Goal: Information Seeking & Learning: Learn about a topic

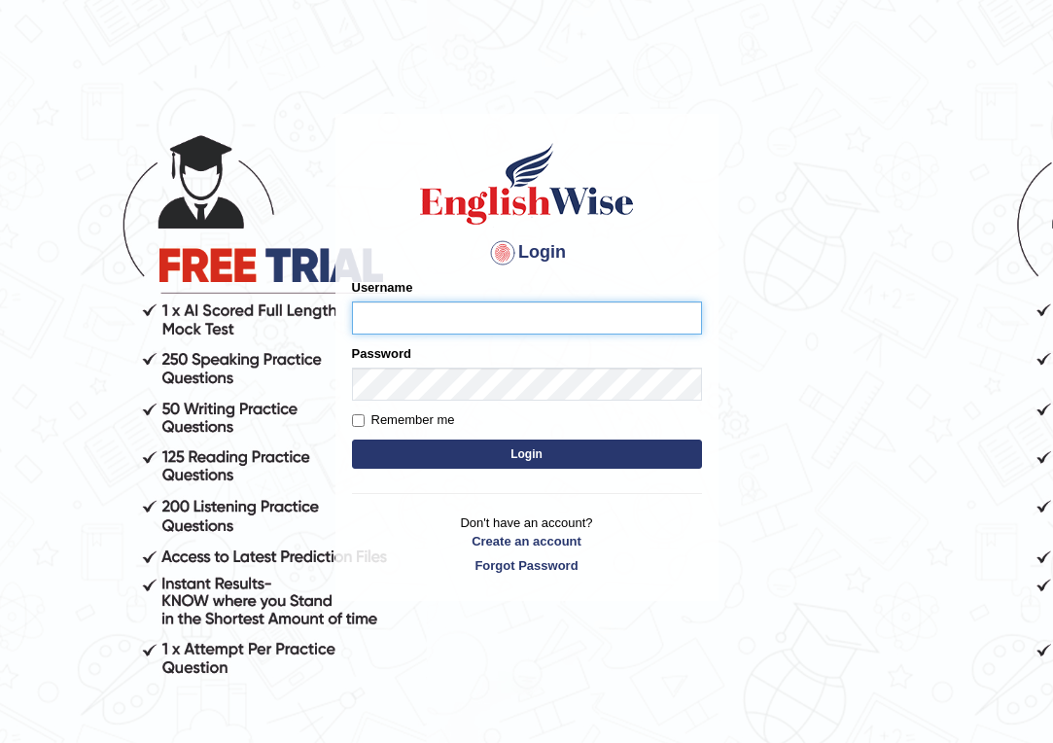
type input "Emmaculate"
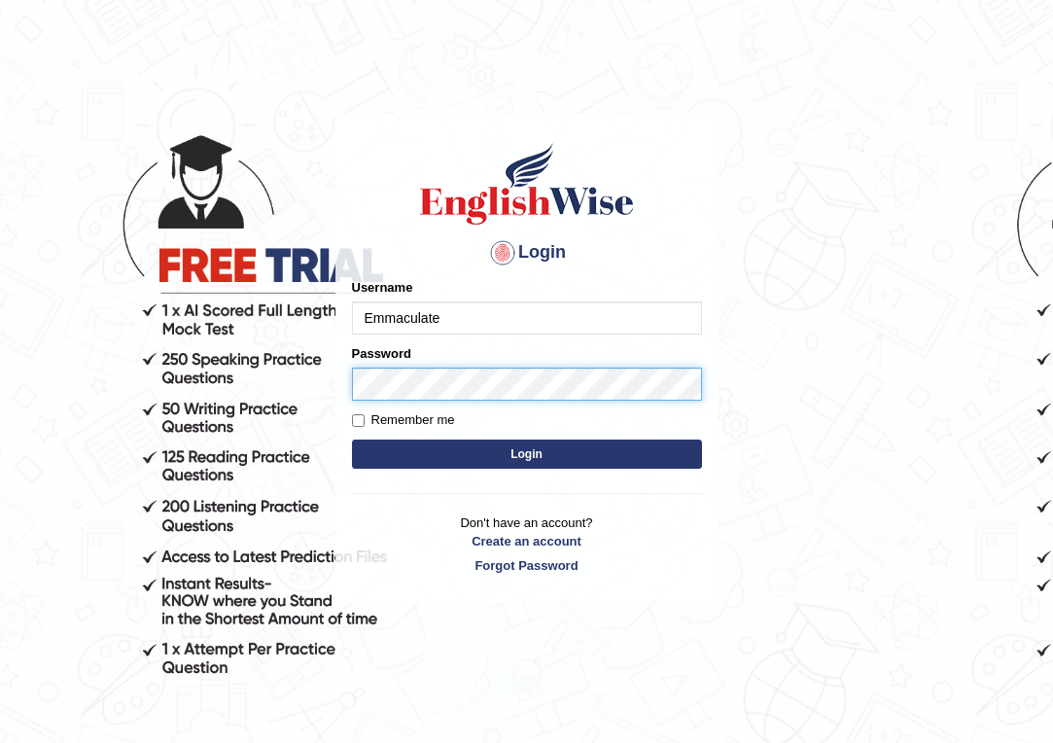
click at [526, 454] on button "Login" at bounding box center [527, 453] width 350 height 29
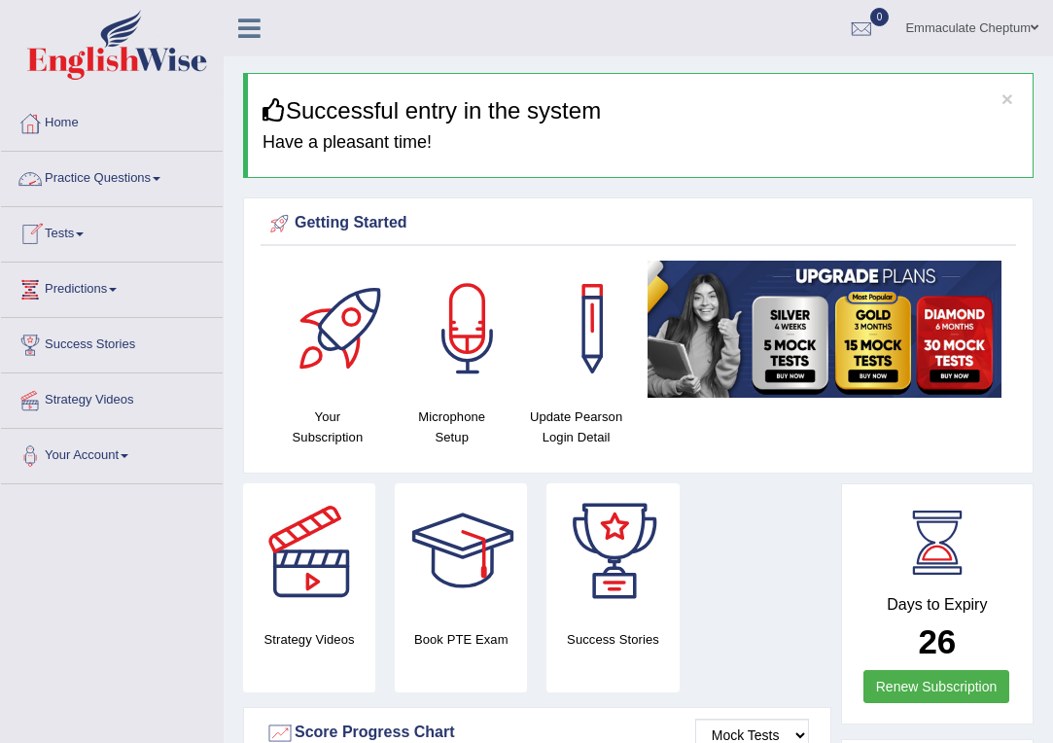
click at [72, 183] on link "Practice Questions" at bounding box center [112, 176] width 222 height 49
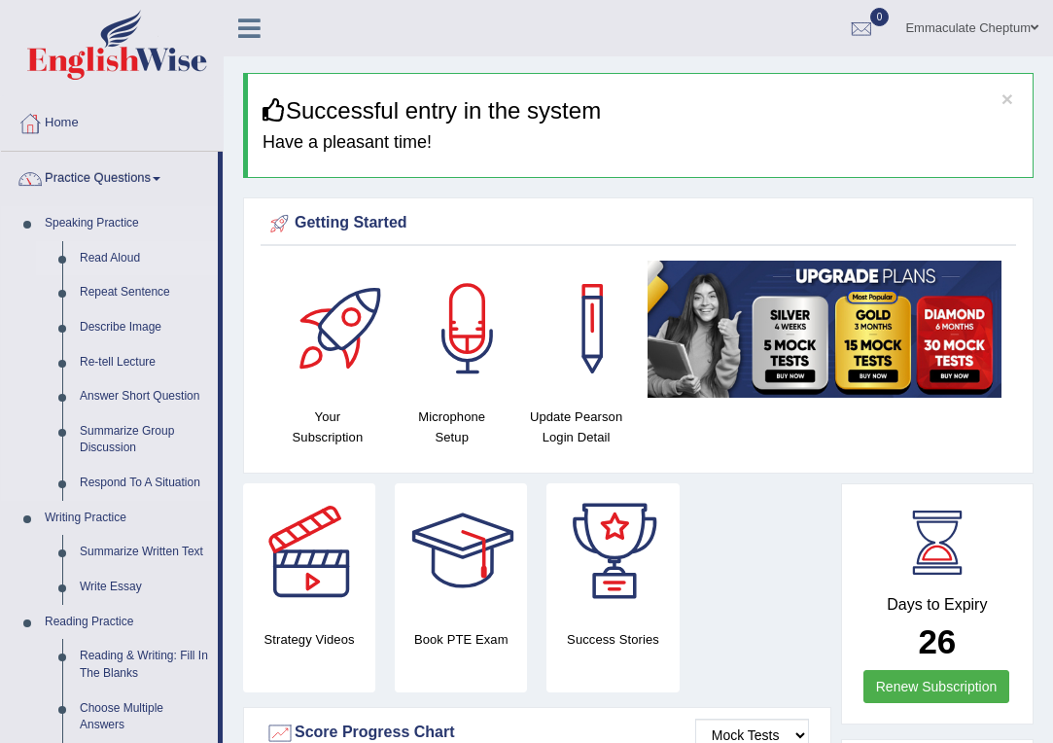
click at [106, 265] on link "Read Aloud" at bounding box center [144, 258] width 147 height 35
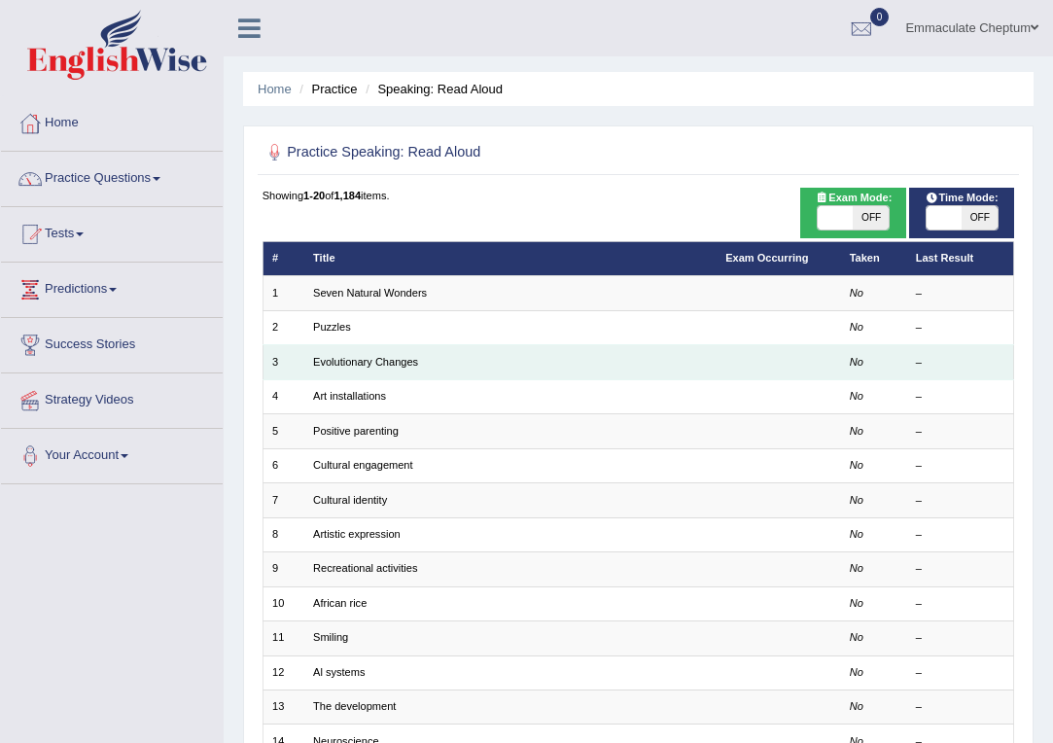
click at [554, 369] on td "Evolutionary Changes" at bounding box center [510, 362] width 412 height 34
click at [395, 363] on link "Evolutionary Changes" at bounding box center [365, 362] width 105 height 12
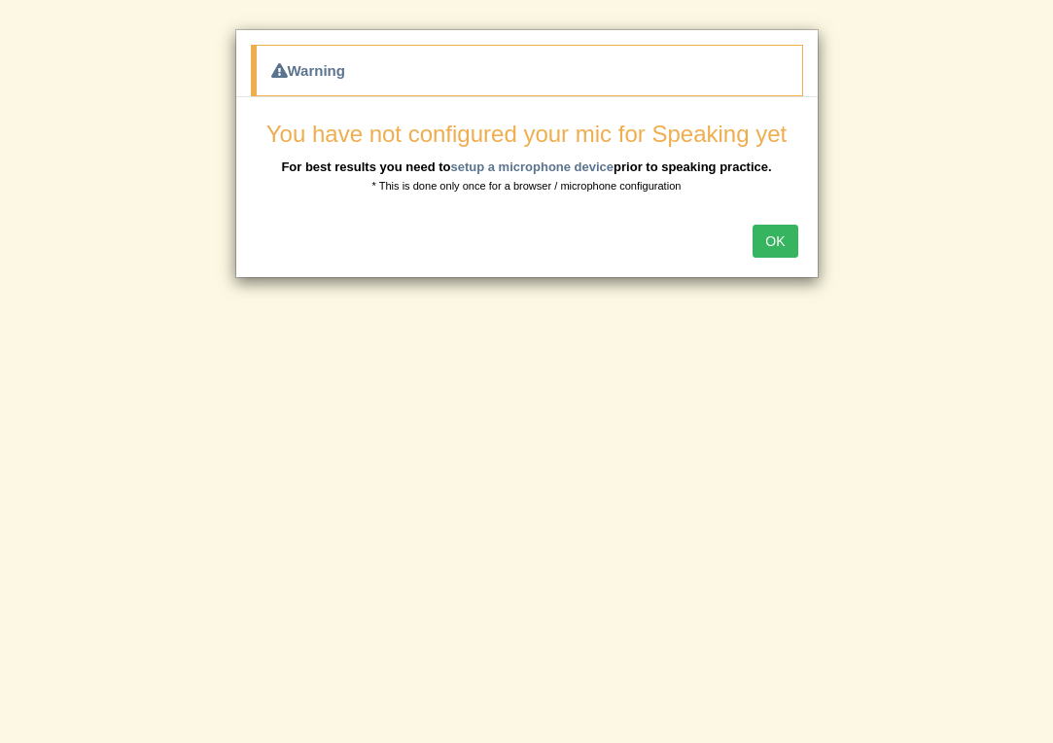
click at [775, 235] on button "OK" at bounding box center [774, 241] width 45 height 33
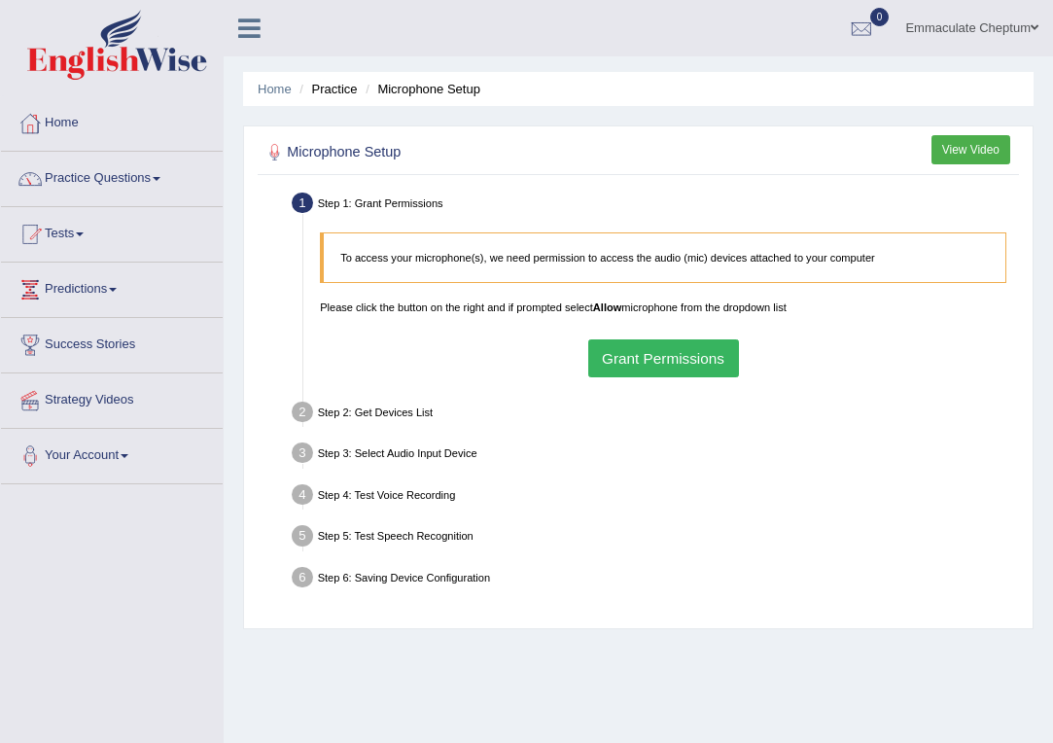
click at [634, 370] on button "Grant Permissions" at bounding box center [663, 358] width 151 height 38
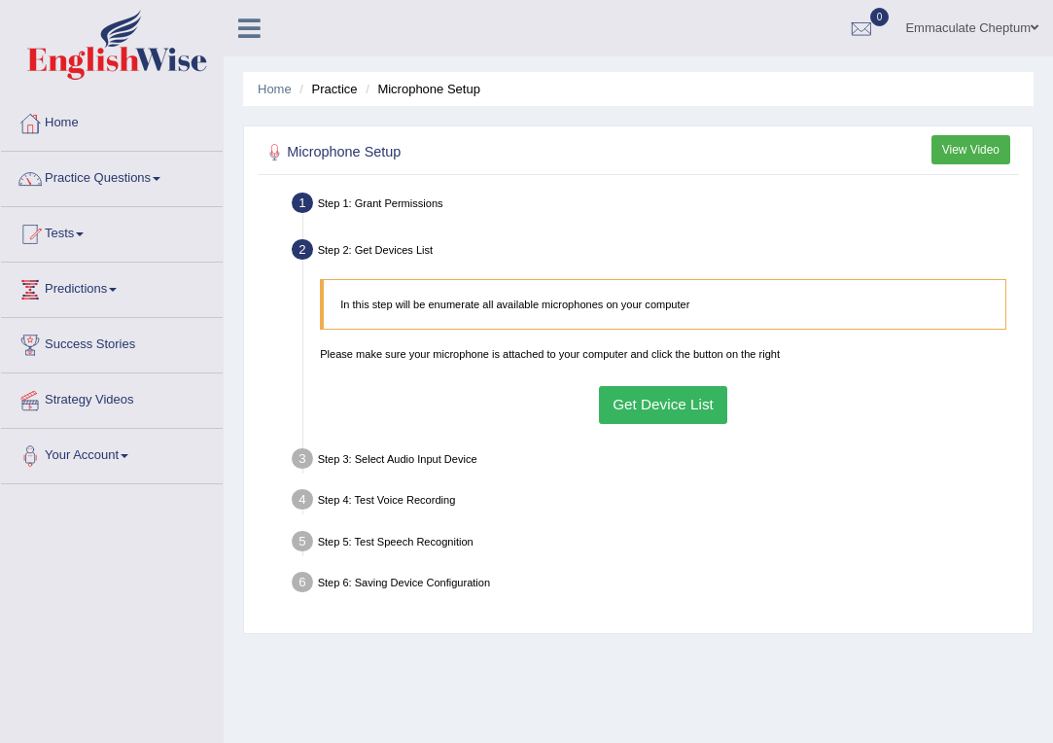
click at [650, 424] on button "Get Device List" at bounding box center [663, 405] width 129 height 38
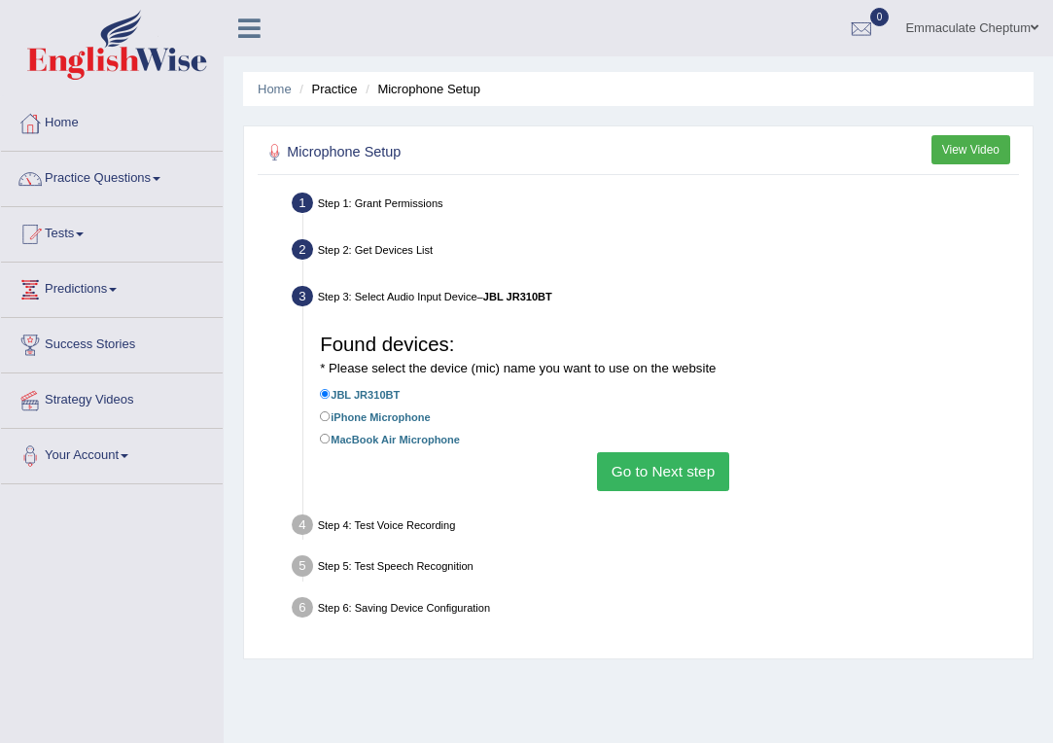
click at [629, 470] on button "Go to Next step" at bounding box center [662, 471] width 131 height 38
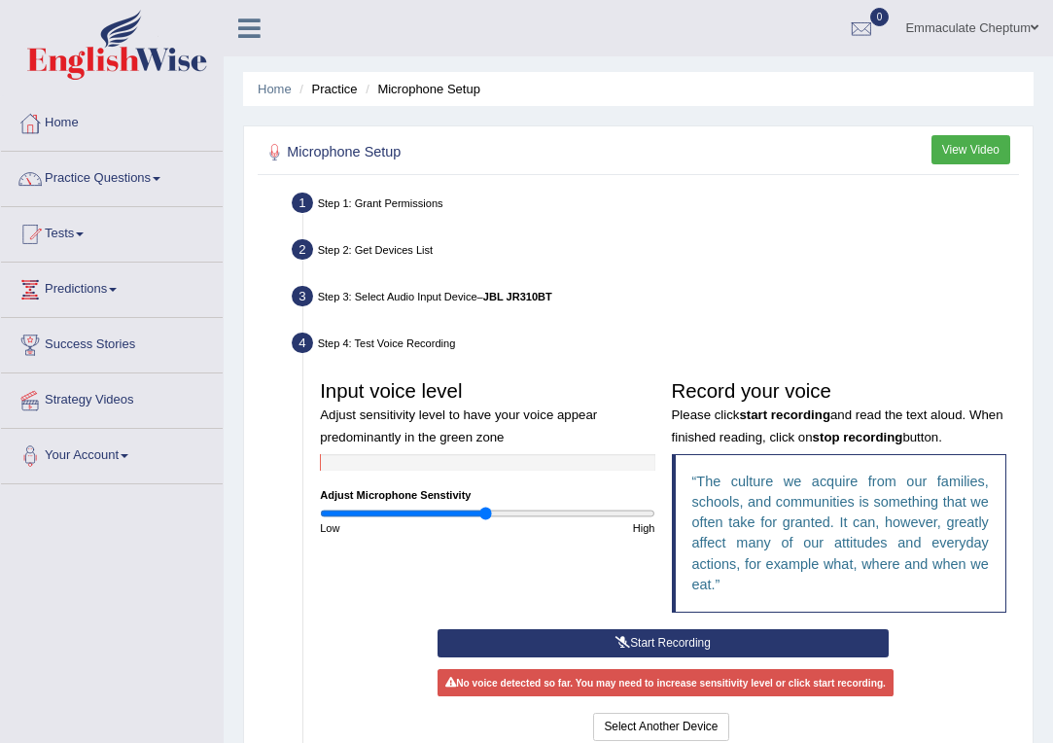
click at [629, 657] on button "Start Recording" at bounding box center [663, 643] width 452 height 28
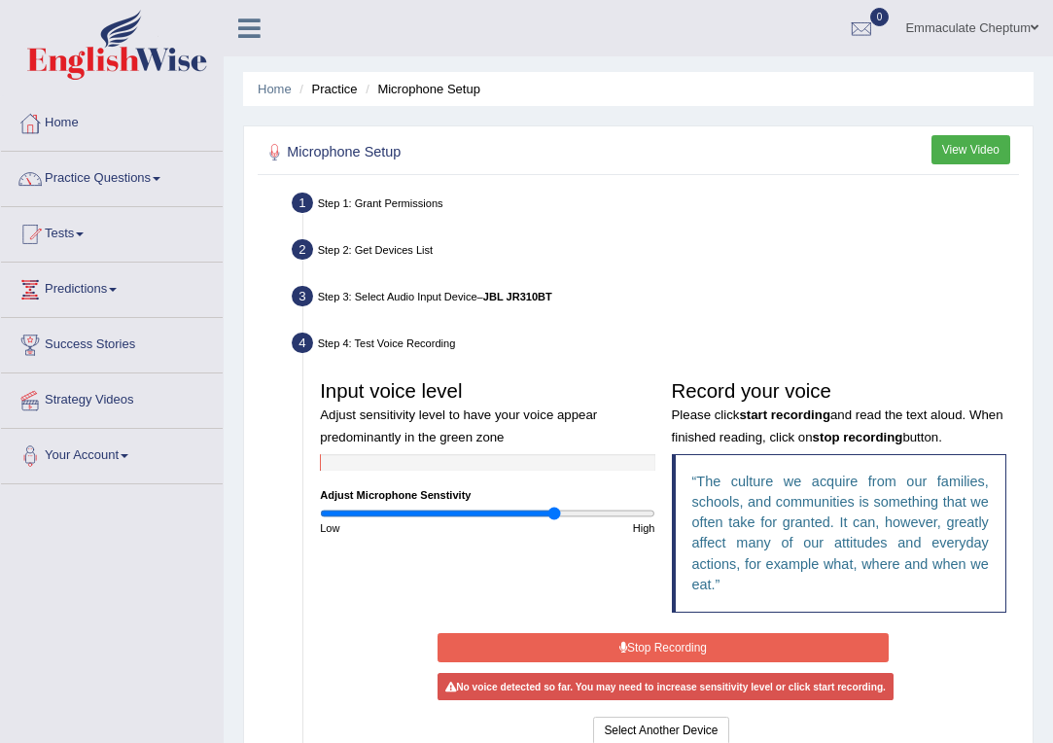
click at [554, 520] on input "range" at bounding box center [487, 514] width 334 height 14
click at [595, 536] on div "High" at bounding box center [575, 528] width 176 height 16
click at [467, 520] on input "range" at bounding box center [487, 514] width 334 height 14
type input "1.08"
click at [498, 520] on input "range" at bounding box center [487, 514] width 334 height 14
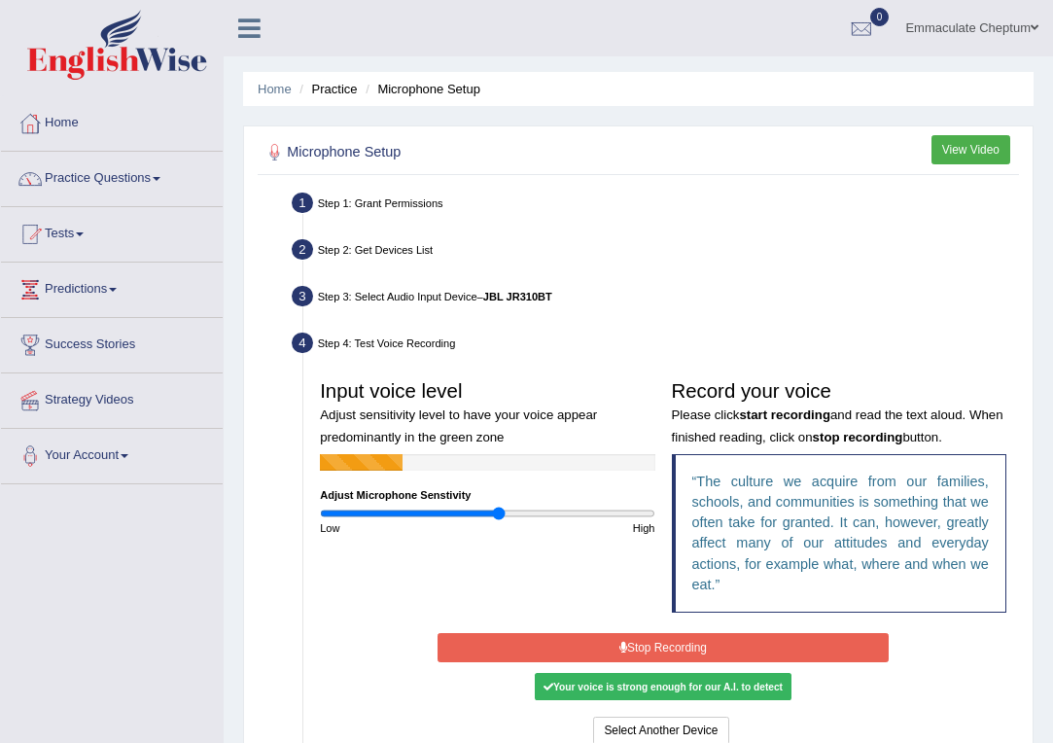
click at [508, 536] on div "High" at bounding box center [575, 528] width 176 height 16
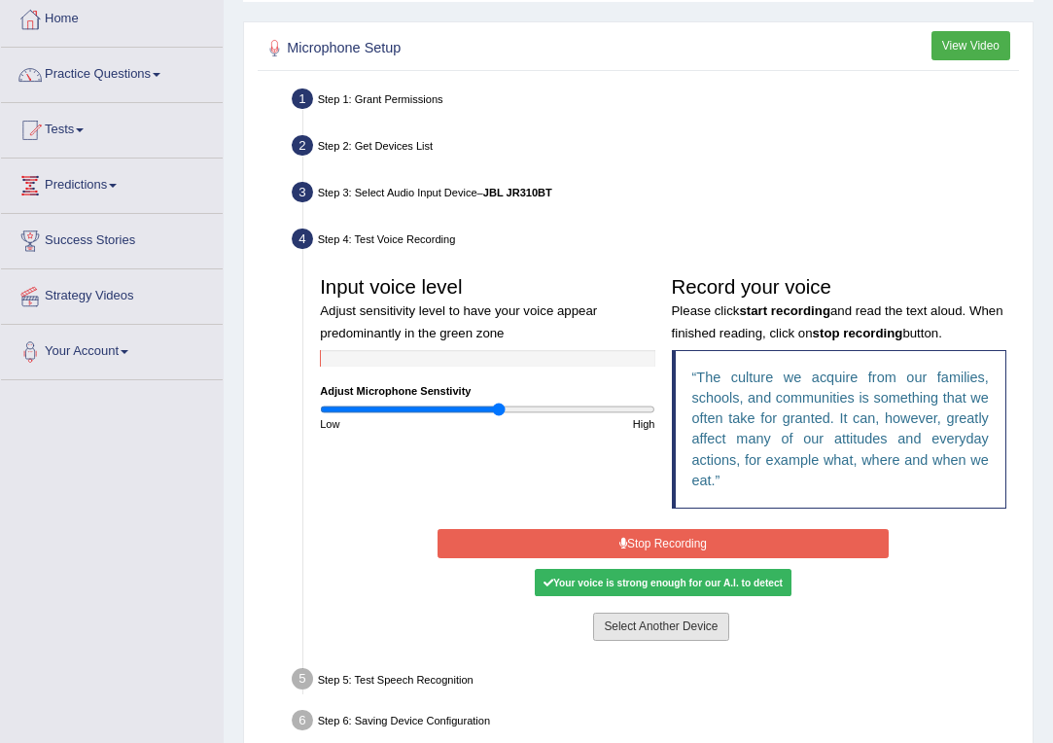
scroll to position [115, 0]
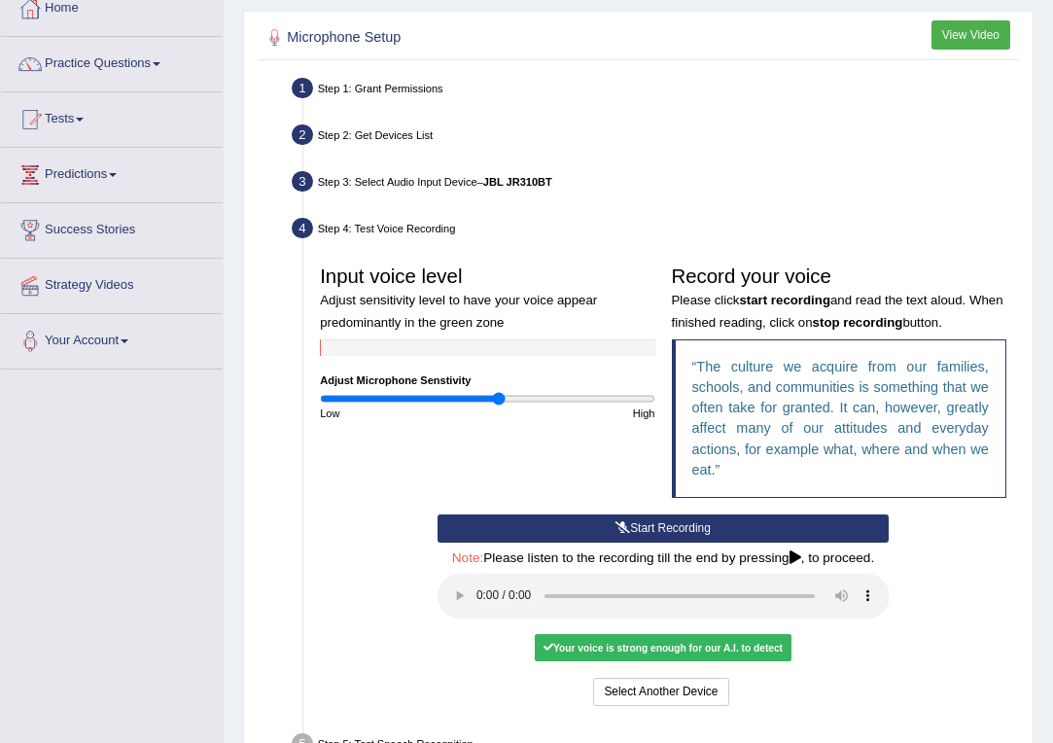
click at [481, 605] on audio at bounding box center [663, 596] width 452 height 45
click at [702, 695] on button "Voice is ok. Go to Next step" at bounding box center [731, 692] width 163 height 28
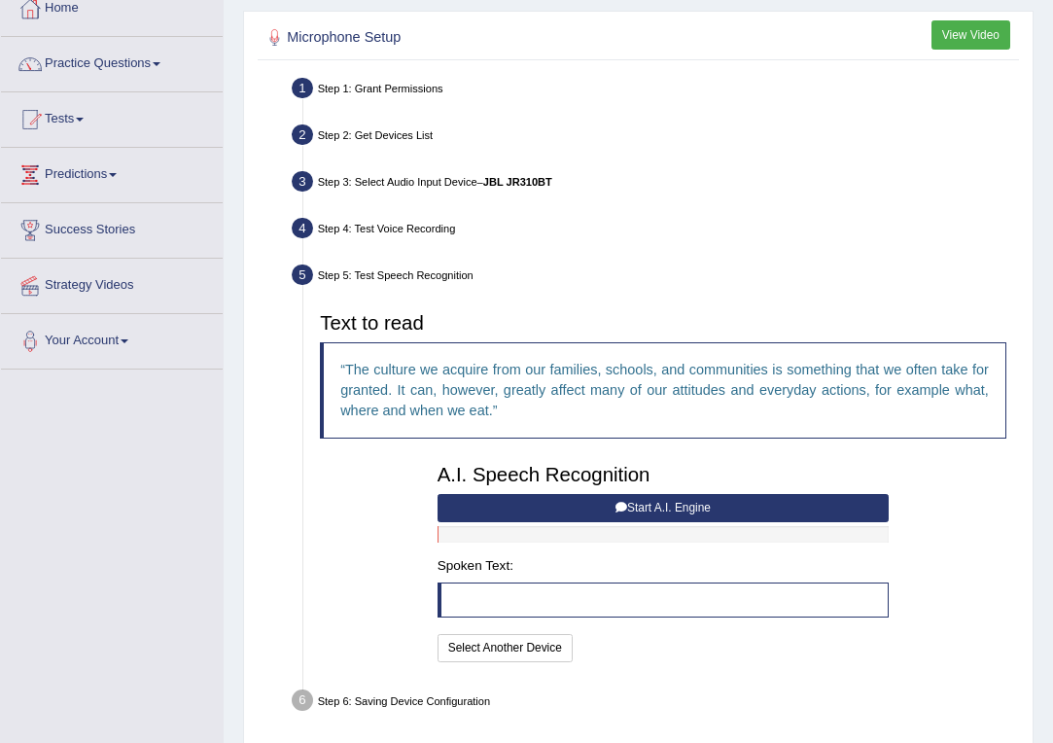
click at [589, 522] on button "Start A.I. Engine" at bounding box center [663, 508] width 452 height 28
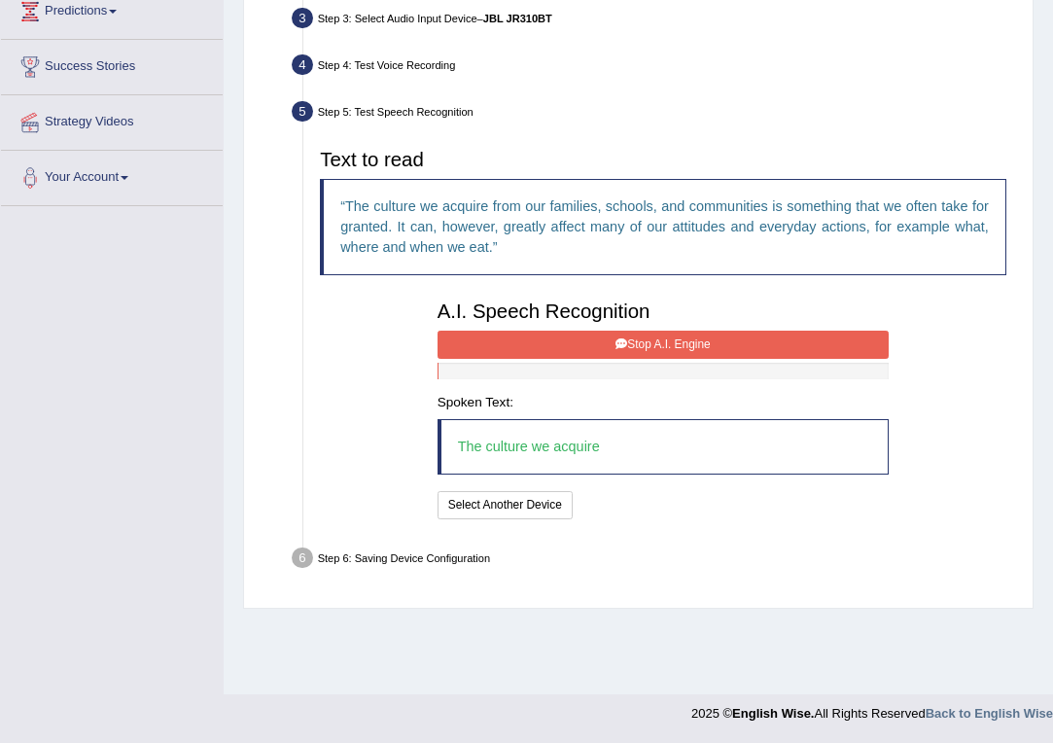
scroll to position [278, 0]
click at [649, 359] on button "Stop A.I. Engine" at bounding box center [663, 345] width 452 height 28
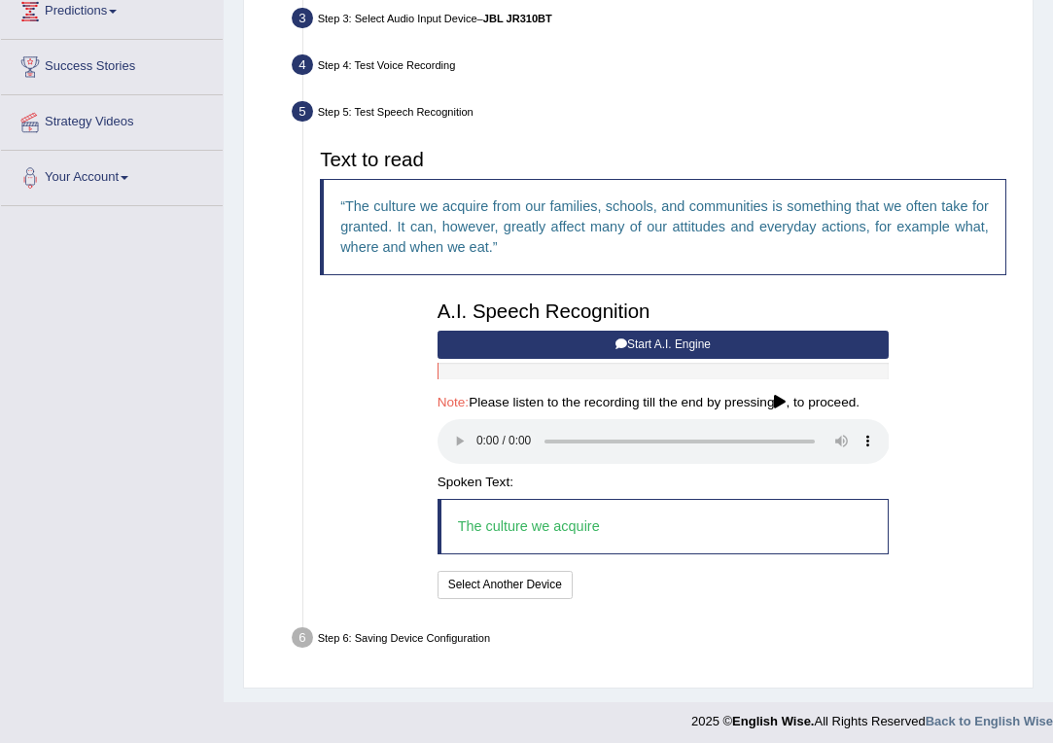
click at [477, 457] on audio at bounding box center [663, 441] width 452 height 45
click at [674, 583] on button "Speech is ok. Go to Last step" at bounding box center [665, 585] width 173 height 28
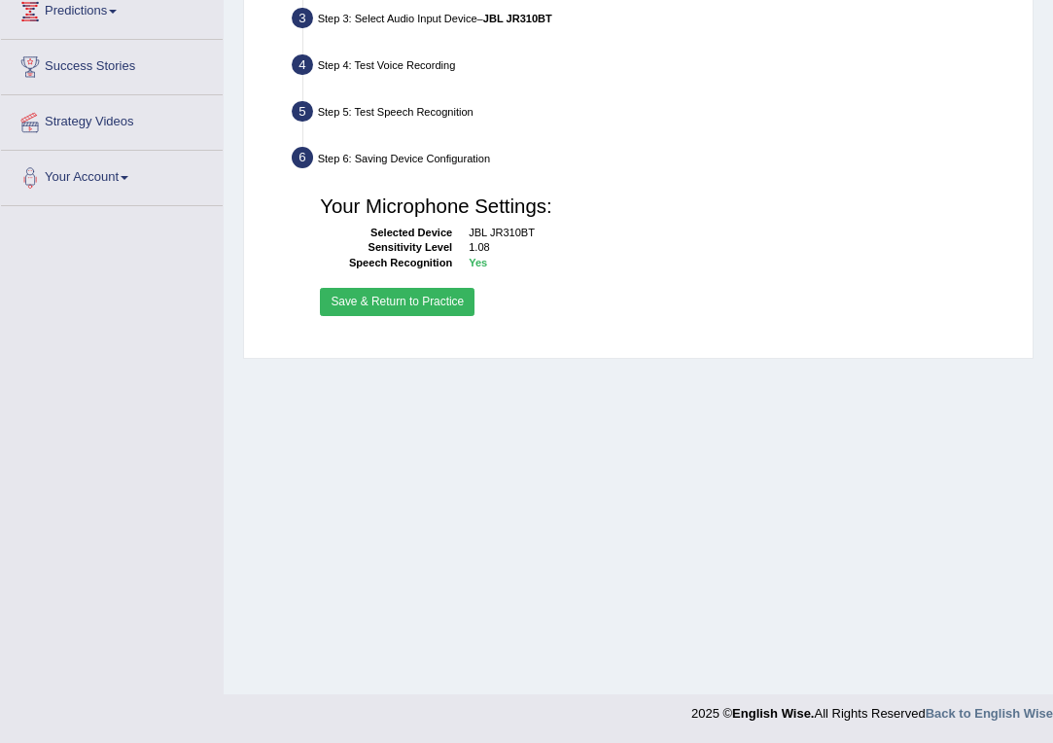
click at [375, 316] on button "Save & Return to Practice" at bounding box center [397, 302] width 155 height 28
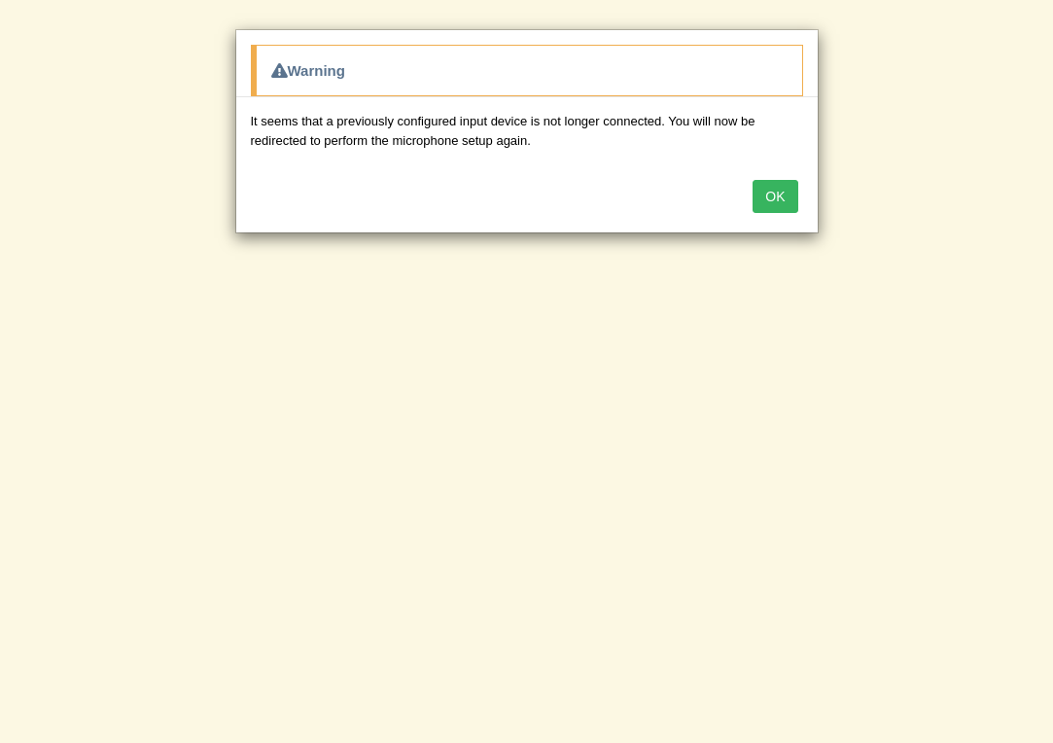
click at [774, 190] on button "OK" at bounding box center [774, 196] width 45 height 33
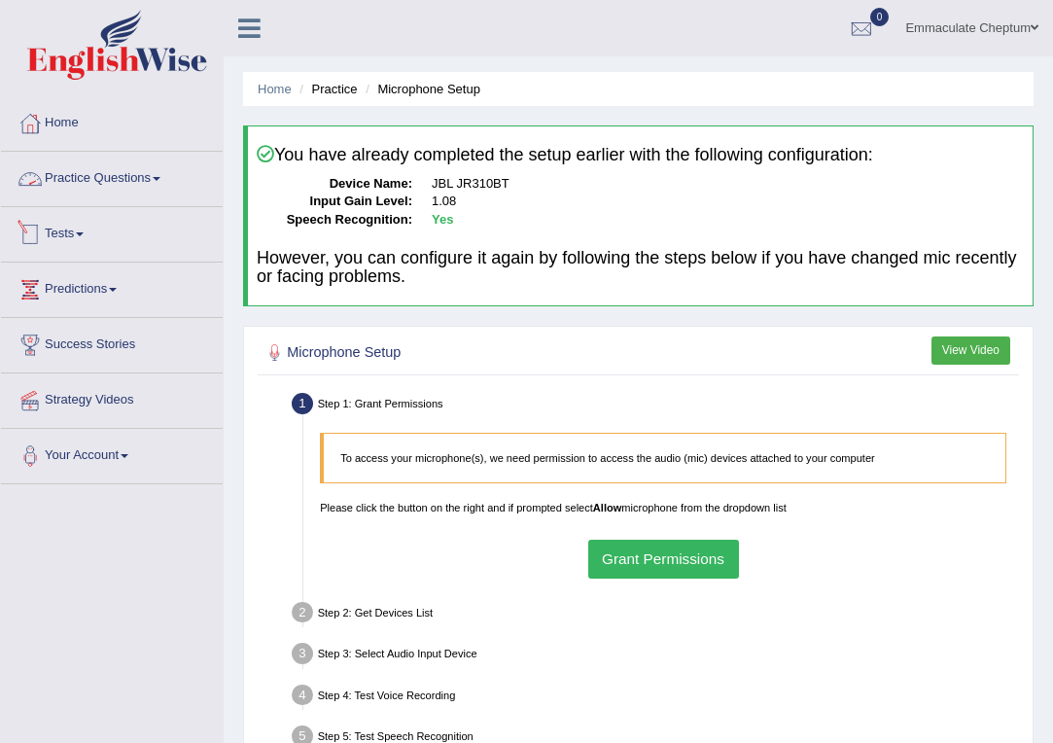
click at [77, 233] on link "Tests" at bounding box center [112, 231] width 222 height 49
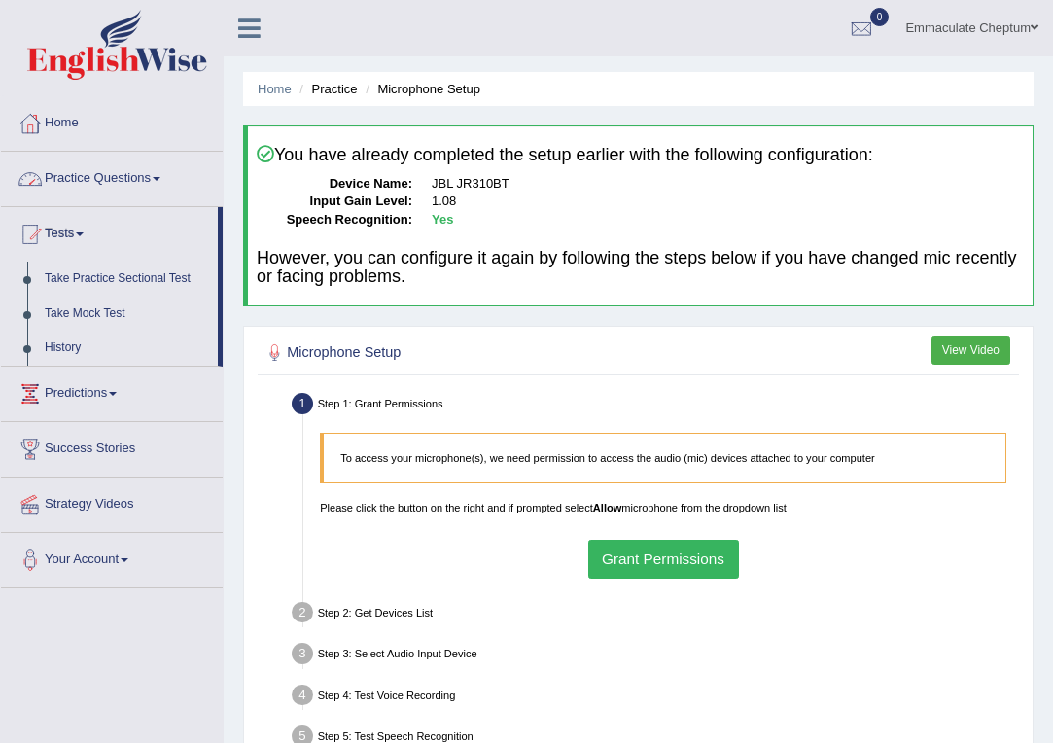
click at [86, 185] on link "Practice Questions" at bounding box center [112, 176] width 222 height 49
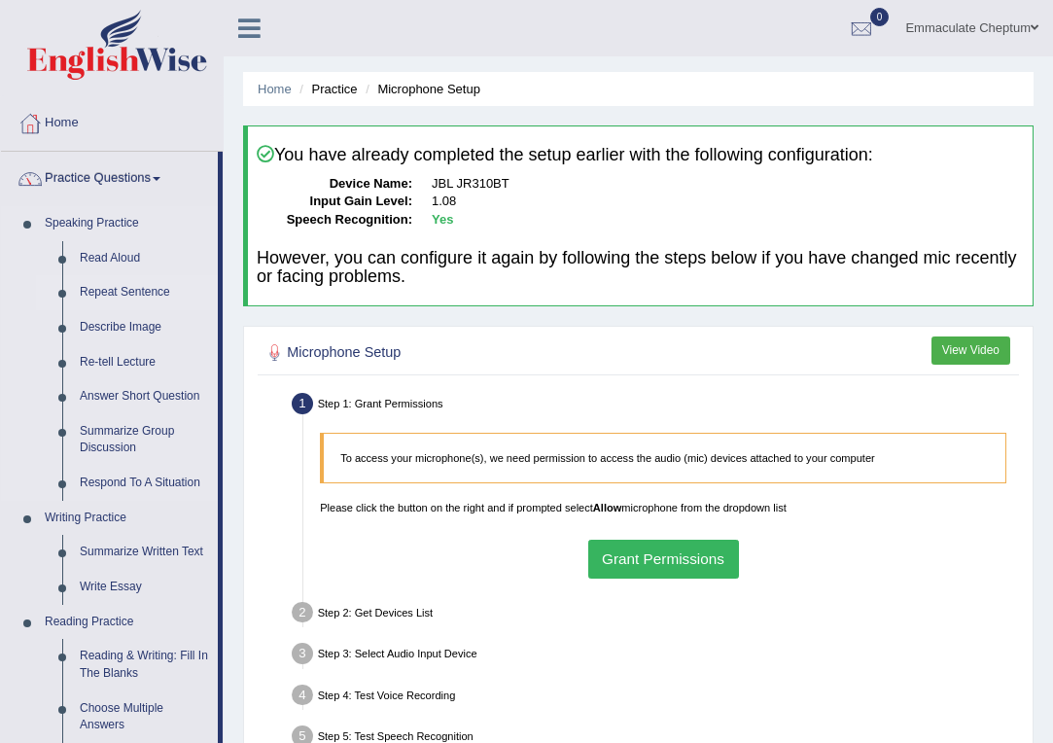
click at [114, 294] on link "Repeat Sentence" at bounding box center [144, 292] width 147 height 35
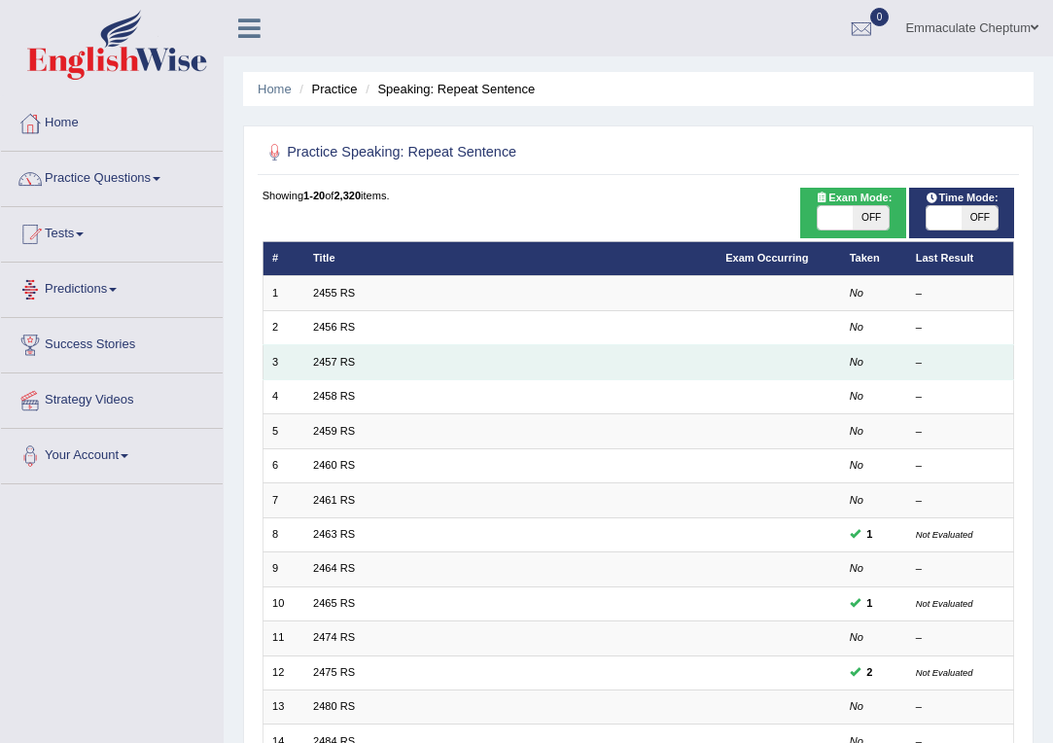
click at [392, 347] on td "2457 RS" at bounding box center [510, 362] width 412 height 34
click at [348, 360] on link "2457 RS" at bounding box center [334, 362] width 42 height 12
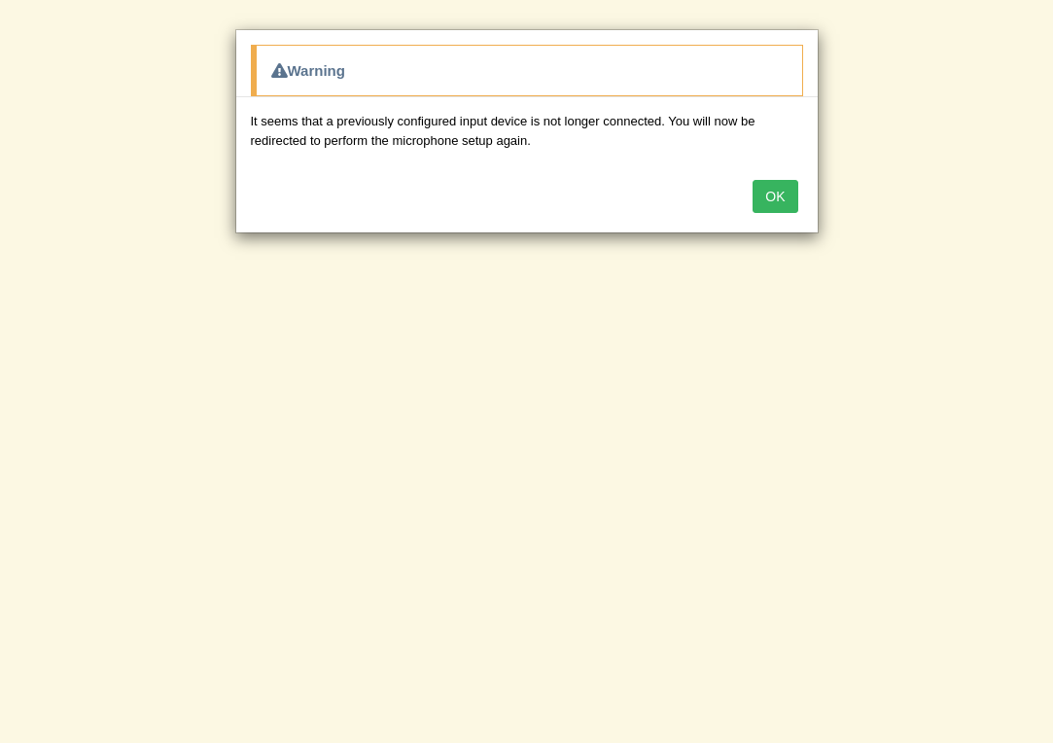
click at [783, 184] on button "OK" at bounding box center [774, 196] width 45 height 33
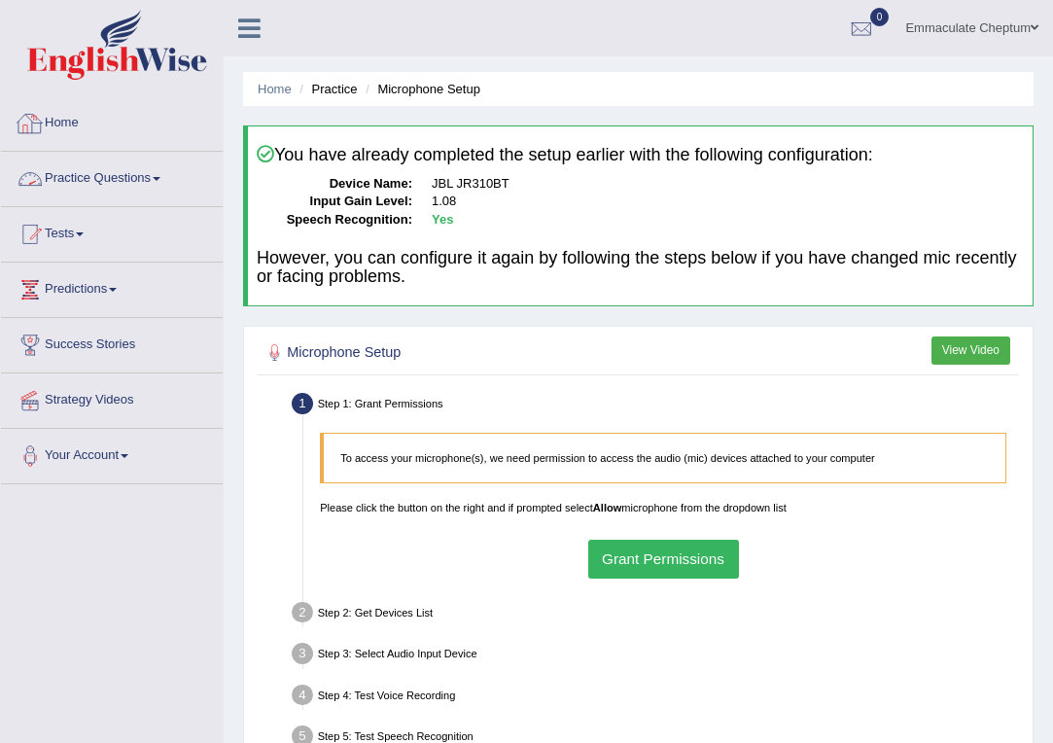
click at [94, 121] on link "Home" at bounding box center [112, 120] width 222 height 49
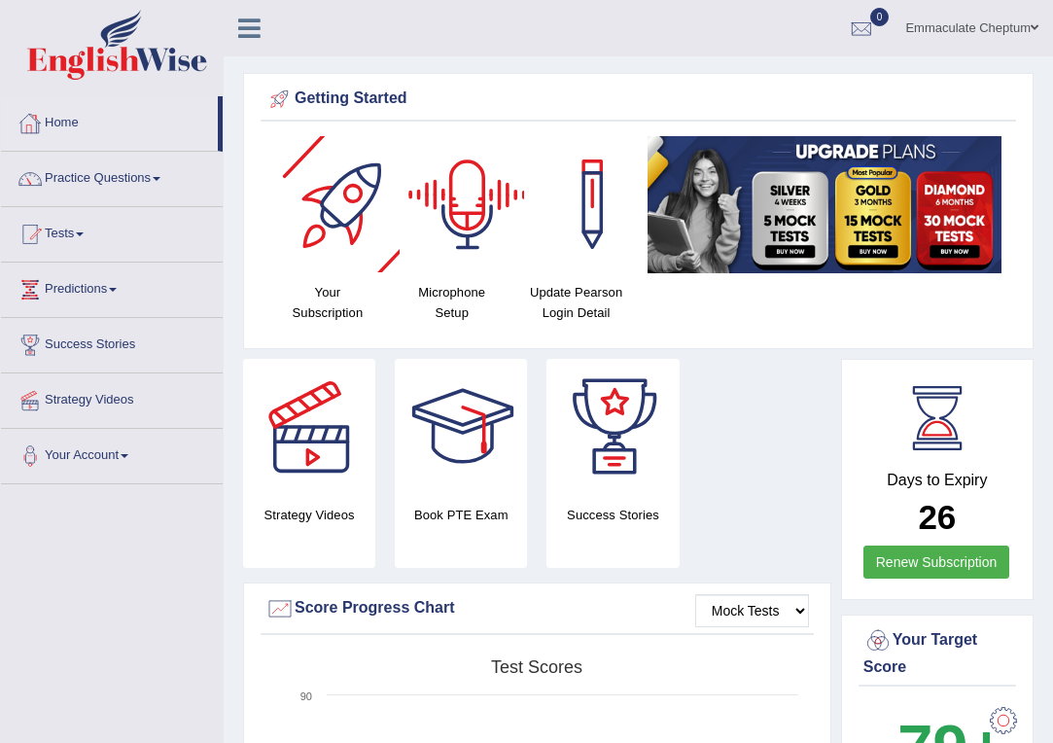
click at [476, 294] on h4 "Microphone Setup" at bounding box center [452, 302] width 105 height 41
click at [476, 243] on div at bounding box center [468, 204] width 136 height 136
click at [140, 180] on link "Practice Questions" at bounding box center [112, 176] width 222 height 49
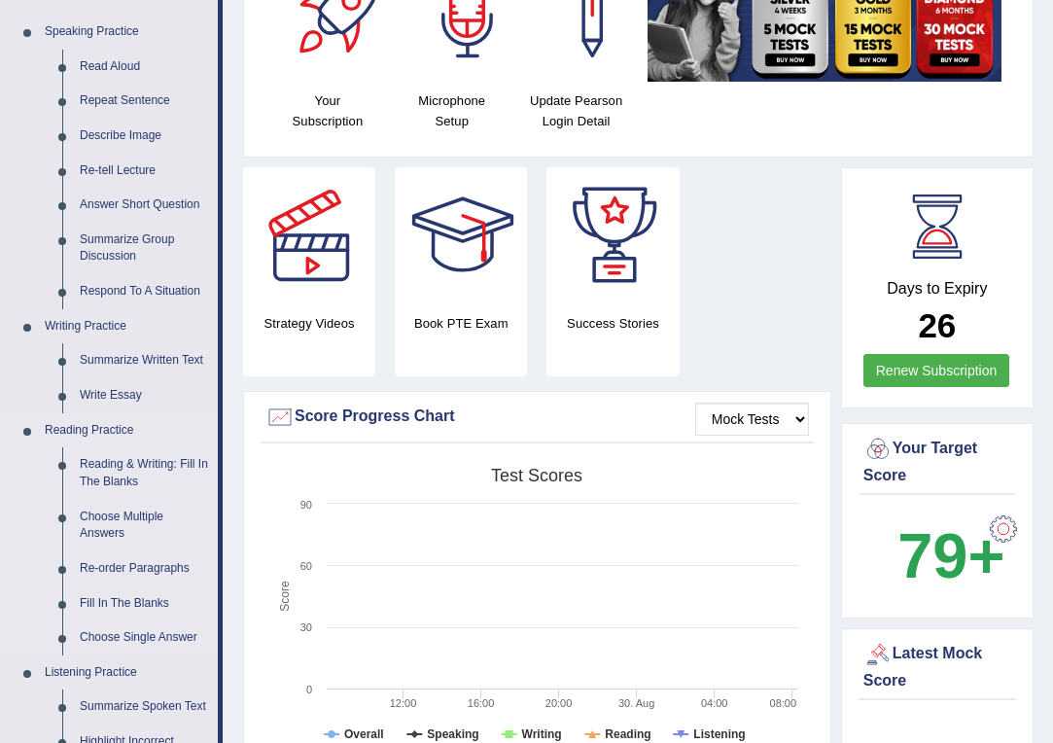
scroll to position [194, 0]
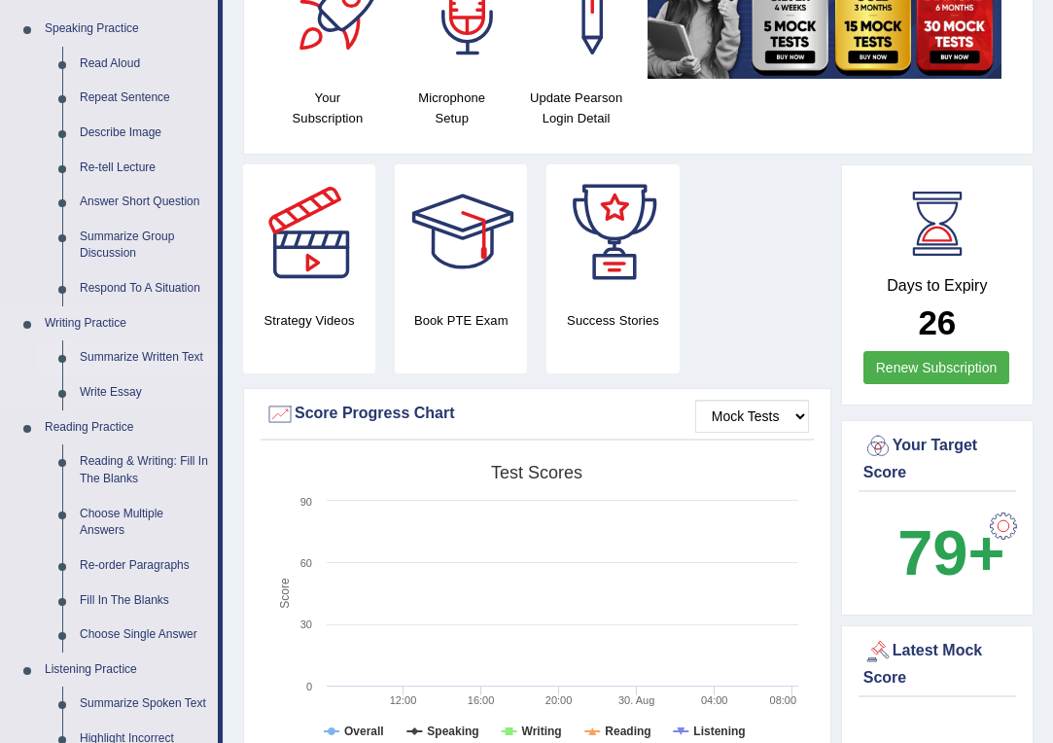
click at [135, 355] on link "Summarize Written Text" at bounding box center [144, 357] width 147 height 35
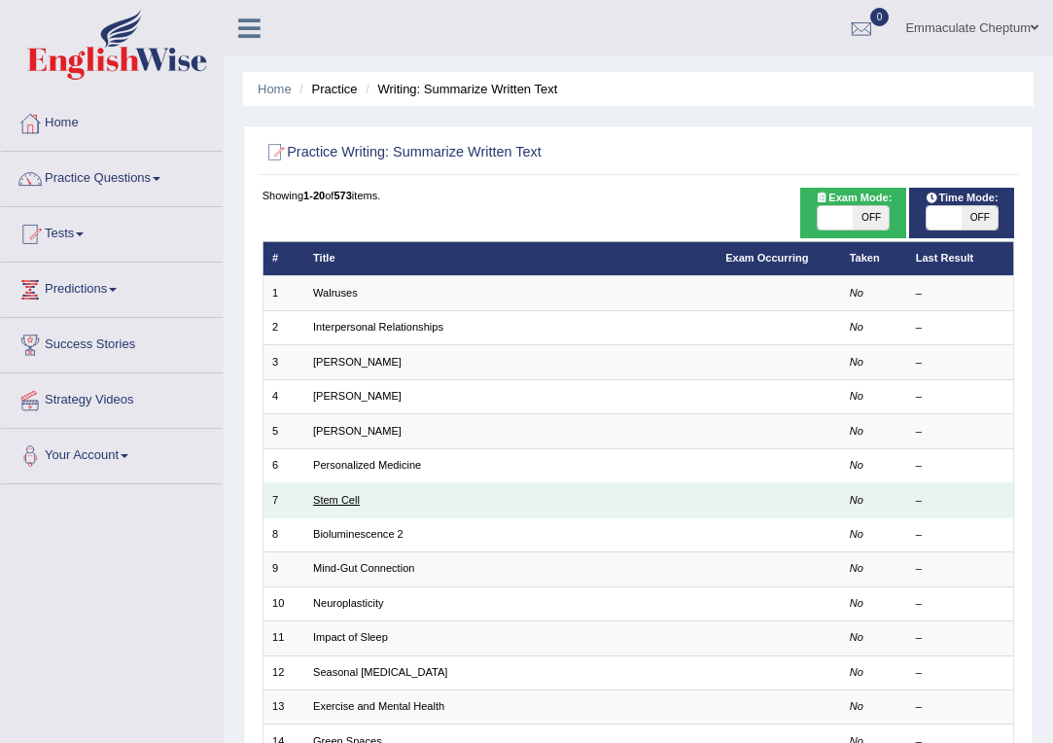
click at [335, 501] on link "Stem Cell" at bounding box center [336, 500] width 47 height 12
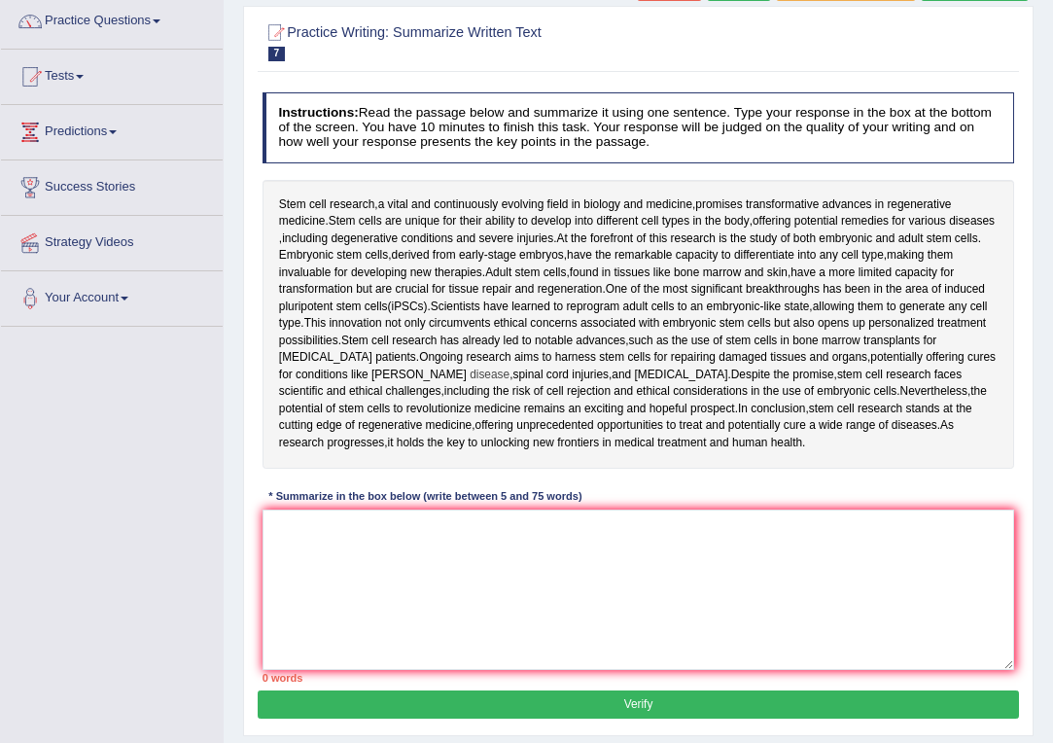
scroll to position [167, 0]
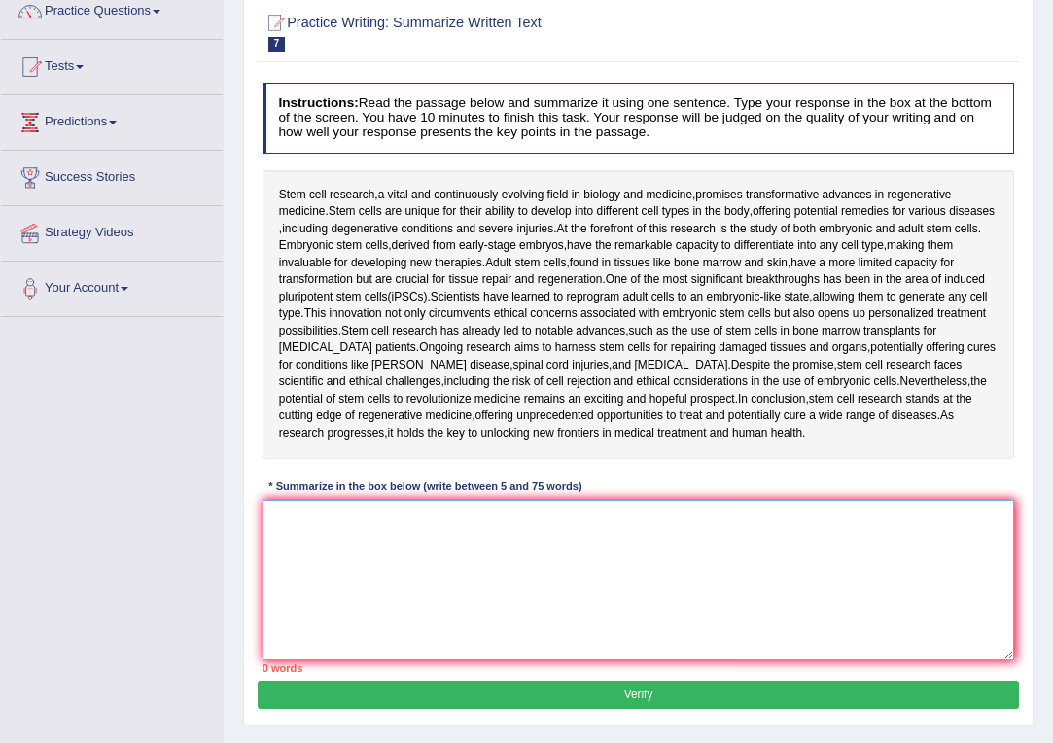
click at [355, 521] on textarea at bounding box center [638, 580] width 752 height 160
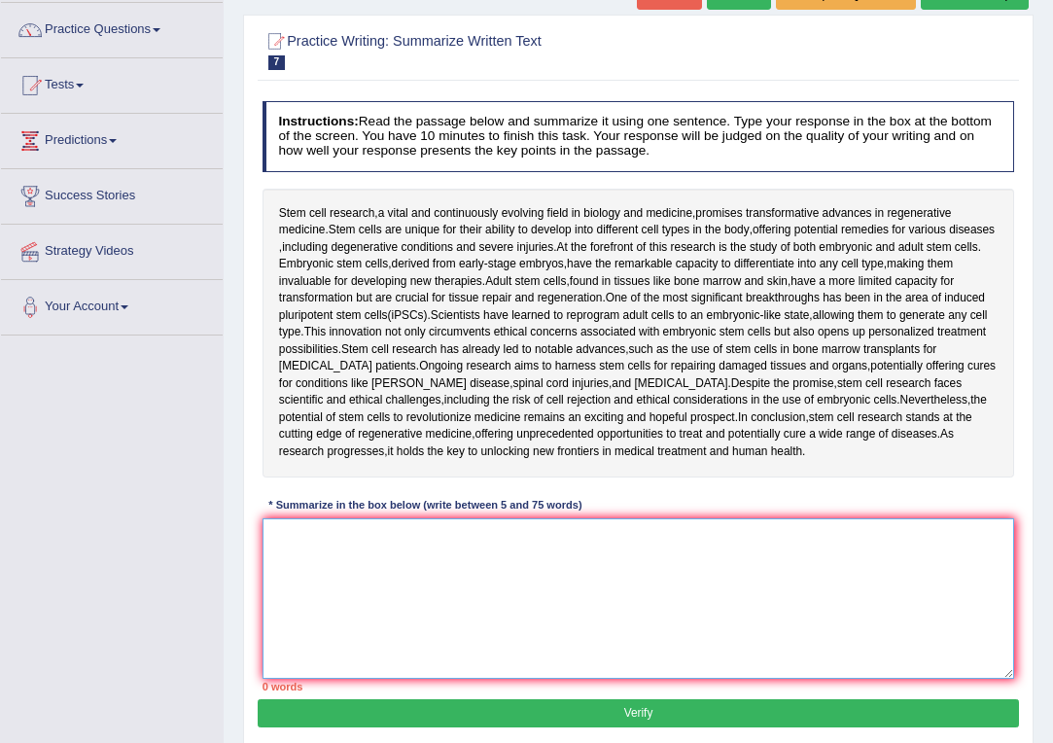
scroll to position [145, 0]
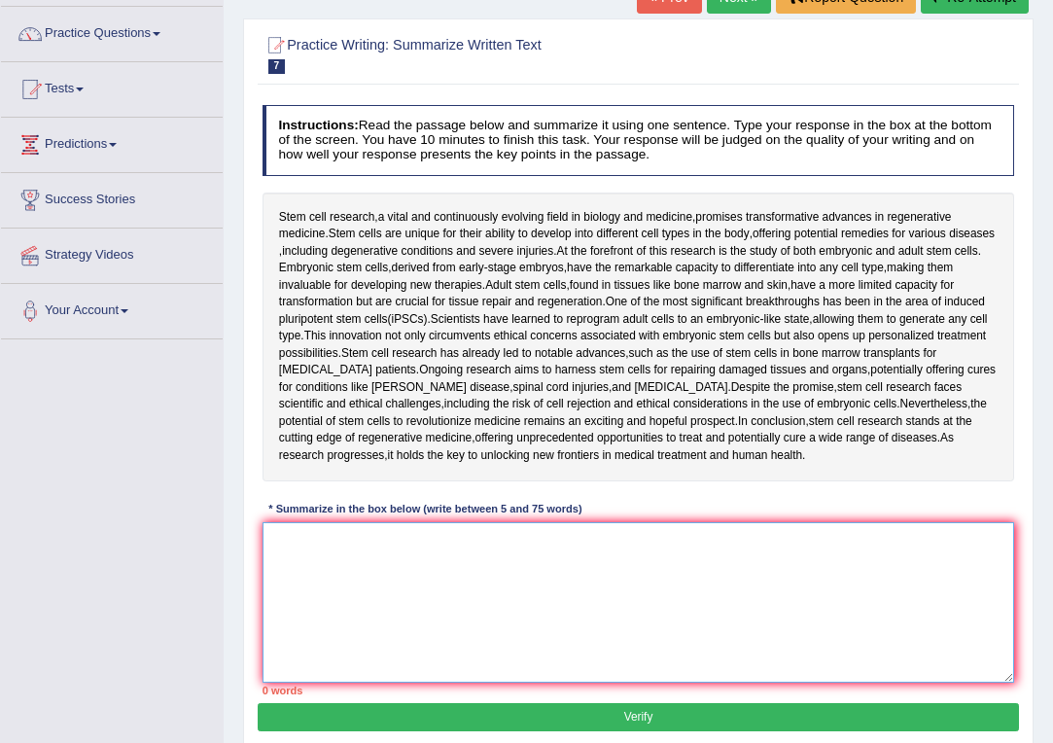
click at [344, 559] on textarea at bounding box center [638, 602] width 752 height 160
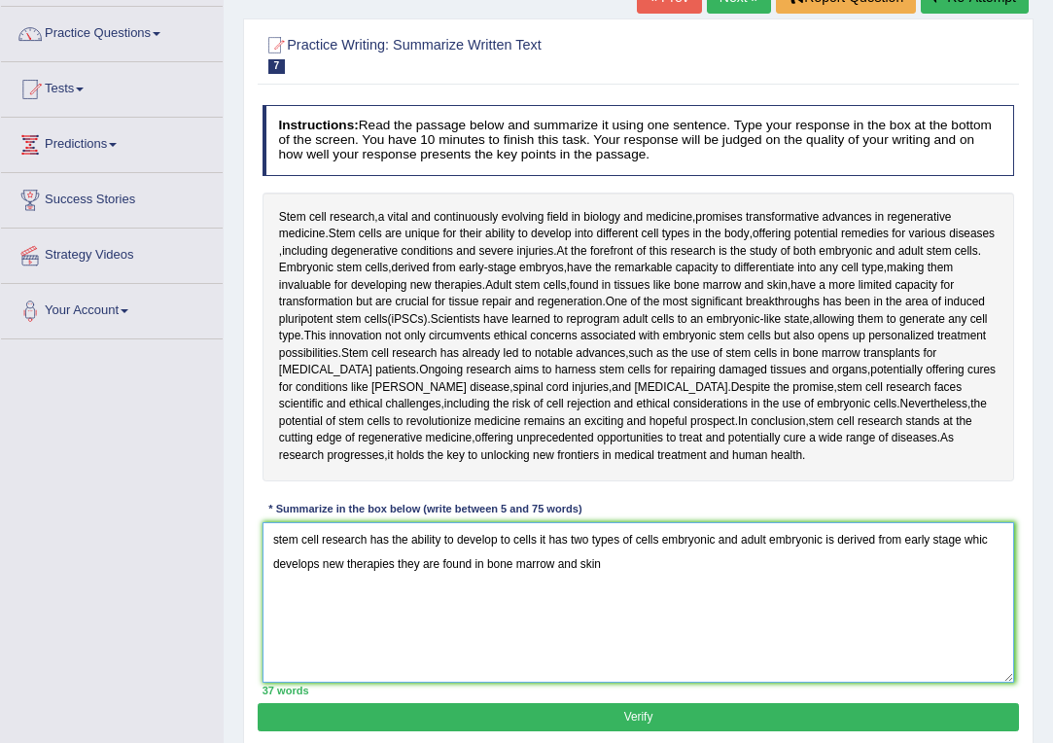
click at [398, 559] on textarea "stem cell research has the ability to develop to cells it has two types of cell…" at bounding box center [638, 602] width 752 height 160
click at [646, 560] on textarea "stem cell research has the ability to develop to cells it has two types of cell…" at bounding box center [638, 602] width 752 height 160
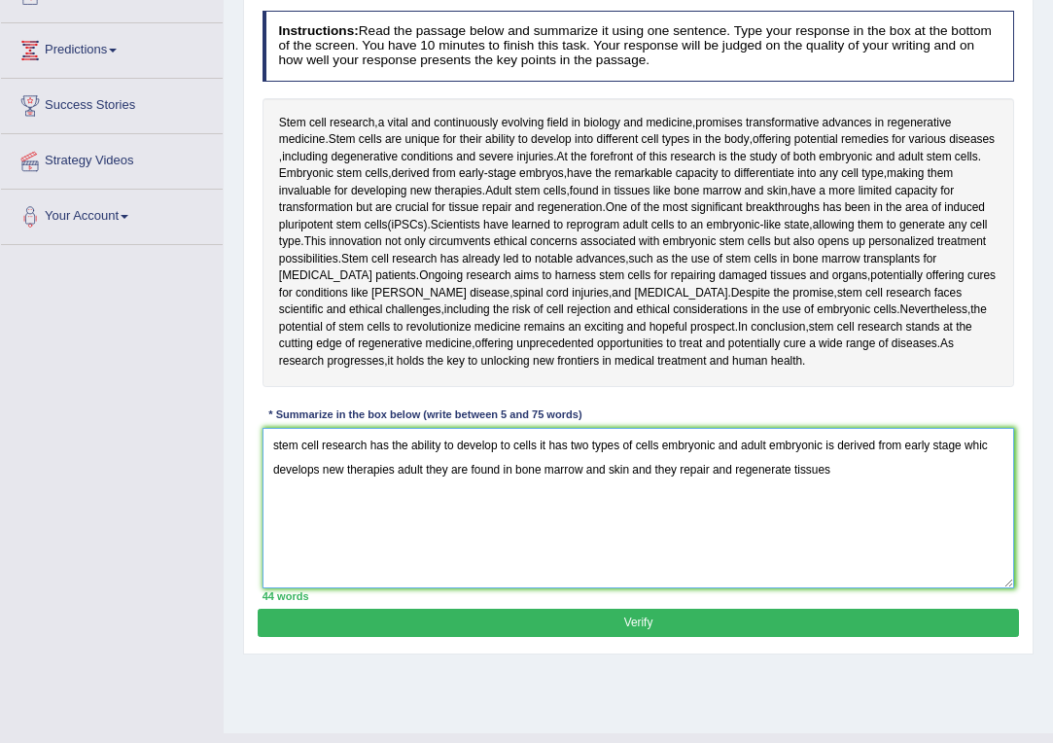
scroll to position [249, 0]
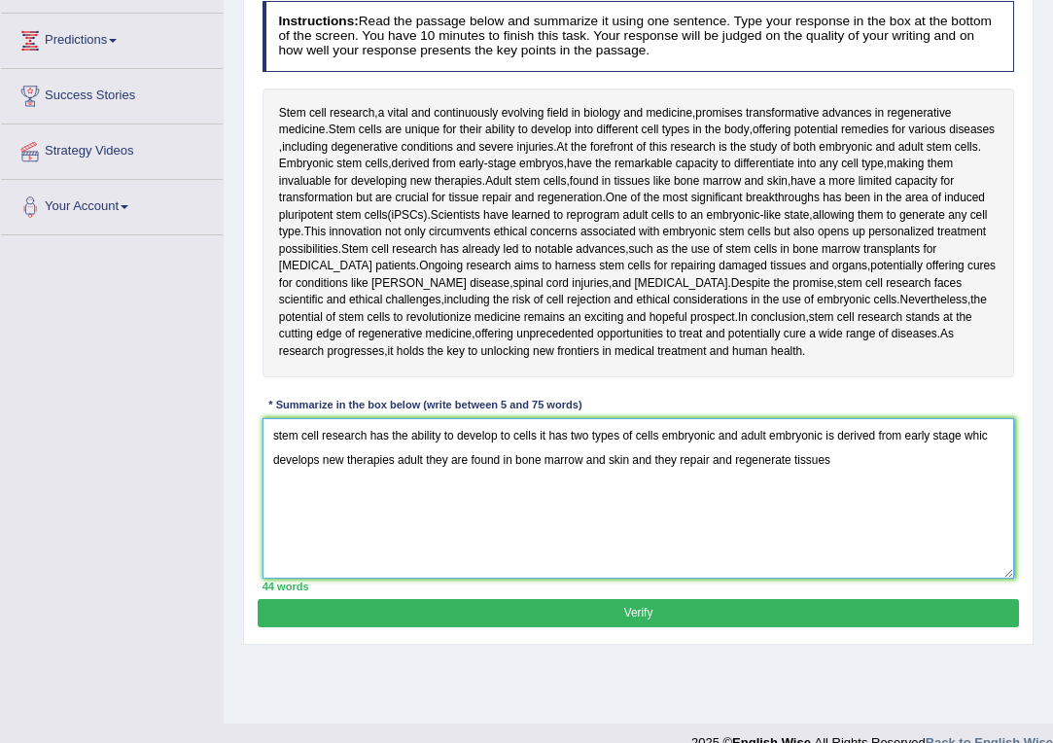
drag, startPoint x: 642, startPoint y: 540, endPoint x: 647, endPoint y: 468, distance: 72.2
click at [647, 468] on textarea "stem cell research has the ability to develop to cells it has two types of cell…" at bounding box center [638, 498] width 752 height 160
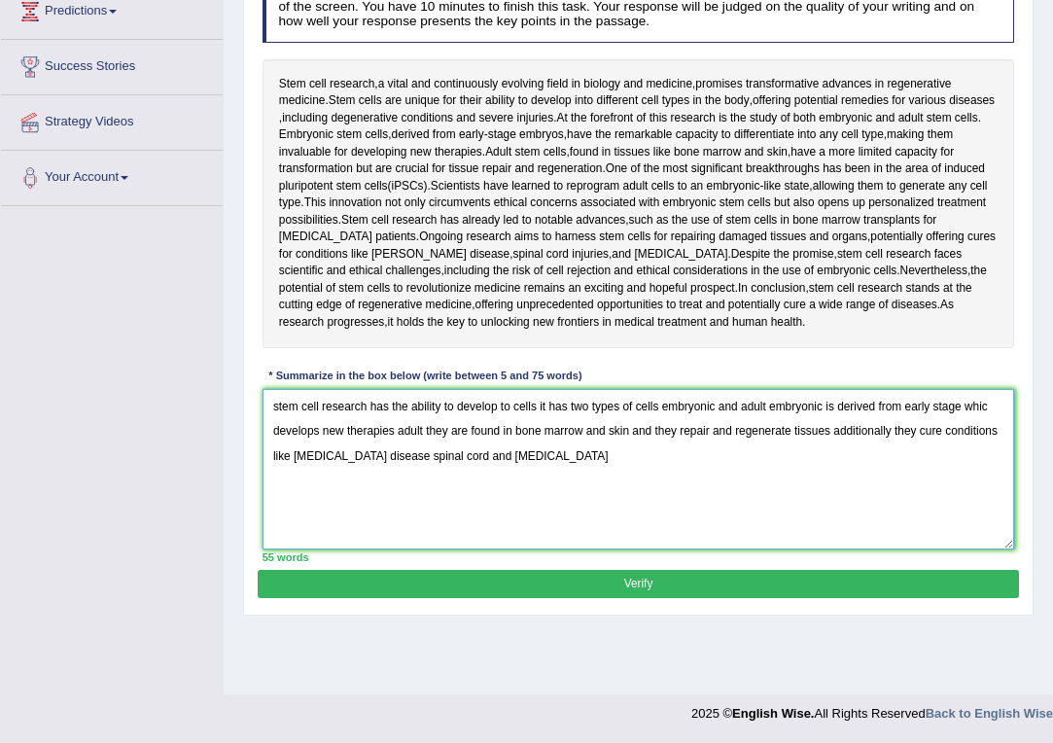
scroll to position [278, 0]
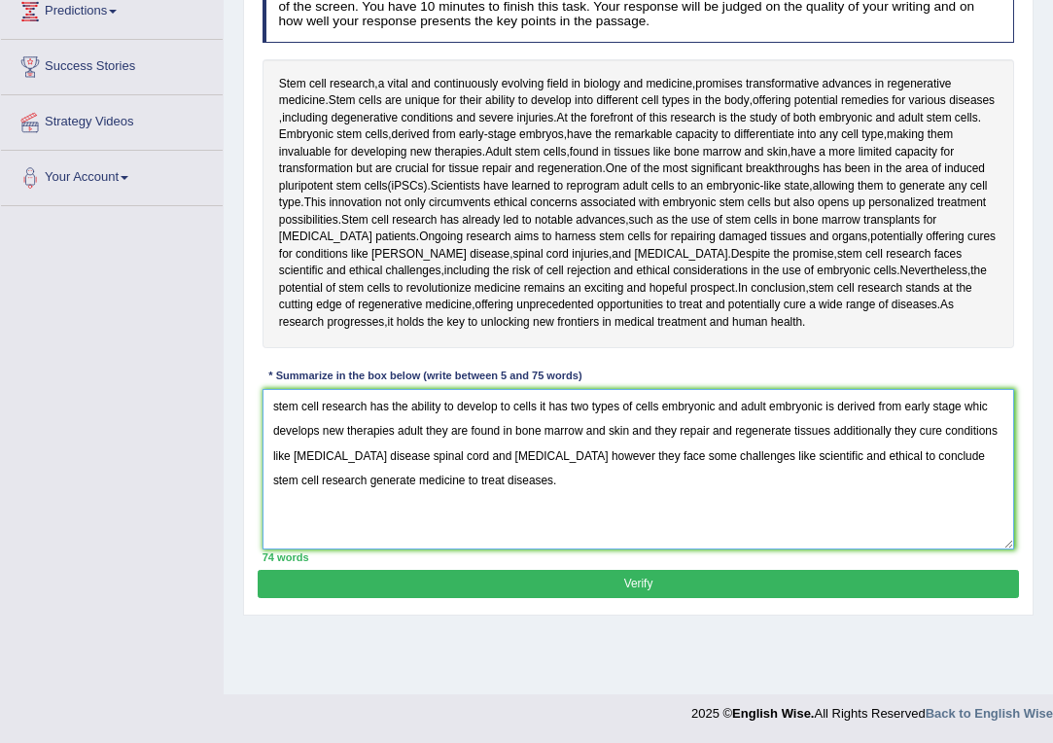
type textarea "stem cell research has the ability to develop to cells it has two types of cell…"
click at [634, 574] on button "Verify" at bounding box center [638, 584] width 760 height 28
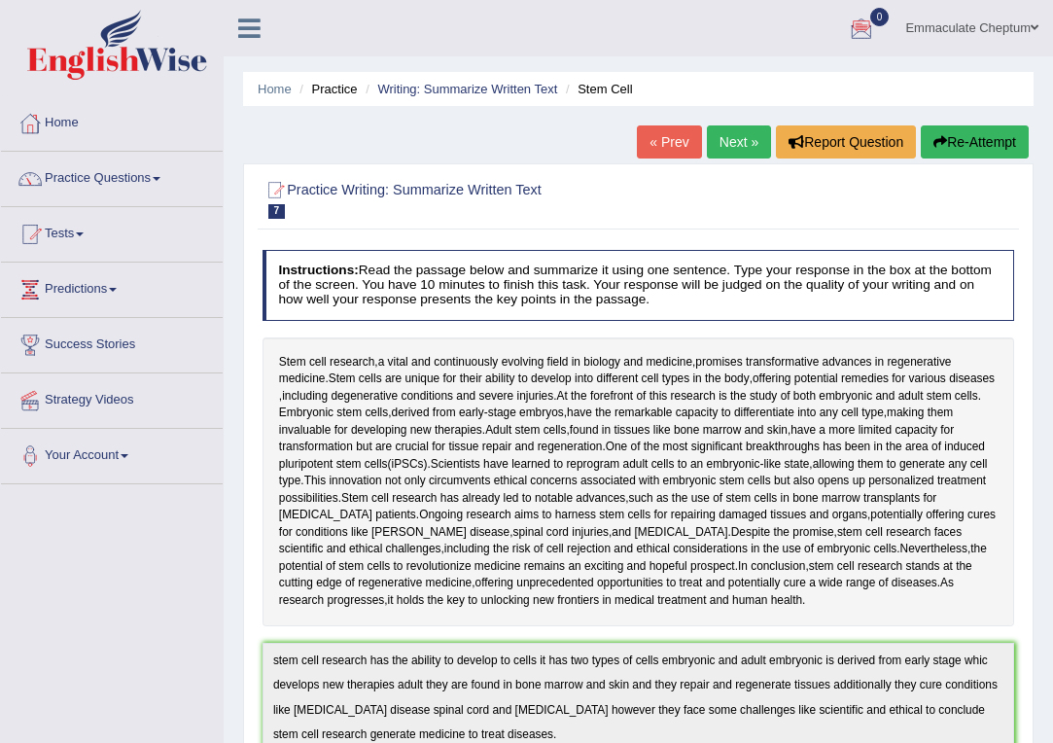
scroll to position [0, 0]
click at [127, 177] on link "Practice Questions" at bounding box center [112, 176] width 222 height 49
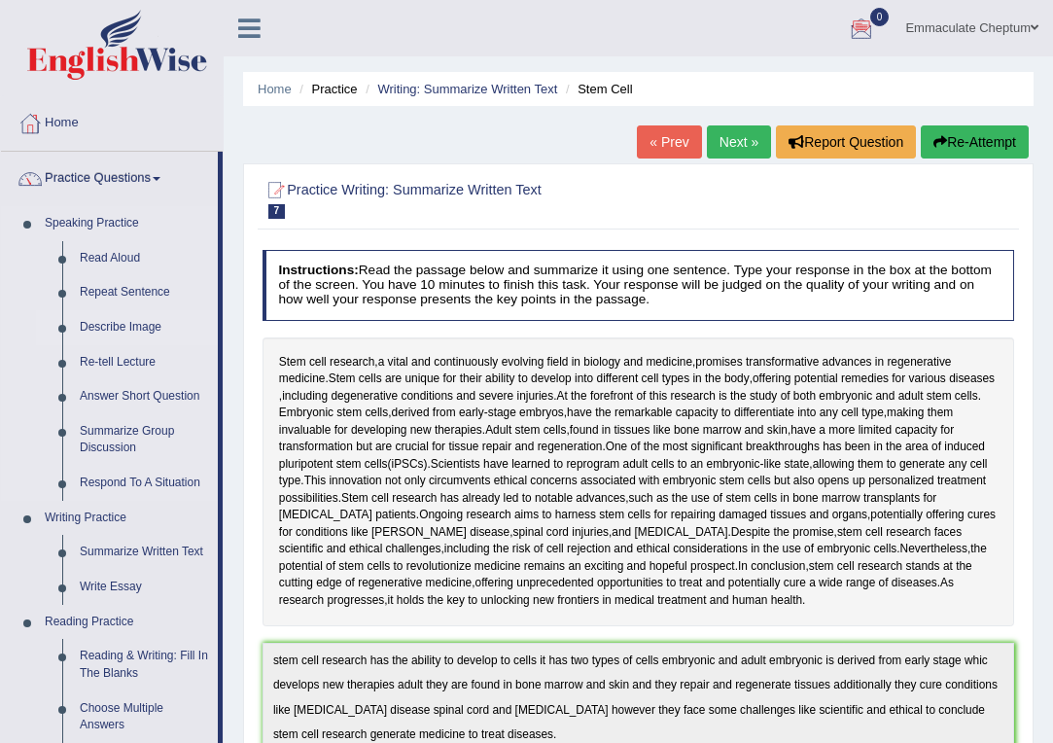
click at [111, 329] on link "Describe Image" at bounding box center [144, 327] width 147 height 35
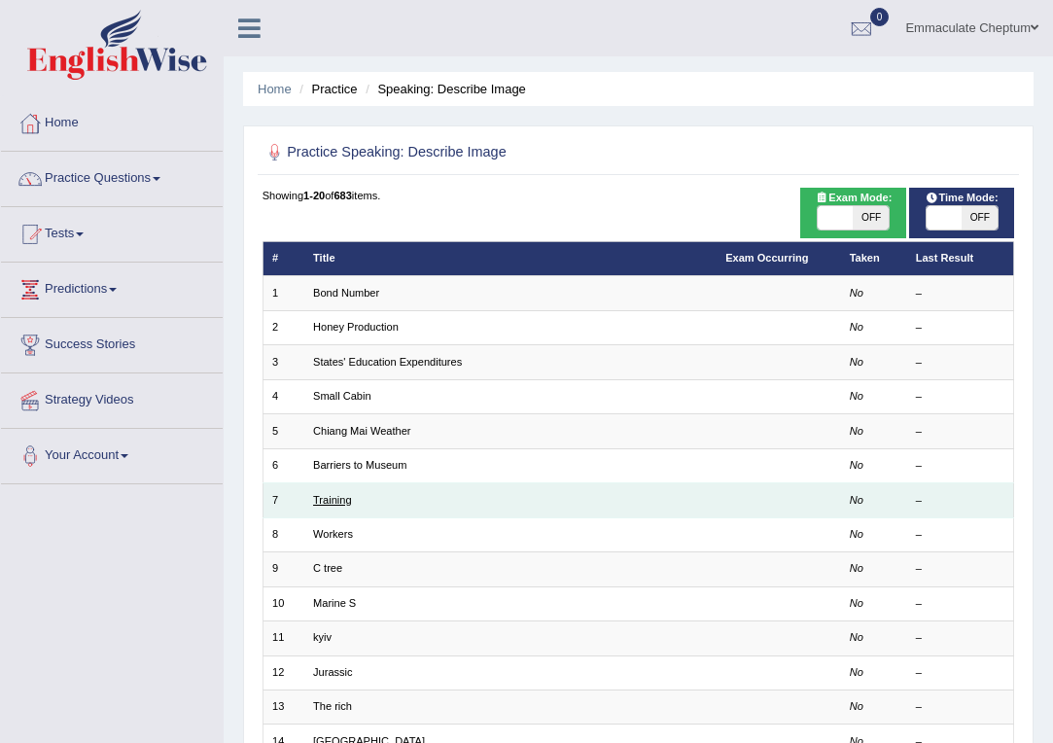
click at [343, 497] on link "Training" at bounding box center [332, 500] width 39 height 12
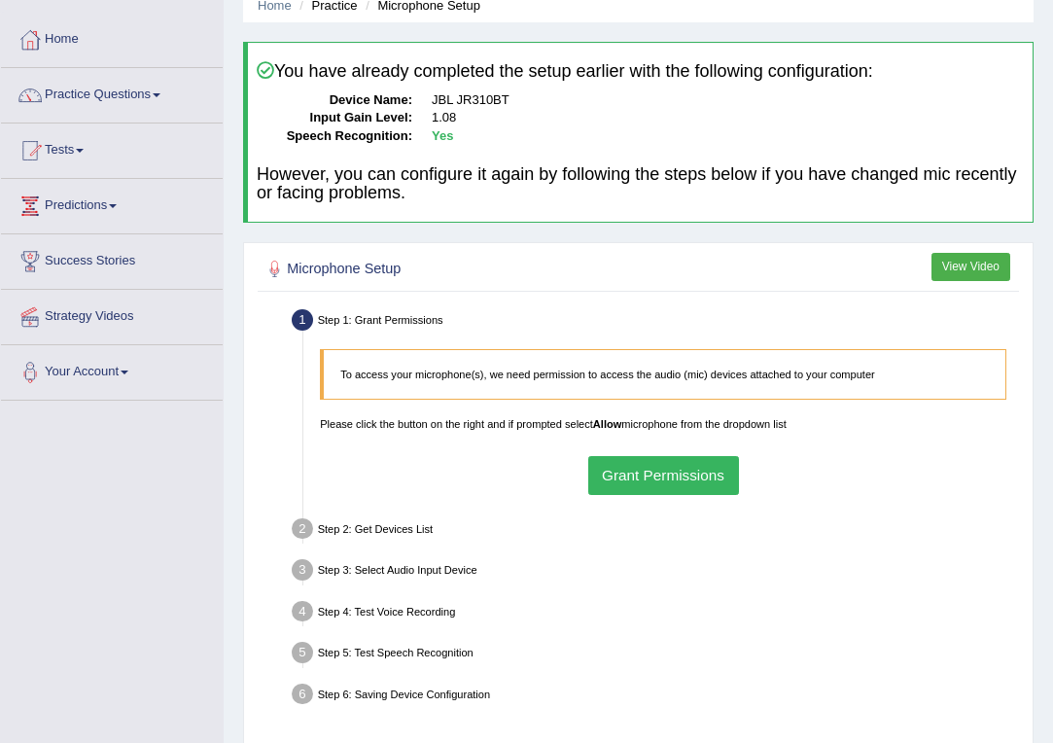
scroll to position [83, 0]
click at [110, 95] on link "Practice Questions" at bounding box center [112, 93] width 222 height 49
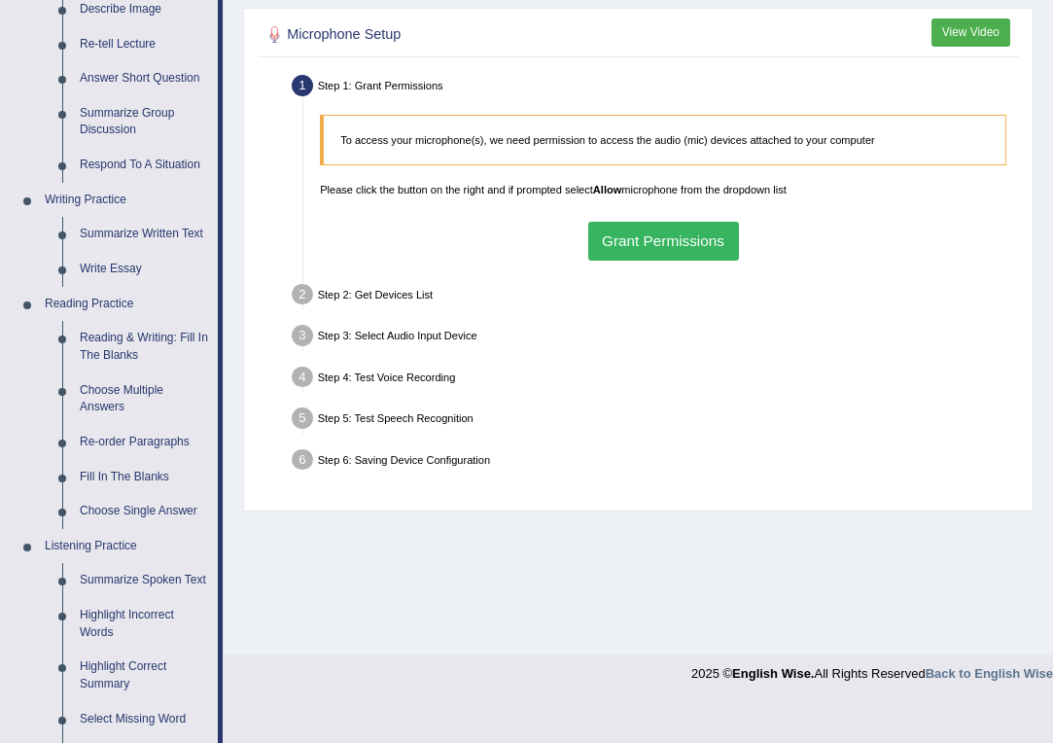
scroll to position [326, 0]
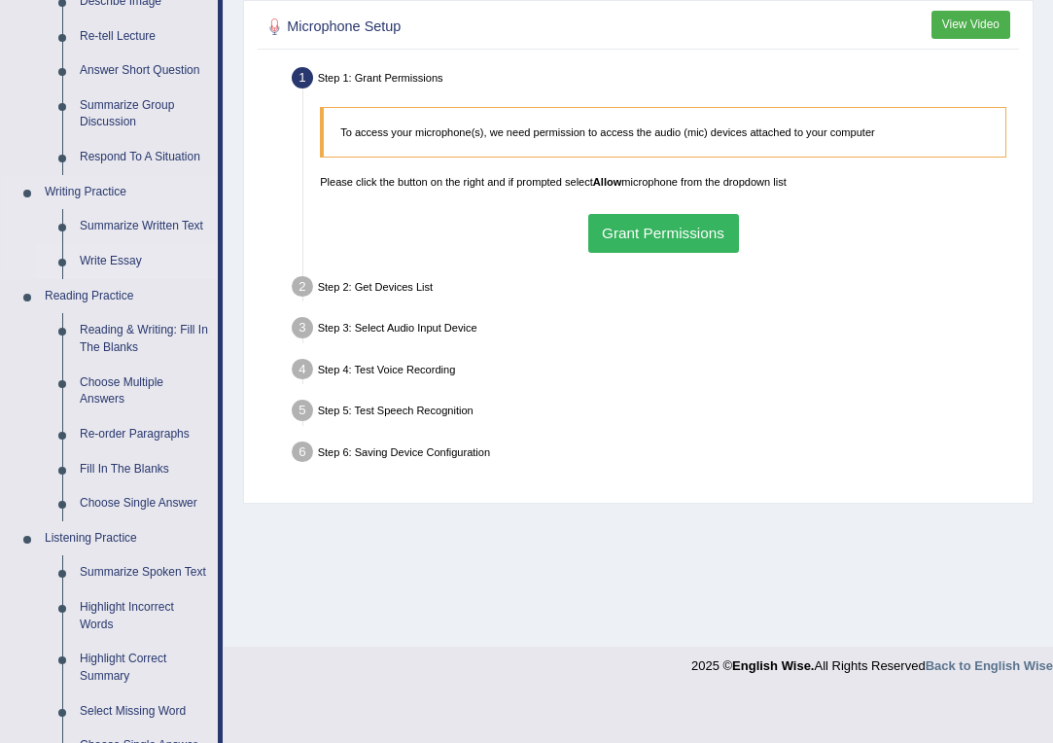
click at [112, 260] on link "Write Essay" at bounding box center [144, 261] width 147 height 35
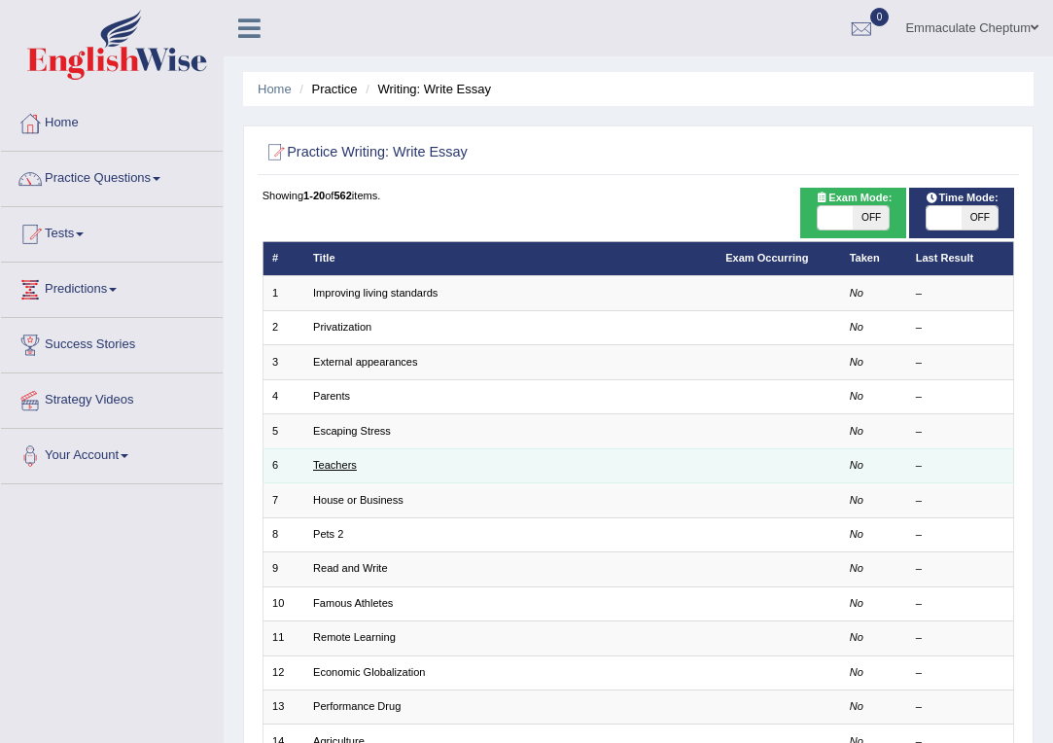
click at [336, 464] on link "Teachers" at bounding box center [335, 465] width 44 height 12
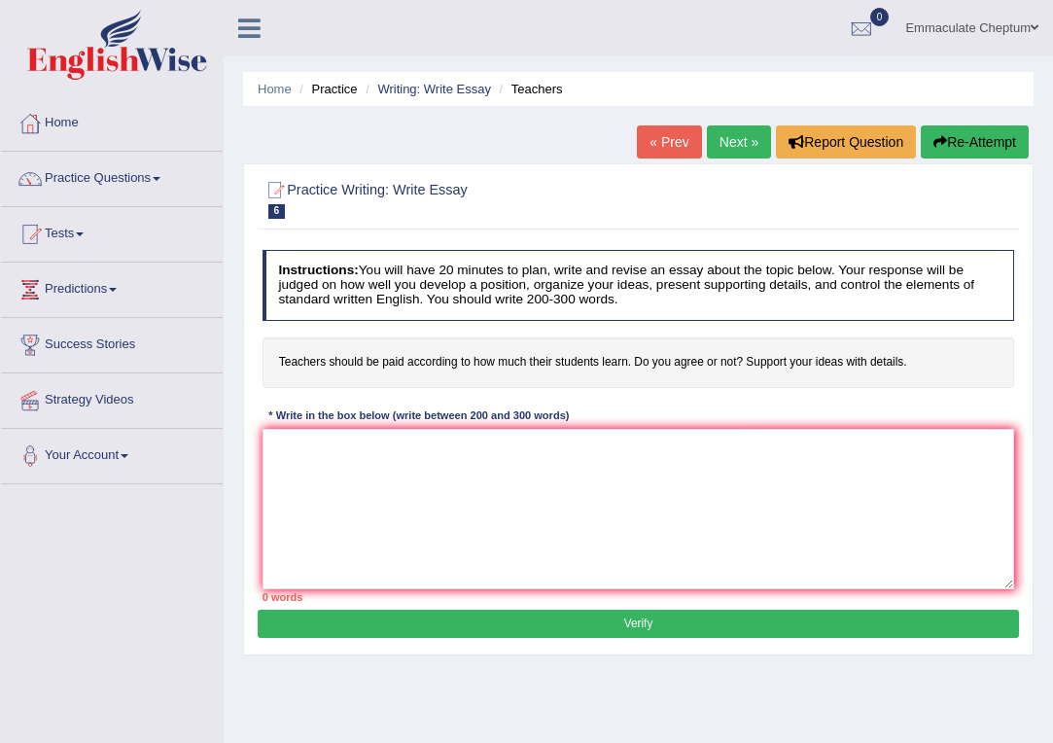
click at [660, 144] on link "« Prev" at bounding box center [669, 141] width 64 height 33
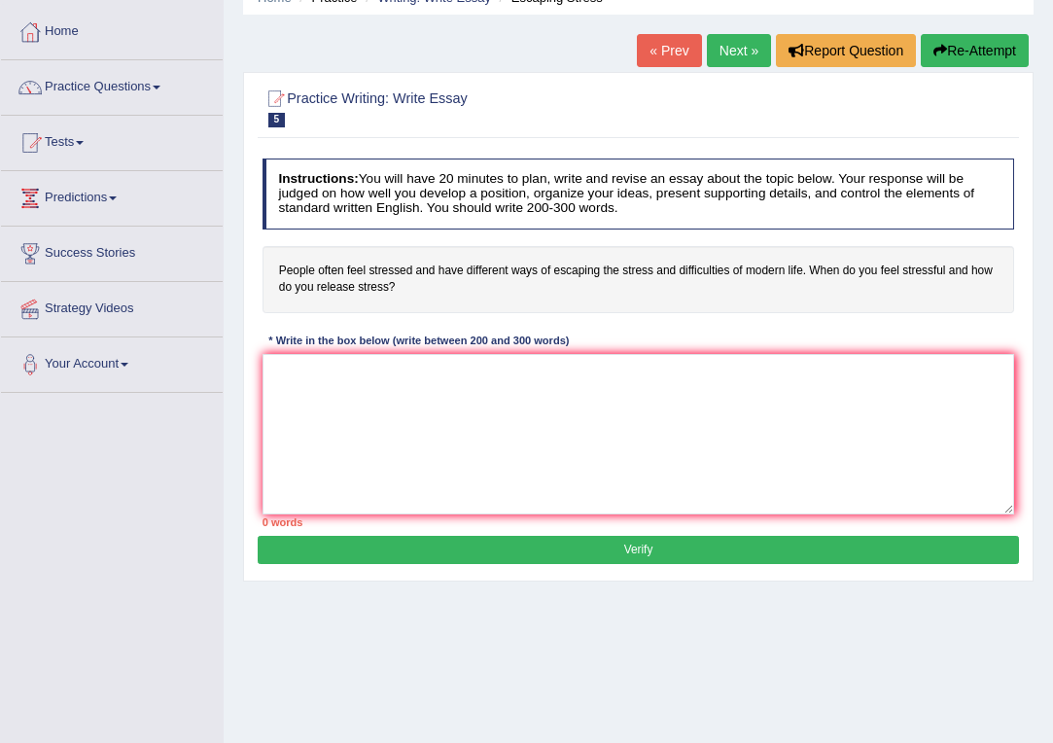
scroll to position [93, 0]
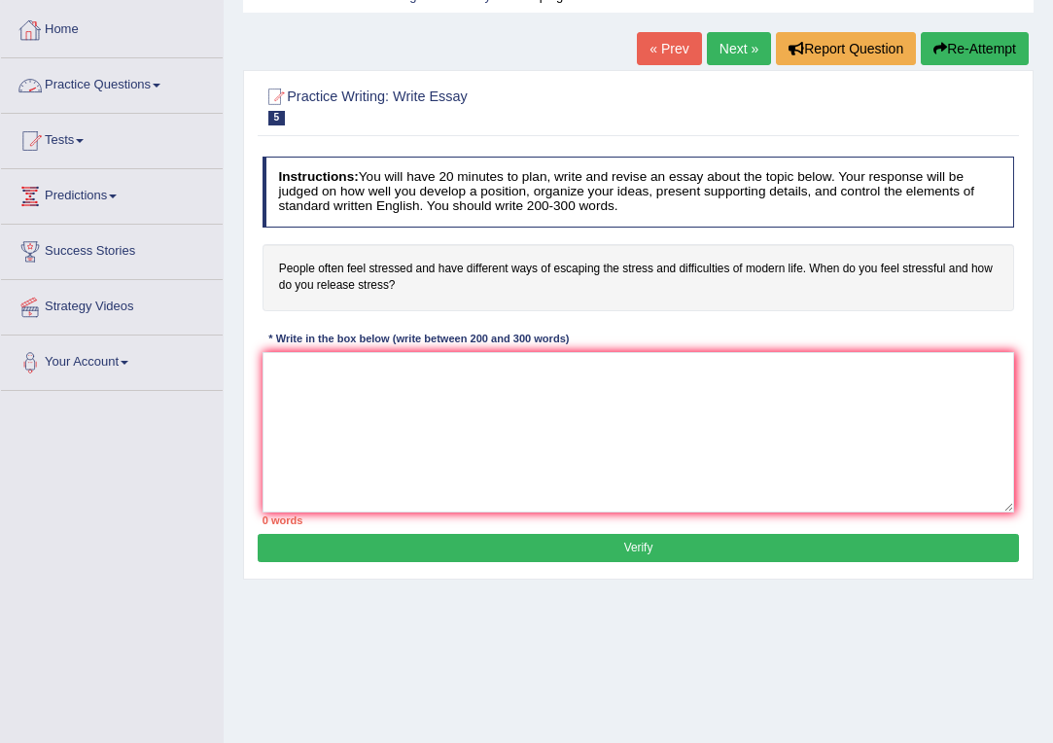
click at [118, 81] on link "Practice Questions" at bounding box center [112, 82] width 222 height 49
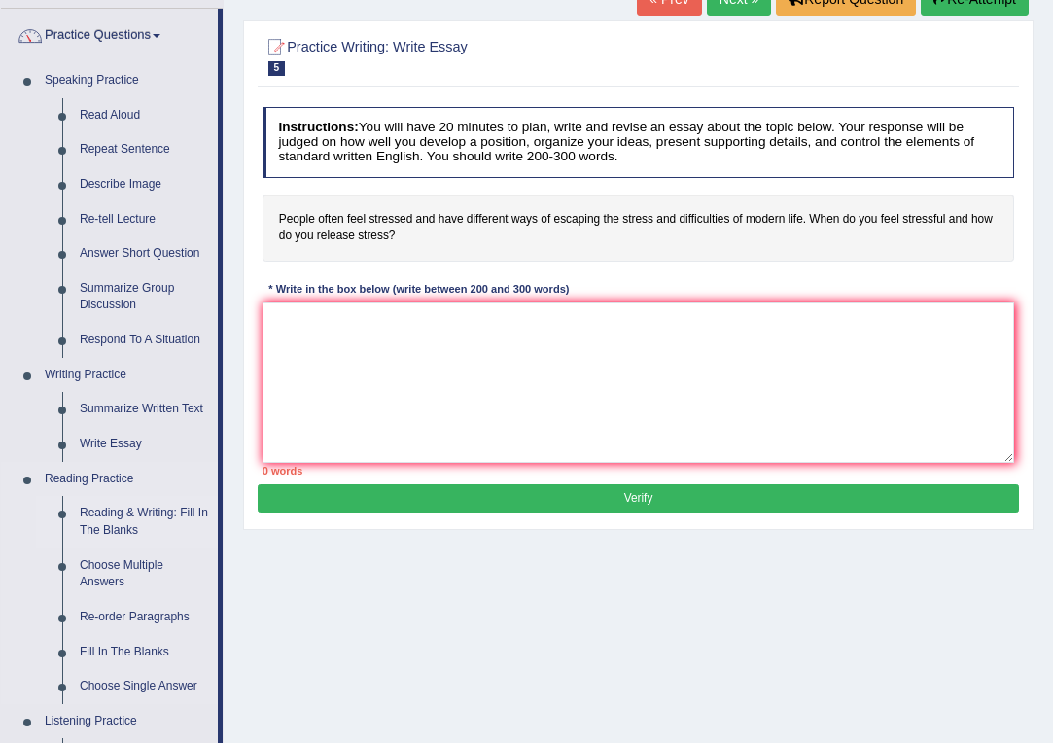
scroll to position [146, 0]
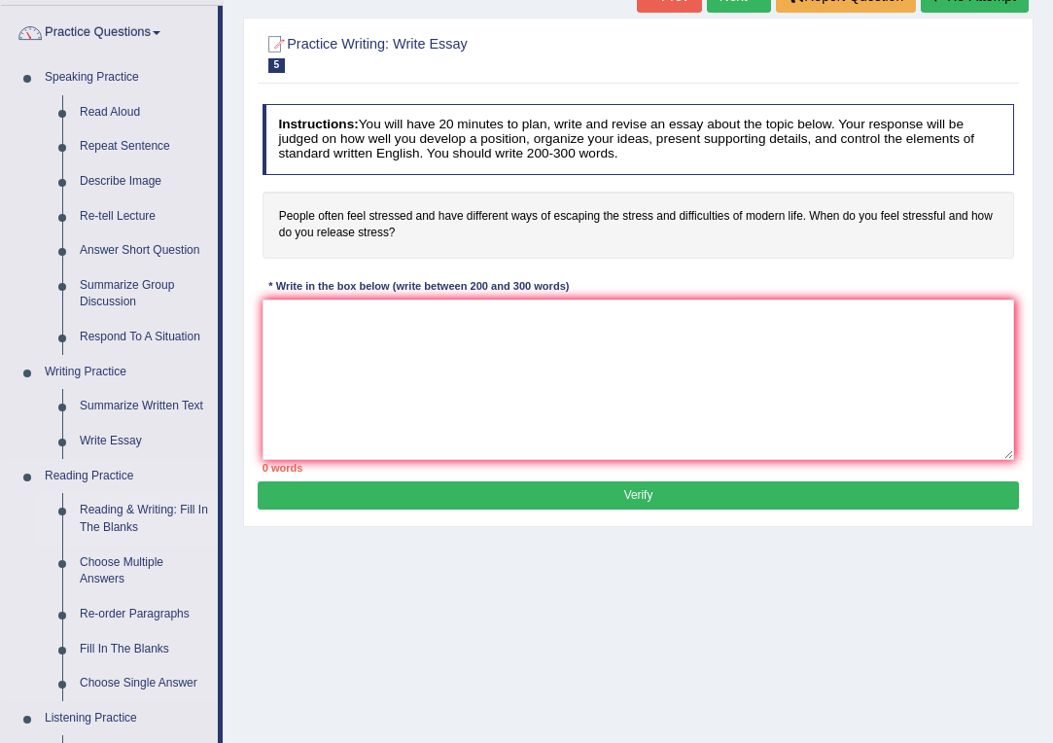
click at [100, 507] on link "Reading & Writing: Fill In The Blanks" at bounding box center [144, 519] width 147 height 52
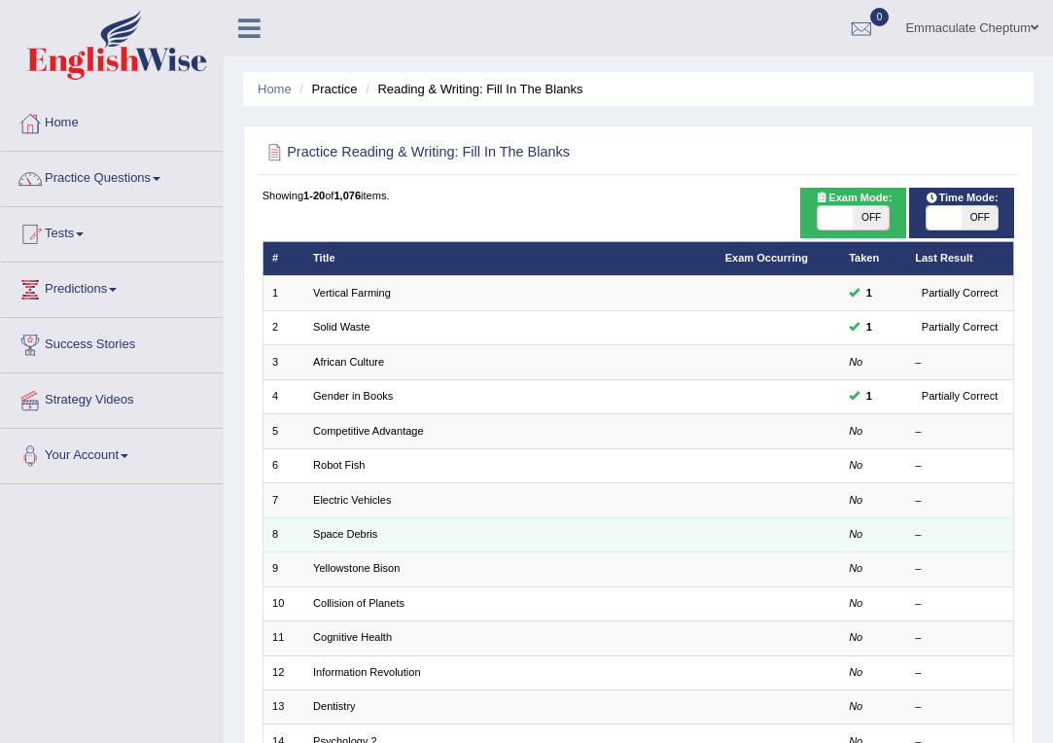
click at [338, 537] on td "Space Debris" at bounding box center [510, 534] width 412 height 34
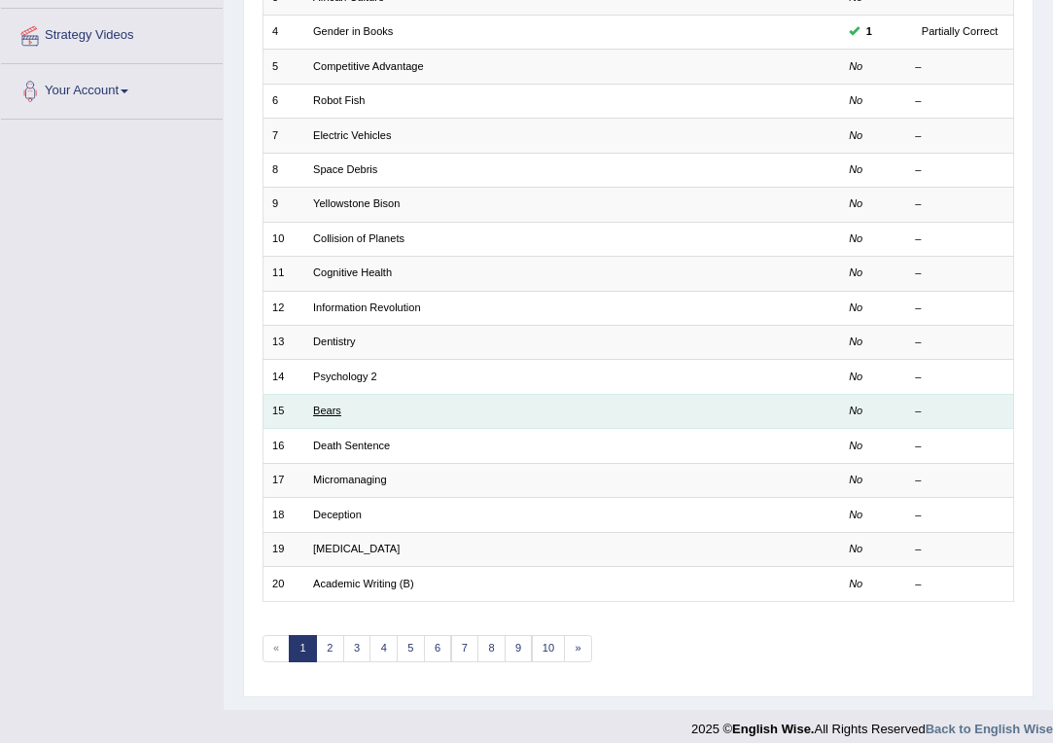
scroll to position [364, 0]
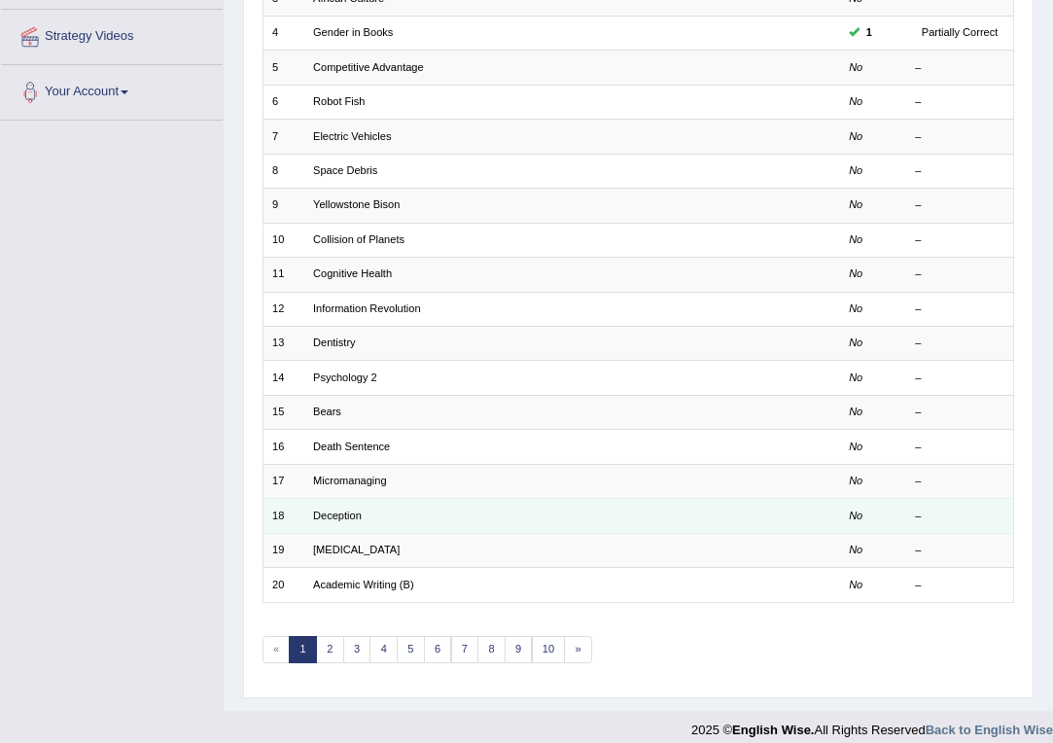
click at [324, 499] on td "Deception" at bounding box center [510, 516] width 412 height 34
click at [324, 509] on link "Deception" at bounding box center [337, 515] width 49 height 12
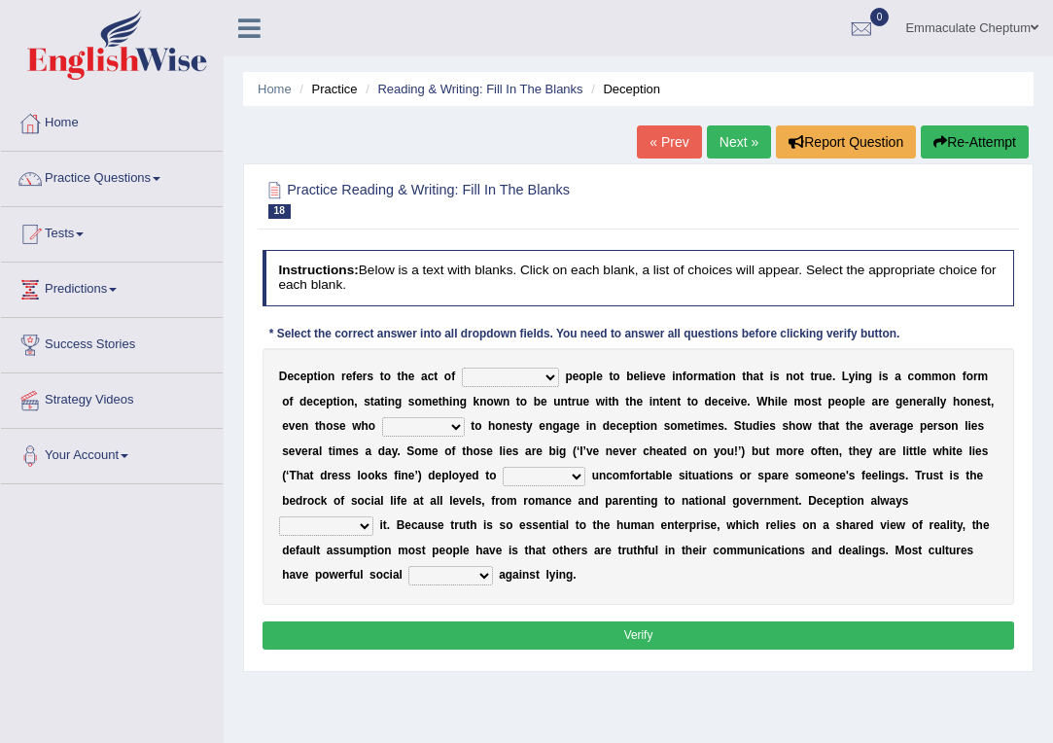
select select "encouraging"
select select "inscribe"
select select "avoid"
select select "undertakes"
select select "sanctions"
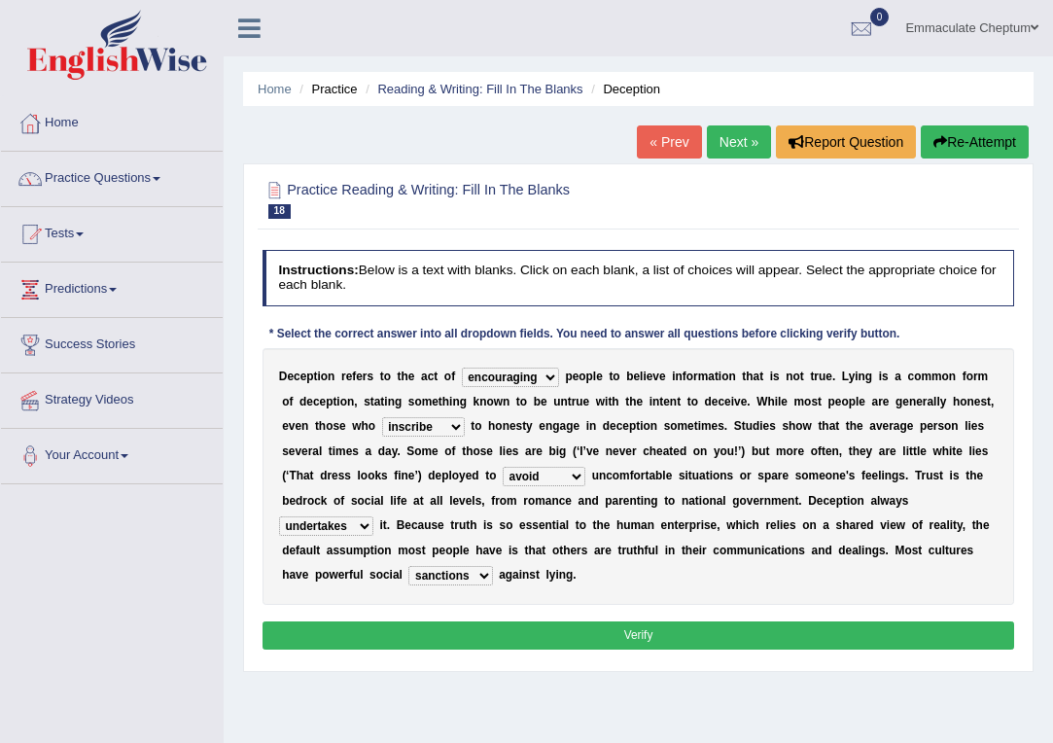
click at [438, 634] on button "Verify" at bounding box center [638, 635] width 752 height 28
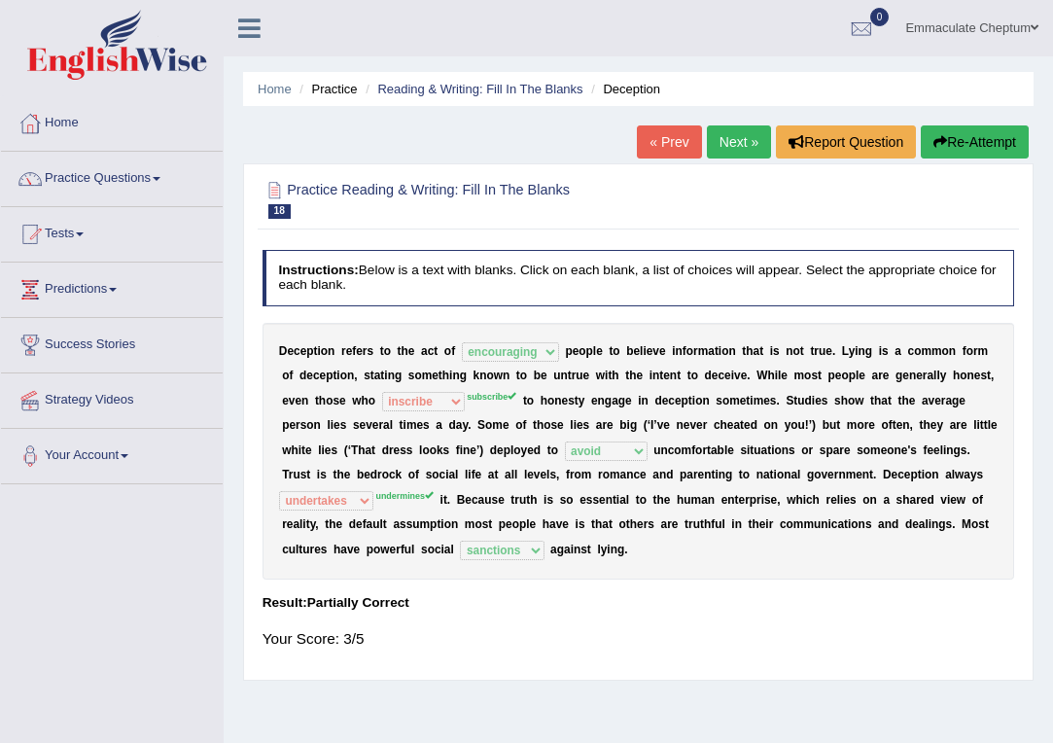
click at [725, 152] on link "Next »" at bounding box center [739, 141] width 64 height 33
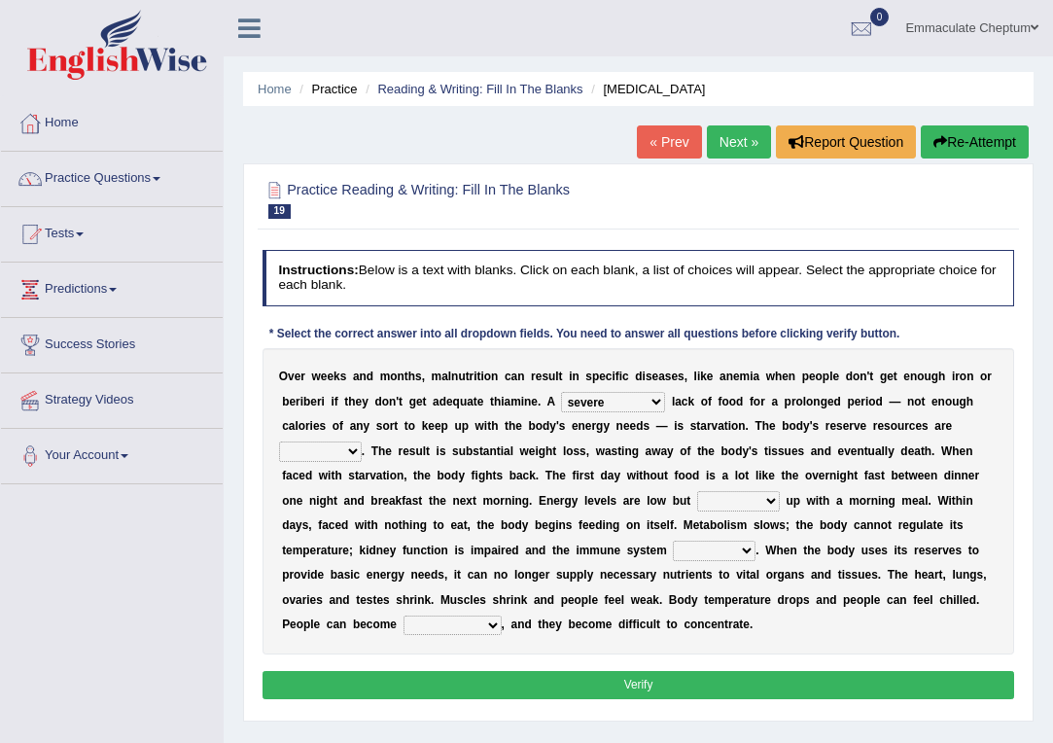
select select "distinctive"
select select "depleted"
select select "pick"
select select "weakens"
drag, startPoint x: 477, startPoint y: 632, endPoint x: 531, endPoint y: 627, distance: 53.7
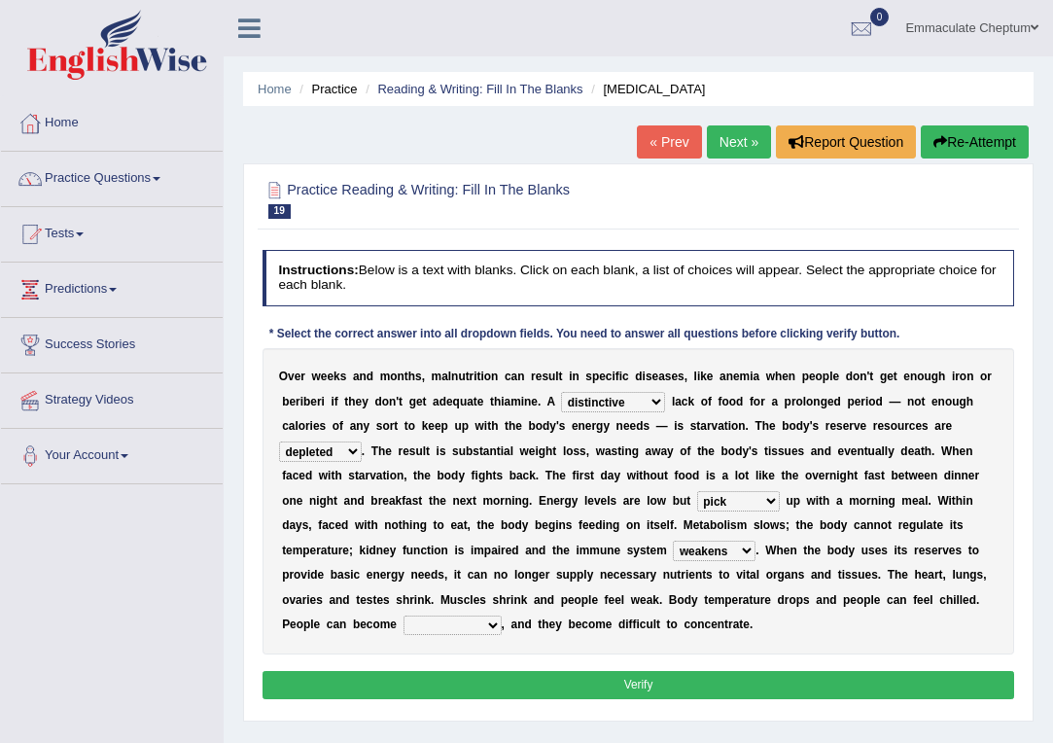
click at [531, 627] on div "O v e r w e e k s a n d m o n t h s , m a l n u t r i t i o n c a n r e s u l t…" at bounding box center [638, 501] width 752 height 306
select select "irritable"
click at [491, 687] on button "Verify" at bounding box center [638, 685] width 752 height 28
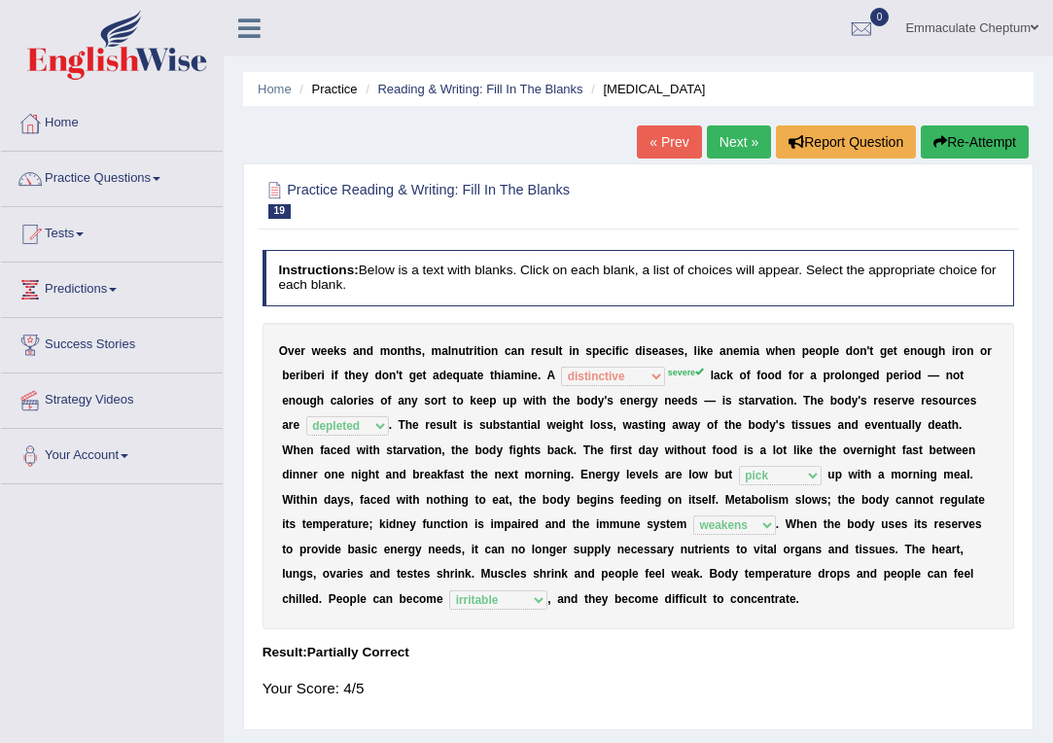
click at [723, 146] on link "Next »" at bounding box center [739, 141] width 64 height 33
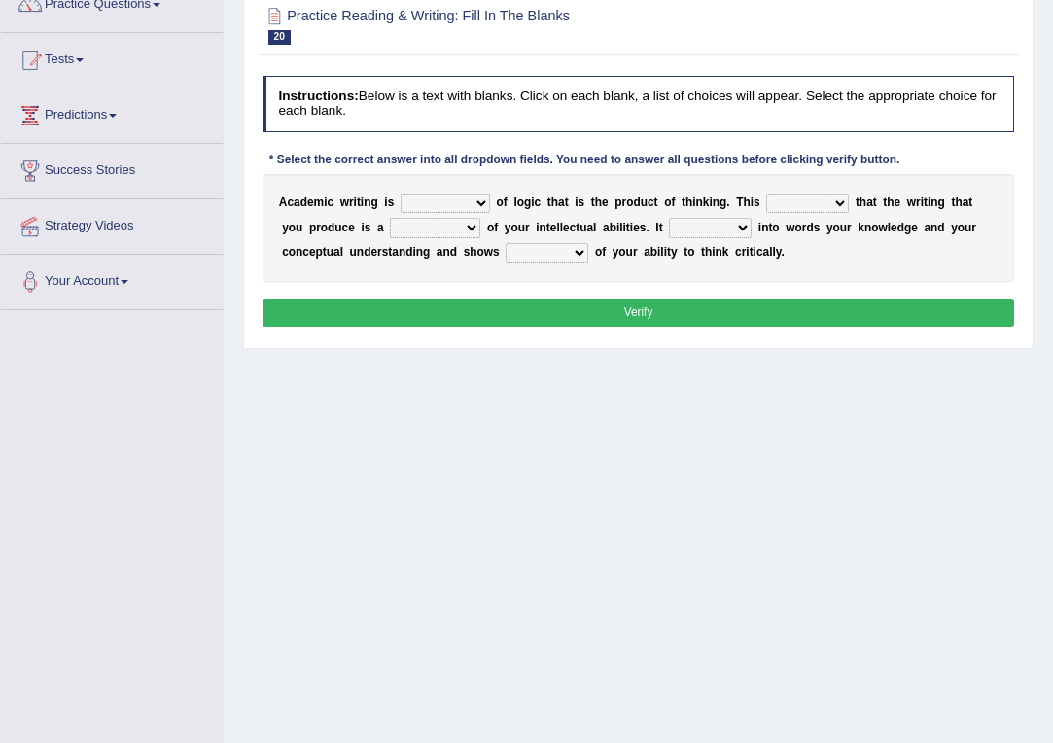
scroll to position [174, 0]
select select "expression"
select select "means"
select select "reflection"
select select "capacity"
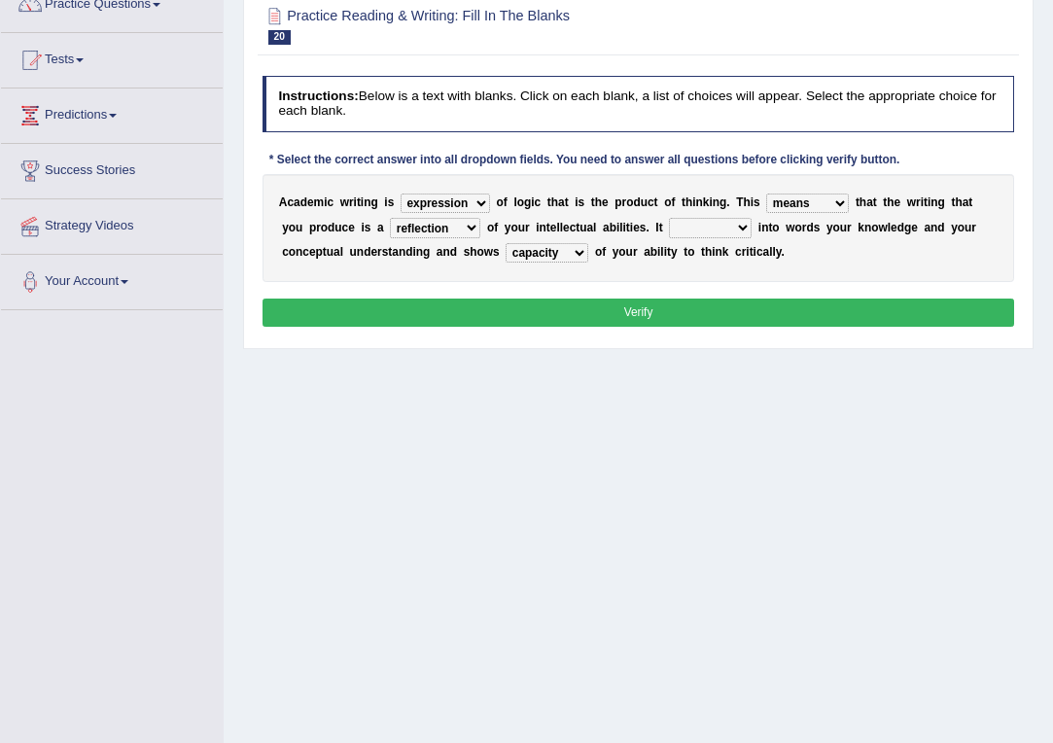
select select "allows"
click at [574, 307] on button "Verify" at bounding box center [638, 312] width 752 height 28
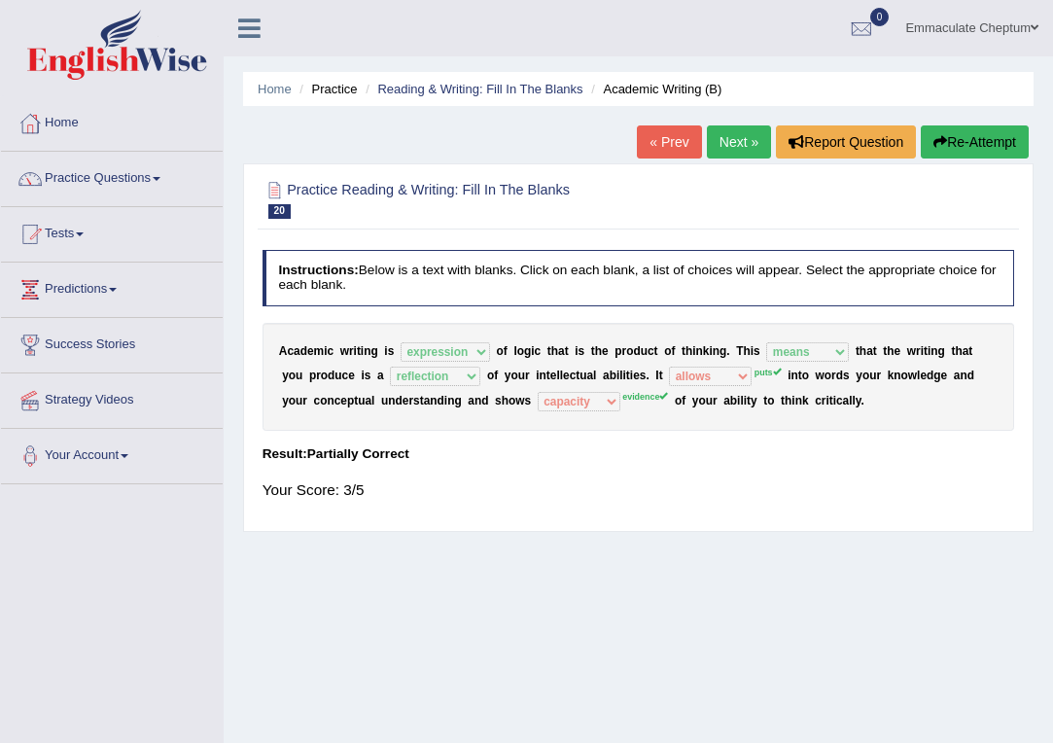
scroll to position [0, 0]
click at [716, 148] on link "Next »" at bounding box center [739, 141] width 64 height 33
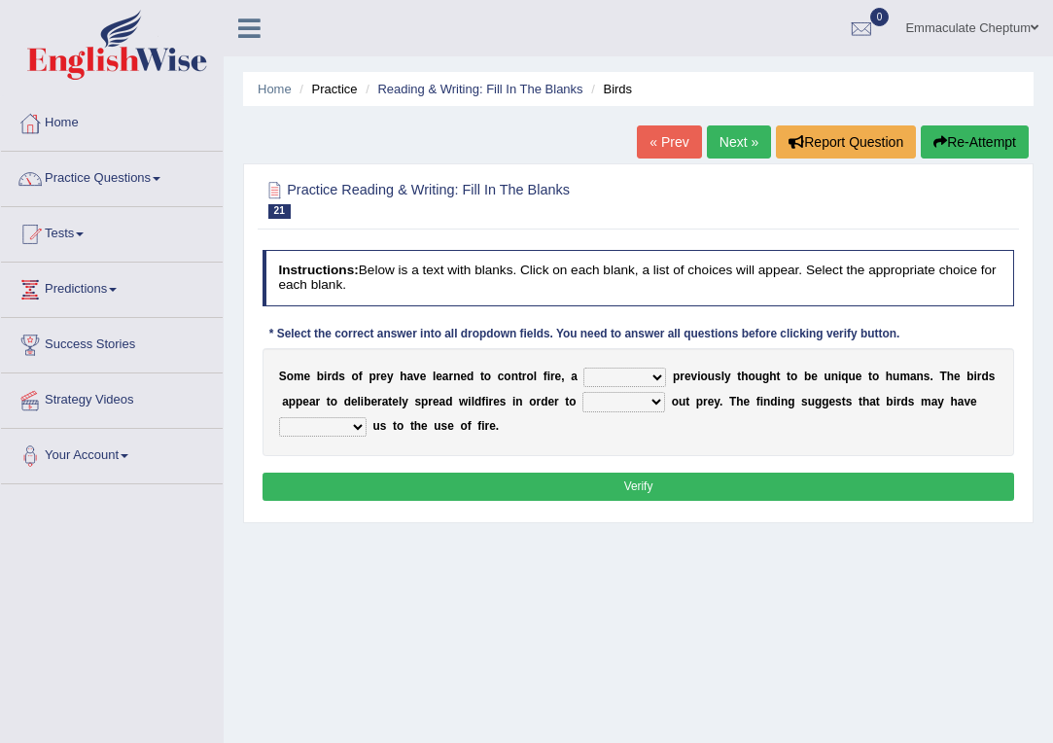
scroll to position [1, 0]
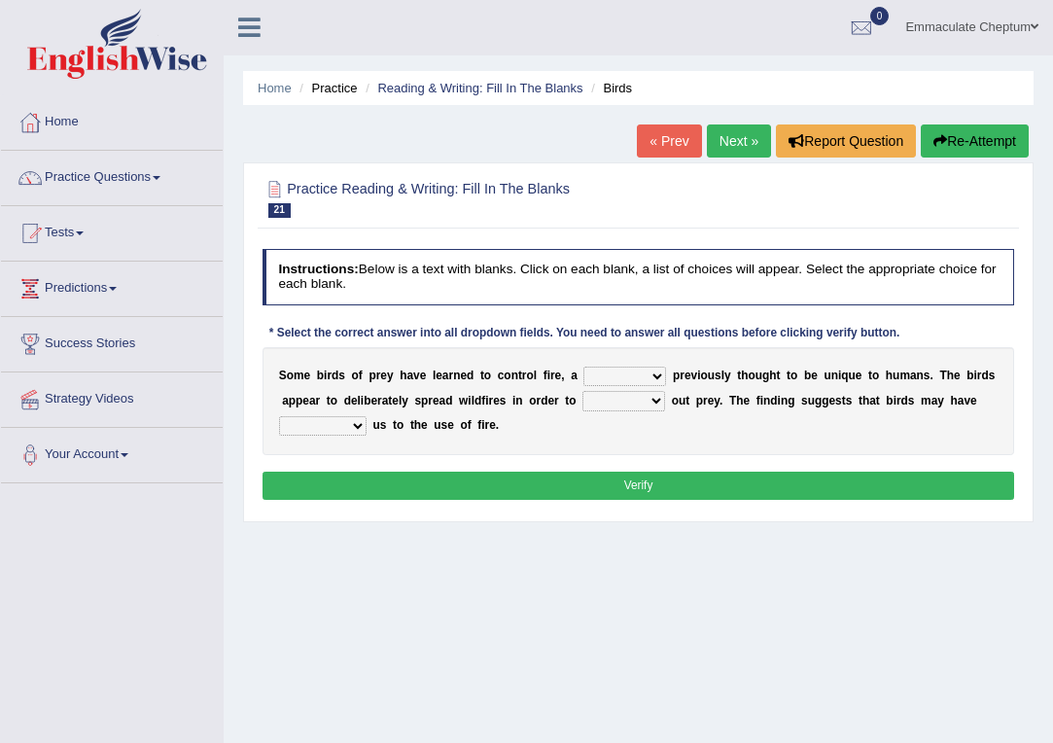
select select "tale"
select select "flush"
select select "forced"
click at [383, 476] on button "Verify" at bounding box center [638, 486] width 752 height 28
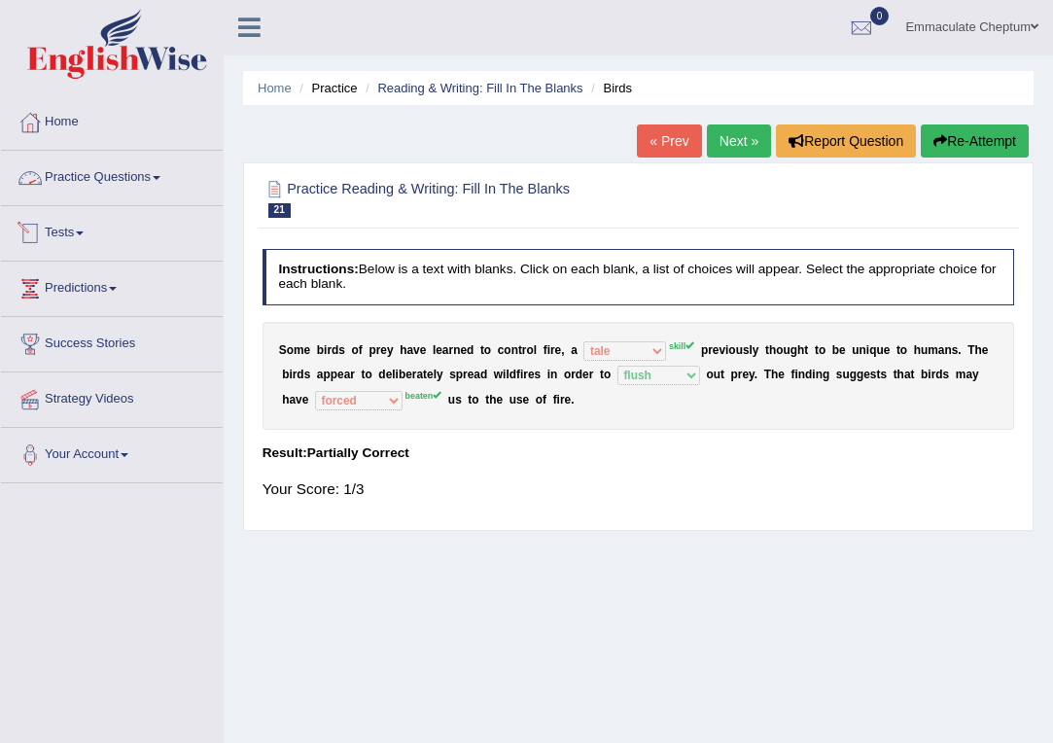
click at [173, 179] on link "Practice Questions" at bounding box center [112, 175] width 222 height 49
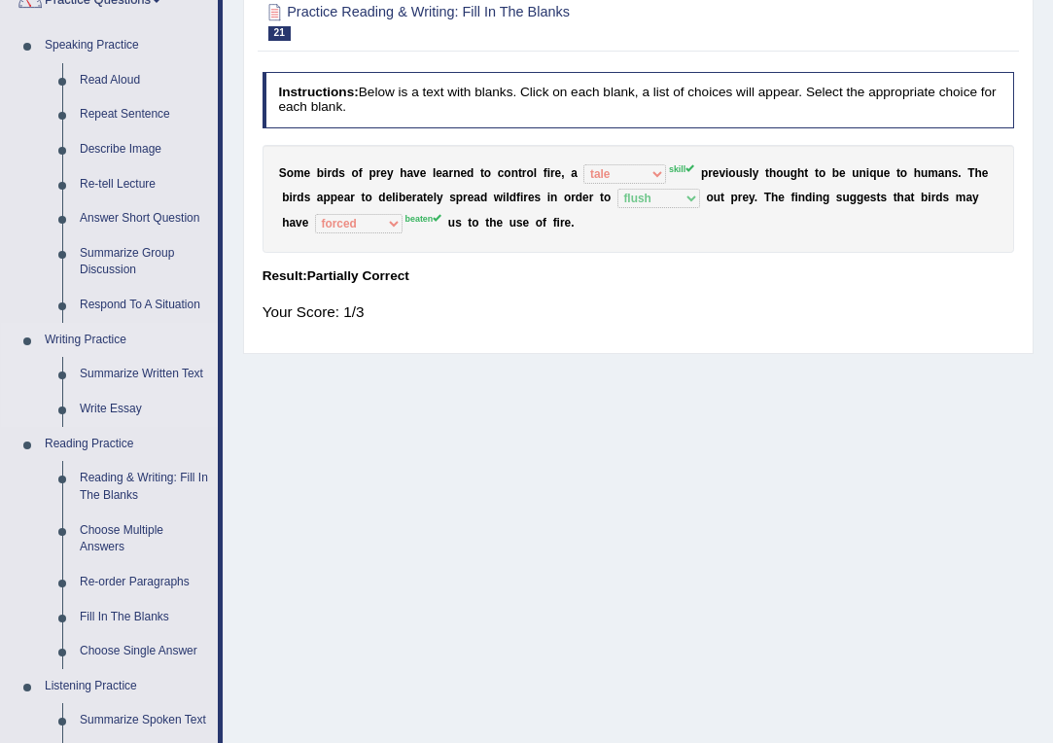
scroll to position [189, 0]
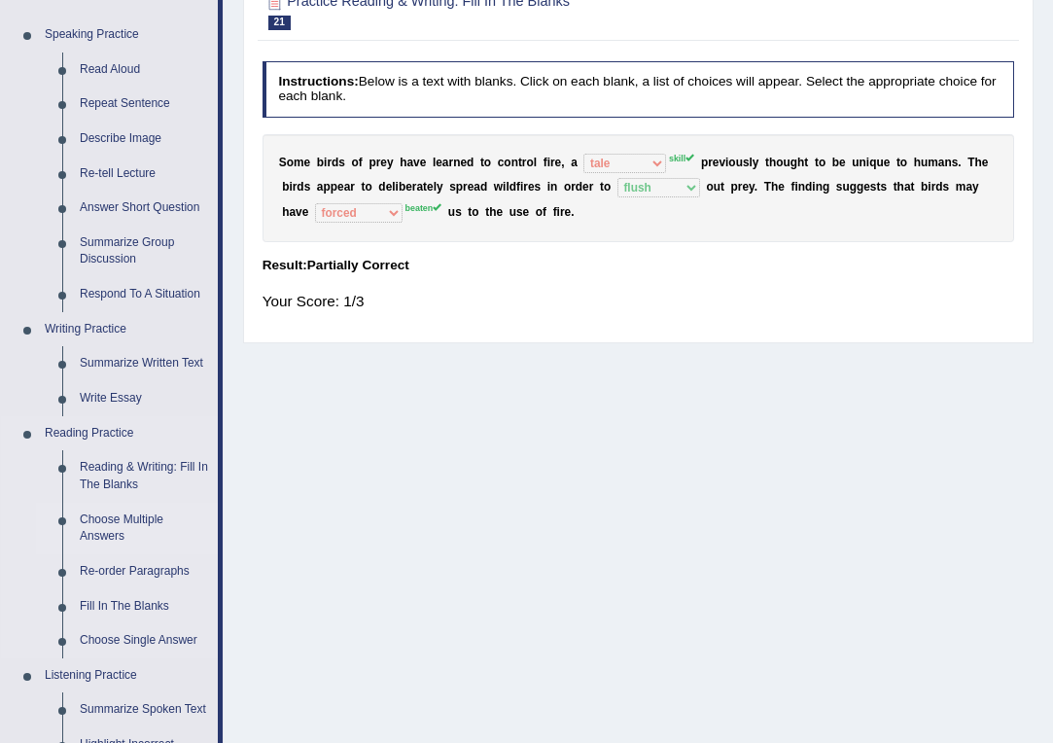
click at [113, 511] on link "Choose Multiple Answers" at bounding box center [144, 529] width 147 height 52
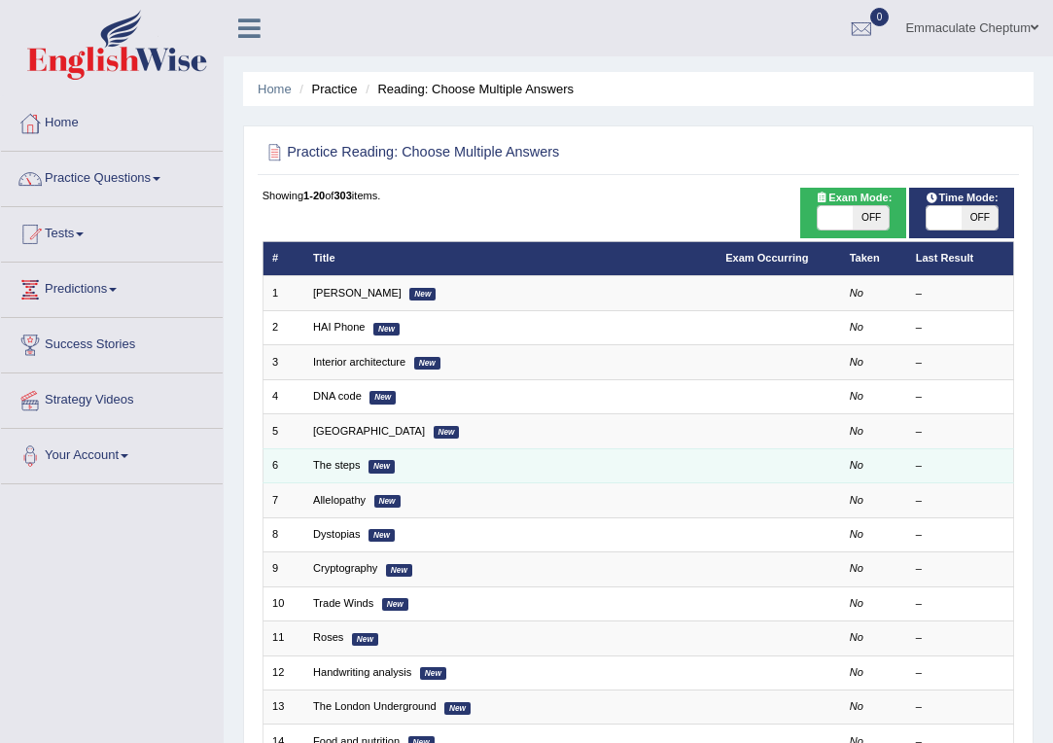
click at [338, 470] on td "The steps New" at bounding box center [510, 465] width 412 height 34
click at [343, 461] on link "The steps" at bounding box center [337, 465] width 48 height 12
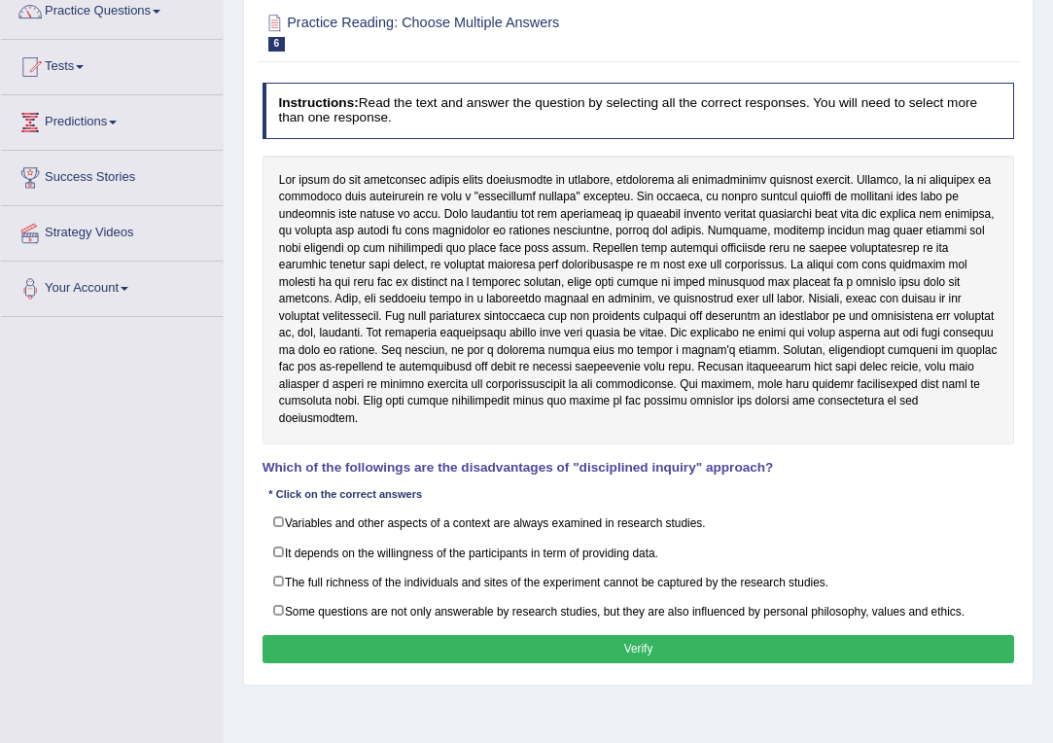
scroll to position [190, 0]
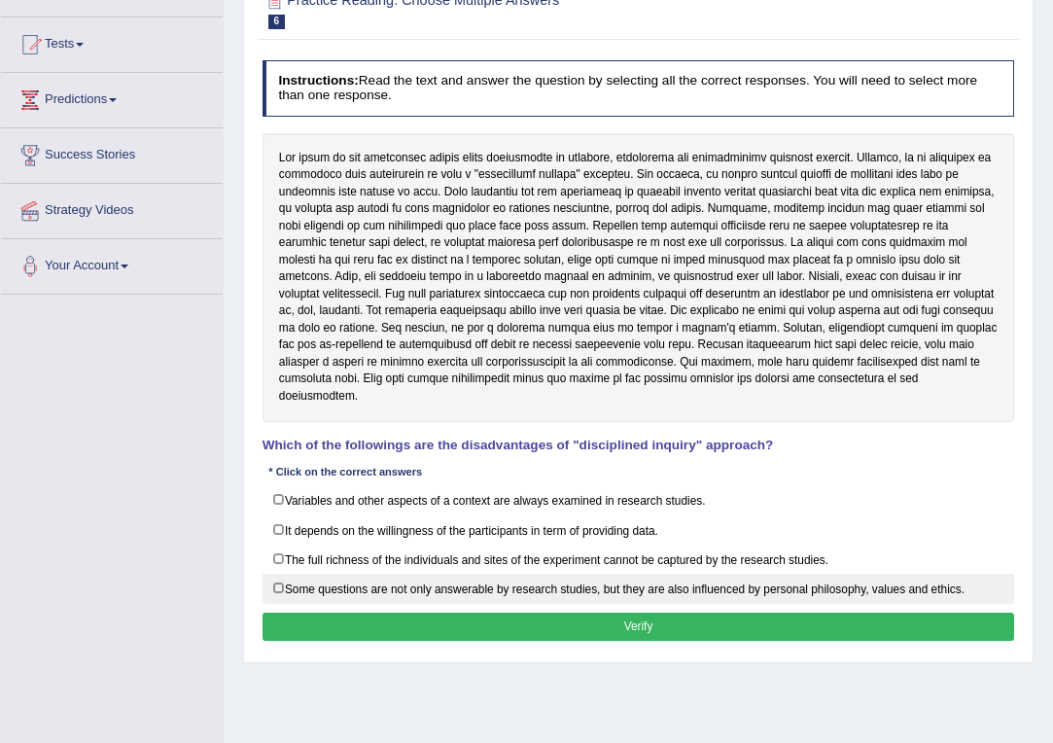
click at [285, 574] on label "Some questions are not only answerable by research studies, but they are also i…" at bounding box center [638, 589] width 752 height 30
checkbox input "true"
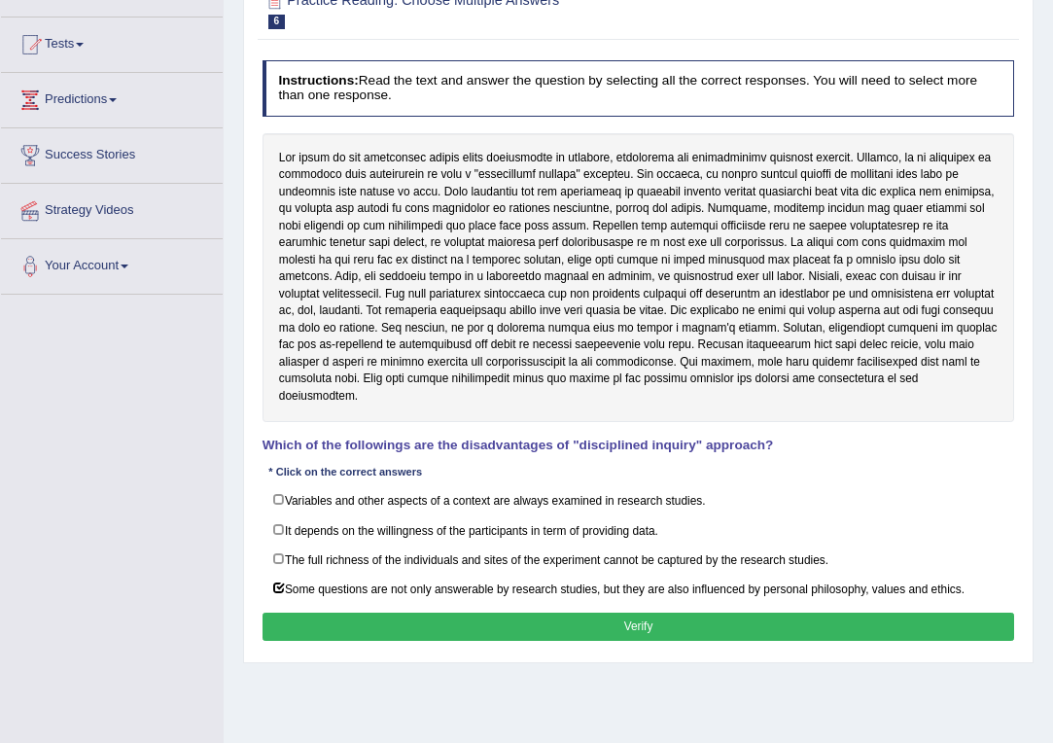
click at [333, 612] on button "Verify" at bounding box center [638, 626] width 752 height 28
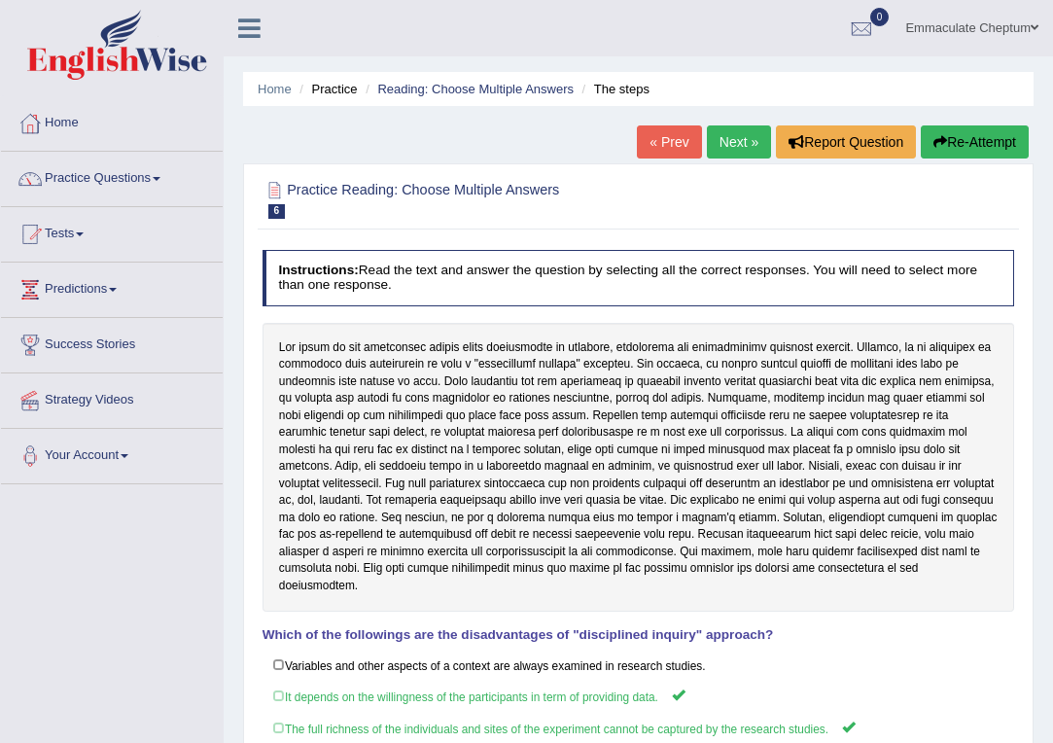
scroll to position [0, 0]
click at [746, 149] on link "Next »" at bounding box center [739, 141] width 64 height 33
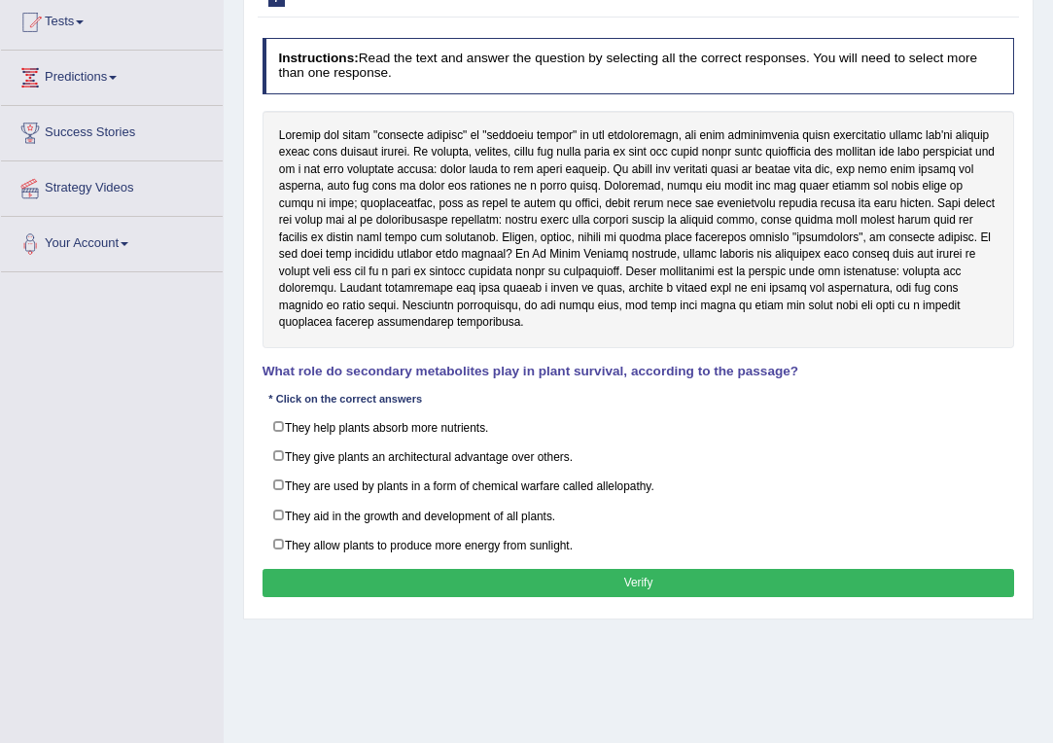
scroll to position [230, 0]
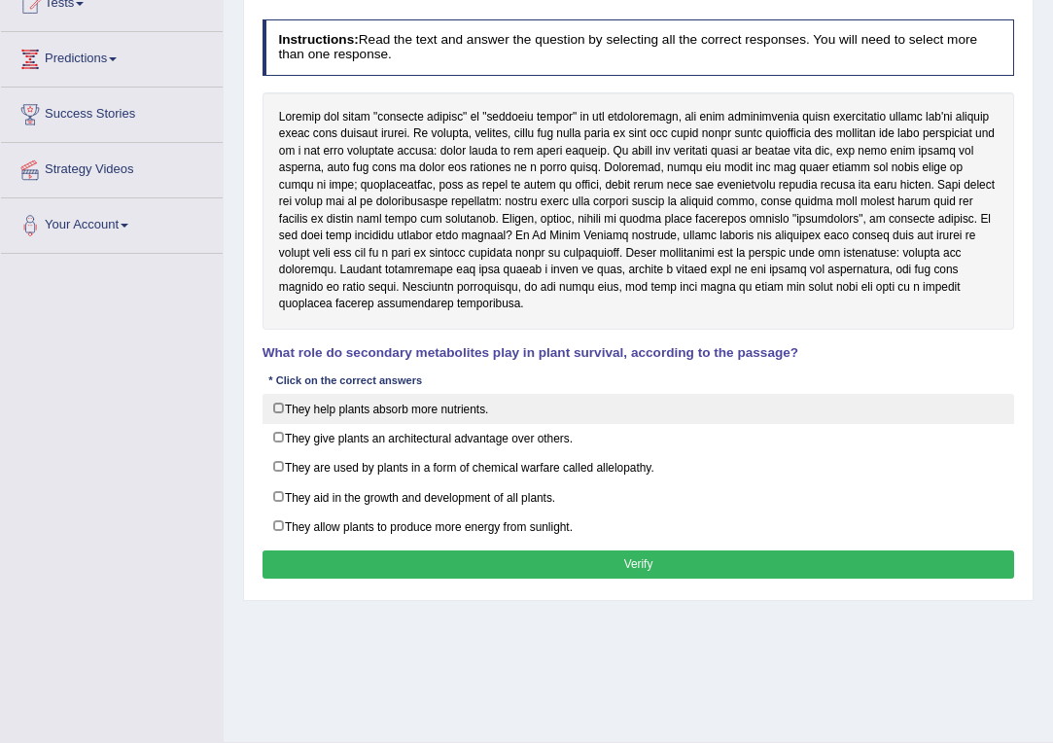
click at [296, 403] on label "They help plants absorb more nutrients." at bounding box center [638, 409] width 752 height 30
checkbox input "true"
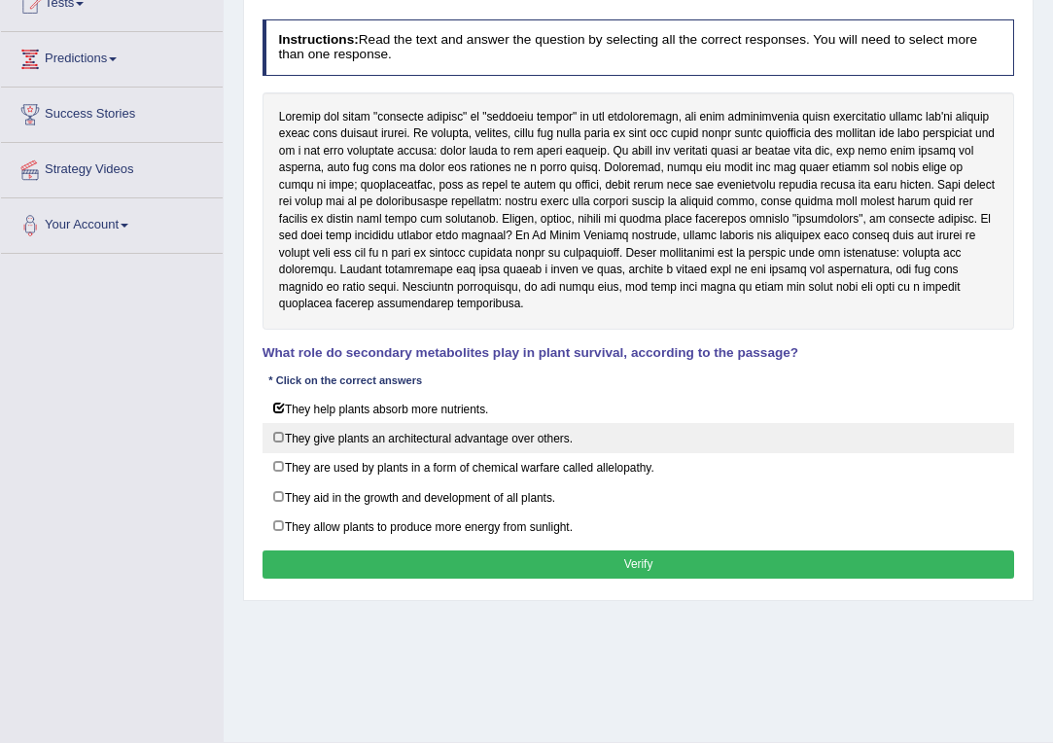
click at [284, 431] on label "They give plants an architectural advantage over others." at bounding box center [638, 438] width 752 height 30
checkbox input "true"
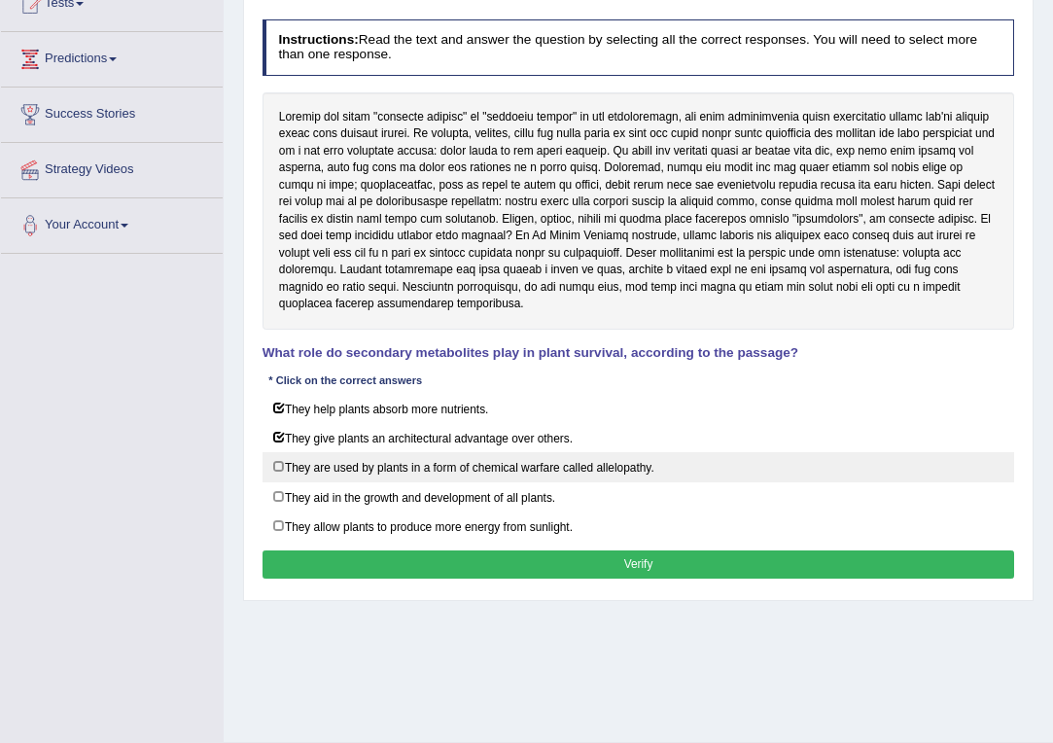
click at [272, 460] on label "They are used by plants in a form of chemical warfare called allelopathy." at bounding box center [638, 467] width 752 height 30
checkbox input "true"
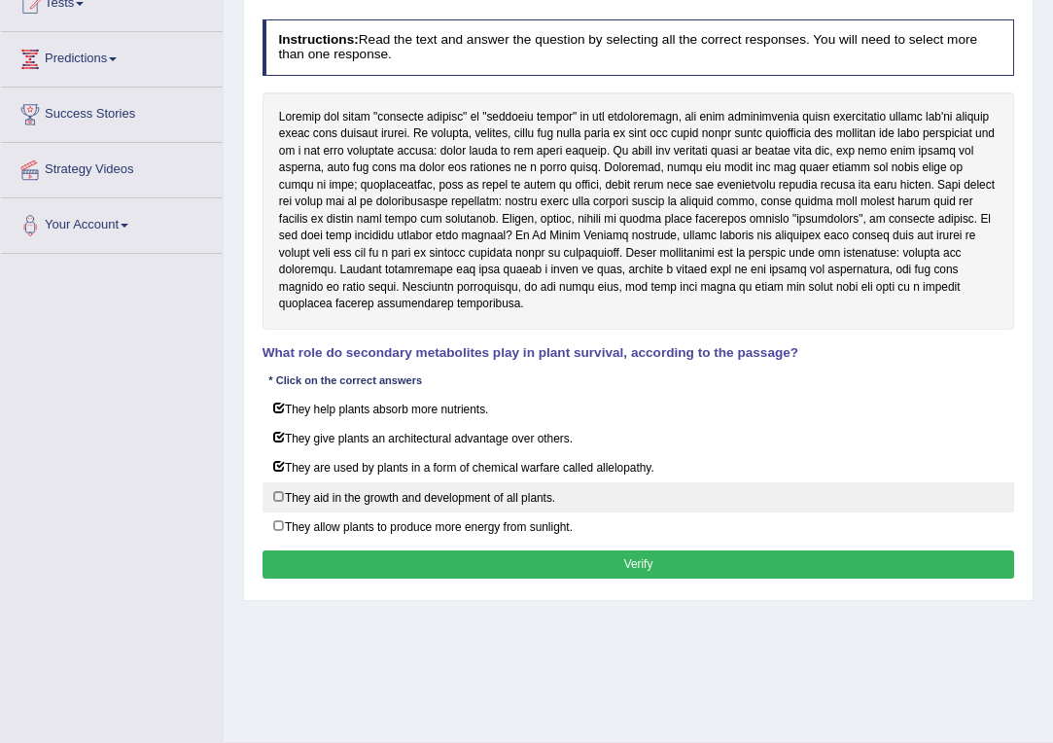
click at [271, 485] on label "They aid in the growth and development of all plants." at bounding box center [638, 497] width 752 height 30
checkbox input "true"
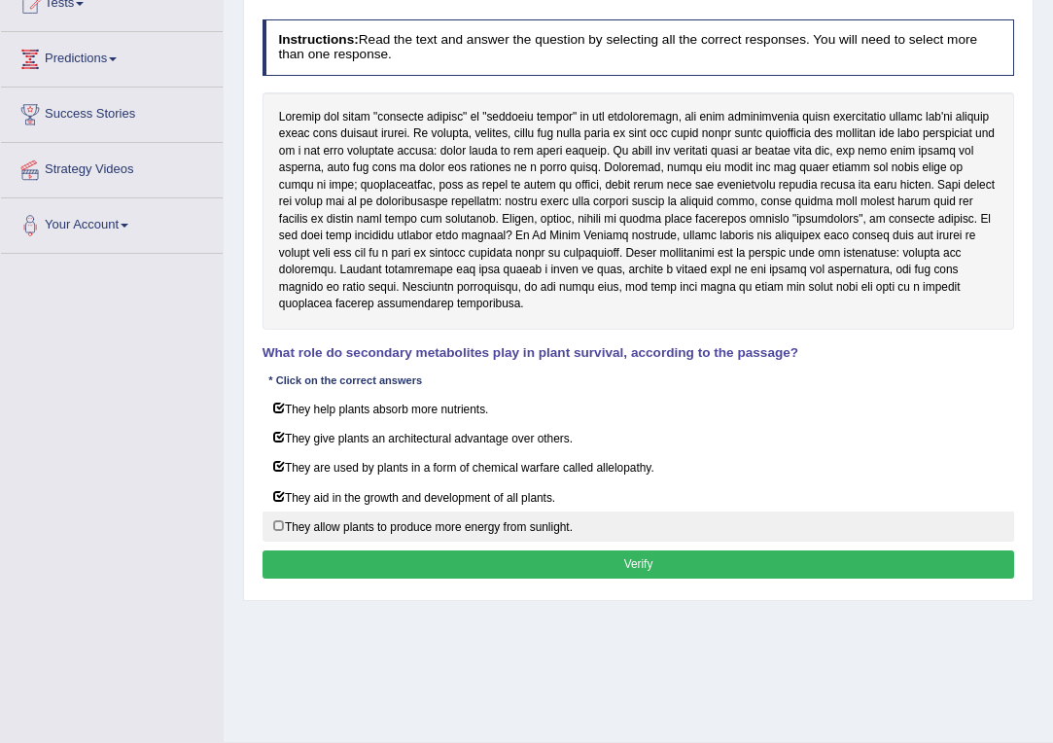
click at [270, 511] on label "They allow plants to produce more energy from sunlight." at bounding box center [638, 526] width 752 height 30
checkbox input "true"
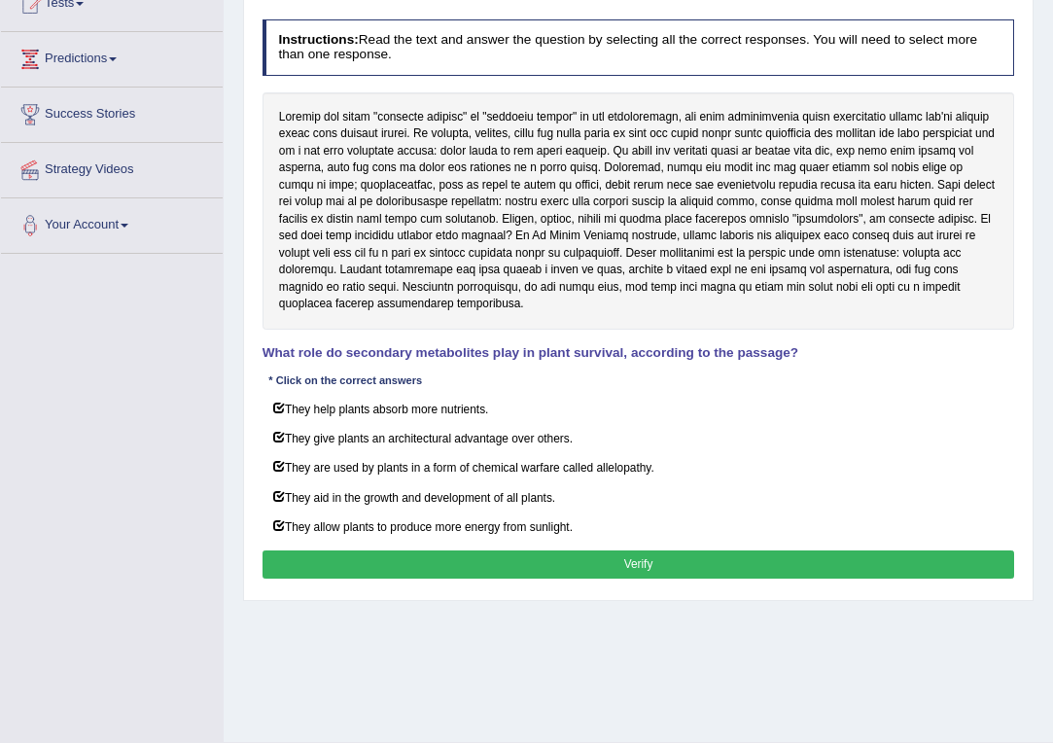
click at [320, 550] on button "Verify" at bounding box center [638, 564] width 752 height 28
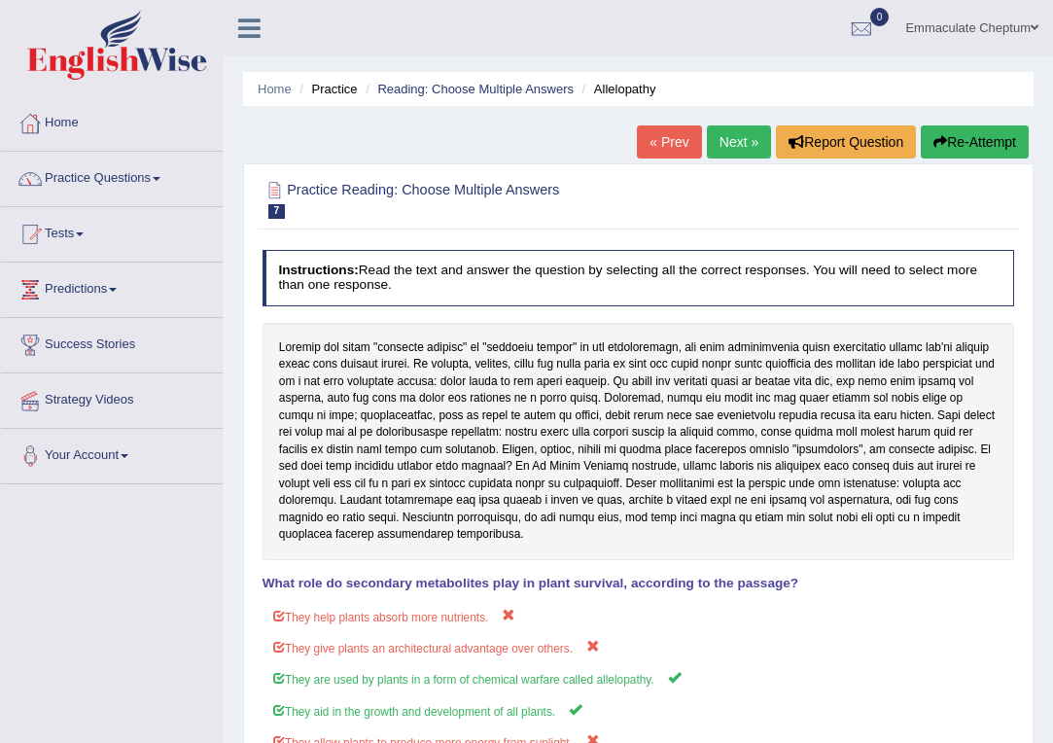
scroll to position [0, 0]
click at [147, 183] on link "Practice Questions" at bounding box center [112, 176] width 222 height 49
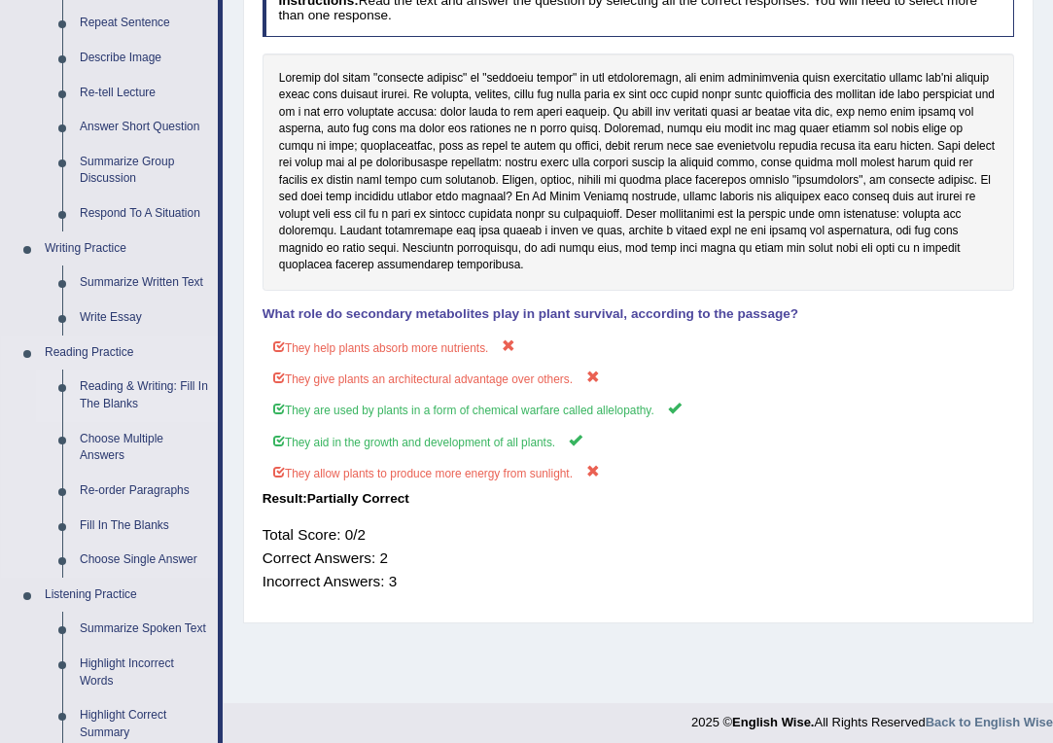
scroll to position [276, 0]
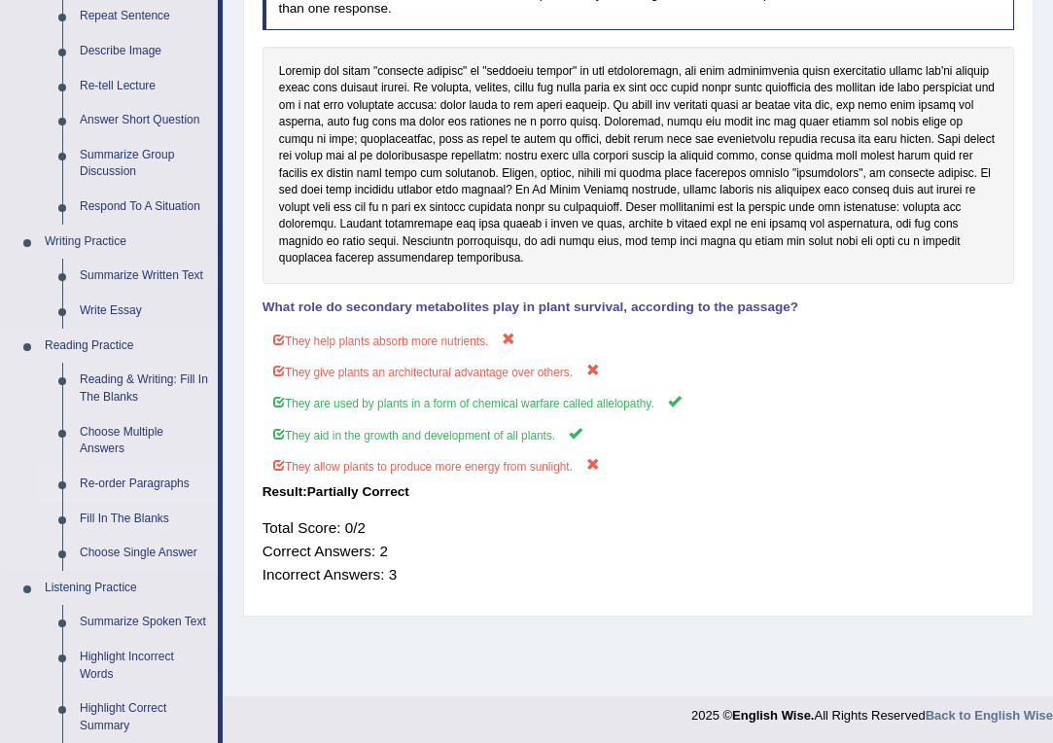
click at [108, 477] on link "Re-order Paragraphs" at bounding box center [144, 484] width 147 height 35
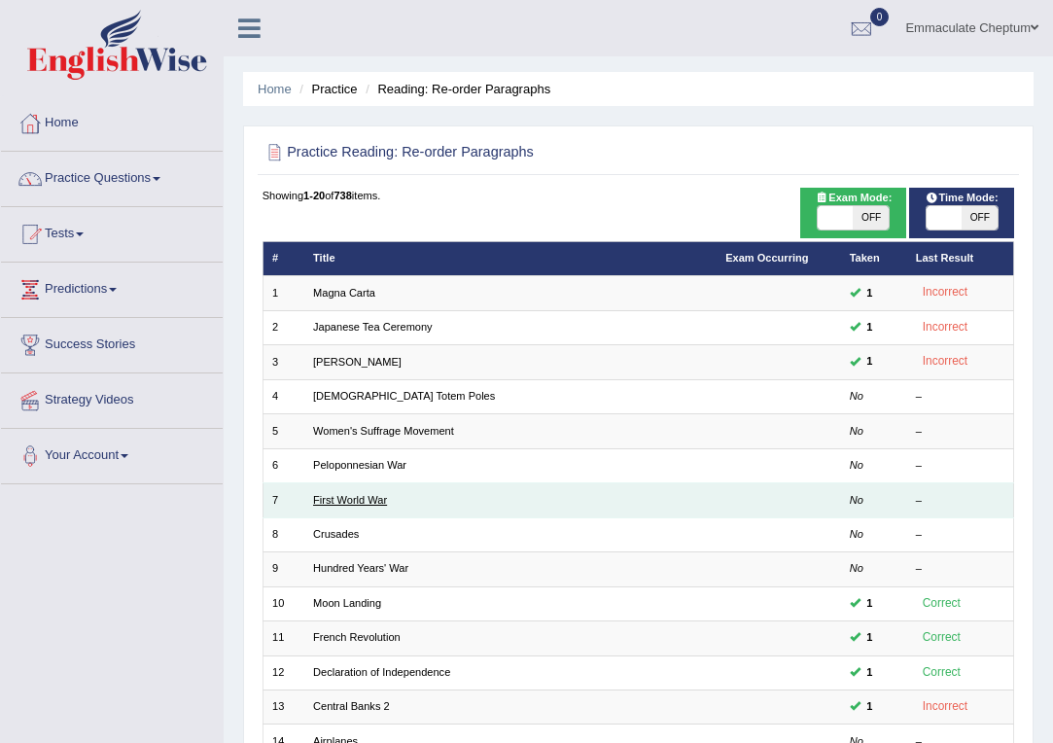
click at [350, 498] on link "First World War" at bounding box center [350, 500] width 74 height 12
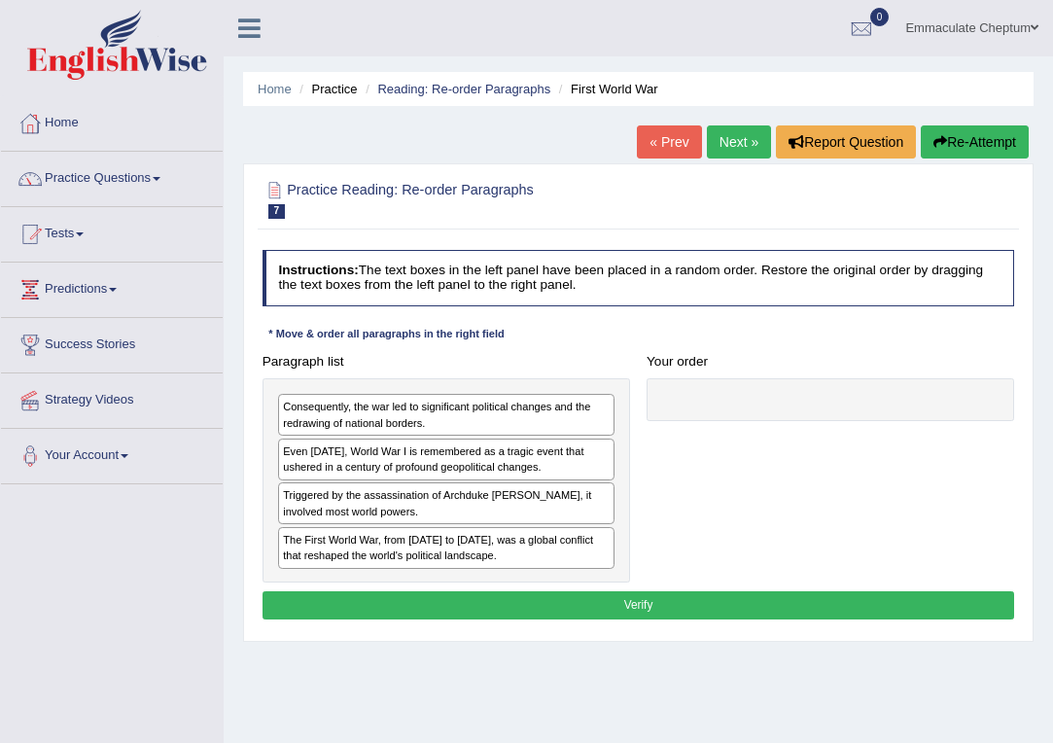
click at [317, 545] on div "The First World War, from 1914 to 1918, was a global conflict that reshaped the…" at bounding box center [446, 548] width 336 height 42
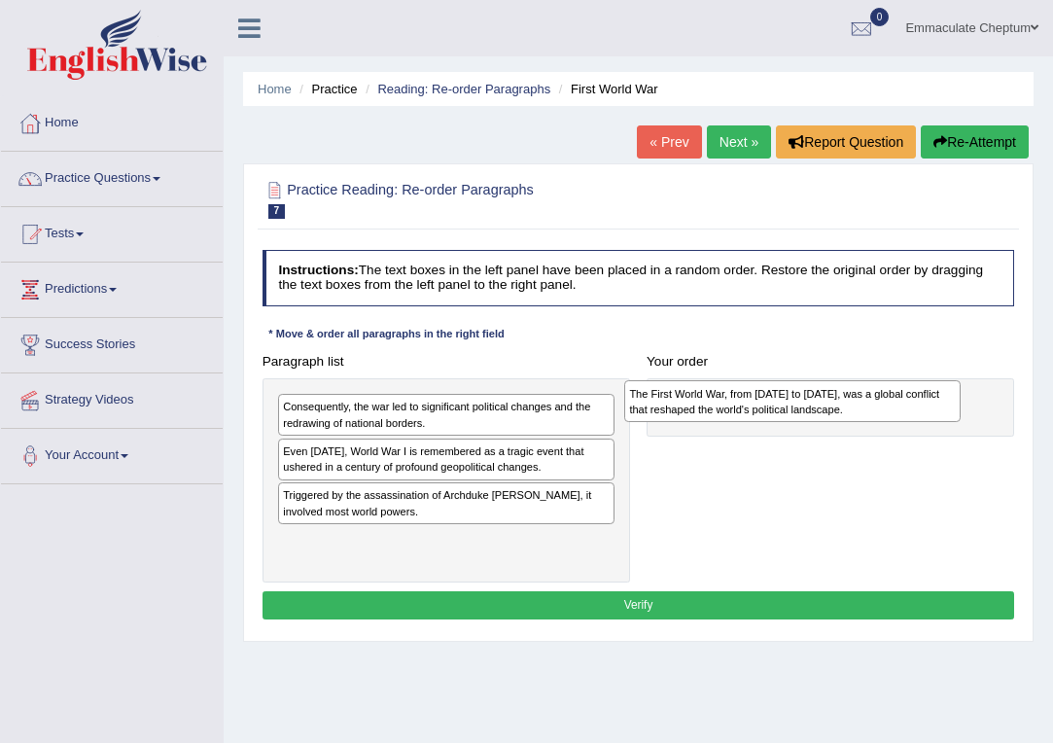
drag, startPoint x: 317, startPoint y: 545, endPoint x: 723, endPoint y: 375, distance: 440.5
click at [723, 375] on div "Paragraph list Consequently, the war led to significant political changes and t…" at bounding box center [638, 464] width 769 height 235
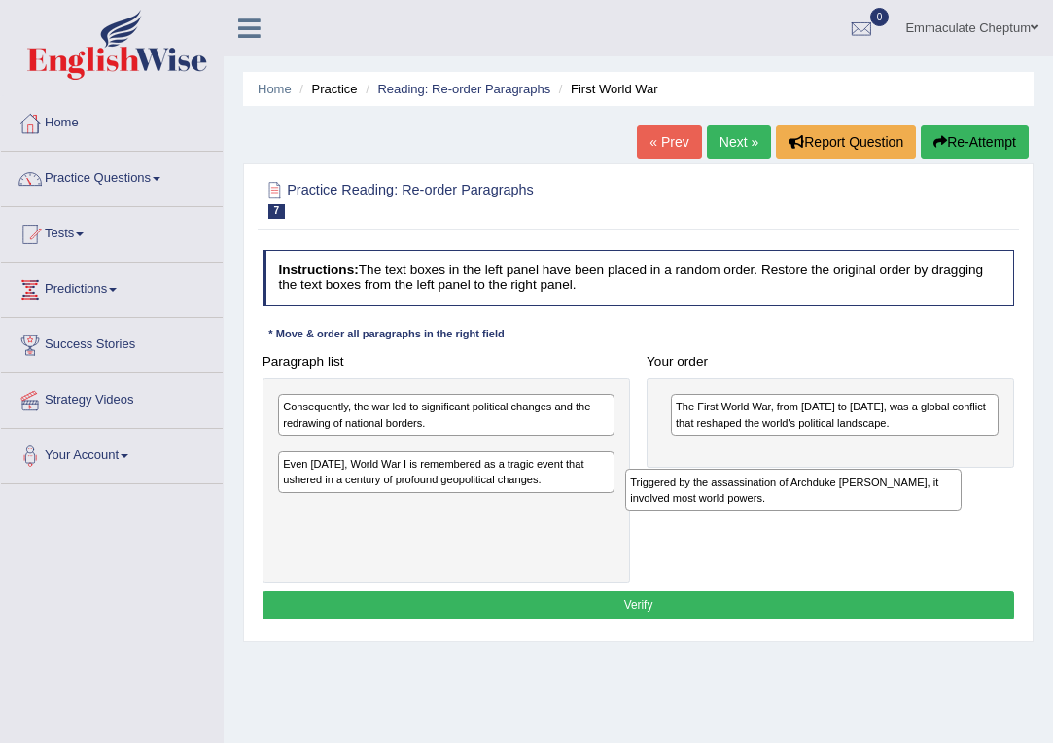
drag, startPoint x: 479, startPoint y: 500, endPoint x: 887, endPoint y: 482, distance: 407.7
click at [887, 483] on div "Triggered by the assassination of Archduke Franz Ferdinand, it involved most wo…" at bounding box center [793, 490] width 336 height 42
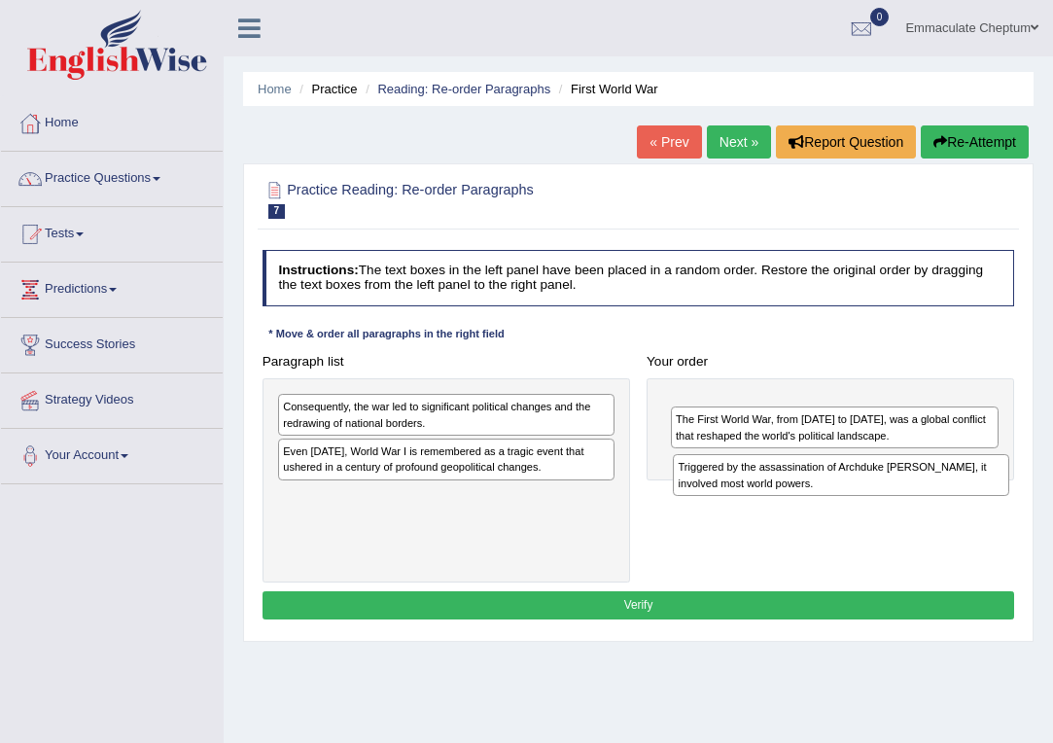
drag, startPoint x: 403, startPoint y: 451, endPoint x: 867, endPoint y: 471, distance: 464.1
click at [867, 471] on div "Triggered by the assassination of Archduke Franz Ferdinand, it involved most wo…" at bounding box center [841, 475] width 336 height 42
drag, startPoint x: 772, startPoint y: 403, endPoint x: 761, endPoint y: 485, distance: 82.4
click at [761, 485] on div "Triggered by the assassination of Archduke Franz Ferdinand, it involved most wo…" at bounding box center [826, 484] width 328 height 42
drag, startPoint x: 735, startPoint y: 400, endPoint x: 733, endPoint y: 476, distance: 76.8
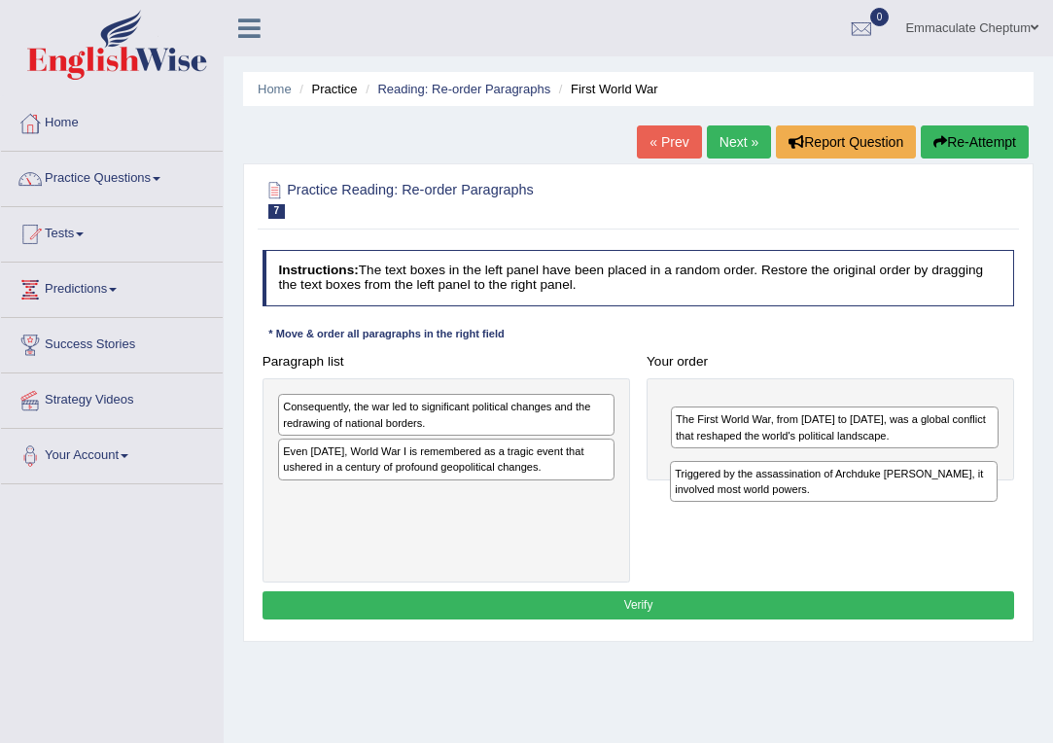
click at [733, 476] on div "Triggered by the assassination of Archduke Franz Ferdinand, it involved most wo…" at bounding box center [834, 482] width 328 height 42
drag, startPoint x: 717, startPoint y: 421, endPoint x: 379, endPoint y: 700, distance: 438.5
click at [379, 700] on div "Home Practice Reading: Re-order Paragraphs First World War « Prev Next » Report…" at bounding box center [638, 486] width 829 height 972
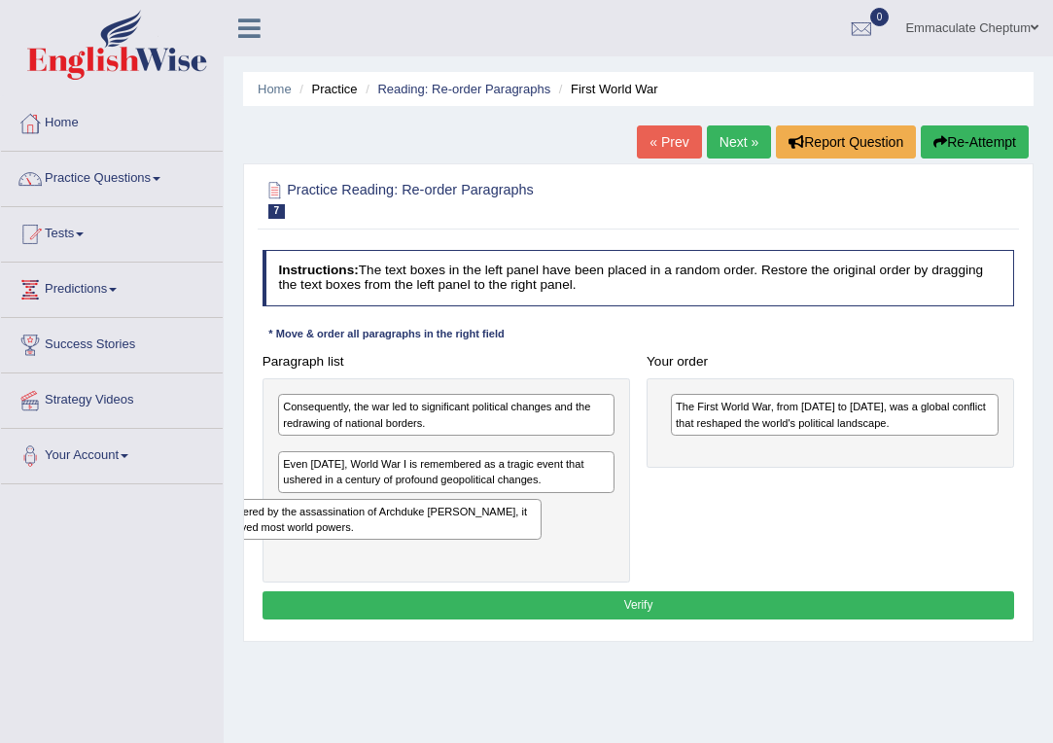
drag, startPoint x: 771, startPoint y: 412, endPoint x: 234, endPoint y: 528, distance: 549.0
click at [234, 528] on div "Home Practice Reading: Re-order Paragraphs First World War « Prev Next » Report…" at bounding box center [638, 486] width 829 height 972
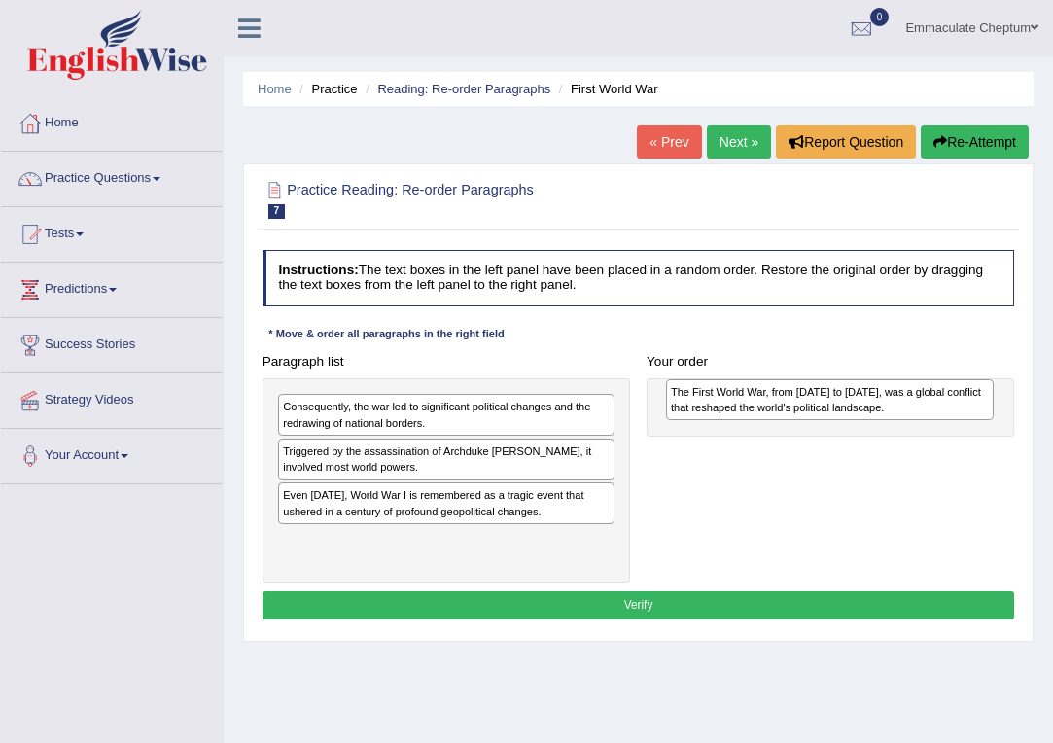
drag, startPoint x: 722, startPoint y: 417, endPoint x: 716, endPoint y: 399, distance: 19.7
click at [716, 399] on div "The First World War, from 1914 to 1918, was a global conflict that reshaped the…" at bounding box center [830, 400] width 328 height 42
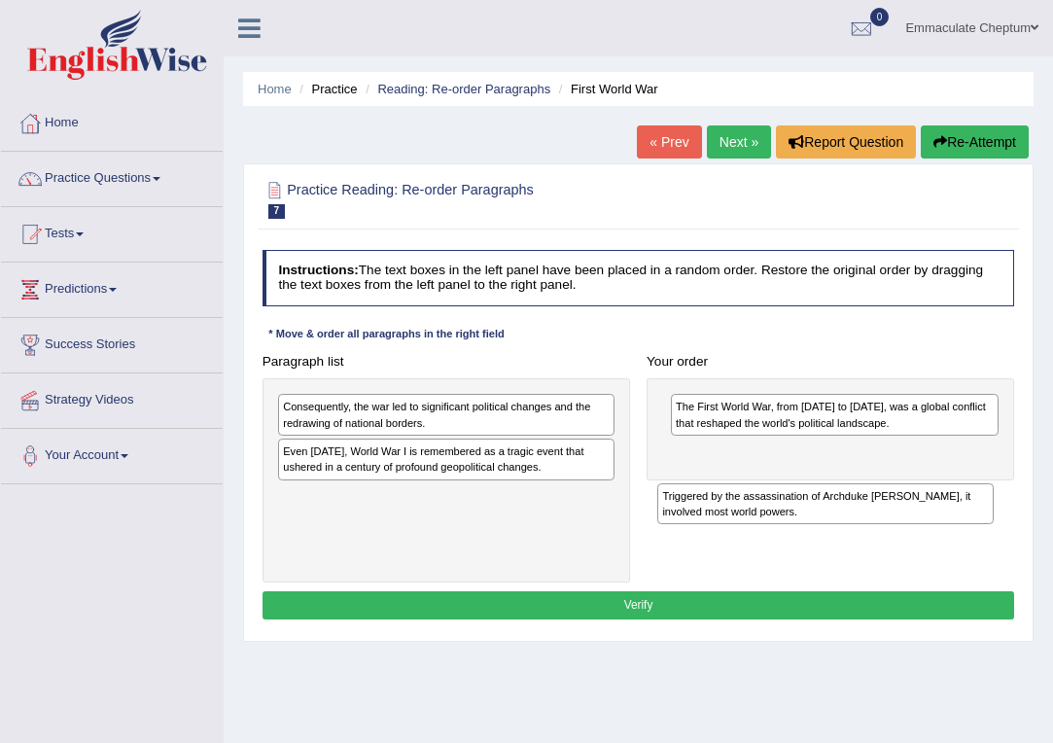
drag, startPoint x: 436, startPoint y: 459, endPoint x: 882, endPoint y: 505, distance: 448.6
click at [882, 505] on div "Triggered by the assassination of Archduke Franz Ferdinand, it involved most wo…" at bounding box center [825, 504] width 336 height 42
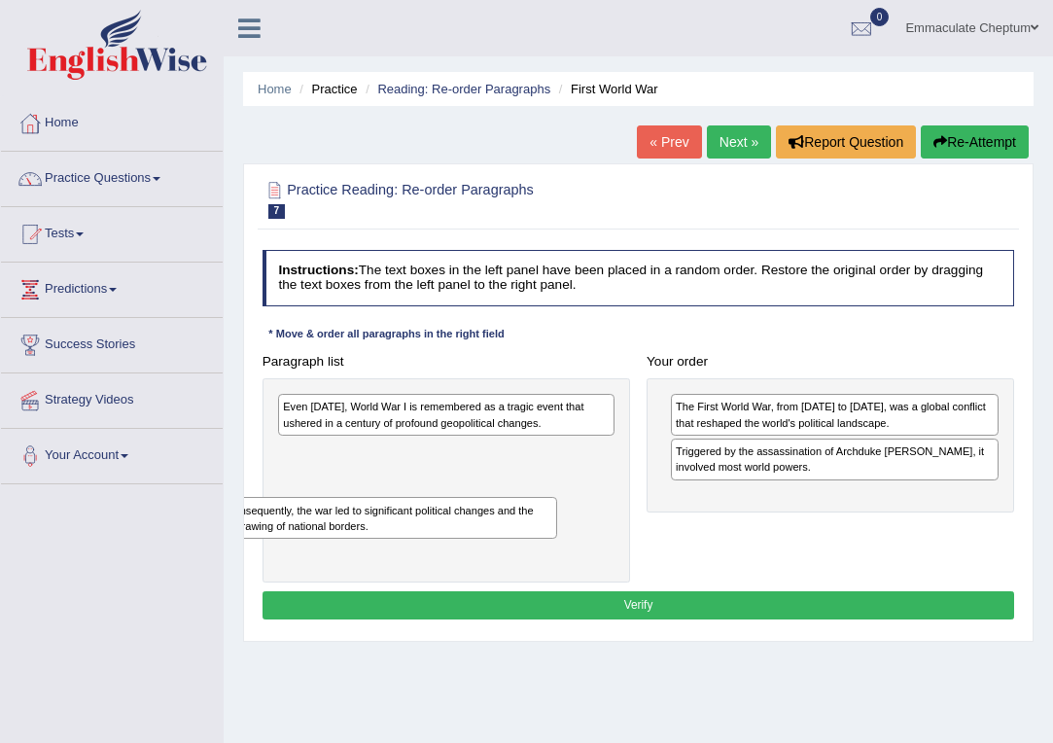
drag, startPoint x: 377, startPoint y: 413, endPoint x: 311, endPoint y: 534, distance: 137.5
click at [310, 534] on div "Consequently, the war led to significant political changes and the redrawing of…" at bounding box center [389, 518] width 336 height 42
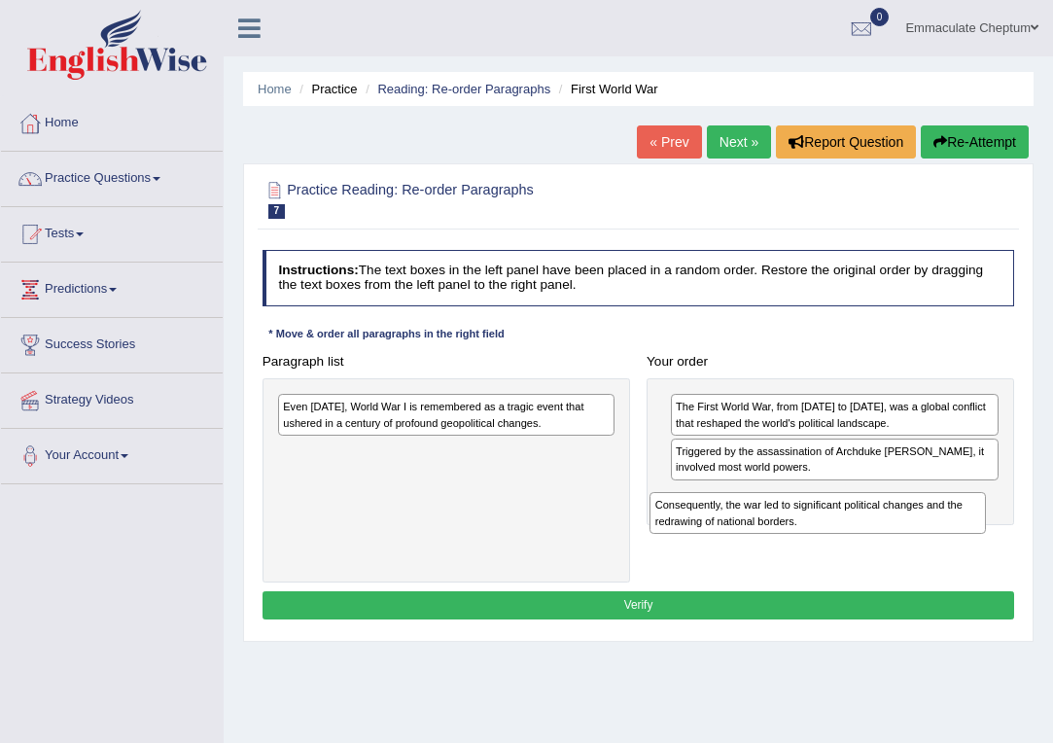
drag, startPoint x: 326, startPoint y: 454, endPoint x: 764, endPoint y: 516, distance: 442.8
click at [764, 516] on div "Consequently, the war led to significant political changes and the redrawing of…" at bounding box center [817, 513] width 336 height 42
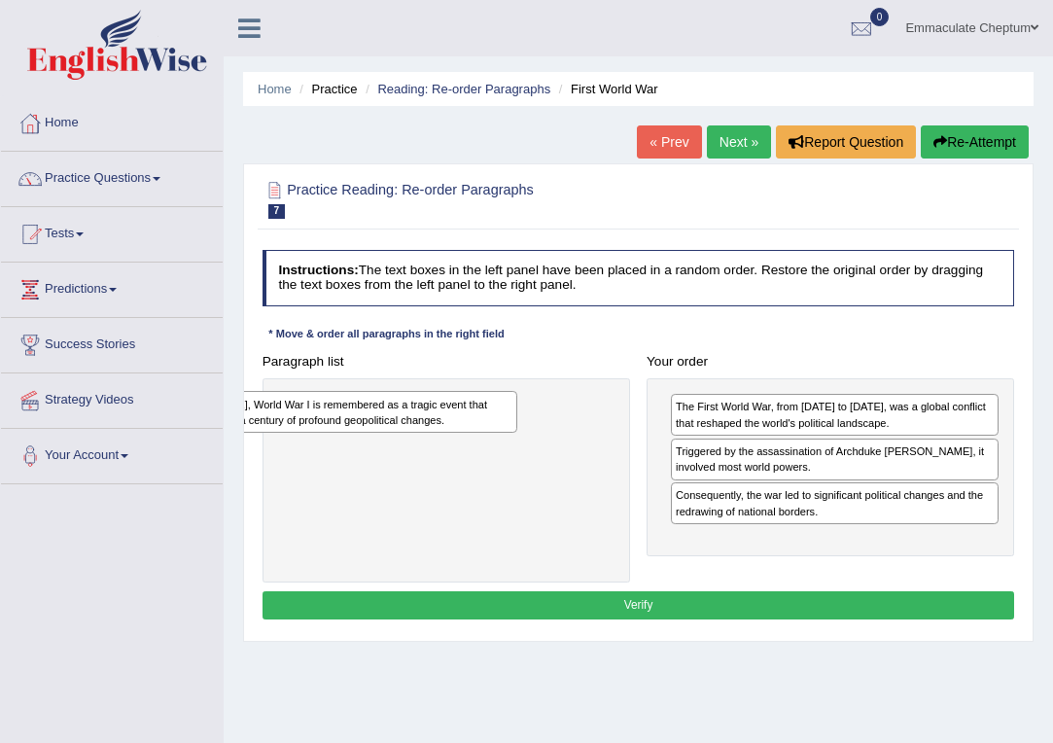
drag, startPoint x: 410, startPoint y: 416, endPoint x: 297, endPoint y: 412, distance: 113.8
click at [297, 412] on div "Even today, World War I is remembered as a tragic event that ushered in a centu…" at bounding box center [350, 412] width 336 height 42
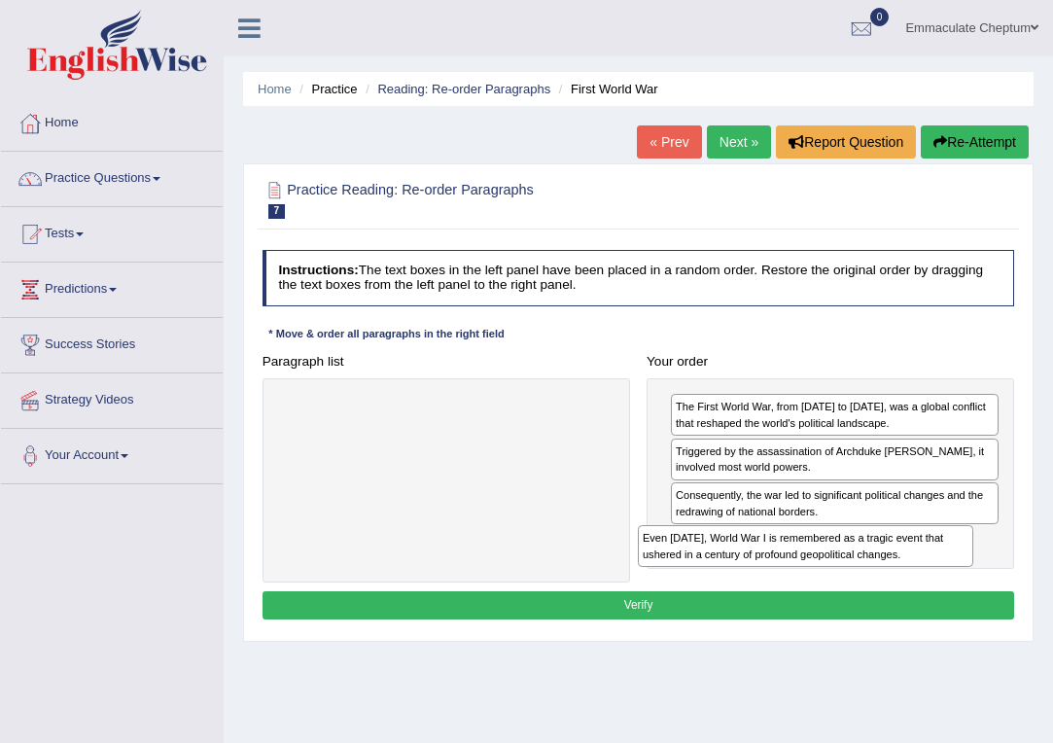
drag, startPoint x: 297, startPoint y: 409, endPoint x: 719, endPoint y: 564, distance: 449.3
click at [719, 564] on div "Even today, World War I is remembered as a tragic event that ushered in a centu…" at bounding box center [806, 546] width 336 height 42
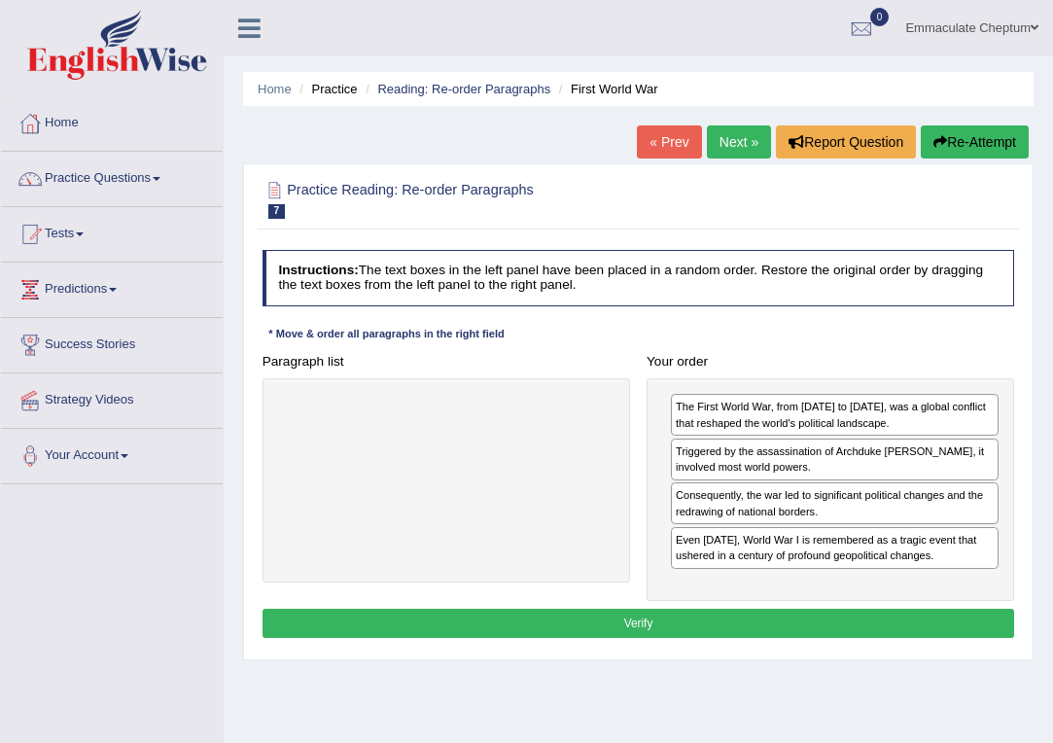
click at [646, 611] on button "Verify" at bounding box center [638, 623] width 752 height 28
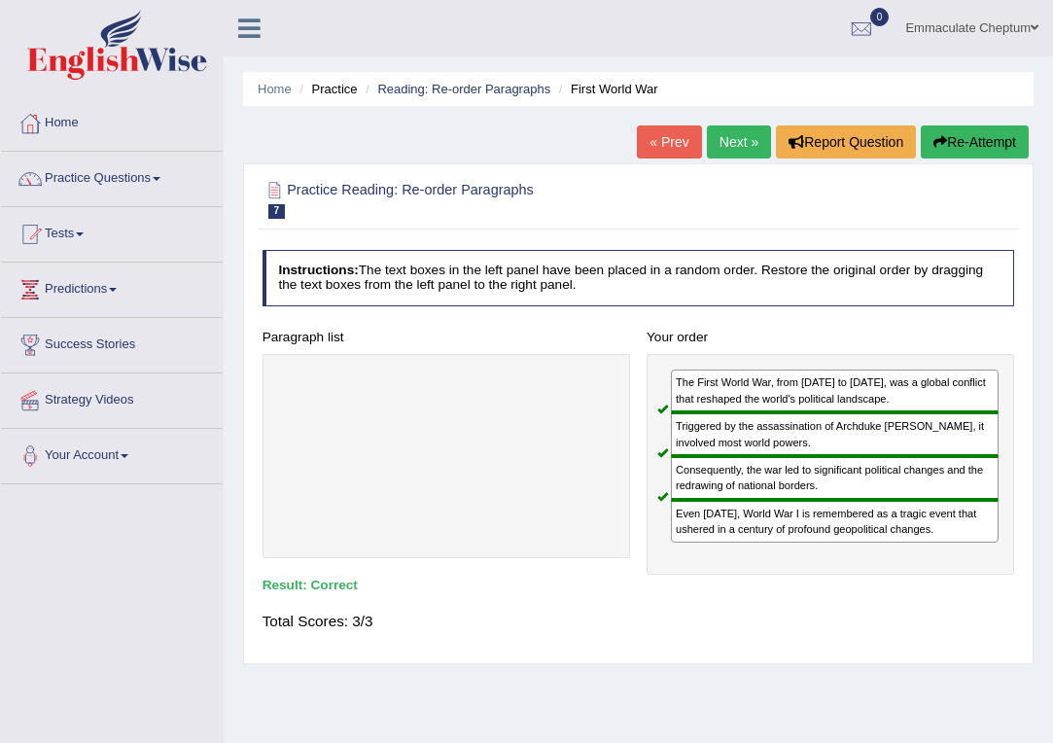
drag, startPoint x: 646, startPoint y: 611, endPoint x: 681, endPoint y: 507, distance: 109.8
click at [681, 507] on div "Instructions: The text boxes in the left panel have been placed in a random ord…" at bounding box center [638, 448] width 760 height 412
click at [733, 141] on link "Next »" at bounding box center [739, 141] width 64 height 33
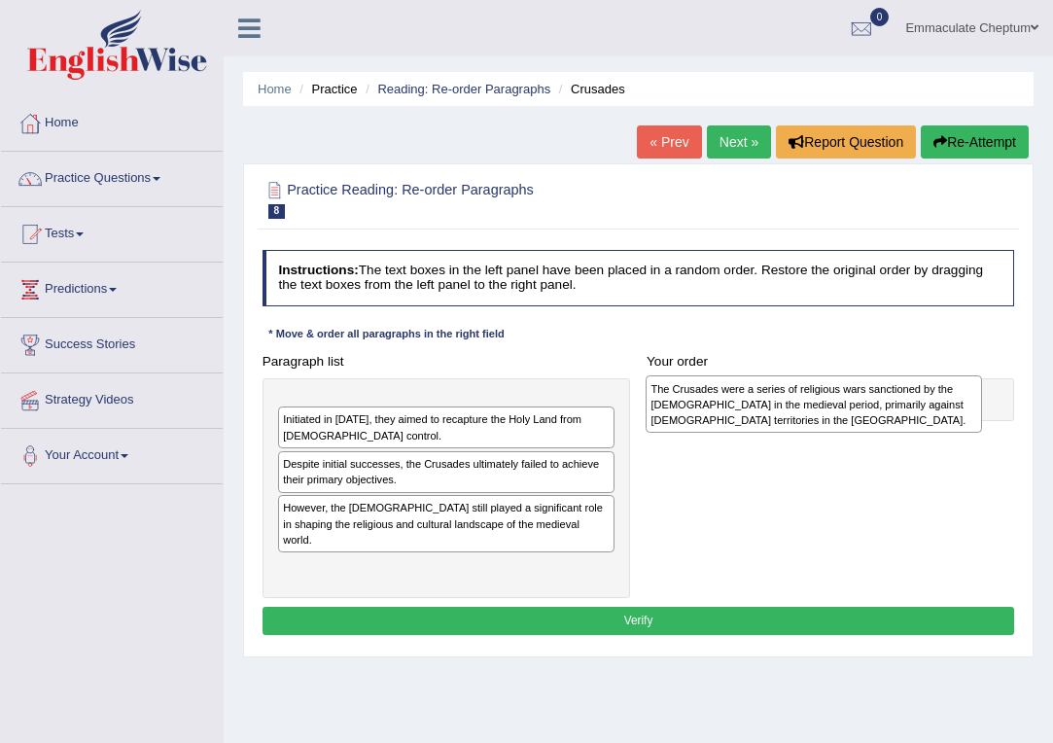
drag, startPoint x: 329, startPoint y: 503, endPoint x: 759, endPoint y: 376, distance: 448.8
click at [759, 377] on div "The Crusades were a series of religious wars sanctioned by the [DEMOGRAPHIC_DAT…" at bounding box center [814, 403] width 336 height 56
drag, startPoint x: 417, startPoint y: 419, endPoint x: 859, endPoint y: 395, distance: 443.0
click at [859, 395] on div "The Crusades were a series of religious wars sanctioned by the [DEMOGRAPHIC_DAT…" at bounding box center [823, 403] width 336 height 56
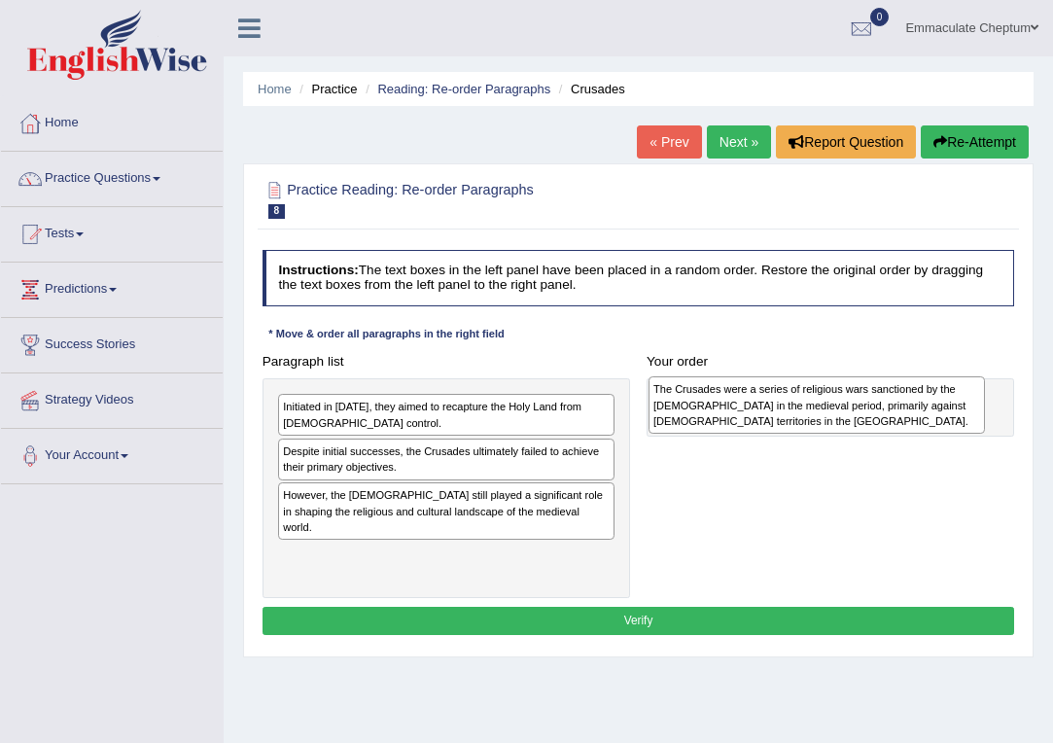
drag, startPoint x: 373, startPoint y: 424, endPoint x: 808, endPoint y: 402, distance: 435.1
click at [808, 402] on div "The Crusades were a series of religious wars sanctioned by the [DEMOGRAPHIC_DAT…" at bounding box center [816, 404] width 336 height 56
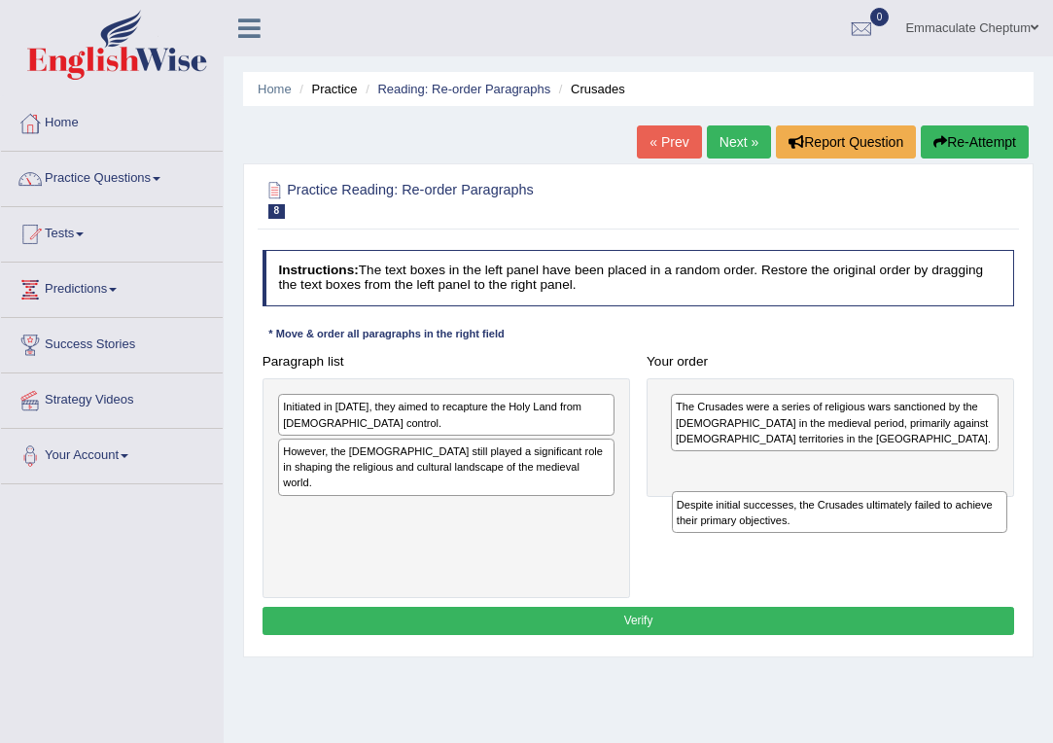
drag, startPoint x: 458, startPoint y: 450, endPoint x: 920, endPoint y: 510, distance: 465.7
click at [920, 510] on div "Despite initial successes, the Crusades ultimately failed to achieve their prim…" at bounding box center [840, 512] width 336 height 42
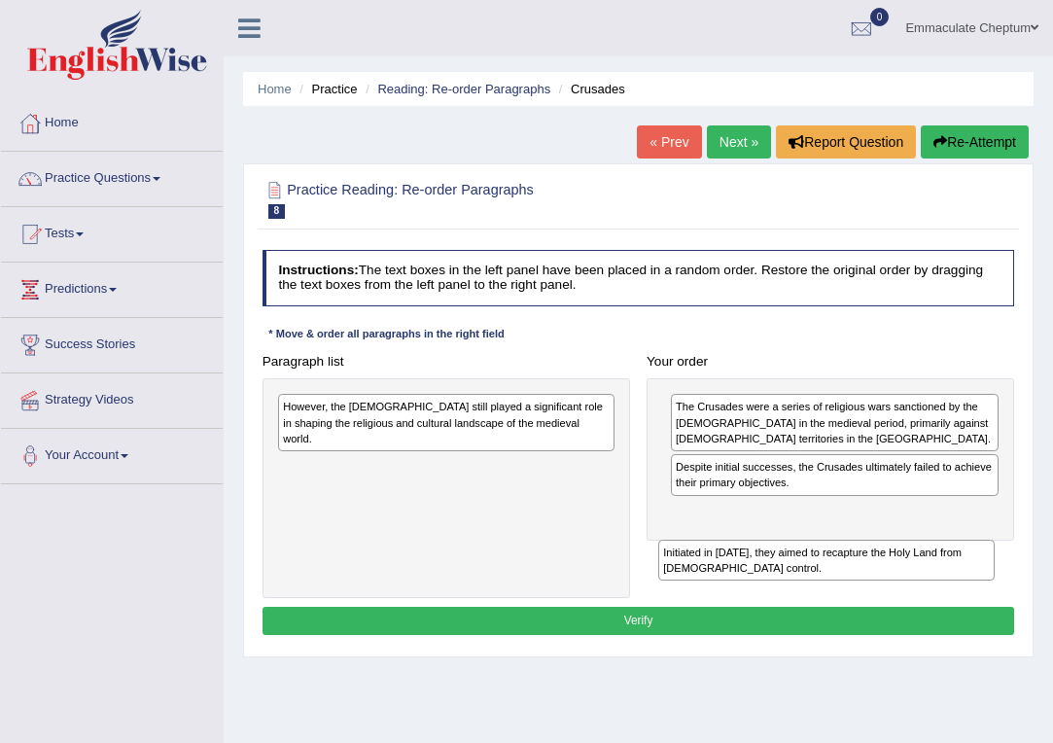
drag, startPoint x: 419, startPoint y: 404, endPoint x: 865, endPoint y: 576, distance: 477.9
click at [865, 576] on div "Initiated in [DATE], they aimed to recapture the Holy Land from [DEMOGRAPHIC_DA…" at bounding box center [826, 561] width 336 height 42
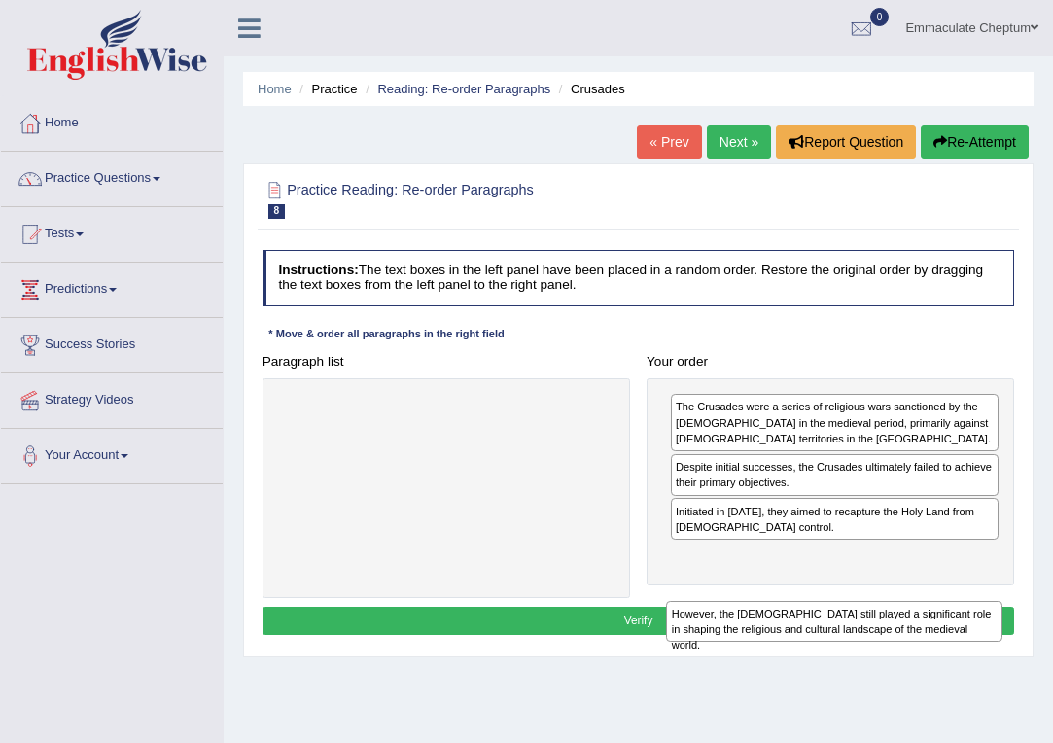
drag, startPoint x: 341, startPoint y: 406, endPoint x: 797, endPoint y: 649, distance: 516.7
click at [797, 649] on div "Practice Reading: Re-order Paragraphs 8 Crusades Instructions: The text boxes i…" at bounding box center [638, 410] width 790 height 494
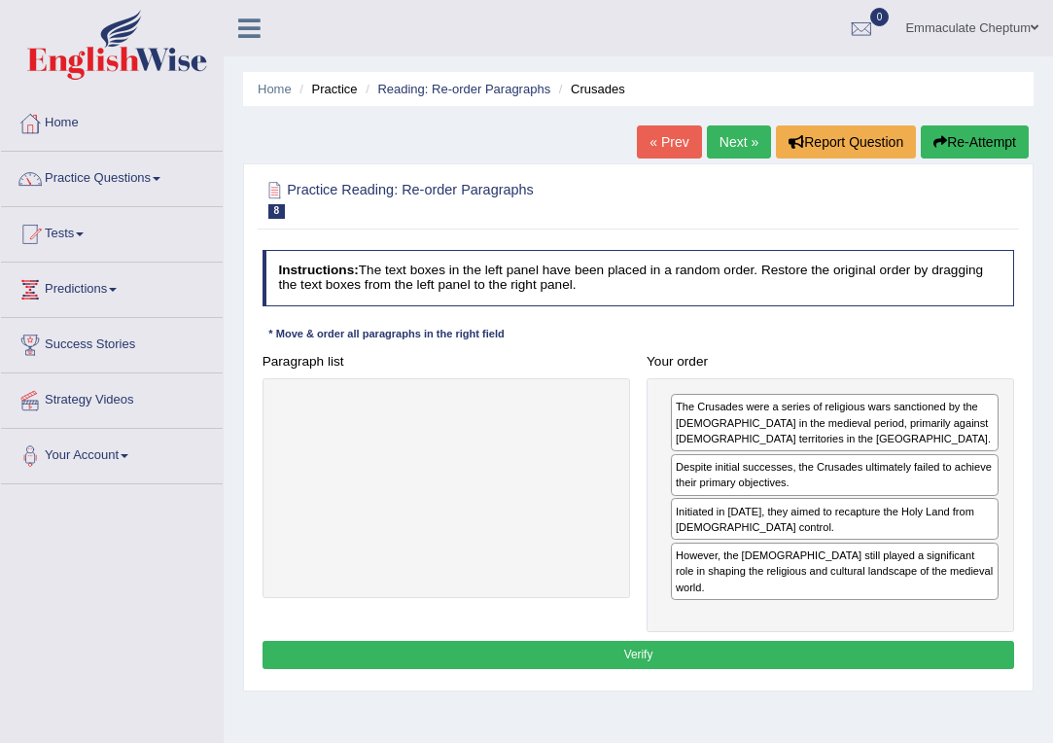
click at [762, 641] on button "Verify" at bounding box center [638, 655] width 752 height 28
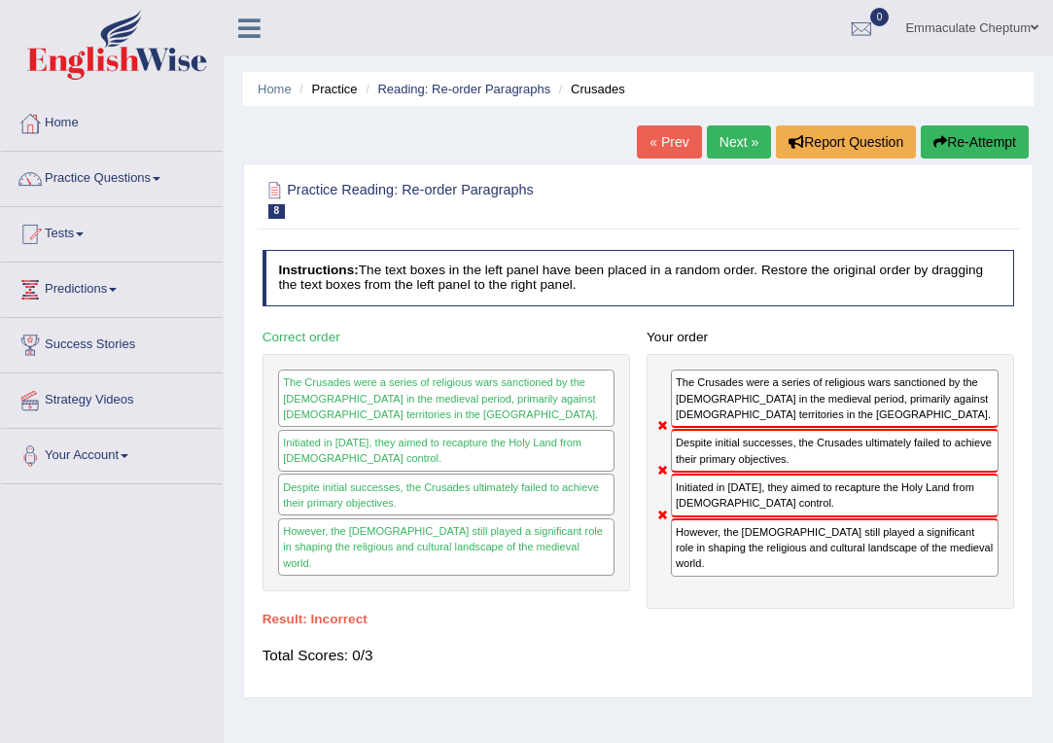
click at [740, 148] on link "Next »" at bounding box center [739, 141] width 64 height 33
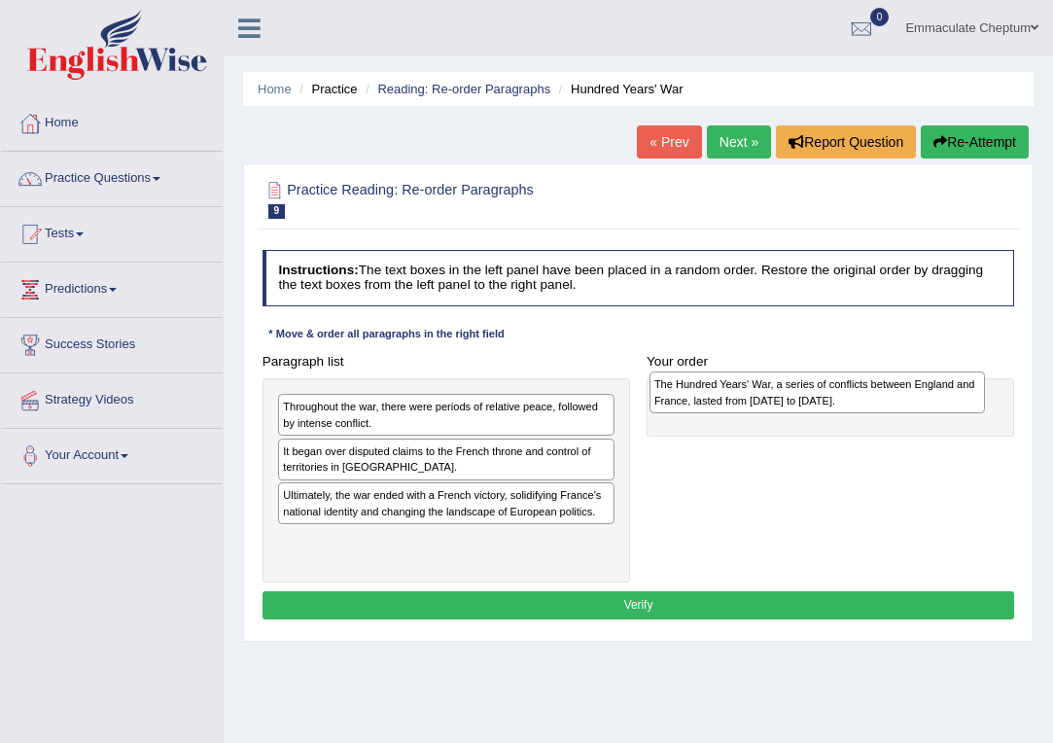
drag, startPoint x: 367, startPoint y: 542, endPoint x: 803, endPoint y: 359, distance: 472.7
click at [803, 360] on div "Paragraph list Throughout the war, there were periods of relative peace, follow…" at bounding box center [638, 464] width 769 height 235
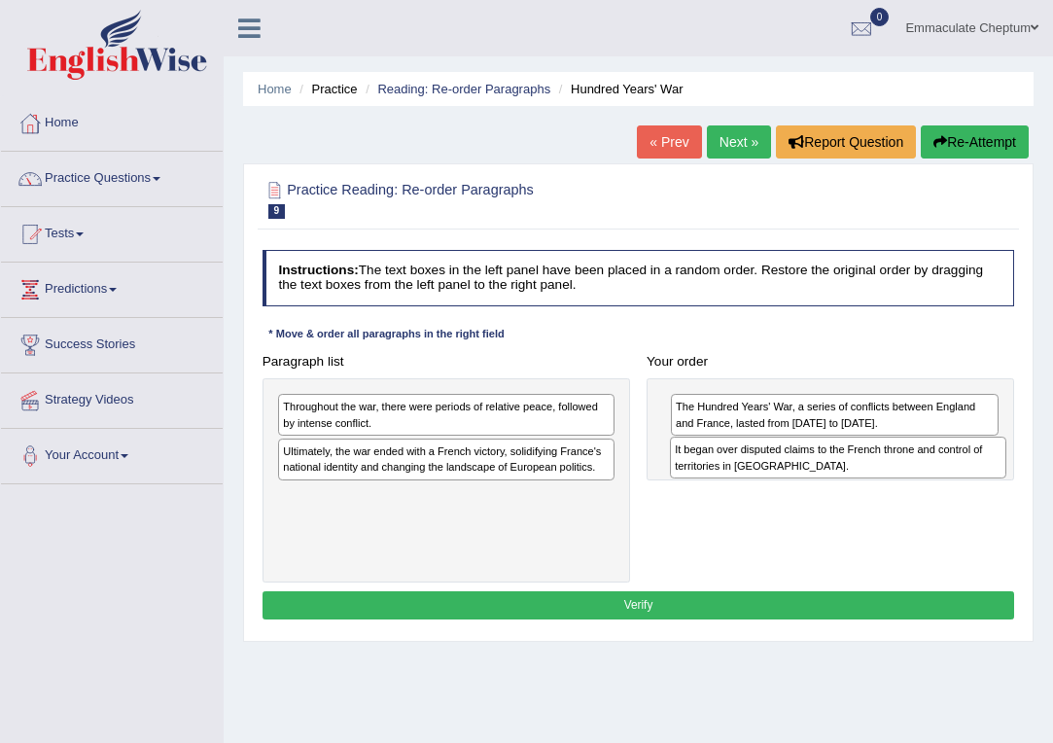
drag, startPoint x: 397, startPoint y: 452, endPoint x: 856, endPoint y: 451, distance: 458.9
click at [856, 451] on div "It began over disputed claims to the French throne and control of territories i…" at bounding box center [838, 458] width 336 height 42
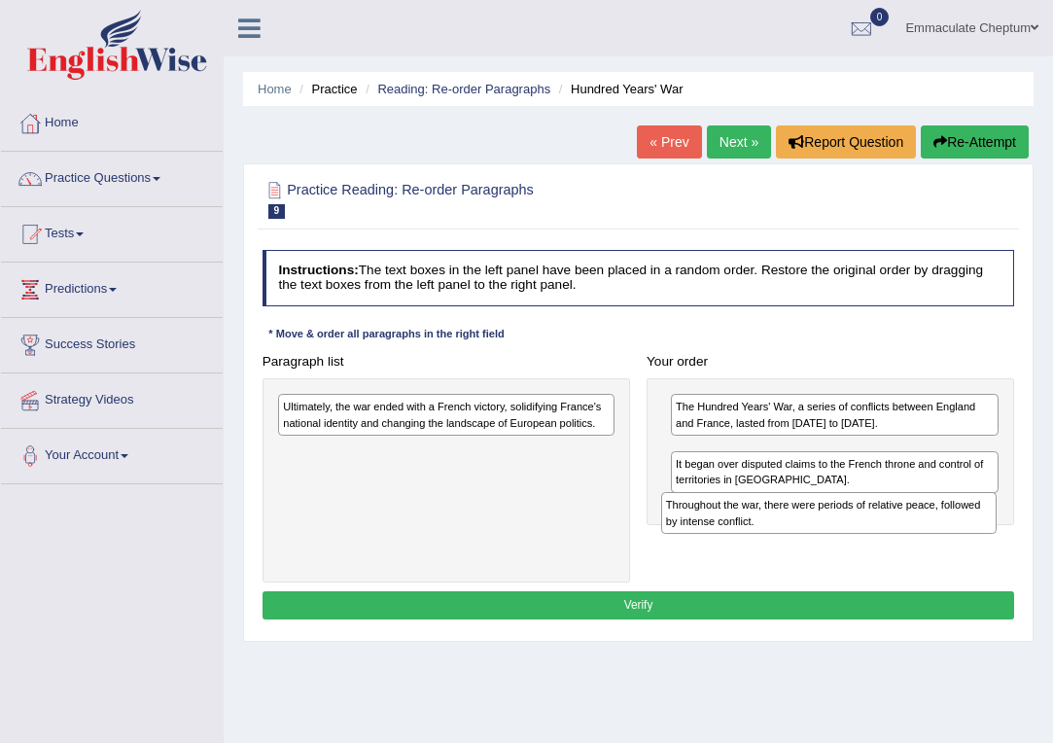
drag, startPoint x: 403, startPoint y: 412, endPoint x: 854, endPoint y: 528, distance: 464.7
click at [854, 528] on div "Throughout the war, there were periods of relative peace, followed by intense c…" at bounding box center [829, 513] width 336 height 42
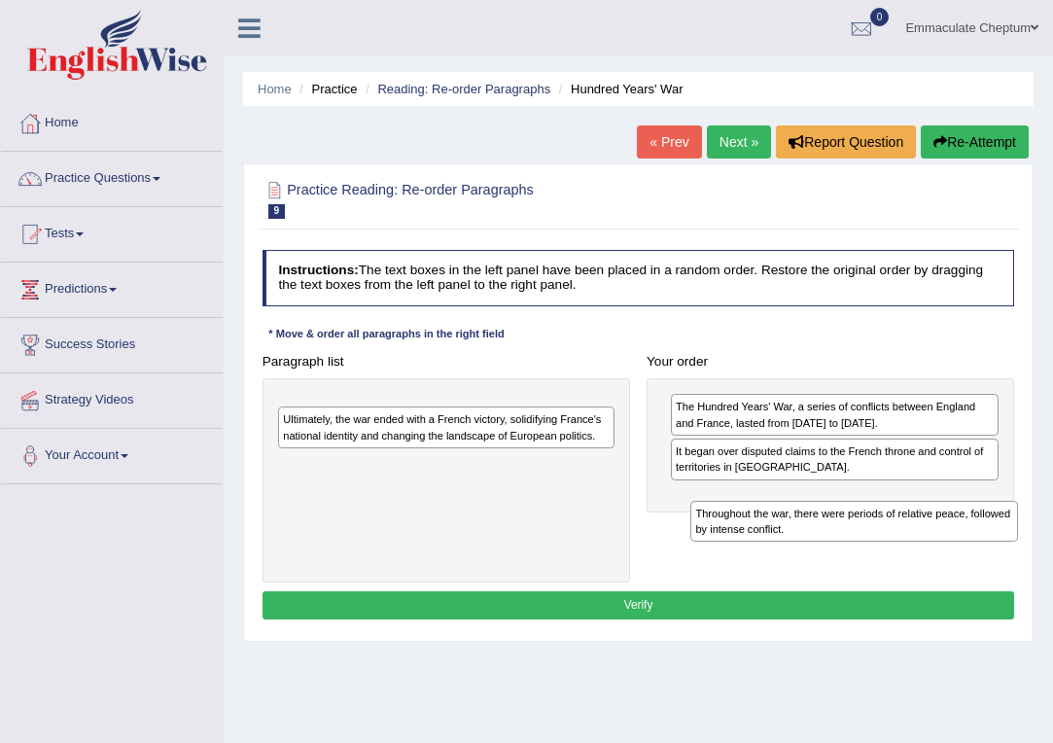
drag, startPoint x: 786, startPoint y: 453, endPoint x: 806, endPoint y: 527, distance: 76.4
click at [806, 527] on div "Throughout the war, there were periods of relative peace, followed by intense c…" at bounding box center [854, 522] width 328 height 42
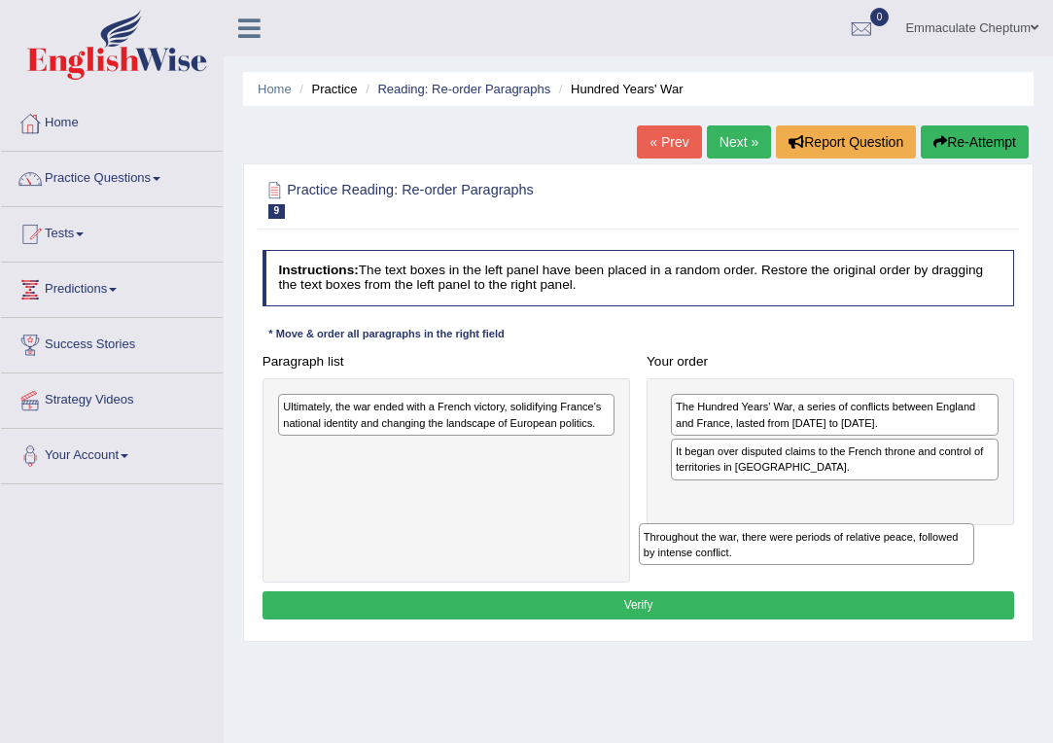
drag, startPoint x: 463, startPoint y: 397, endPoint x: 891, endPoint y: 546, distance: 453.2
click at [891, 546] on div "Throughout the war, there were periods of relative peace, followed by intense c…" at bounding box center [807, 544] width 336 height 42
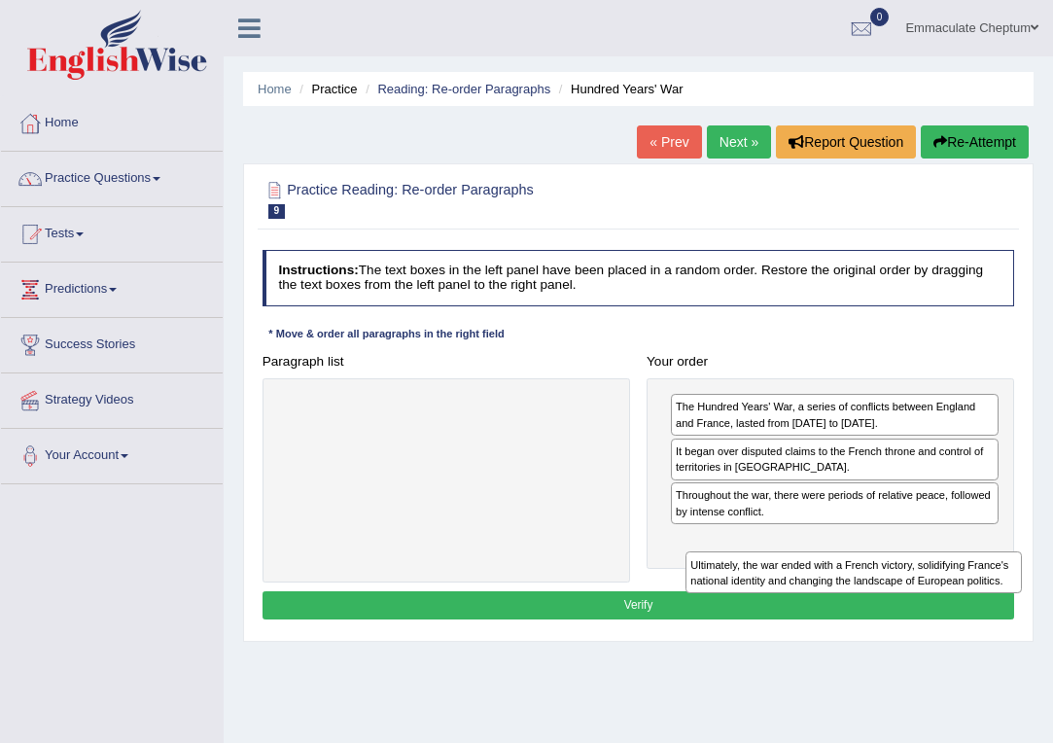
drag, startPoint x: 463, startPoint y: 410, endPoint x: 941, endPoint y: 596, distance: 513.1
click at [941, 596] on div "Instructions: The text boxes in the left panel have been placed in a random ord…" at bounding box center [638, 437] width 760 height 390
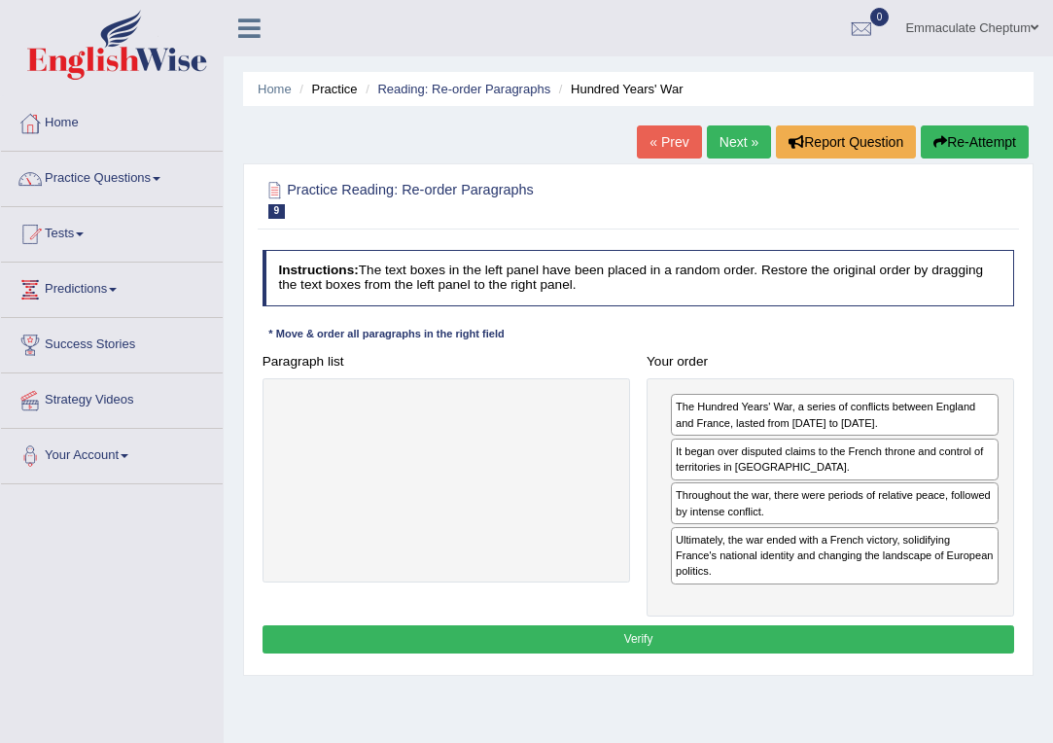
click at [770, 644] on button "Verify" at bounding box center [638, 639] width 752 height 28
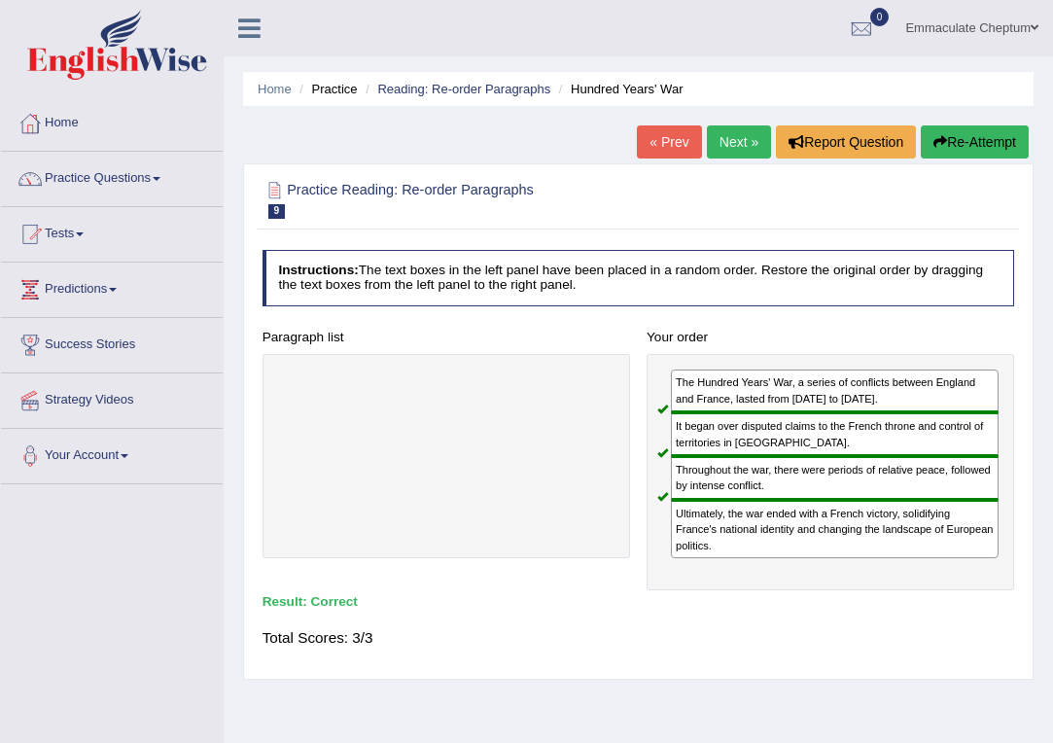
click at [737, 145] on link "Next »" at bounding box center [739, 141] width 64 height 33
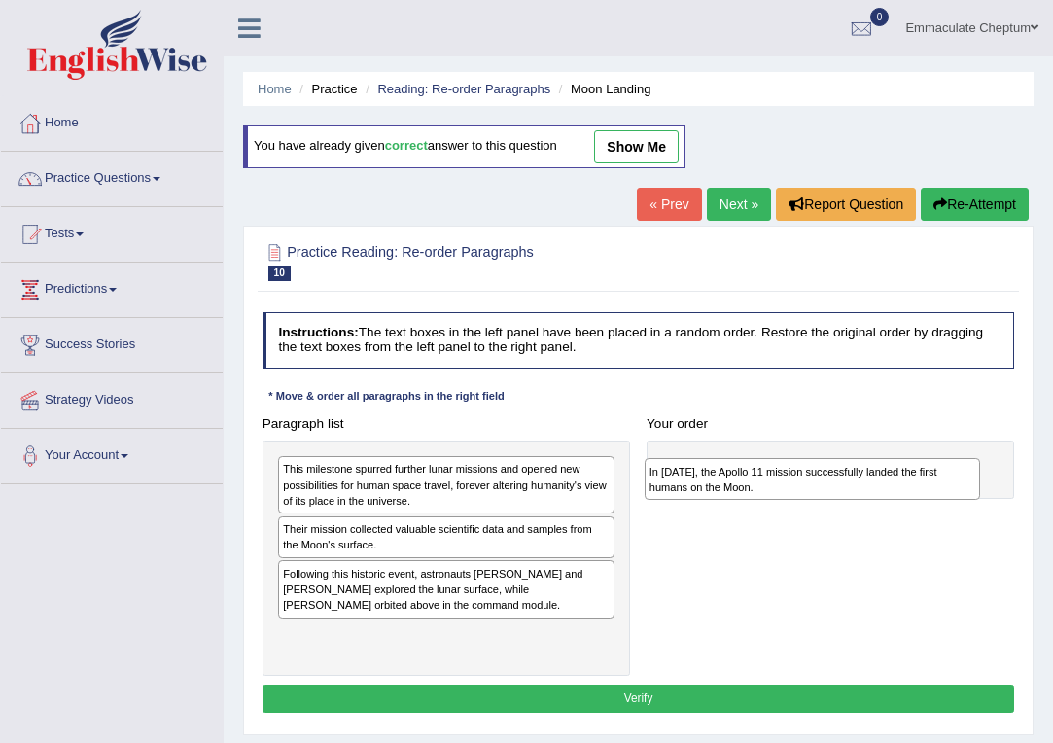
drag, startPoint x: 386, startPoint y: 584, endPoint x: 816, endPoint y: 464, distance: 446.3
click at [816, 465] on div "In 1969, the Apollo 11 mission successfully landed the first humans on the Moon." at bounding box center [813, 479] width 336 height 42
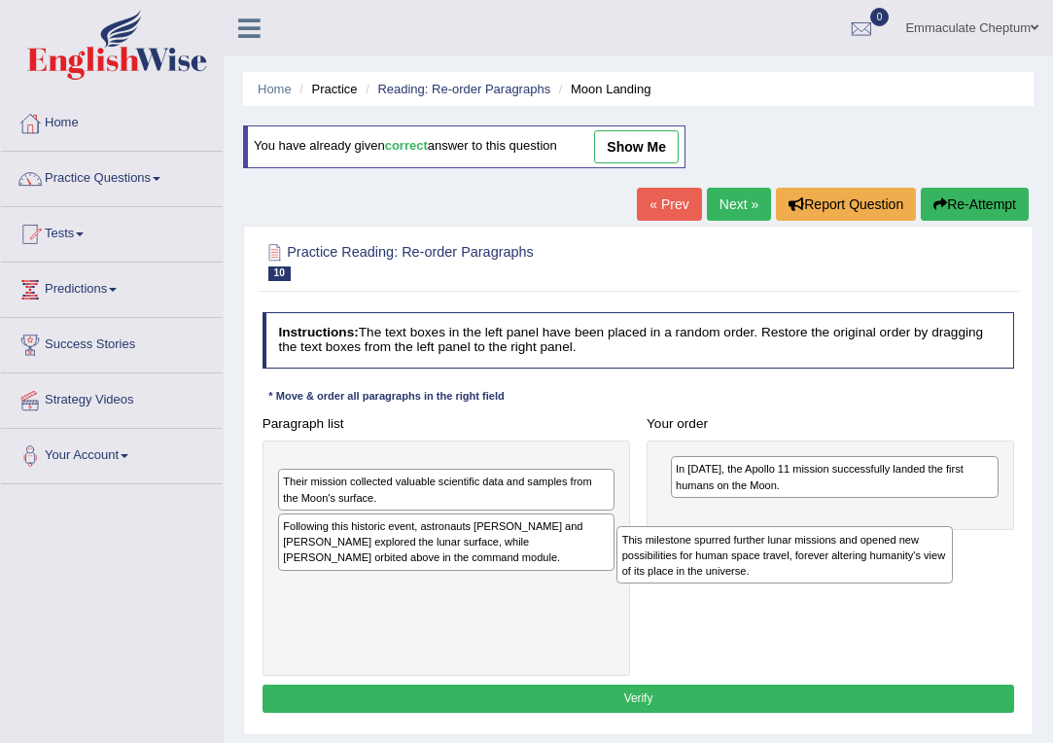
drag, startPoint x: 377, startPoint y: 481, endPoint x: 775, endPoint y: 561, distance: 405.5
click at [775, 561] on div "This milestone spurred further lunar missions and opened new possibilities for …" at bounding box center [784, 554] width 336 height 56
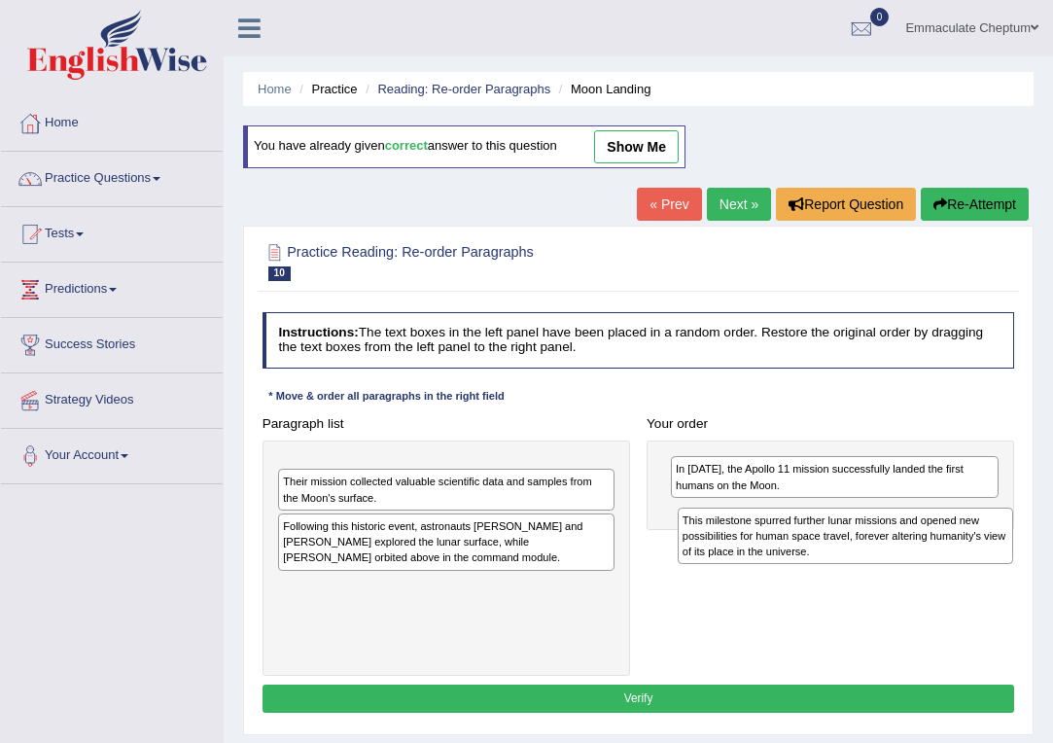
drag, startPoint x: 363, startPoint y: 480, endPoint x: 831, endPoint y: 541, distance: 472.5
click at [831, 541] on div "This milestone spurred further lunar missions and opened new possibilities for …" at bounding box center [846, 535] width 336 height 56
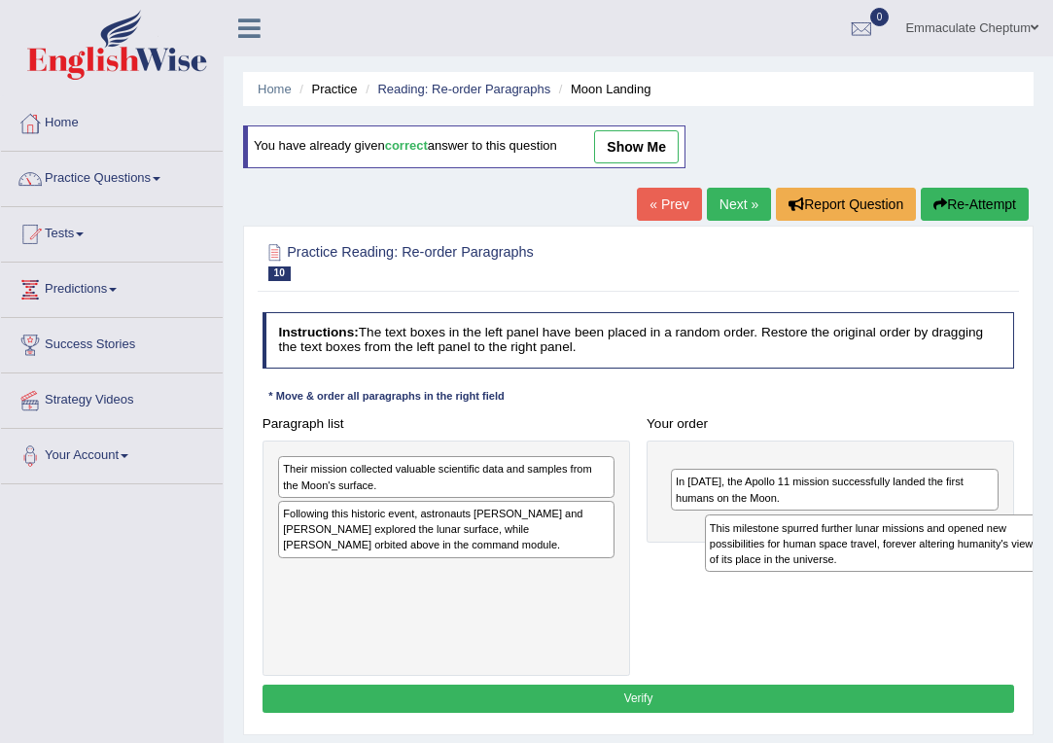
drag, startPoint x: 410, startPoint y: 479, endPoint x: 911, endPoint y: 547, distance: 505.3
click at [911, 547] on div "This milestone spurred further lunar missions and opened new possibilities for …" at bounding box center [873, 542] width 336 height 56
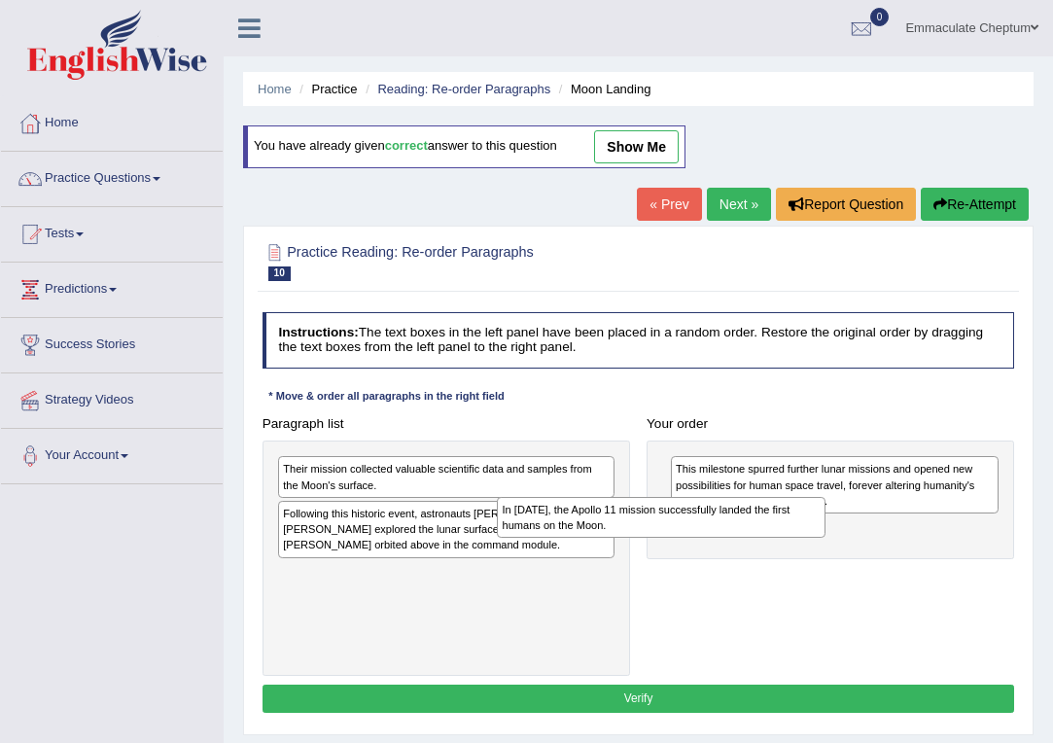
drag, startPoint x: 835, startPoint y: 534, endPoint x: 532, endPoint y: 511, distance: 304.1
click at [532, 511] on div "In 1969, the Apollo 11 mission successfully landed the first humans on the Moon." at bounding box center [661, 518] width 328 height 42
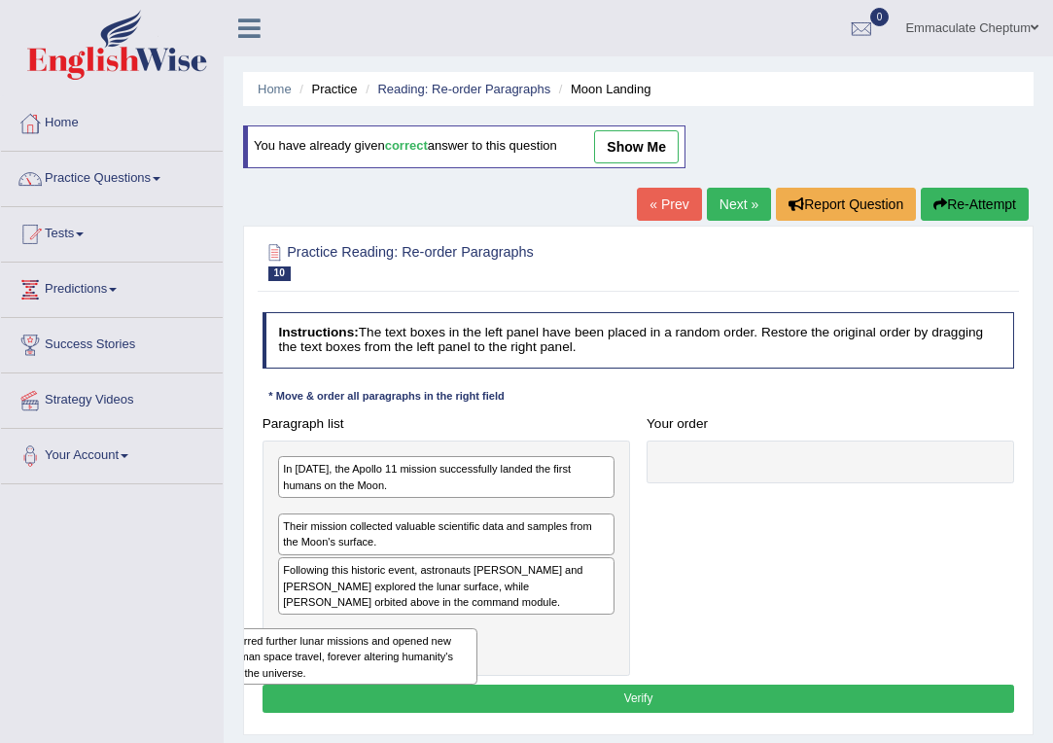
drag, startPoint x: 741, startPoint y: 489, endPoint x: 122, endPoint y: 677, distance: 646.1
click at [121, 681] on div "Toggle navigation Home Practice Questions Speaking Practice Read Aloud Repeat S…" at bounding box center [526, 505] width 1053 height 1011
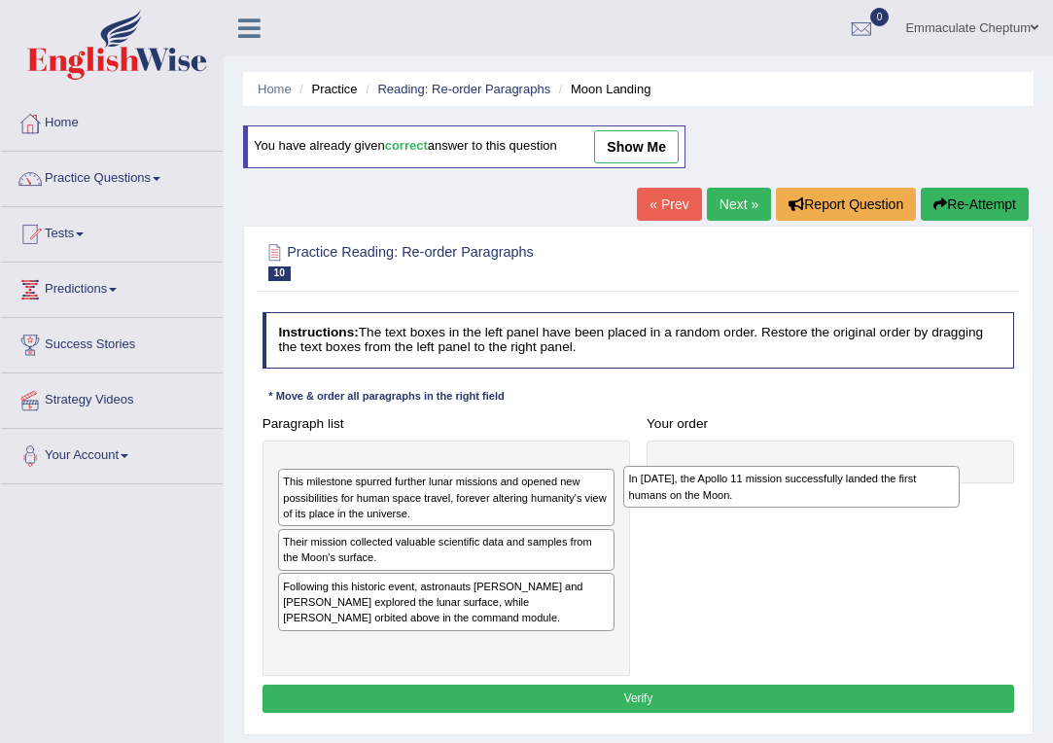
drag, startPoint x: 365, startPoint y: 467, endPoint x: 784, endPoint y: 473, distance: 419.1
click at [784, 474] on div "In 1969, the Apollo 11 mission successfully landed the first humans on the Moon." at bounding box center [791, 487] width 336 height 42
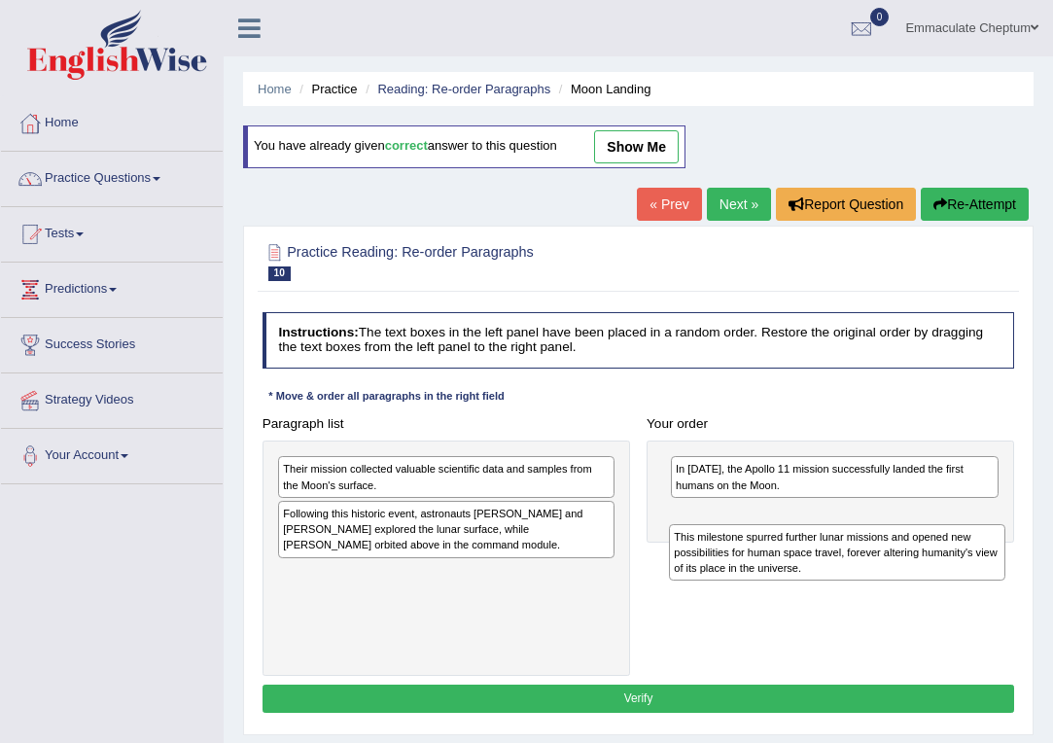
drag, startPoint x: 328, startPoint y: 486, endPoint x: 785, endPoint y: 556, distance: 462.3
click at [785, 557] on div "This milestone spurred further lunar missions and opened new possibilities for …" at bounding box center [837, 552] width 336 height 56
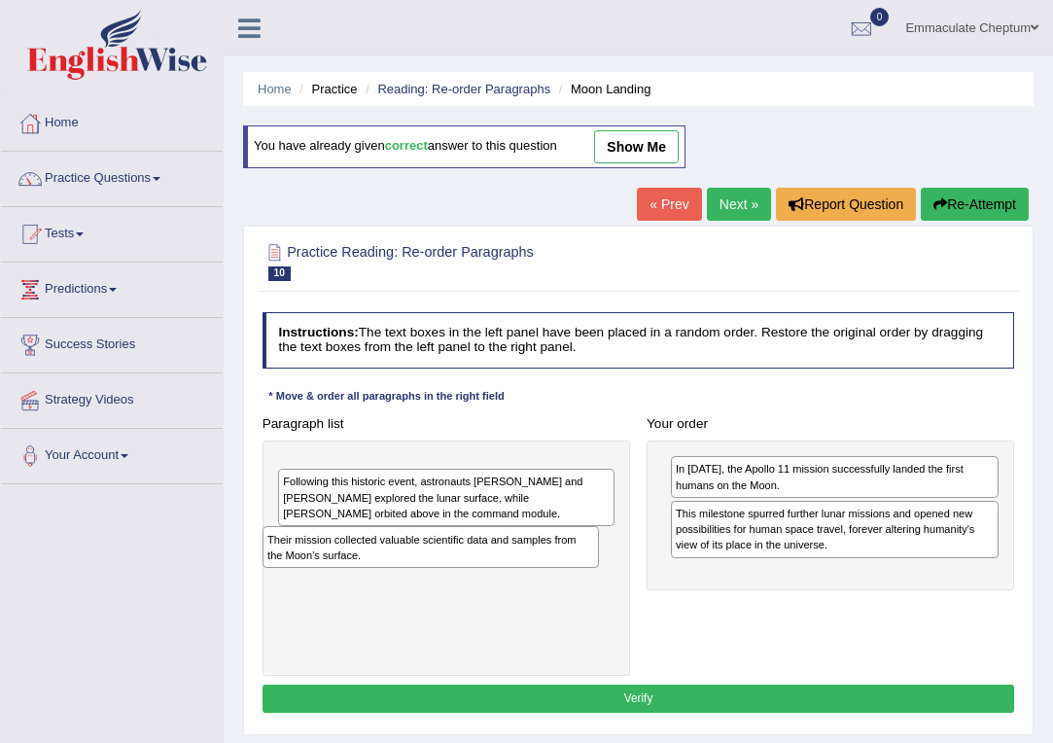
drag, startPoint x: 325, startPoint y: 472, endPoint x: 304, endPoint y: 553, distance: 84.2
click at [304, 553] on div "Their mission collected valuable scientific data and samples from the Moon's su…" at bounding box center [430, 547] width 336 height 42
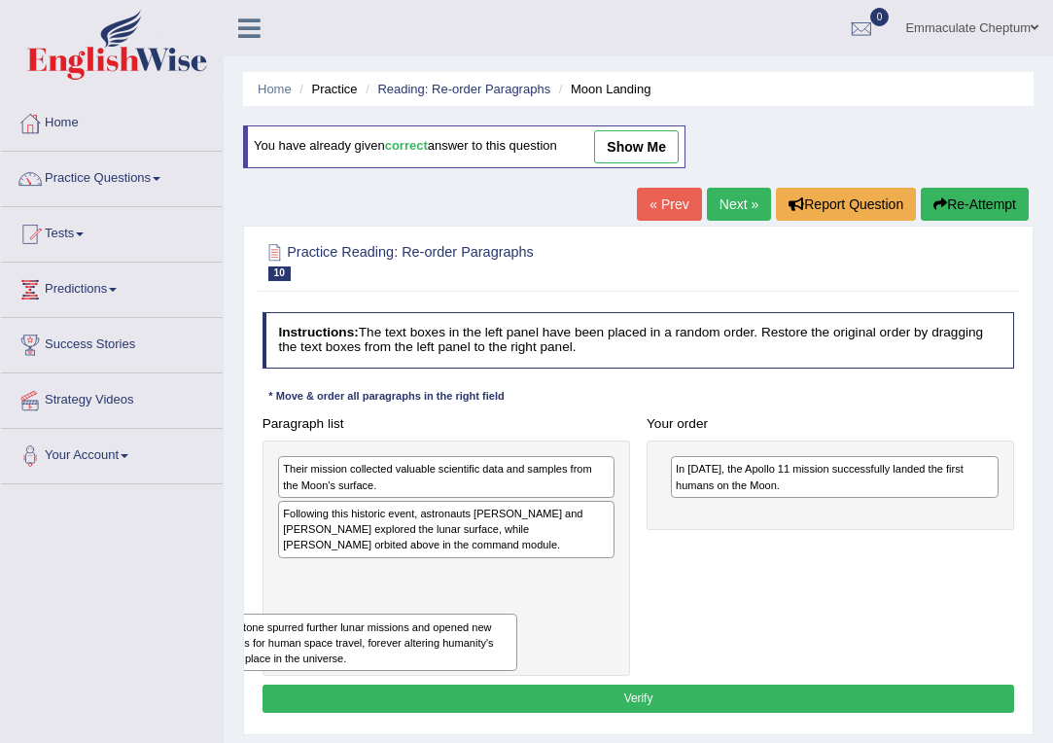
drag, startPoint x: 783, startPoint y: 534, endPoint x: 238, endPoint y: 659, distance: 558.7
click at [238, 659] on div "Home Practice Reading: Re-order Paragraphs Moon Landing You have already given …" at bounding box center [638, 486] width 829 height 972
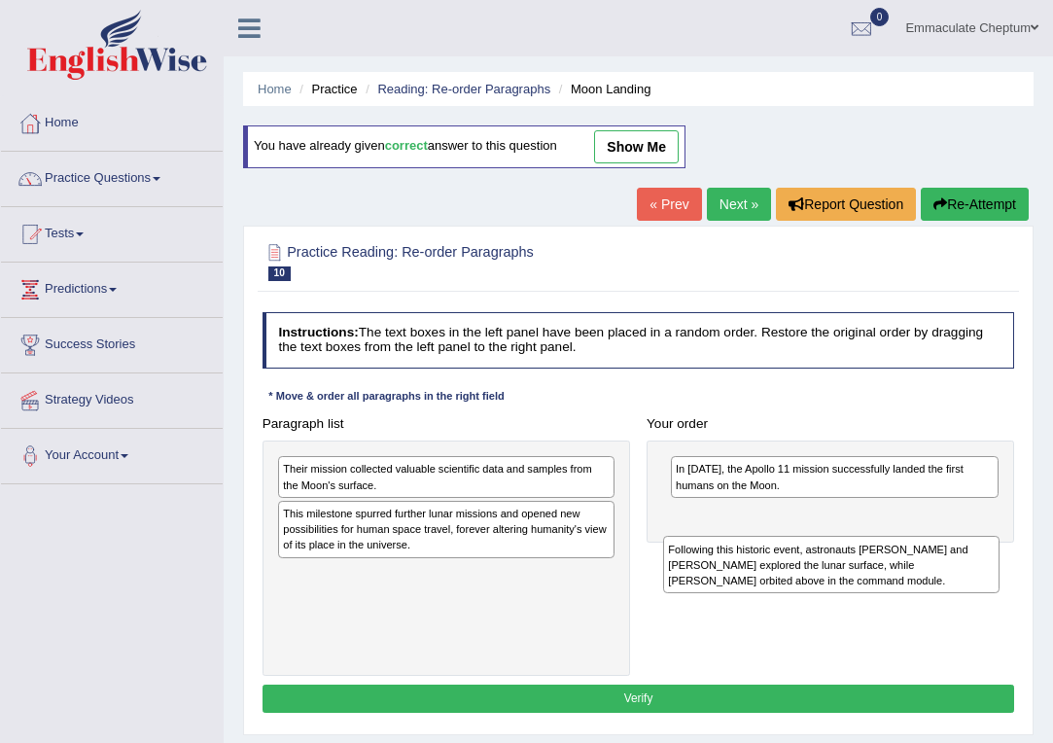
drag, startPoint x: 384, startPoint y: 524, endPoint x: 836, endPoint y: 564, distance: 453.8
click at [836, 565] on div "Following this historic event, astronauts Neil Armstrong and Buzz Aldrin explor…" at bounding box center [831, 564] width 336 height 56
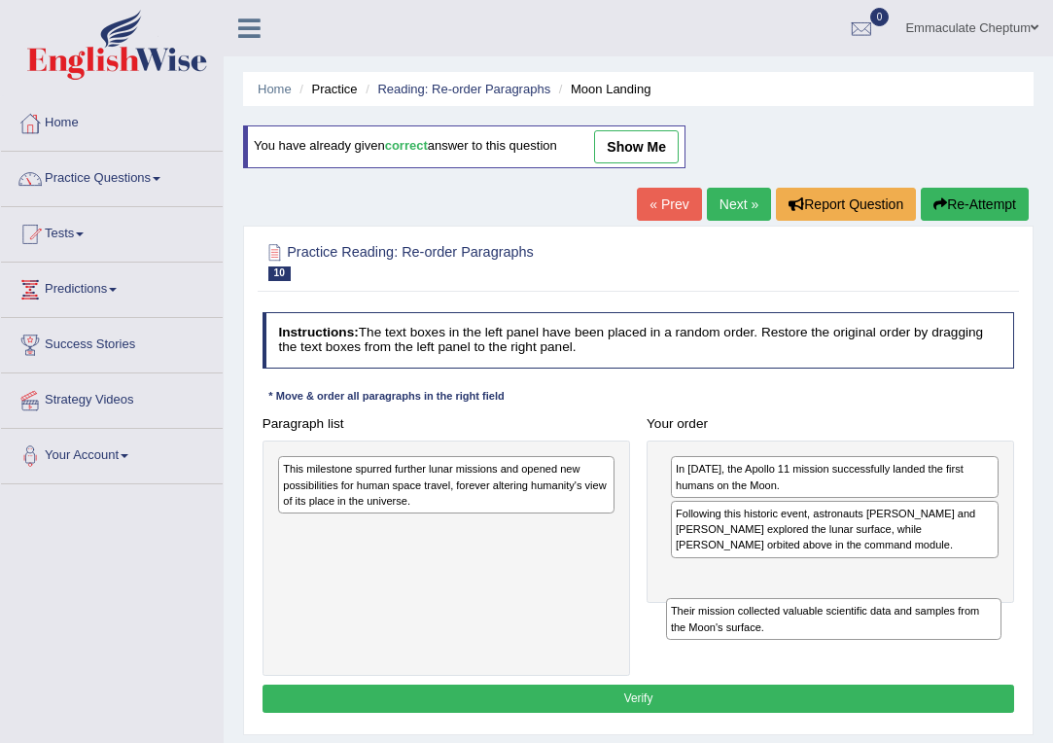
drag, startPoint x: 424, startPoint y: 473, endPoint x: 879, endPoint y: 637, distance: 483.4
click at [879, 638] on div "Paragraph list Their mission collected valuable scientific data and samples fro…" at bounding box center [638, 542] width 769 height 266
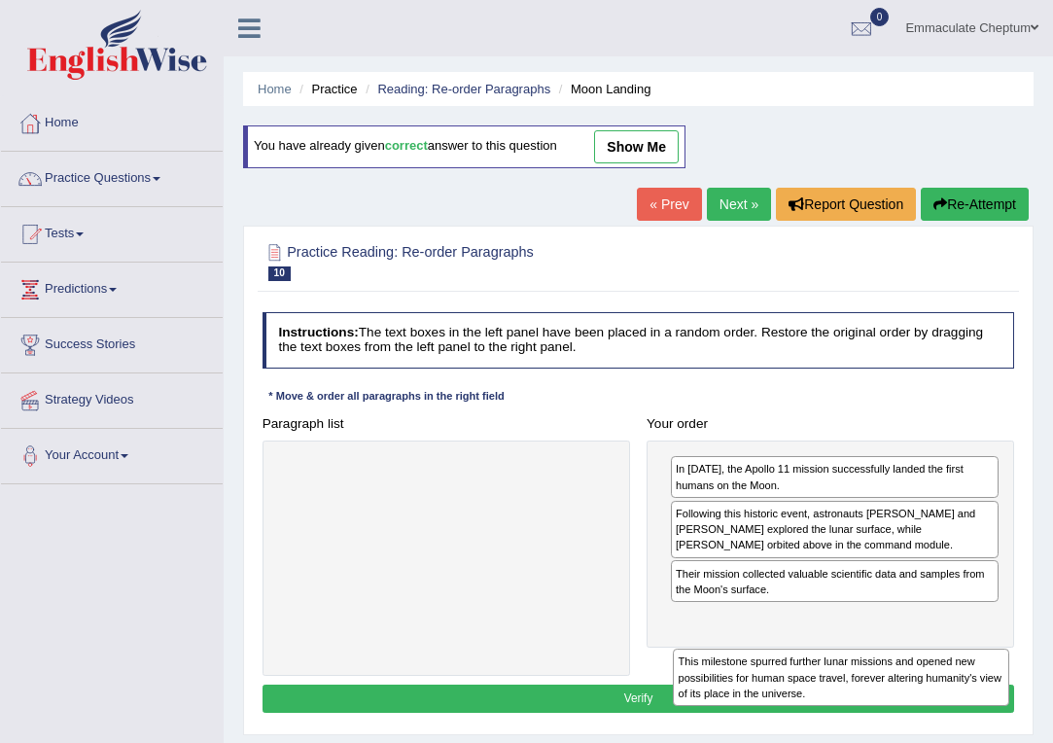
drag, startPoint x: 380, startPoint y: 470, endPoint x: 843, endPoint y: 695, distance: 514.8
click at [844, 695] on div "This milestone spurred further lunar missions and opened new possibilities for …" at bounding box center [841, 676] width 336 height 56
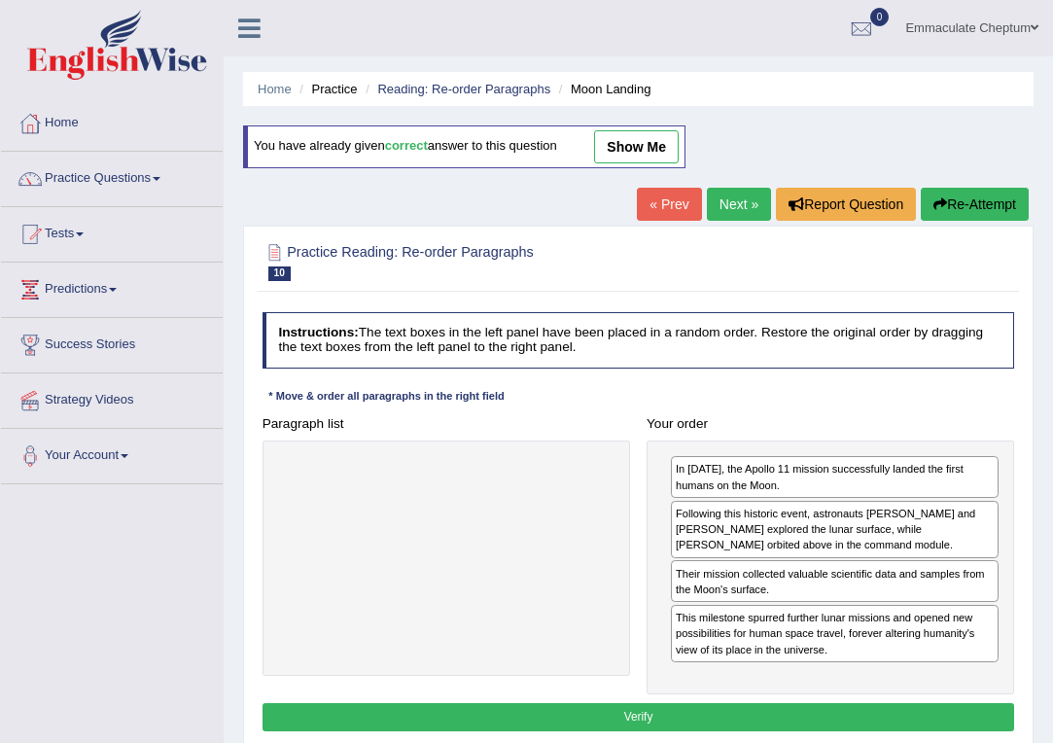
click at [786, 713] on button "Verify" at bounding box center [638, 717] width 752 height 28
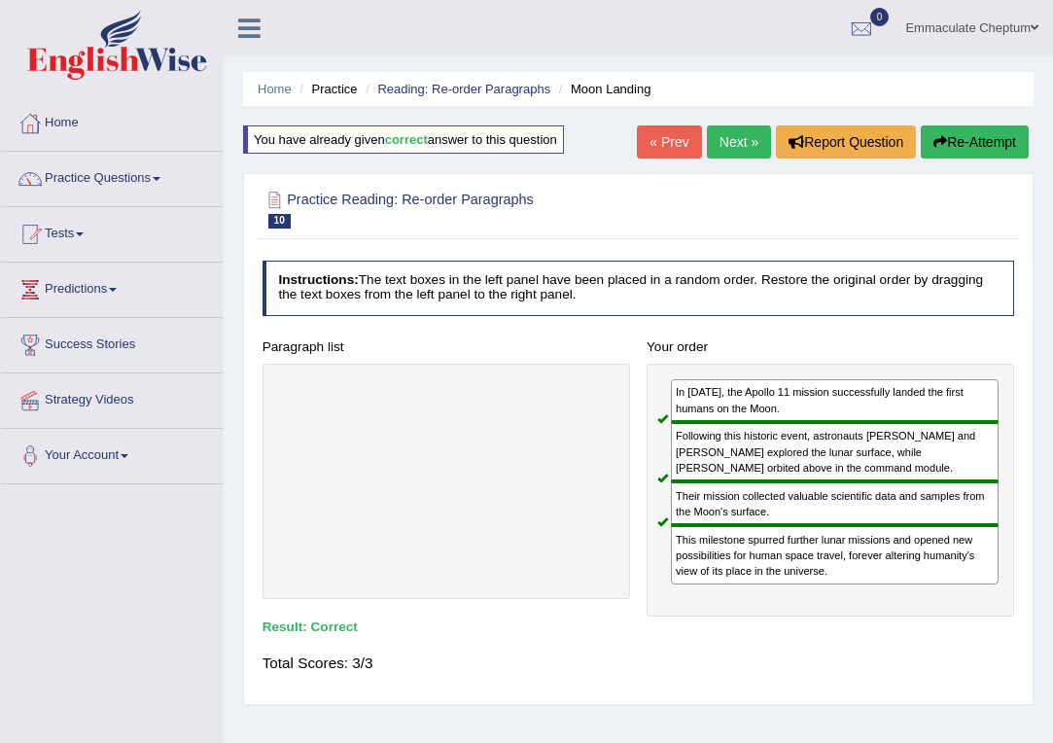
click at [753, 637] on div "Instructions: The text boxes in the left panel have been placed in a random ord…" at bounding box center [638, 474] width 760 height 444
click at [132, 172] on link "Practice Questions" at bounding box center [112, 176] width 222 height 49
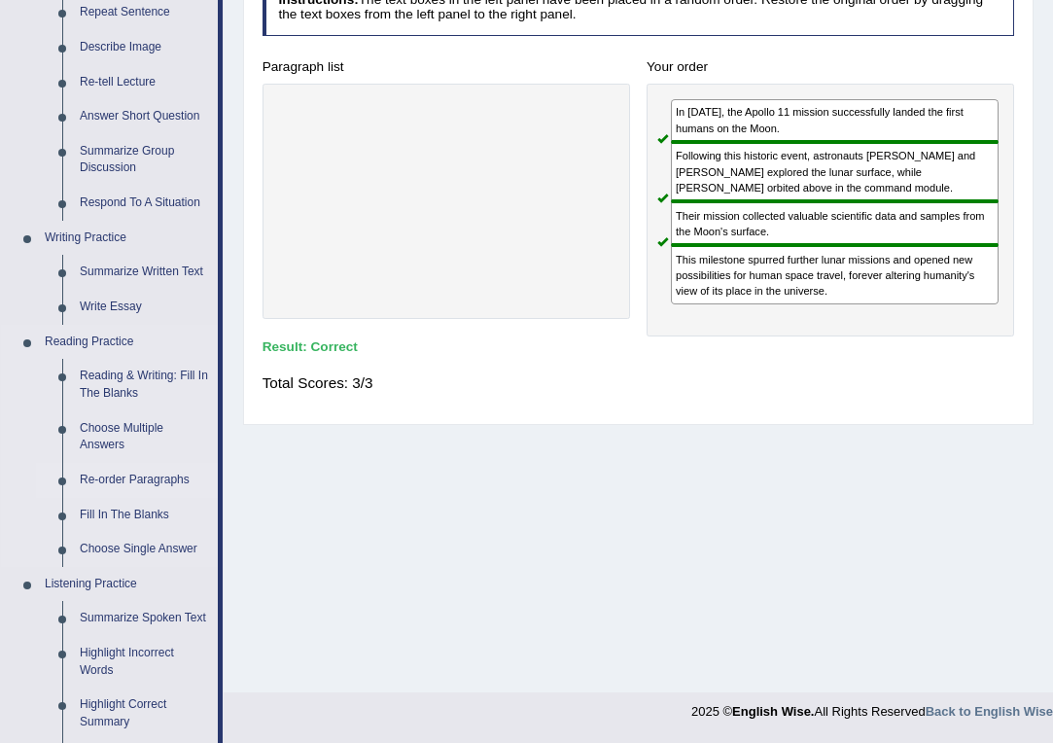
scroll to position [281, 0]
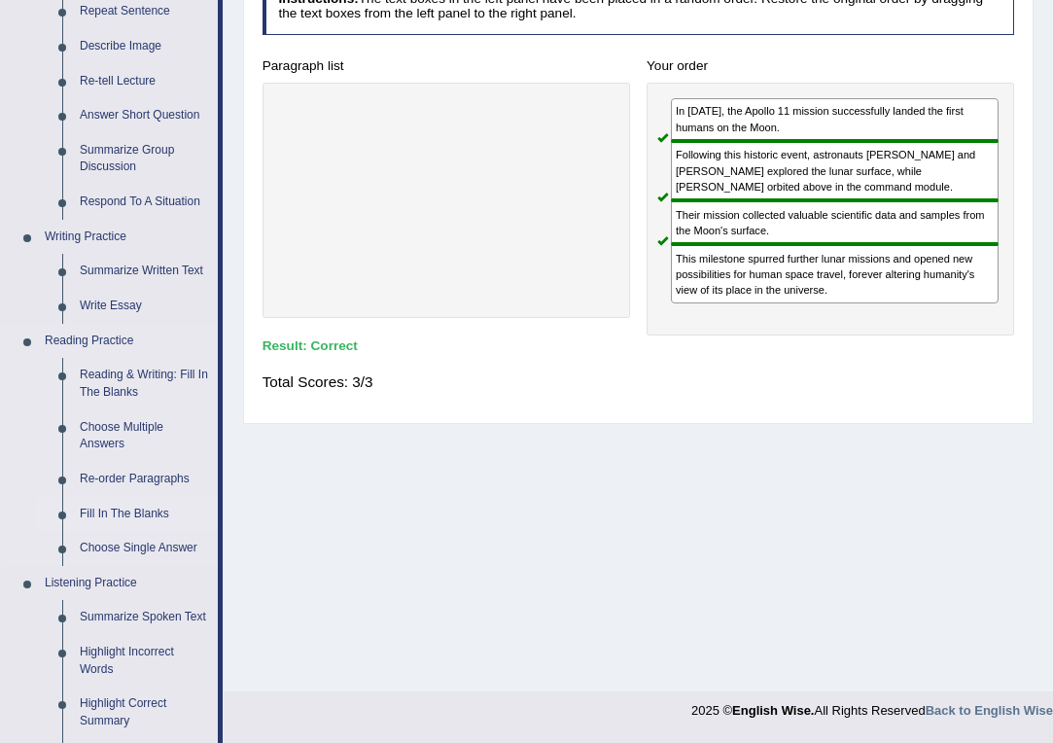
click at [113, 502] on link "Fill In The Blanks" at bounding box center [144, 514] width 147 height 35
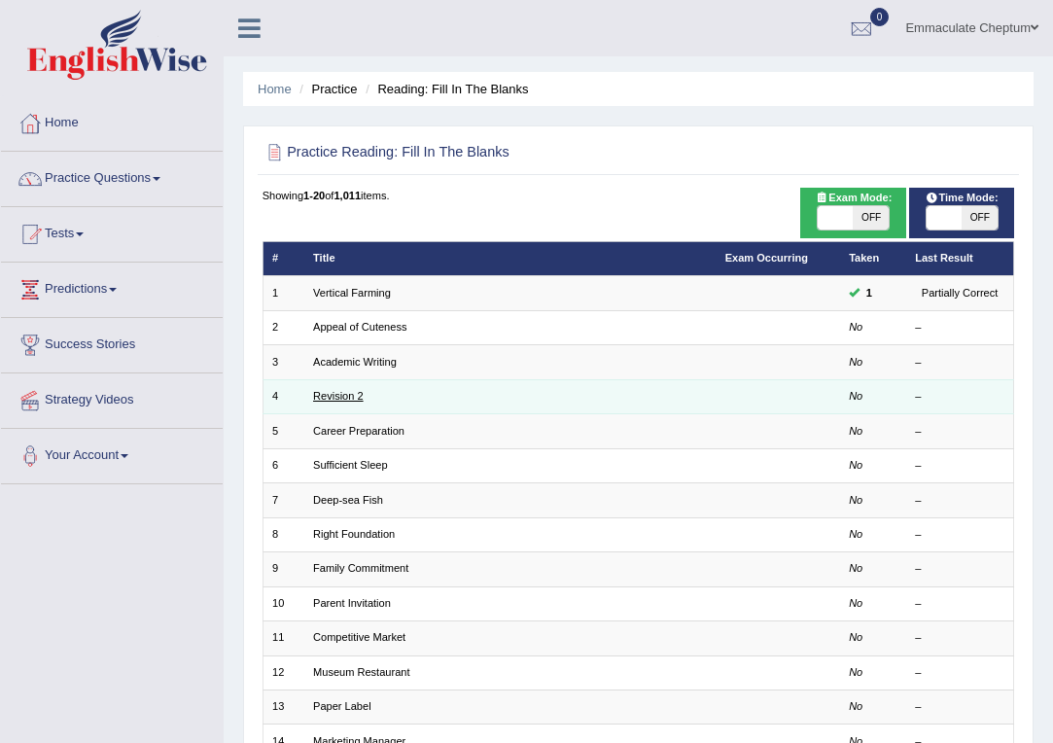
click at [337, 396] on link "Revision 2" at bounding box center [338, 396] width 51 height 12
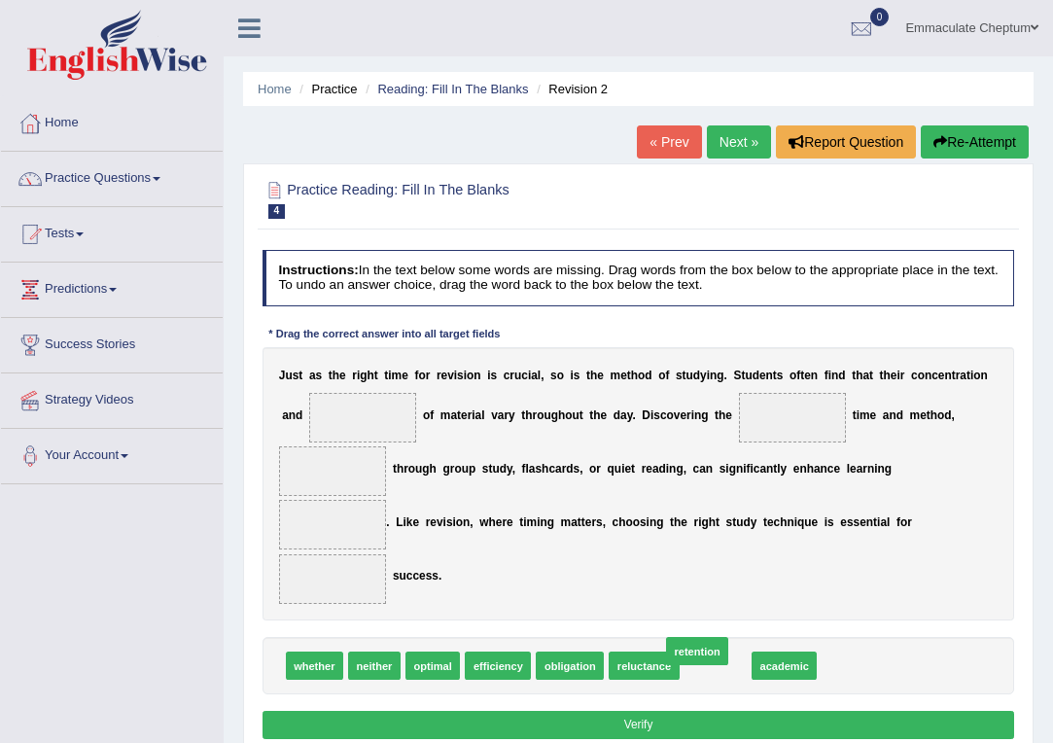
drag, startPoint x: 706, startPoint y: 670, endPoint x: 687, endPoint y: 654, distance: 24.1
drag, startPoint x: 510, startPoint y: 662, endPoint x: 395, endPoint y: 415, distance: 272.7
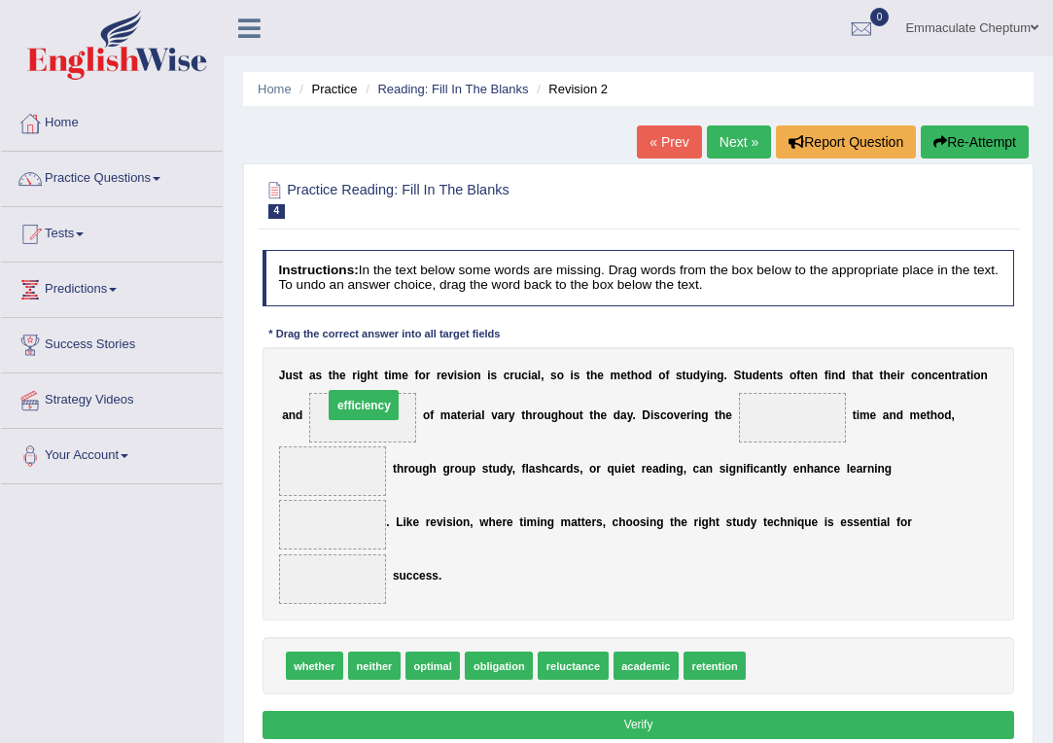
drag, startPoint x: 319, startPoint y: 472, endPoint x: 356, endPoint y: 394, distance: 86.1
drag, startPoint x: 657, startPoint y: 671, endPoint x: 821, endPoint y: 402, distance: 314.1
click at [492, 676] on span "obligation" at bounding box center [499, 665] width 68 height 28
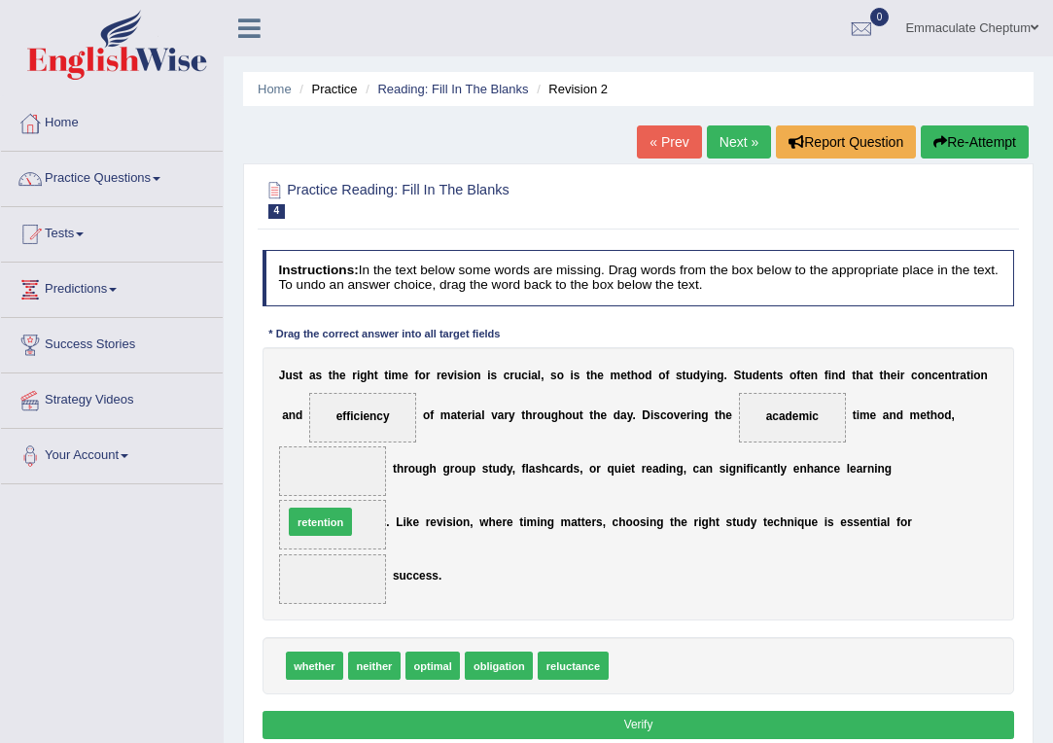
drag, startPoint x: 650, startPoint y: 668, endPoint x: 271, endPoint y: 502, distance: 414.0
drag, startPoint x: 436, startPoint y: 668, endPoint x: 327, endPoint y: 576, distance: 142.8
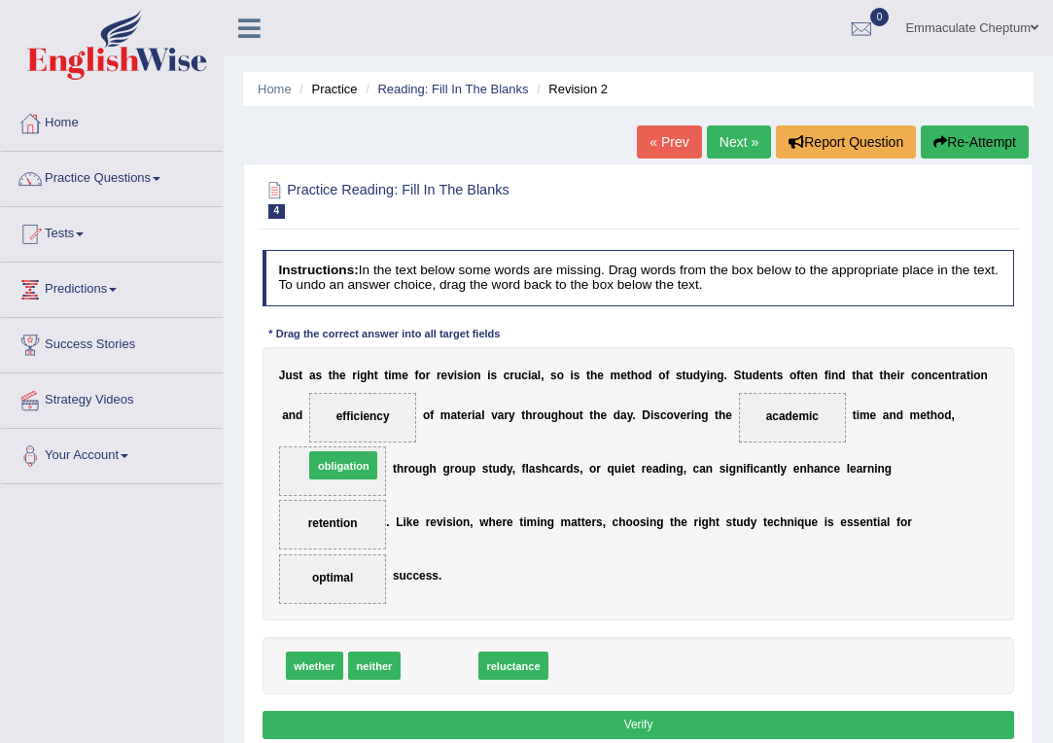
drag, startPoint x: 435, startPoint y: 668, endPoint x: 321, endPoint y: 433, distance: 261.3
click at [737, 725] on button "Verify" at bounding box center [638, 725] width 752 height 28
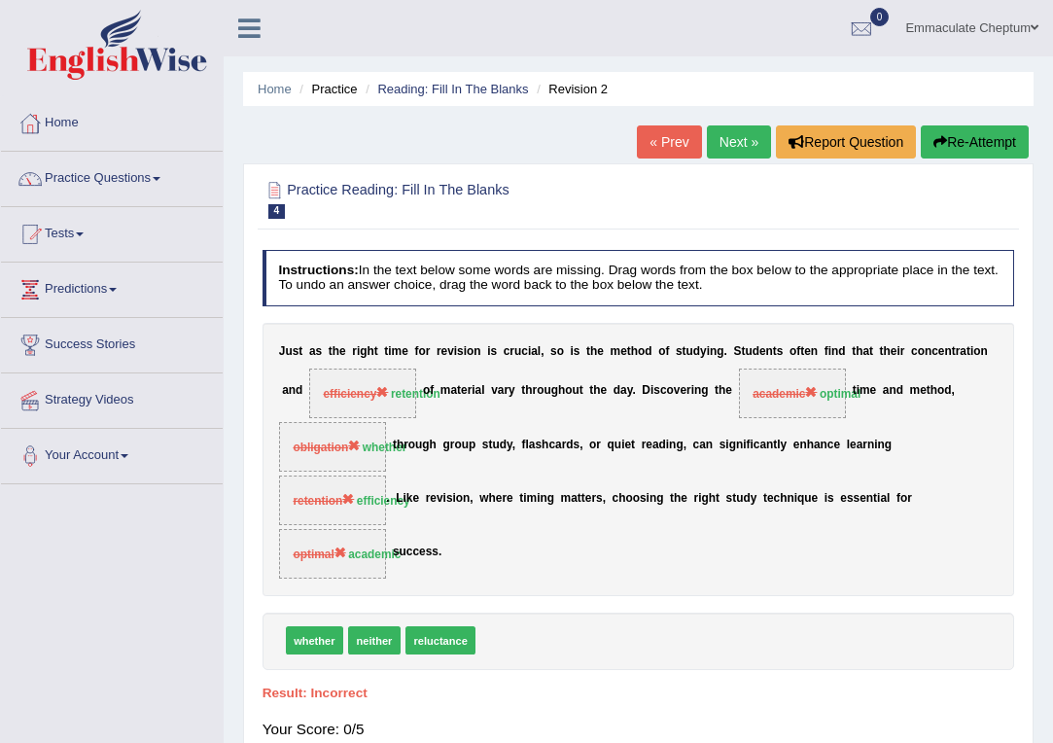
click at [726, 144] on link "Next »" at bounding box center [739, 141] width 64 height 33
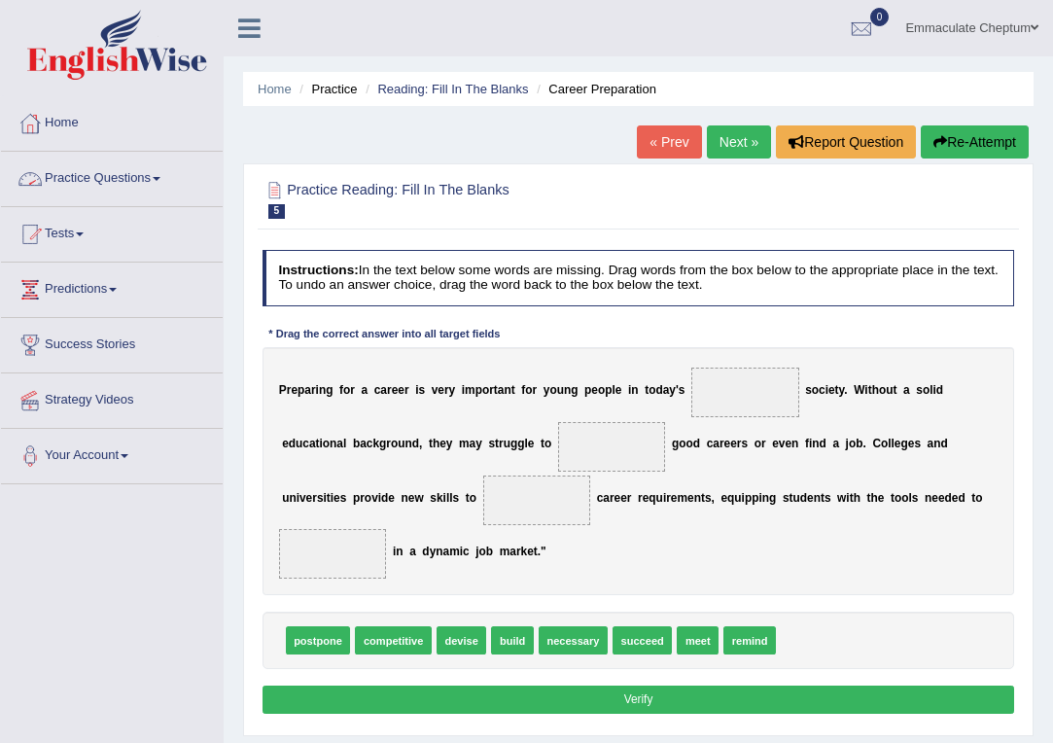
click at [145, 174] on link "Practice Questions" at bounding box center [112, 176] width 222 height 49
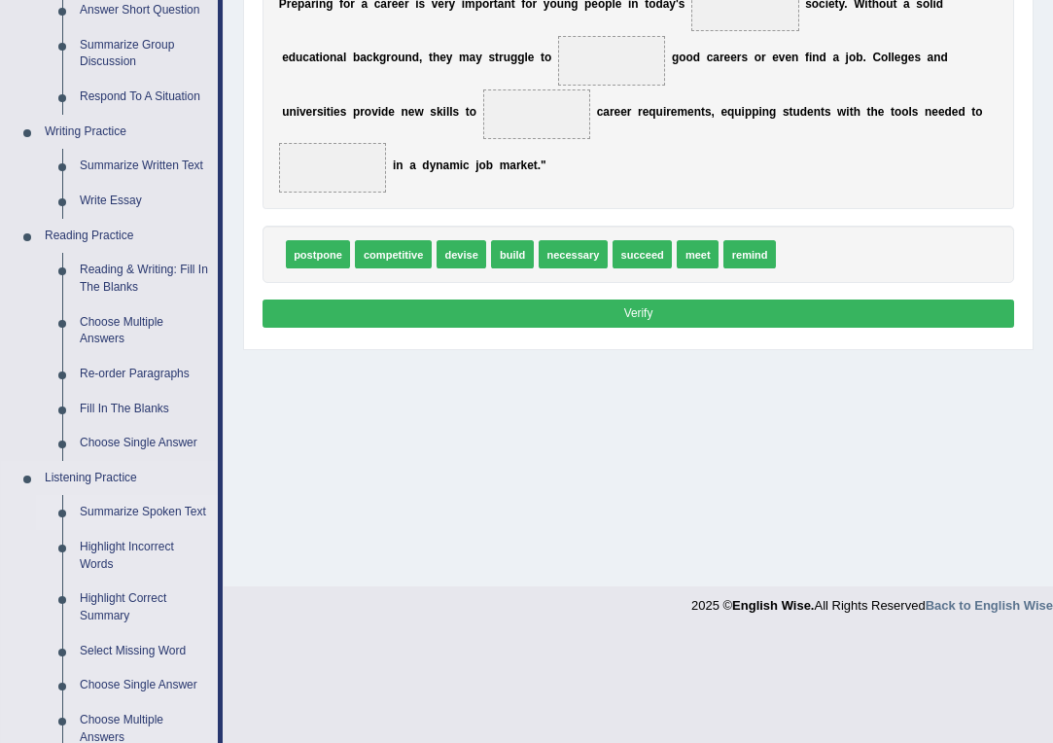
scroll to position [392, 0]
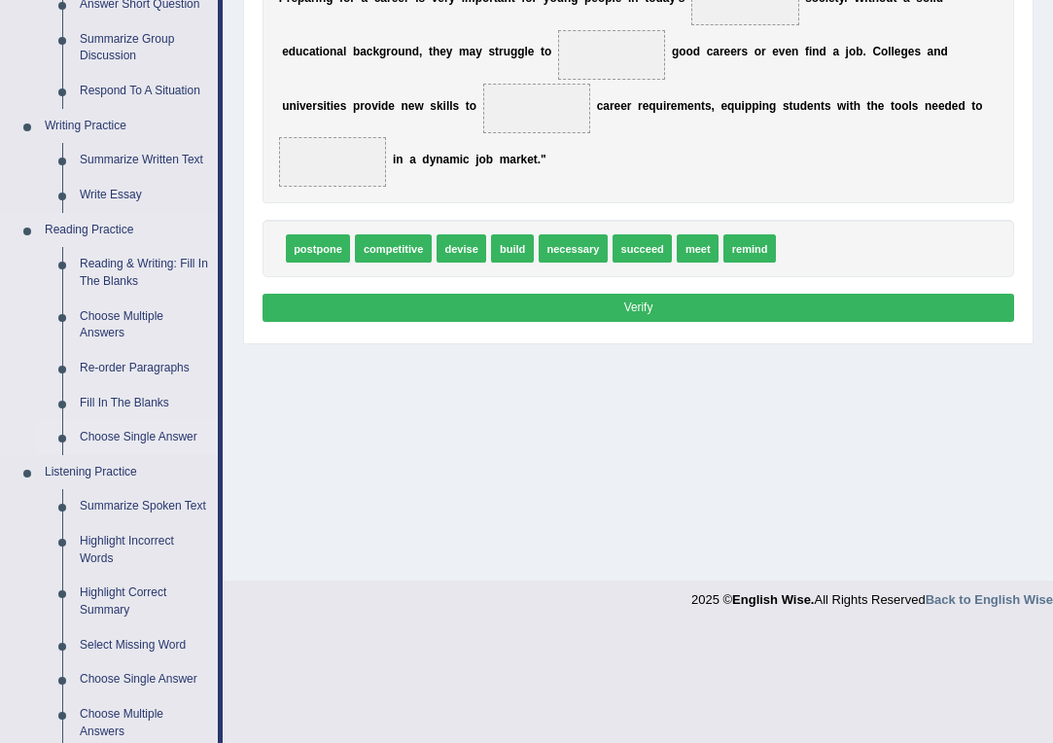
click at [136, 427] on link "Choose Single Answer" at bounding box center [144, 437] width 147 height 35
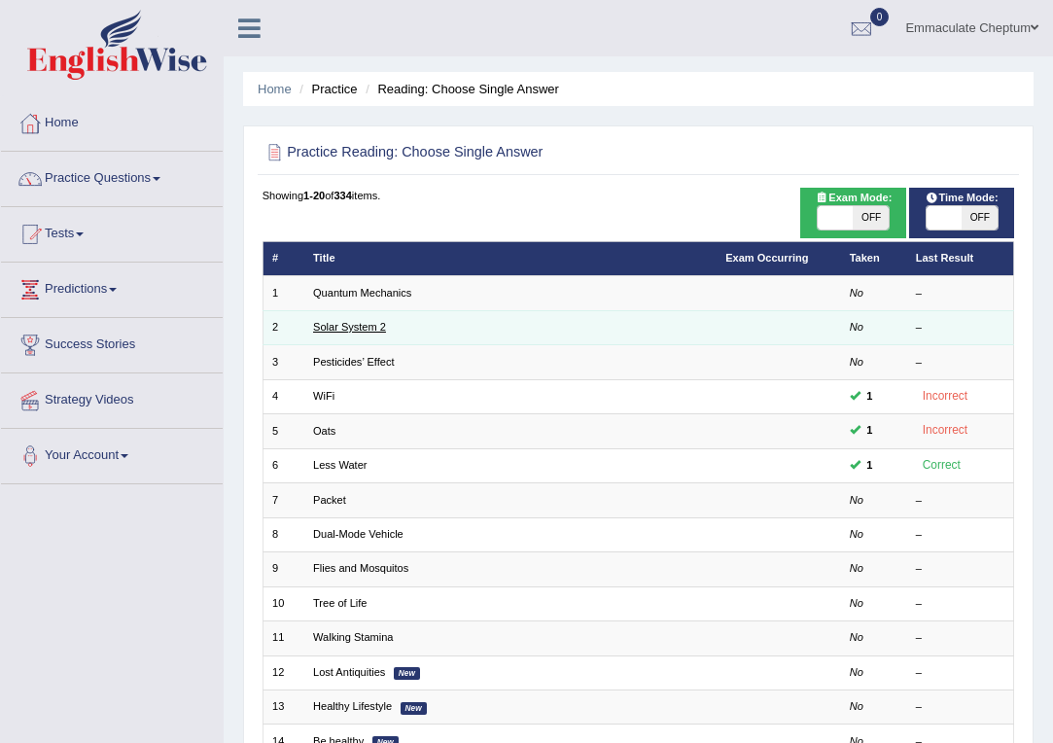
click at [355, 329] on link "Solar System 2" at bounding box center [349, 327] width 73 height 12
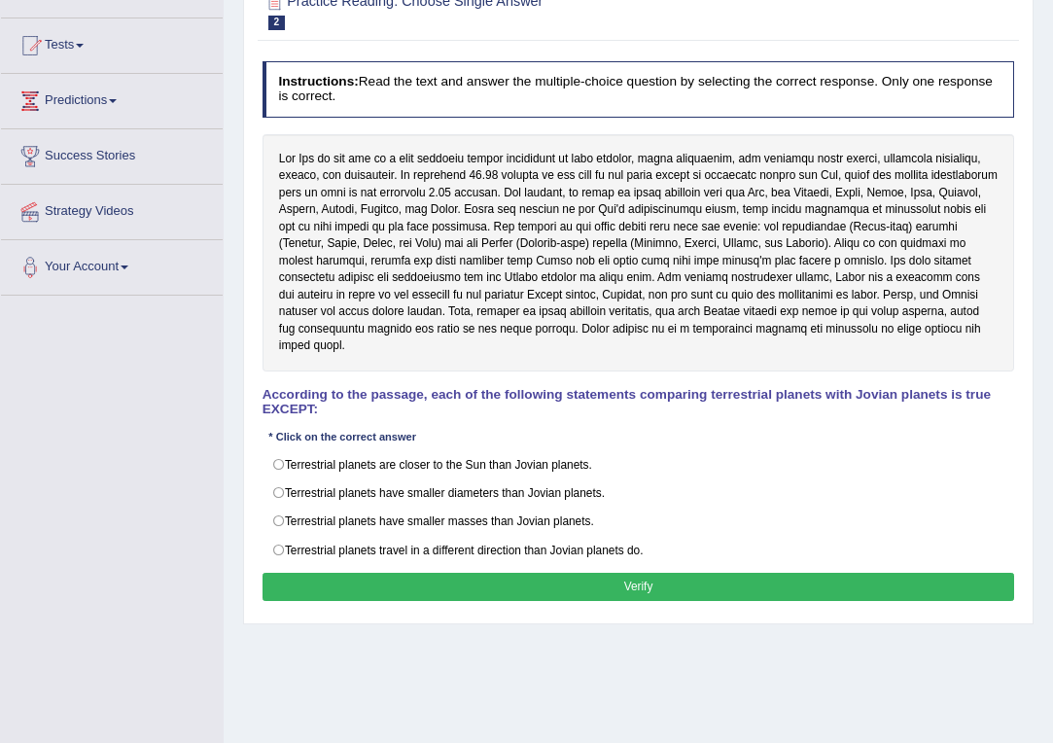
scroll to position [259, 0]
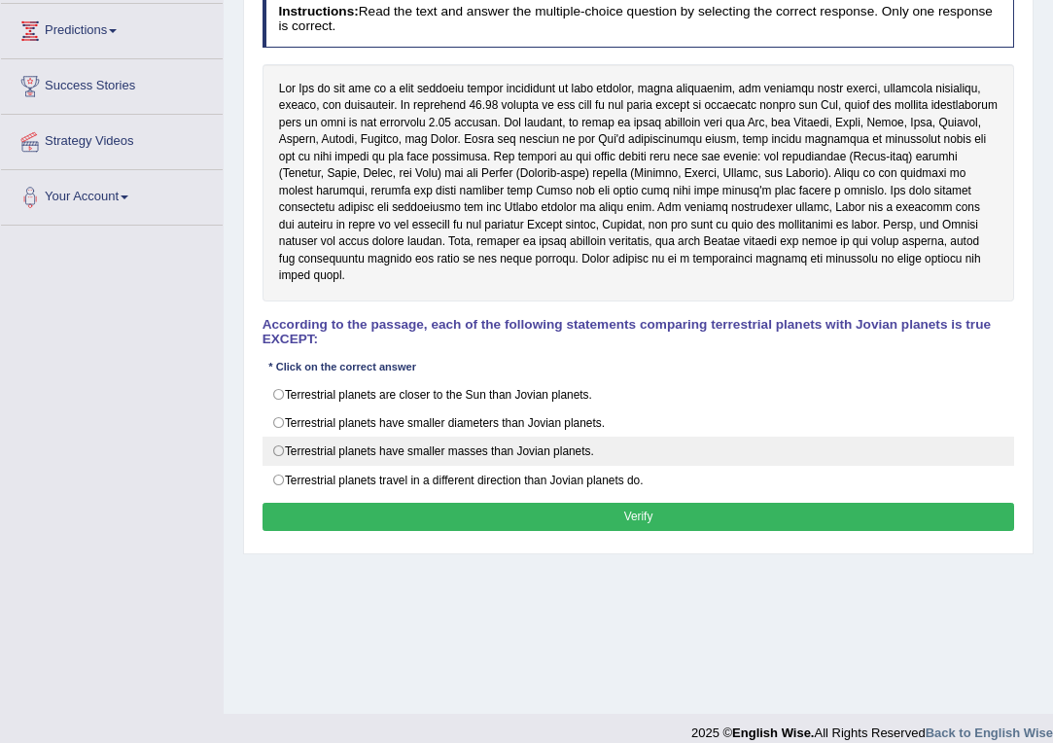
click at [285, 437] on label "Terrestrial planets have smaller masses than Jovian planets." at bounding box center [638, 451] width 752 height 29
radio input "true"
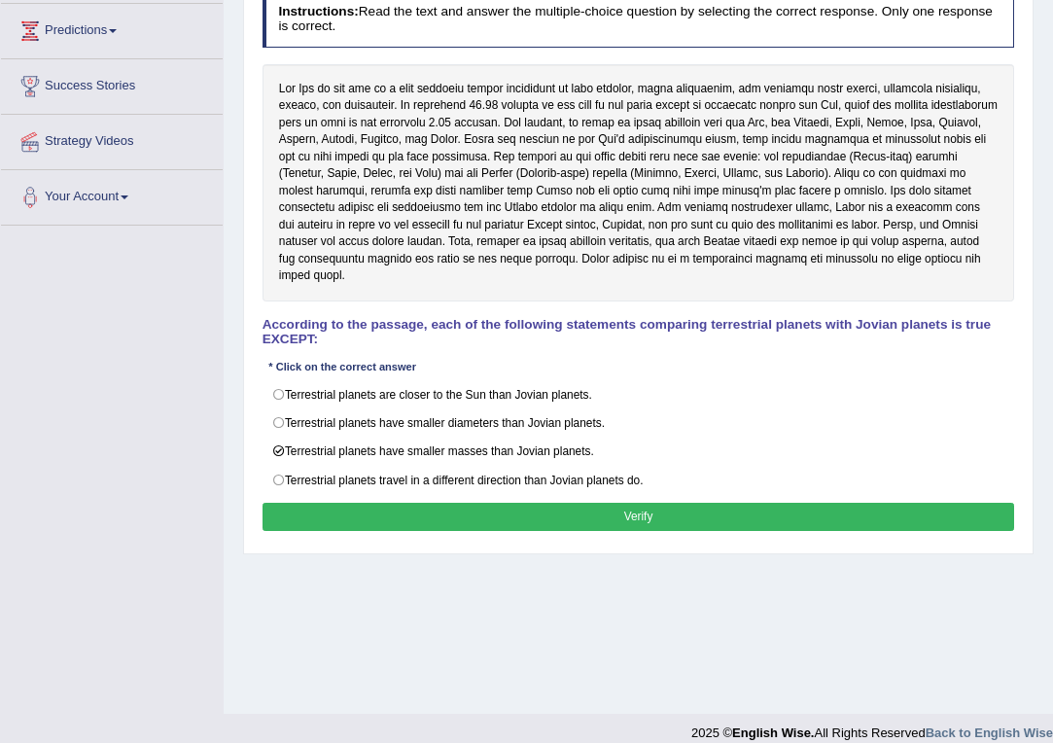
click at [368, 503] on button "Verify" at bounding box center [638, 517] width 752 height 28
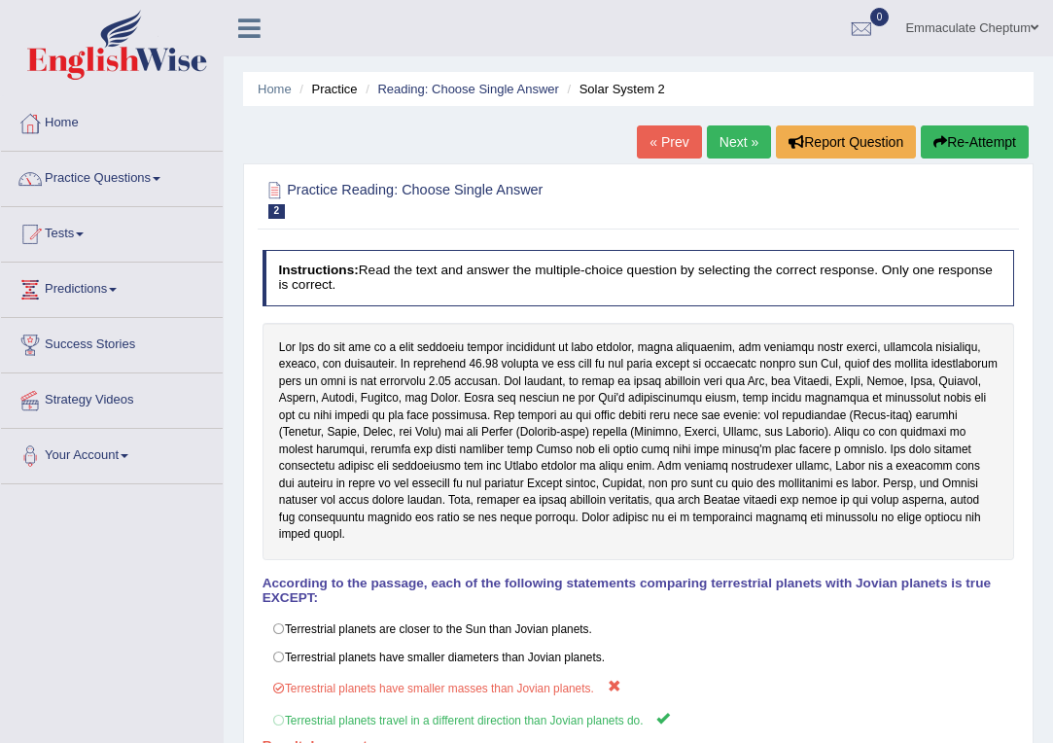
scroll to position [0, 0]
click at [729, 141] on link "Next »" at bounding box center [739, 141] width 64 height 33
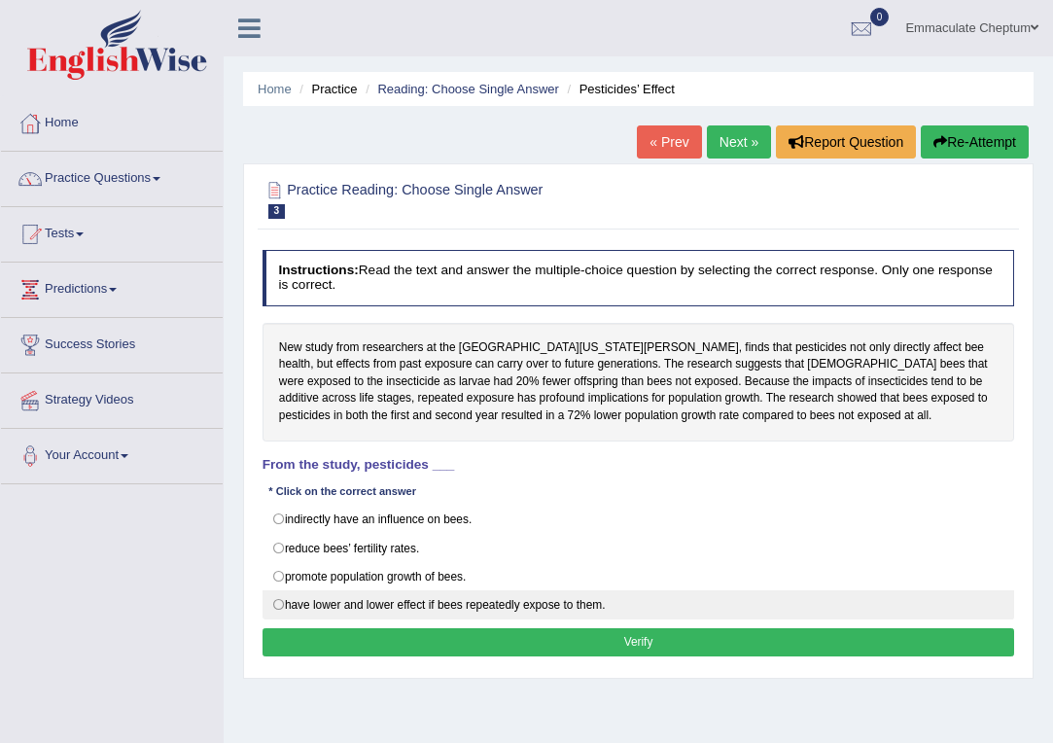
click at [290, 591] on label "have lower and lower effect if bees repeatedly expose to them." at bounding box center [638, 604] width 752 height 29
radio input "true"
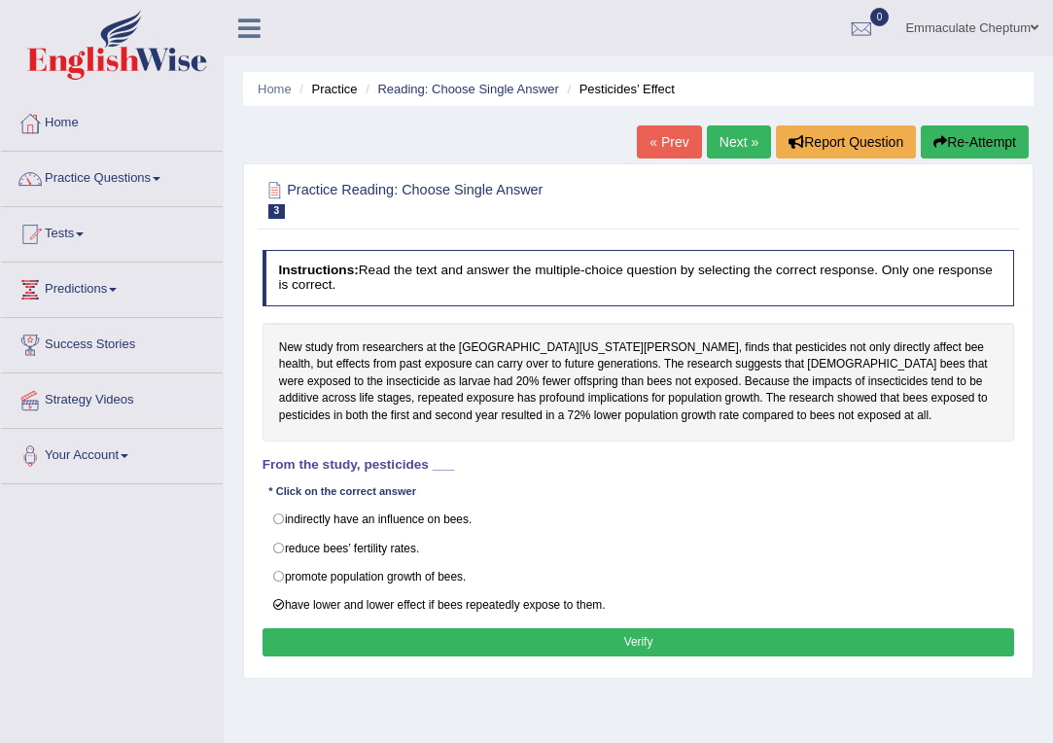
click at [316, 614] on div "Instructions: Read the text and answer the multiple-choice question by selectin…" at bounding box center [638, 456] width 760 height 428
click at [318, 628] on button "Verify" at bounding box center [638, 642] width 752 height 28
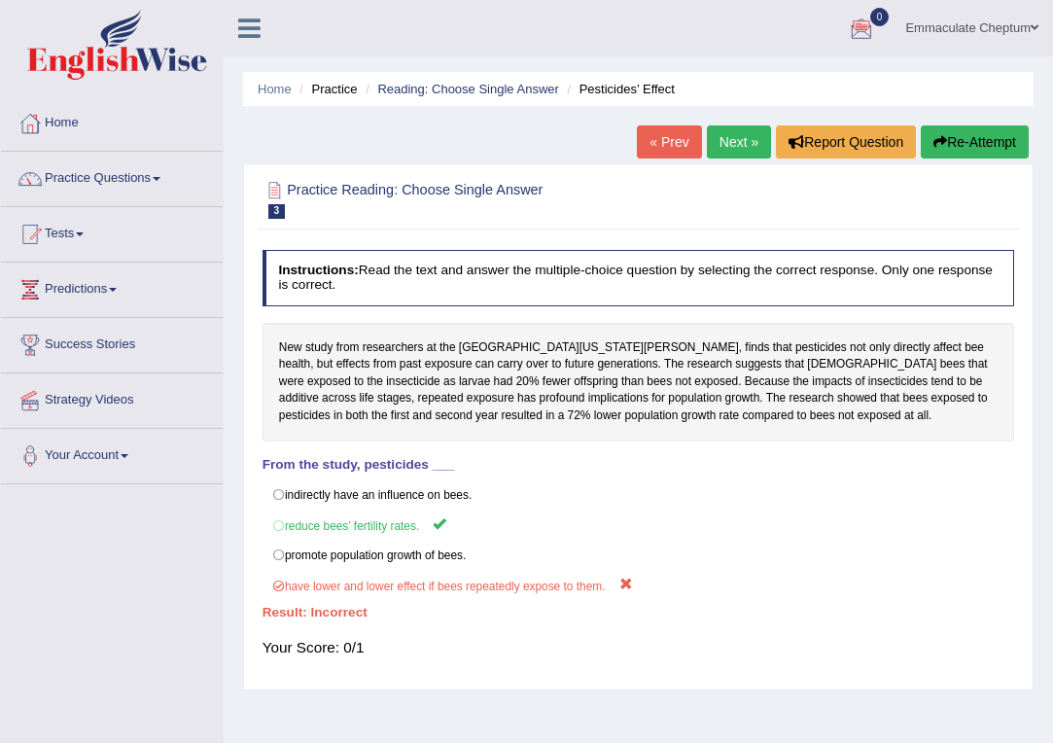
click at [728, 135] on link "Next »" at bounding box center [739, 141] width 64 height 33
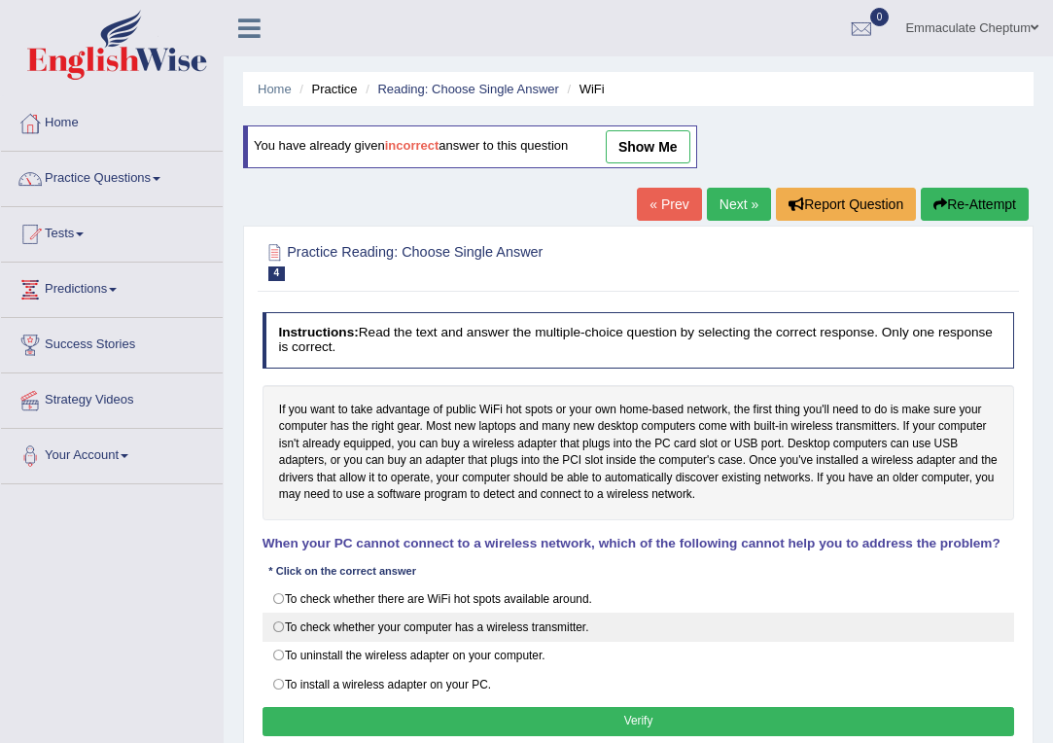
click at [290, 617] on label "To check whether your computer has a wireless transmitter." at bounding box center [638, 626] width 752 height 29
radio input "true"
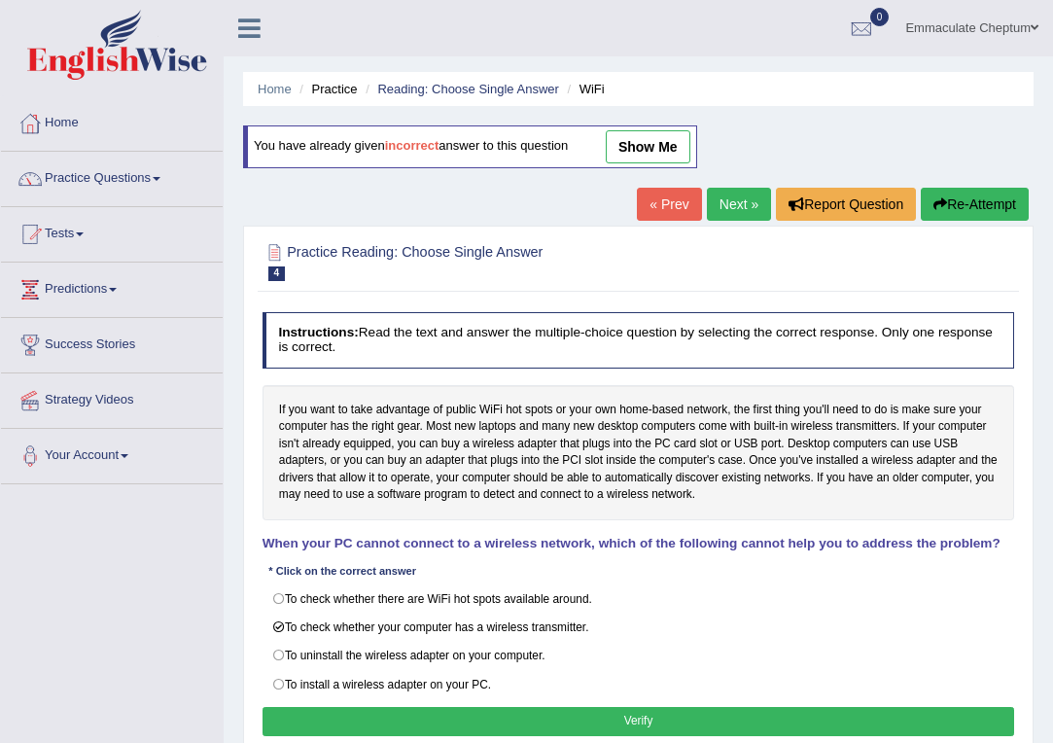
click at [339, 712] on button "Verify" at bounding box center [638, 721] width 752 height 28
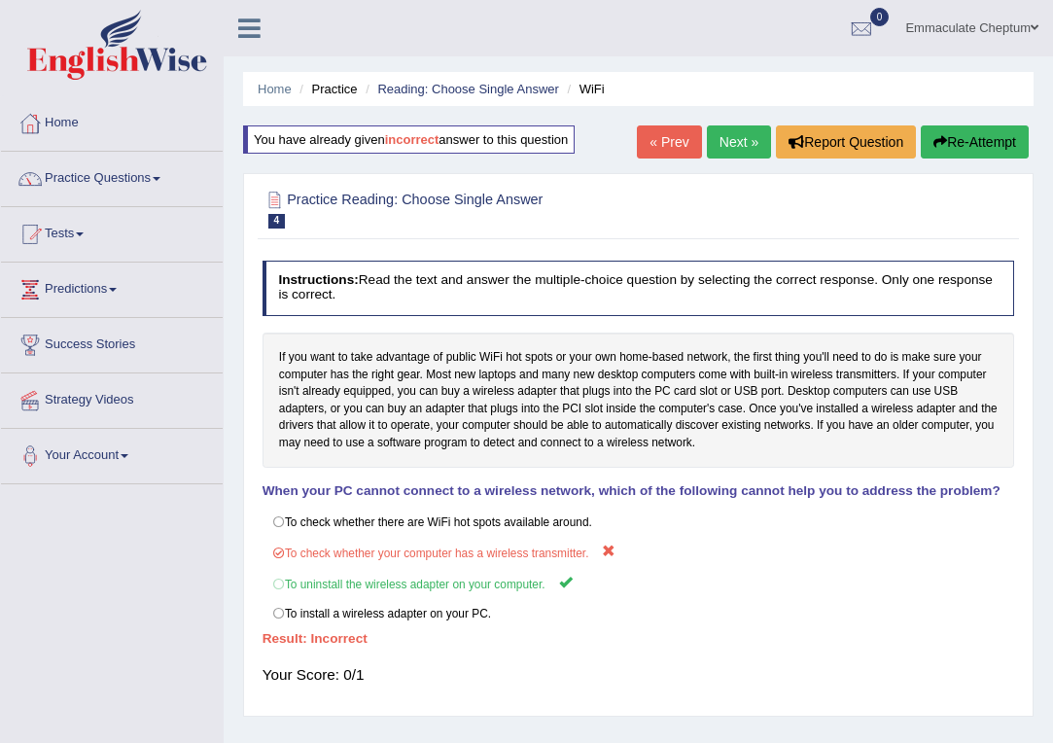
click at [739, 146] on link "Next »" at bounding box center [739, 141] width 64 height 33
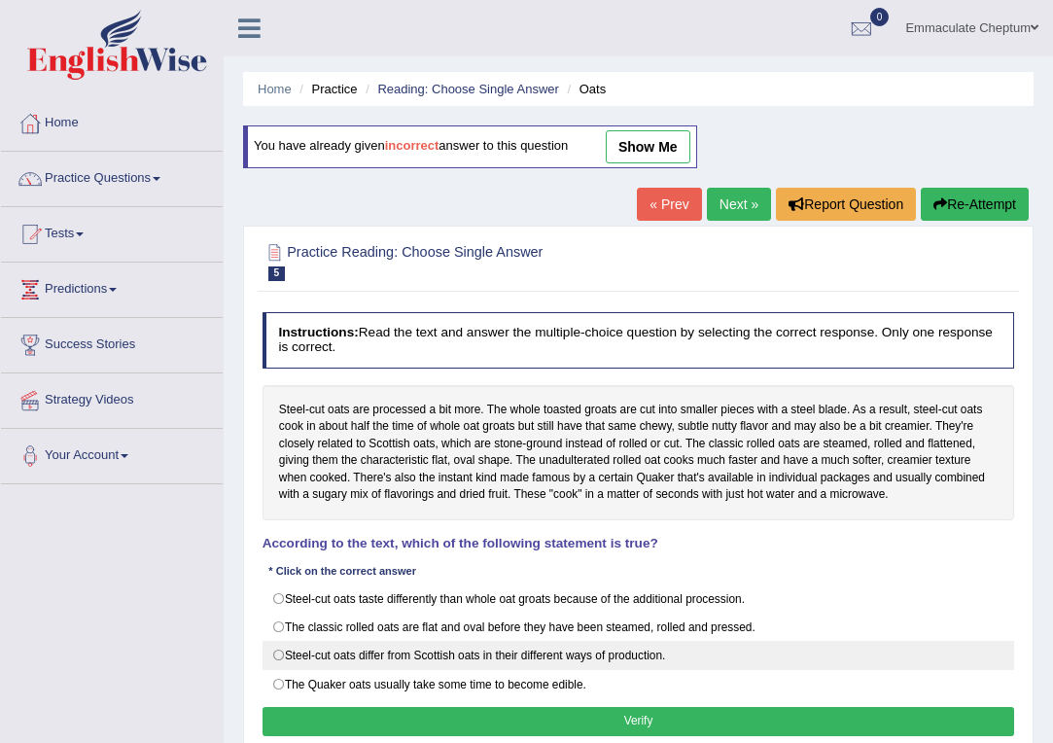
click at [285, 649] on label "Steel-cut oats differ from Scottish oats in their different ways of production." at bounding box center [638, 655] width 752 height 29
radio input "true"
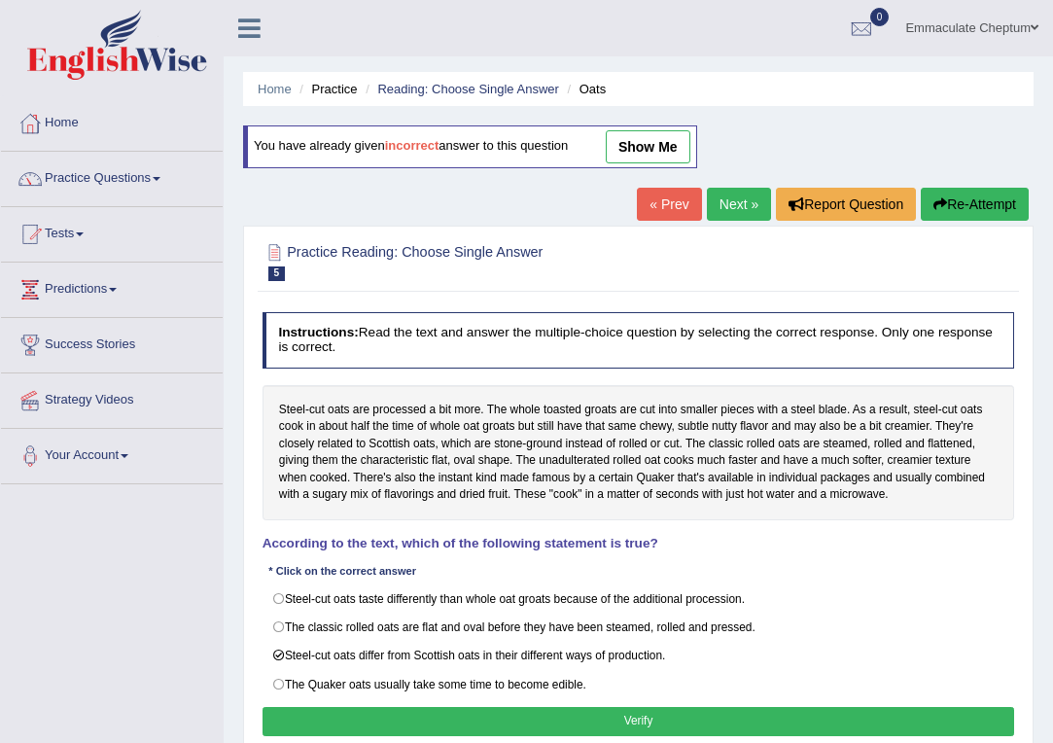
click at [316, 707] on button "Verify" at bounding box center [638, 721] width 752 height 28
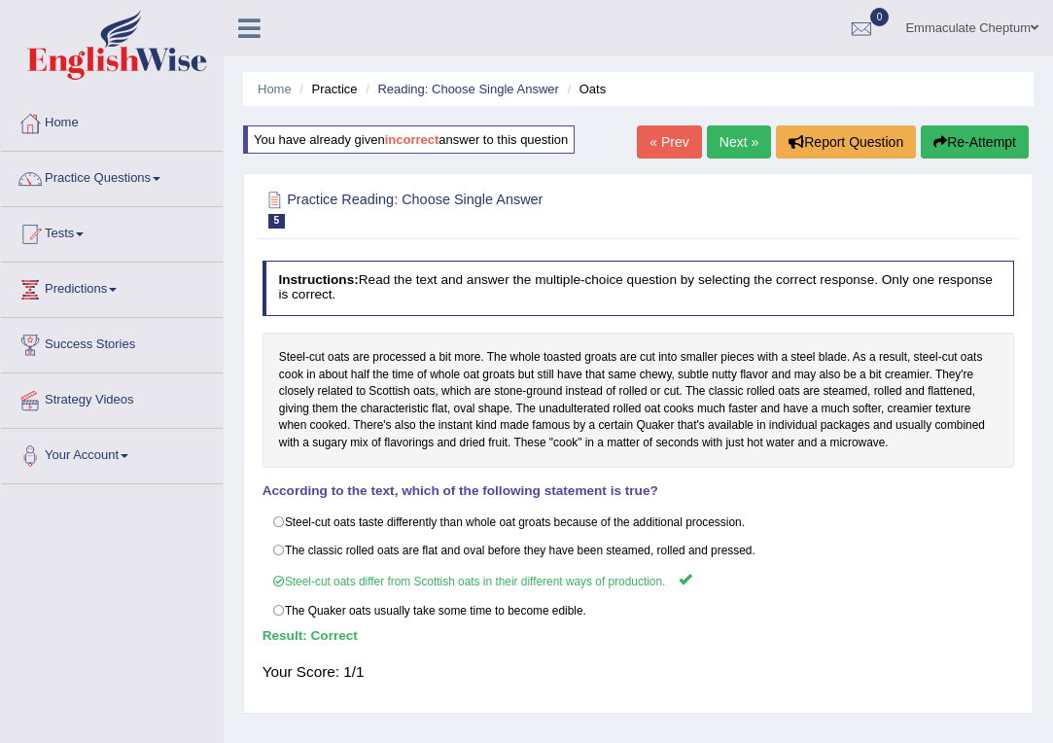
click at [720, 139] on link "Next »" at bounding box center [739, 141] width 64 height 33
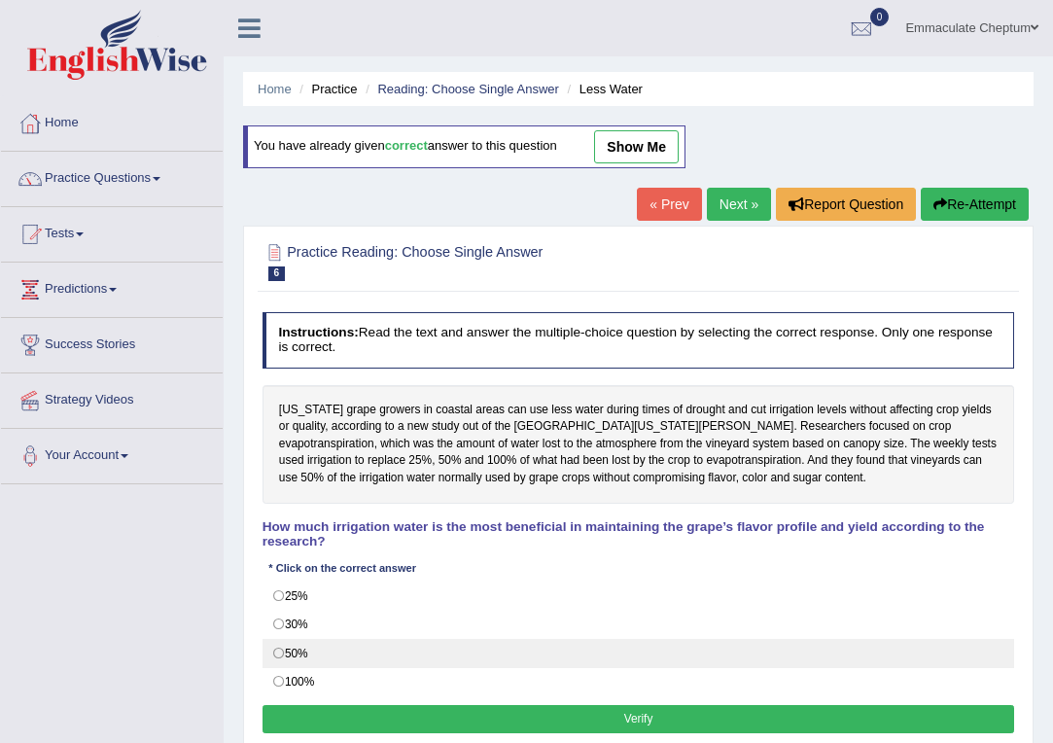
click at [273, 639] on label "50%" at bounding box center [638, 653] width 752 height 29
radio input "true"
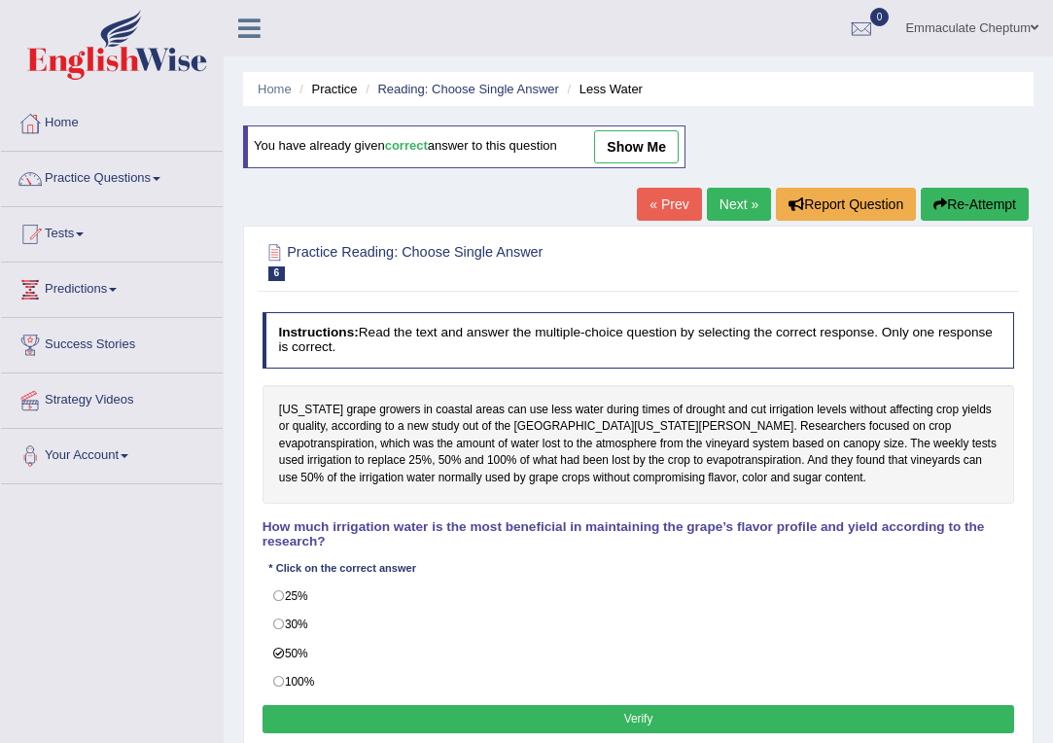
click at [311, 710] on button "Verify" at bounding box center [638, 719] width 752 height 28
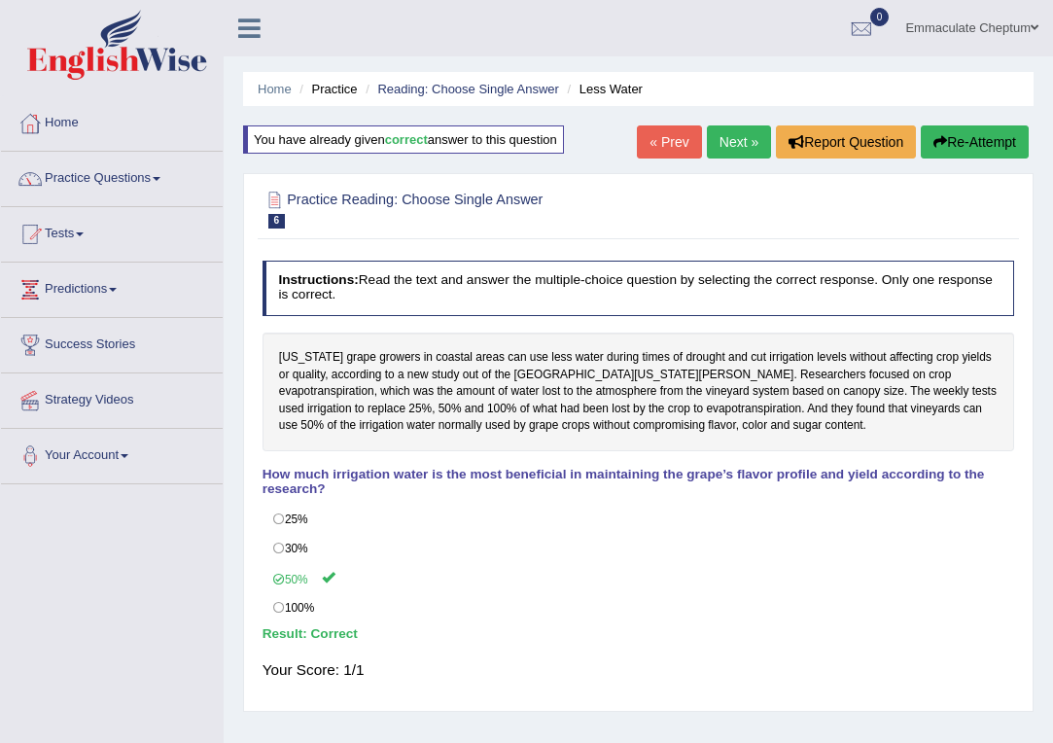
click at [718, 140] on link "Next »" at bounding box center [739, 141] width 64 height 33
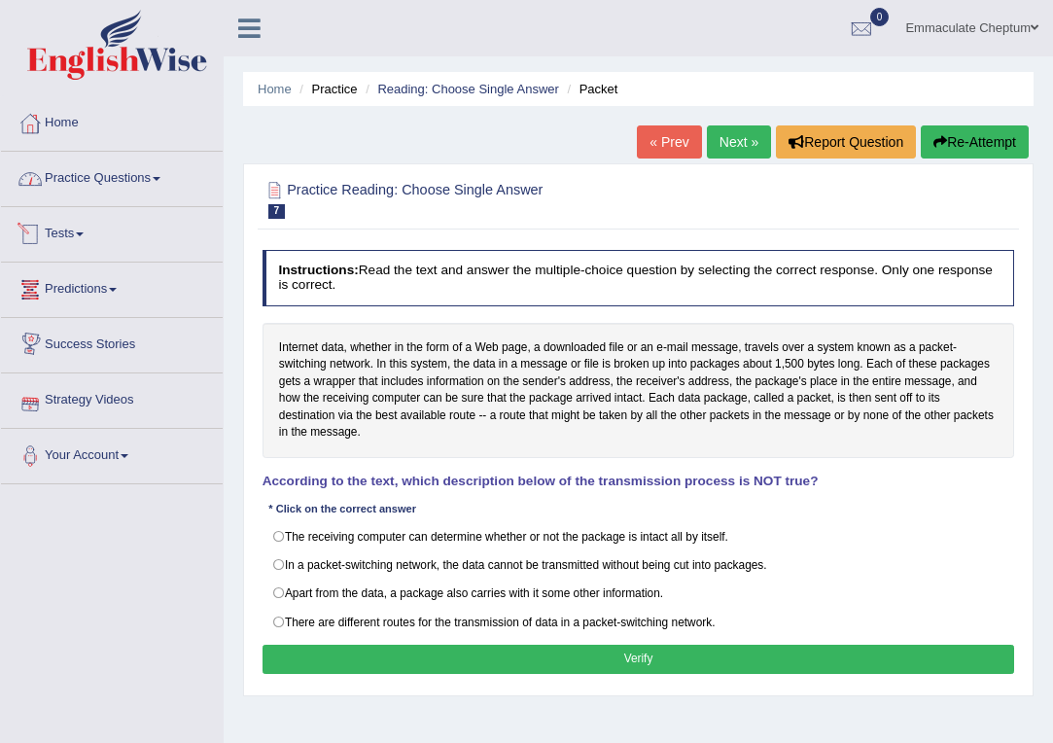
click at [162, 163] on link "Practice Questions" at bounding box center [112, 176] width 222 height 49
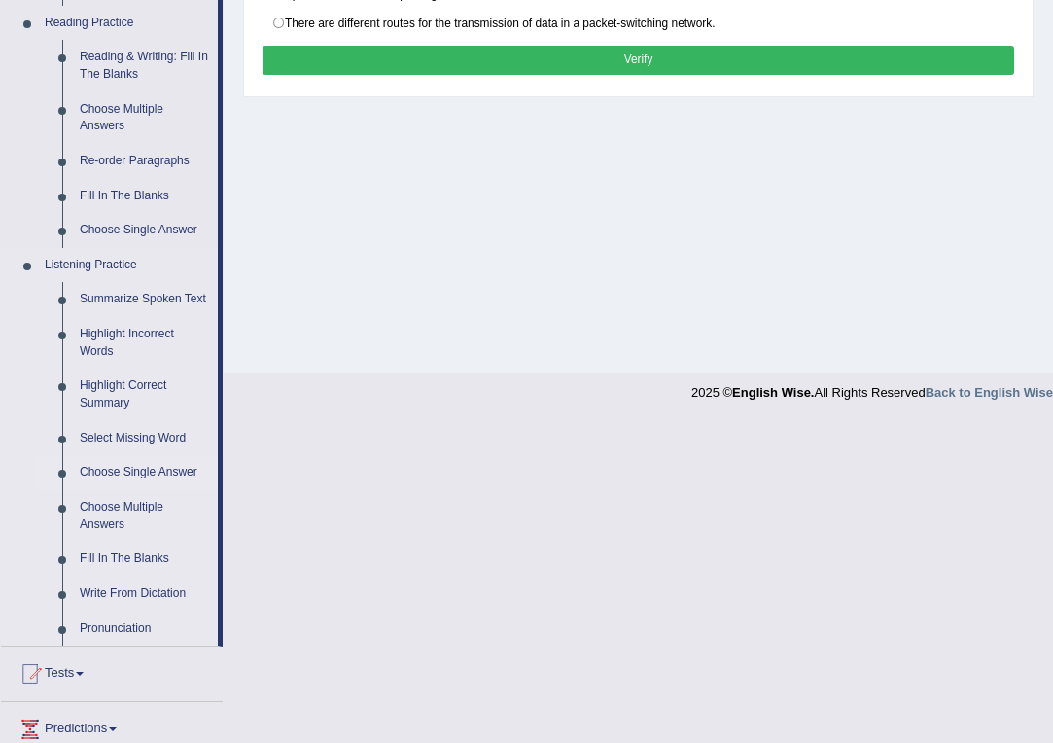
scroll to position [605, 0]
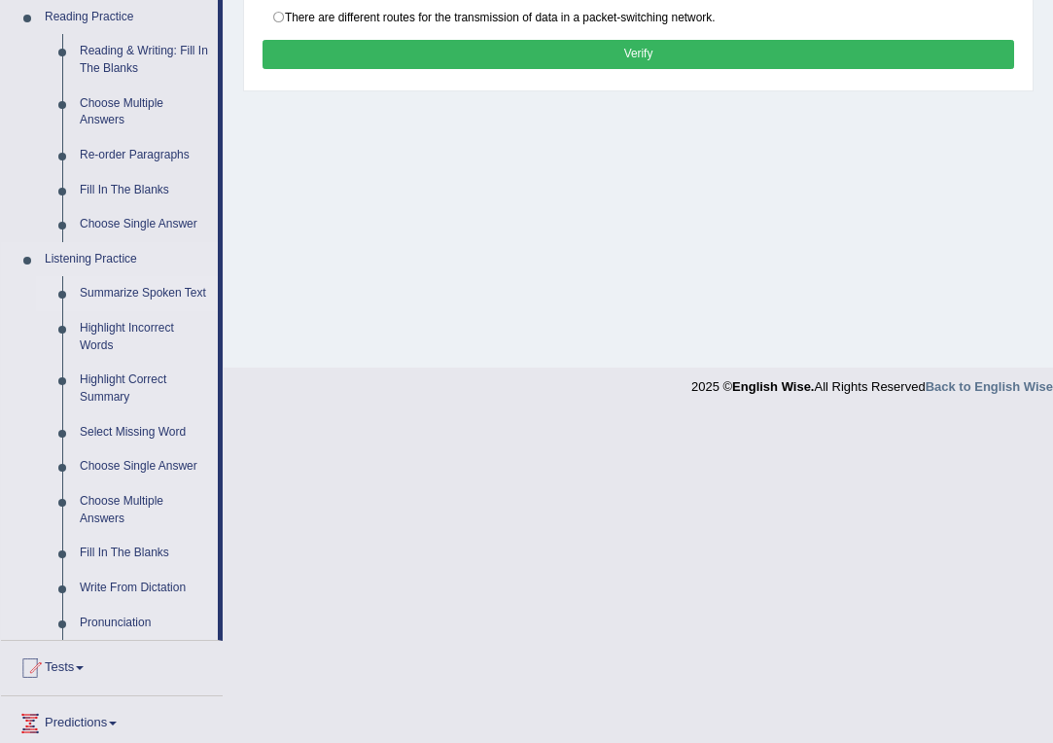
click at [137, 287] on link "Summarize Spoken Text" at bounding box center [144, 293] width 147 height 35
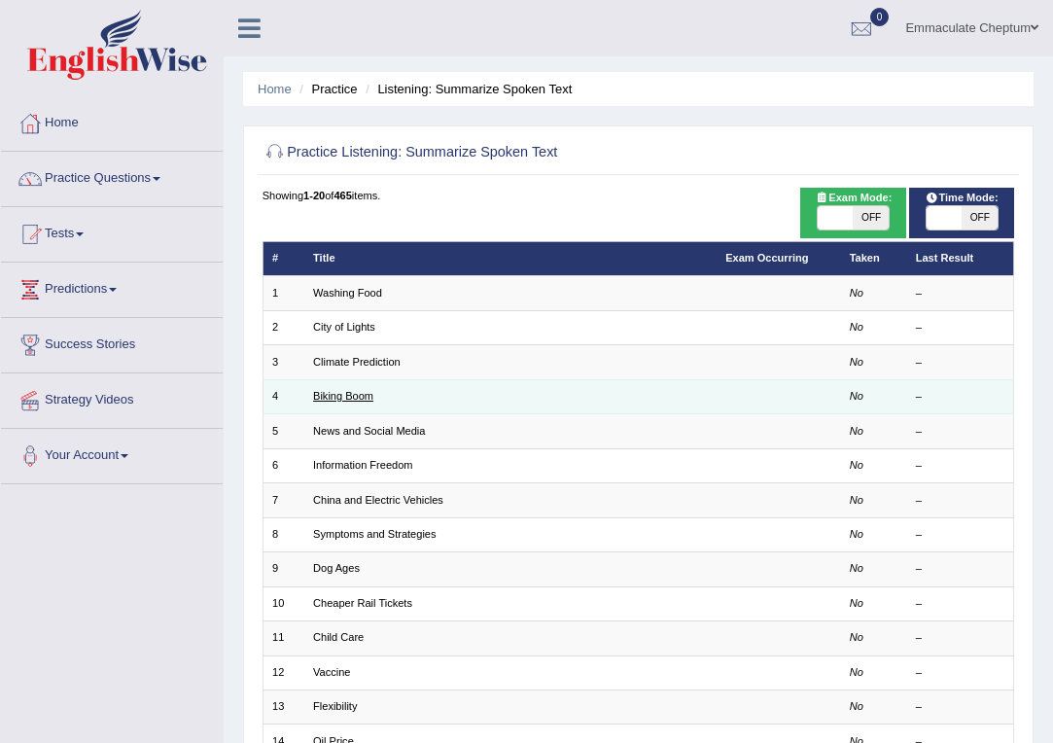
click at [333, 398] on link "Biking Boom" at bounding box center [343, 396] width 60 height 12
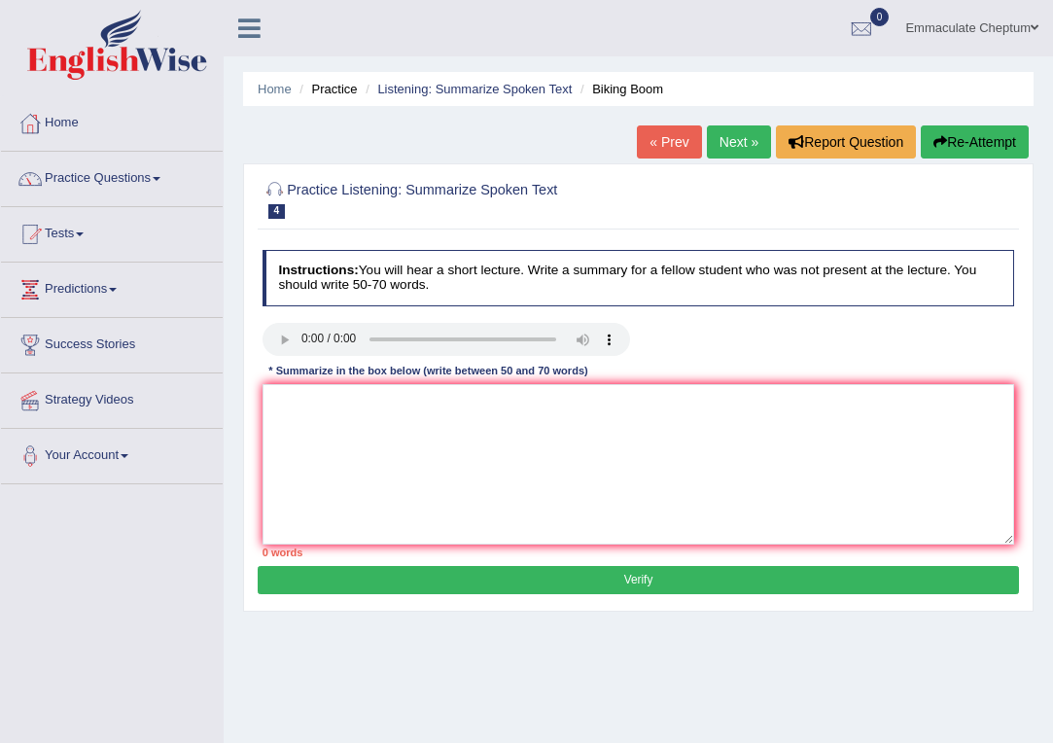
click at [302, 340] on audio at bounding box center [445, 339] width 367 height 33
click at [299, 340] on audio at bounding box center [445, 339] width 367 height 33
click at [305, 341] on audio at bounding box center [445, 339] width 367 height 33
click at [721, 131] on link "Next »" at bounding box center [739, 141] width 64 height 33
click at [277, 339] on audio at bounding box center [445, 339] width 367 height 33
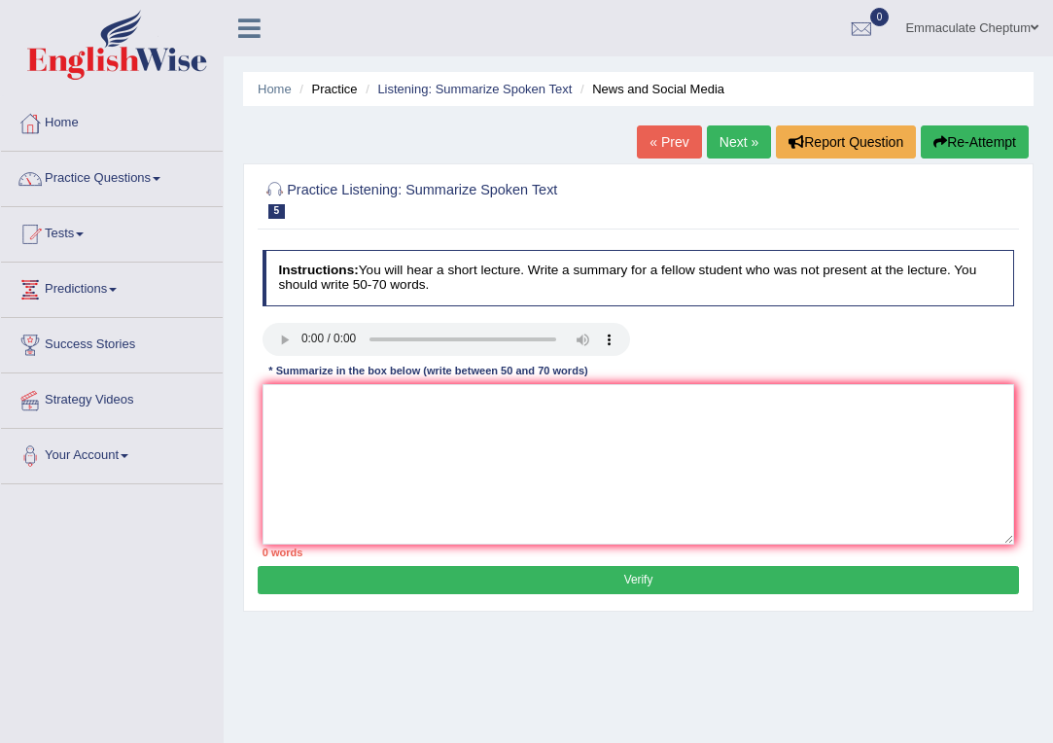
click at [307, 343] on audio at bounding box center [445, 339] width 367 height 33
click at [136, 180] on link "Practice Questions" at bounding box center [112, 176] width 222 height 49
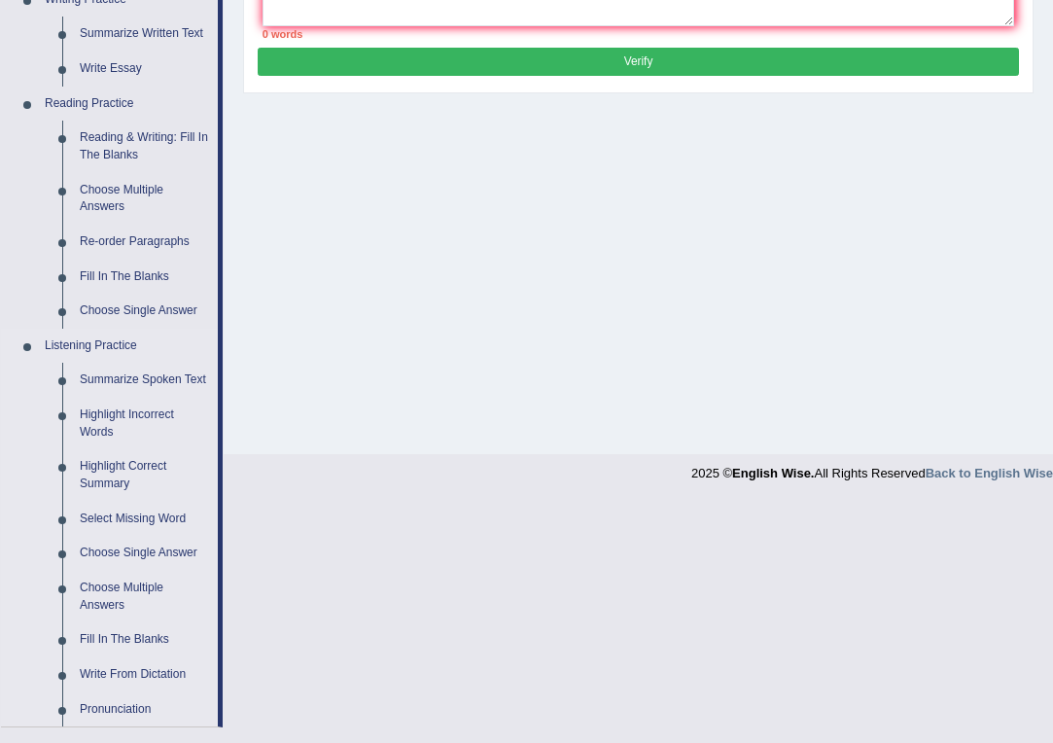
scroll to position [529, 0]
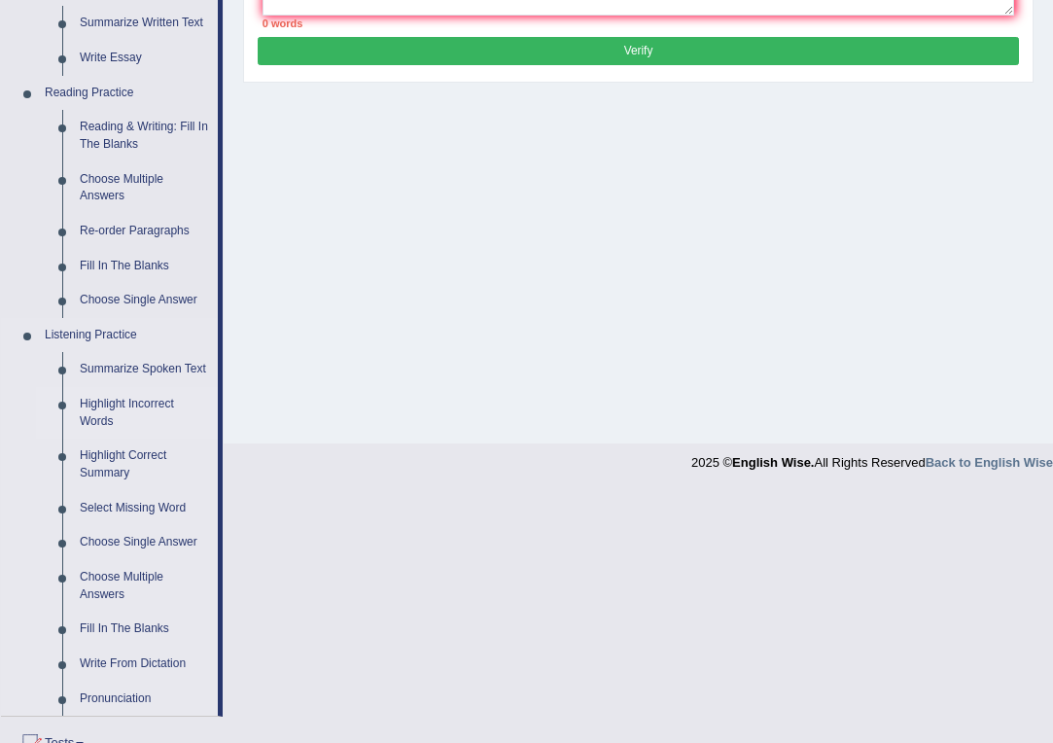
click at [117, 406] on link "Highlight Incorrect Words" at bounding box center [144, 413] width 147 height 52
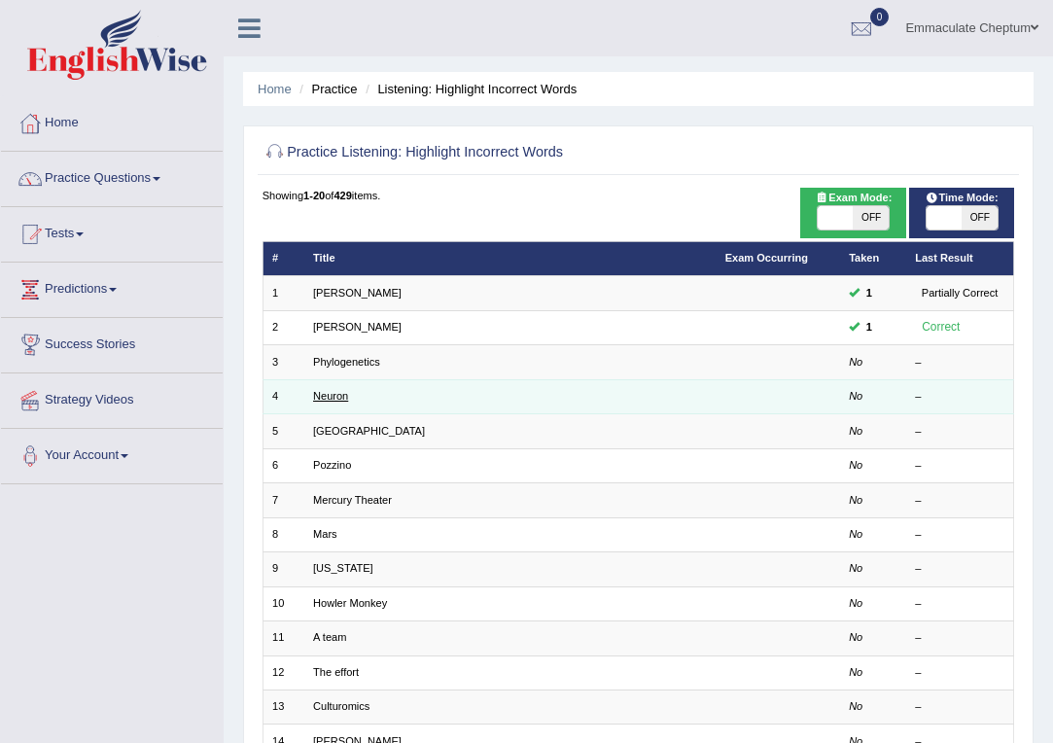
click at [327, 392] on link "Neuron" at bounding box center [330, 396] width 35 height 12
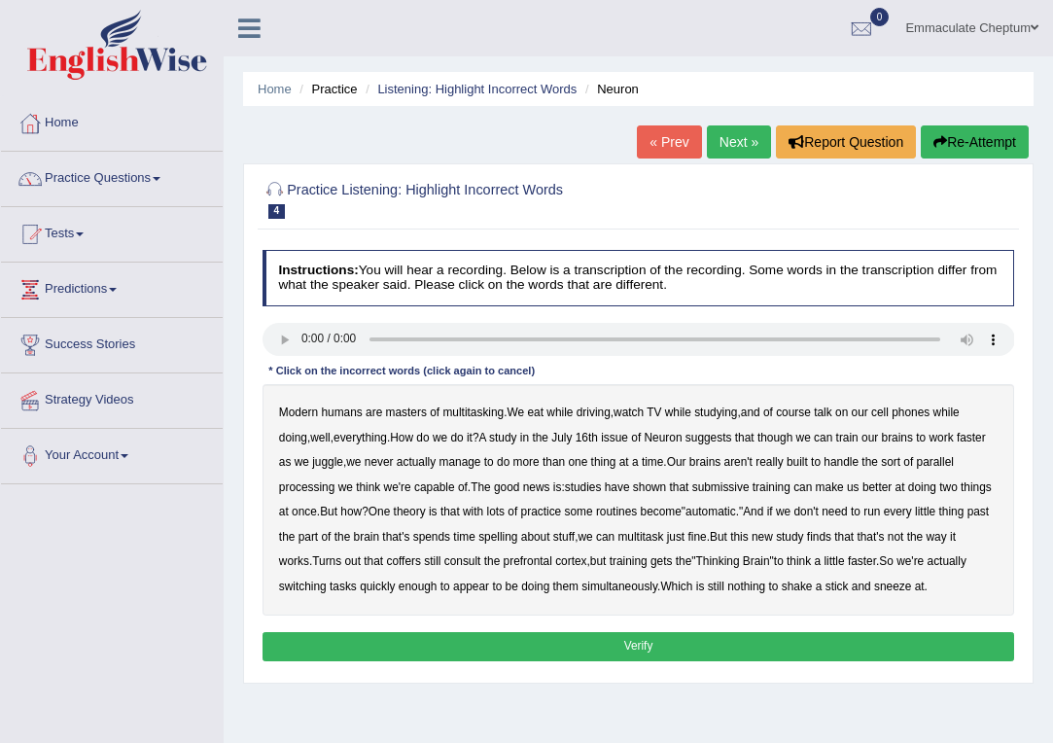
click at [304, 339] on audio at bounding box center [638, 339] width 752 height 33
click at [804, 415] on b "course" at bounding box center [793, 412] width 35 height 14
click at [799, 419] on div "Modern humans are masters of multitasking . We eat while driving , watch TV whi…" at bounding box center [638, 499] width 752 height 231
click at [744, 135] on link "Next »" at bounding box center [739, 141] width 64 height 33
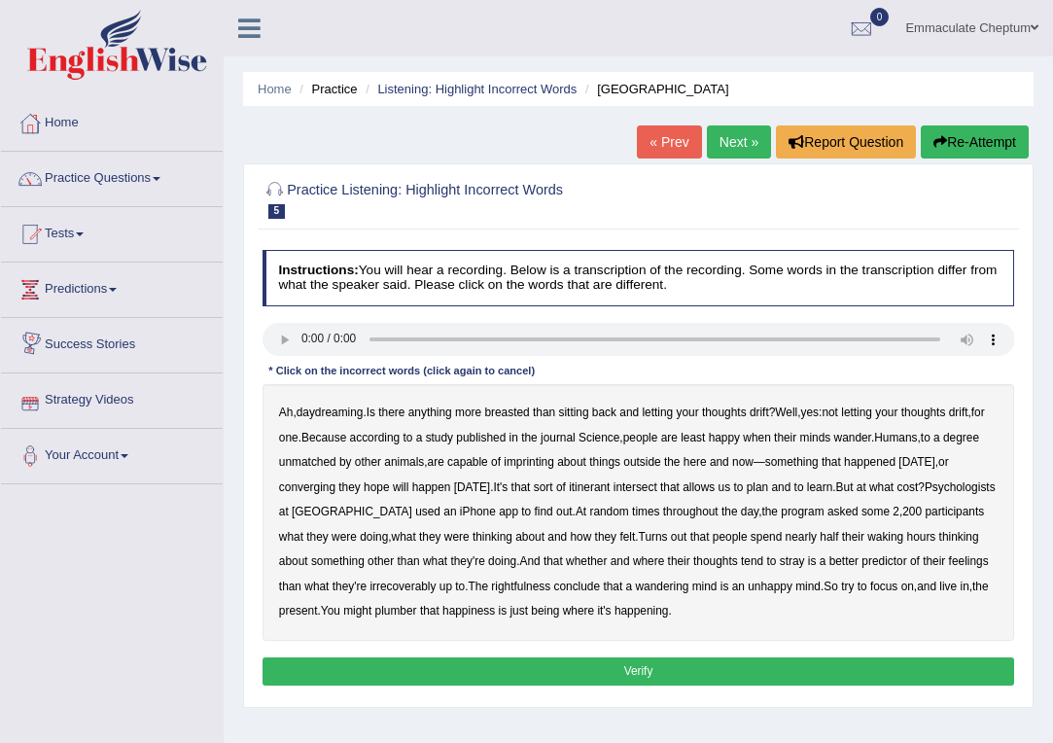
click at [297, 340] on audio at bounding box center [638, 339] width 752 height 33
click at [300, 341] on audio at bounding box center [638, 339] width 752 height 33
click at [527, 417] on b "breasted" at bounding box center [506, 412] width 45 height 14
click at [554, 463] on b "imprinting" at bounding box center [529, 462] width 51 height 14
click at [335, 490] on b "converging" at bounding box center [307, 487] width 56 height 14
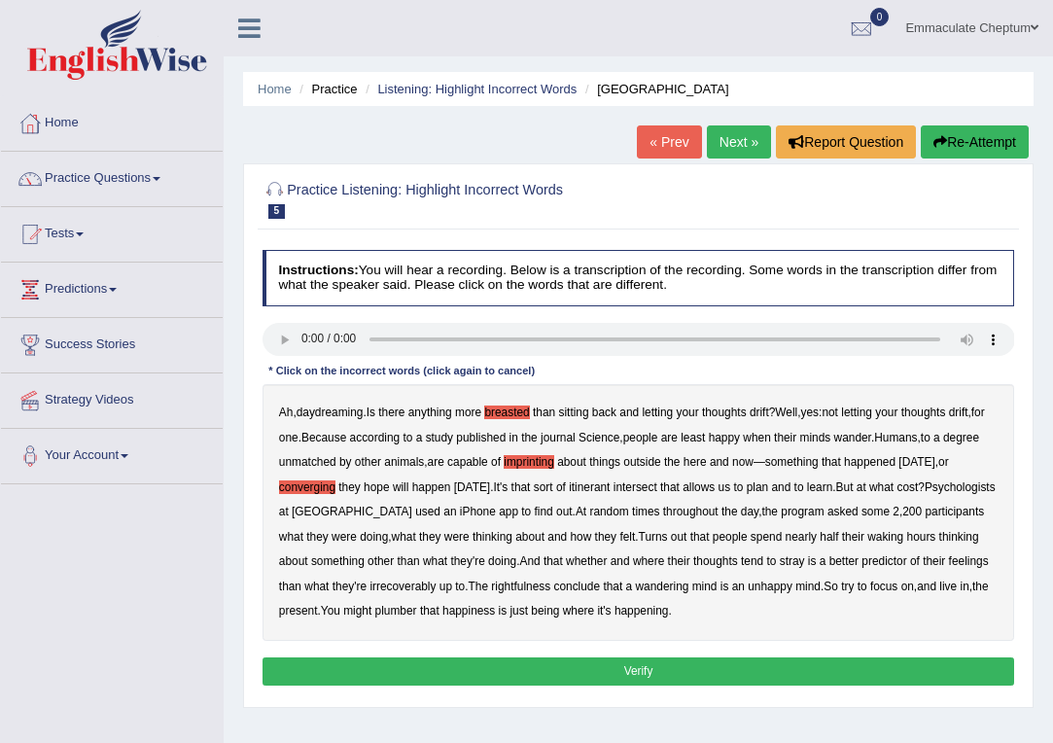
click at [657, 483] on b "intersect" at bounding box center [635, 487] width 44 height 14
click at [436, 585] on b "irrecoverably" at bounding box center [402, 586] width 66 height 14
click at [550, 579] on b "rightfulness" at bounding box center [520, 586] width 59 height 14
click at [417, 604] on b "plumber" at bounding box center [396, 611] width 42 height 14
click at [646, 666] on button "Verify" at bounding box center [638, 671] width 752 height 28
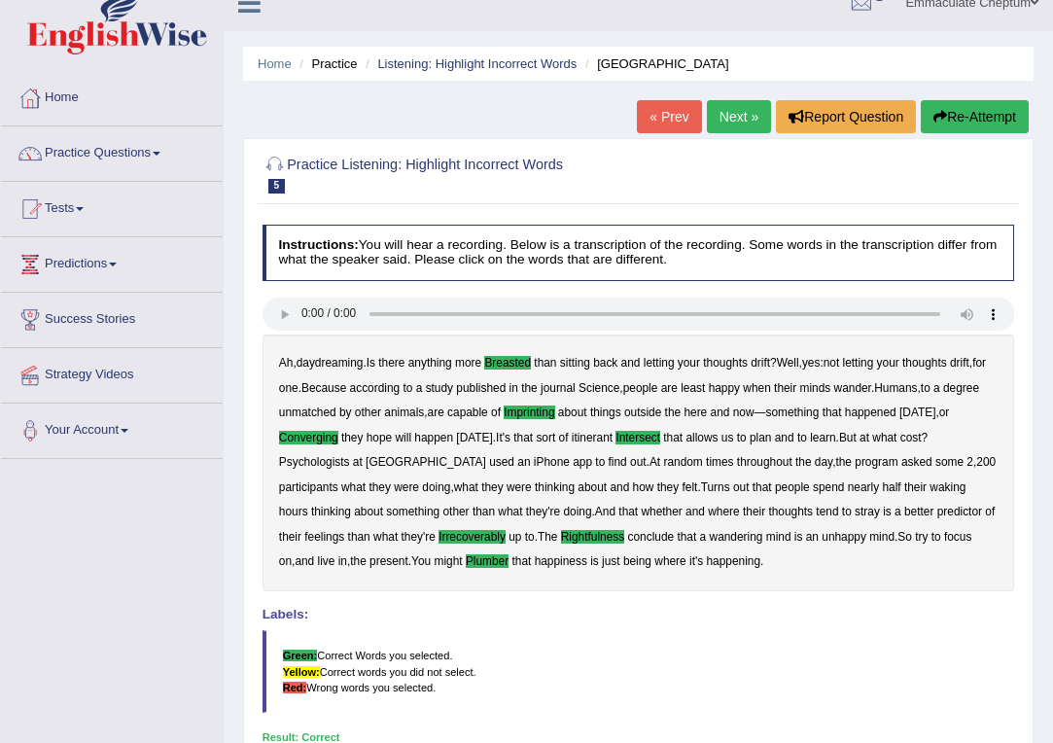
scroll to position [24, 0]
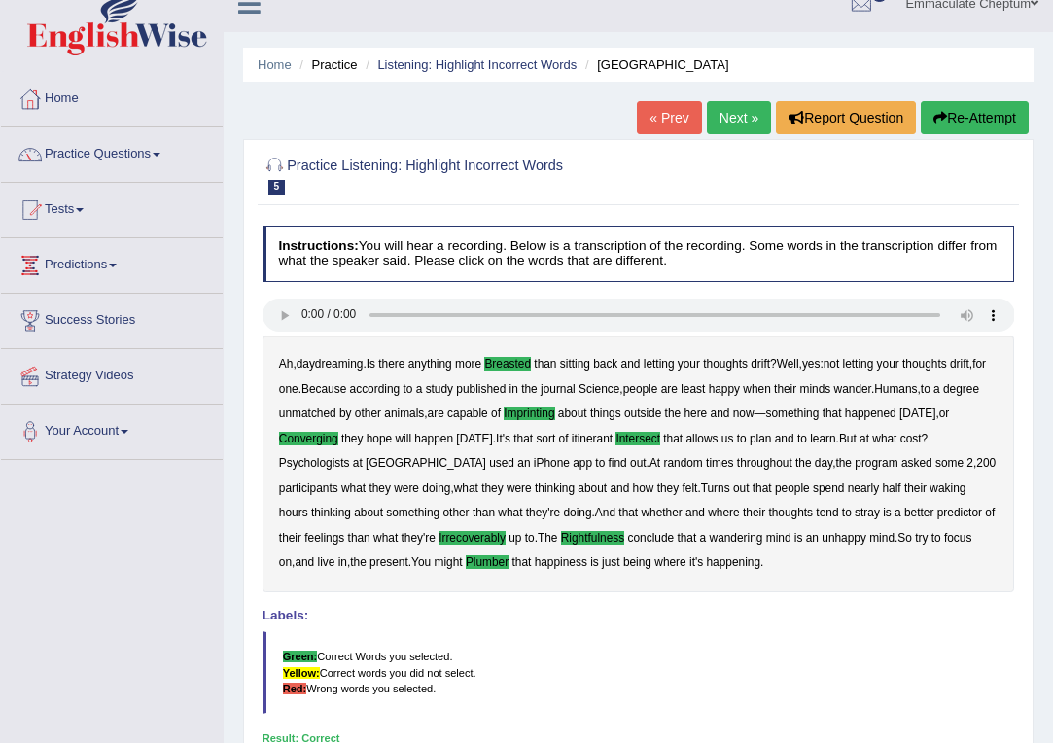
click at [728, 109] on link "Next »" at bounding box center [739, 117] width 64 height 33
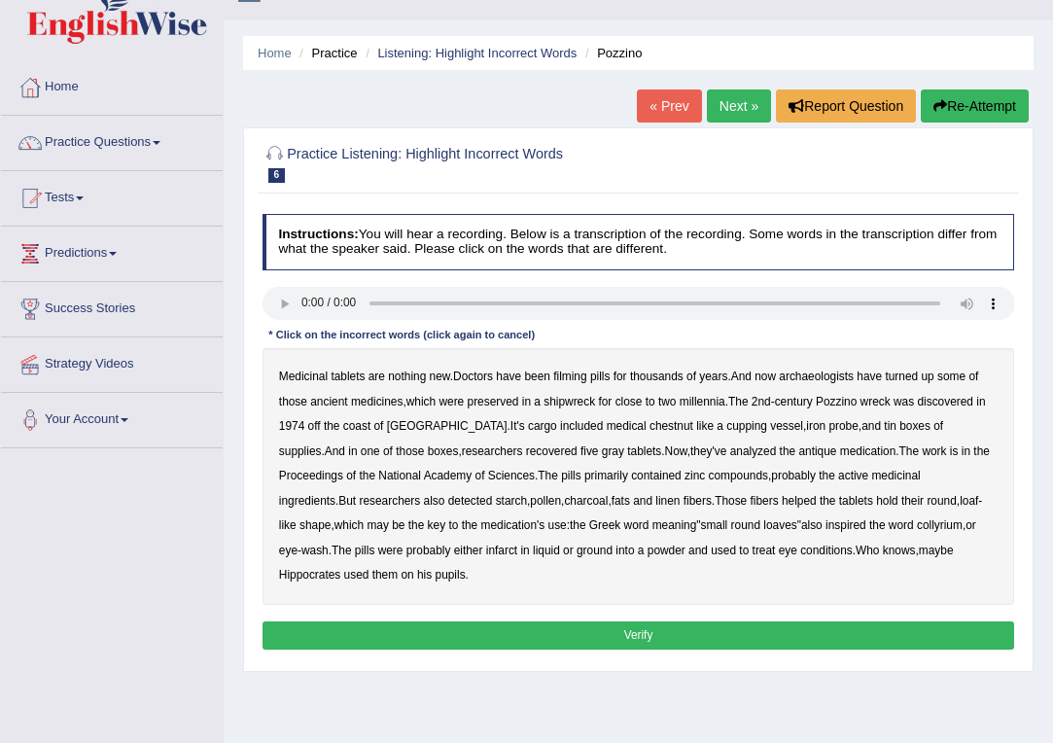
scroll to position [50, 0]
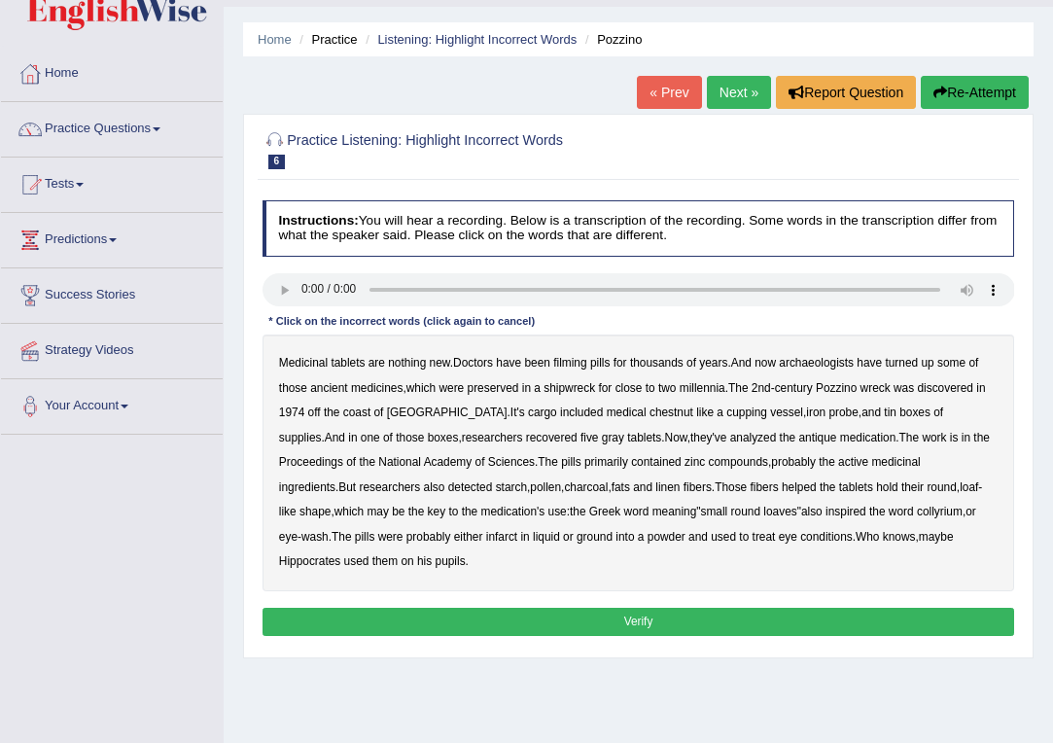
click at [302, 286] on audio at bounding box center [638, 289] width 752 height 33
click at [302, 285] on audio at bounding box center [638, 289] width 752 height 33
click at [586, 368] on div "Medicinal tablets are nothing new . Doctors have been filming pills for thousan…" at bounding box center [638, 462] width 752 height 257
click at [582, 360] on b "filming" at bounding box center [569, 363] width 33 height 14
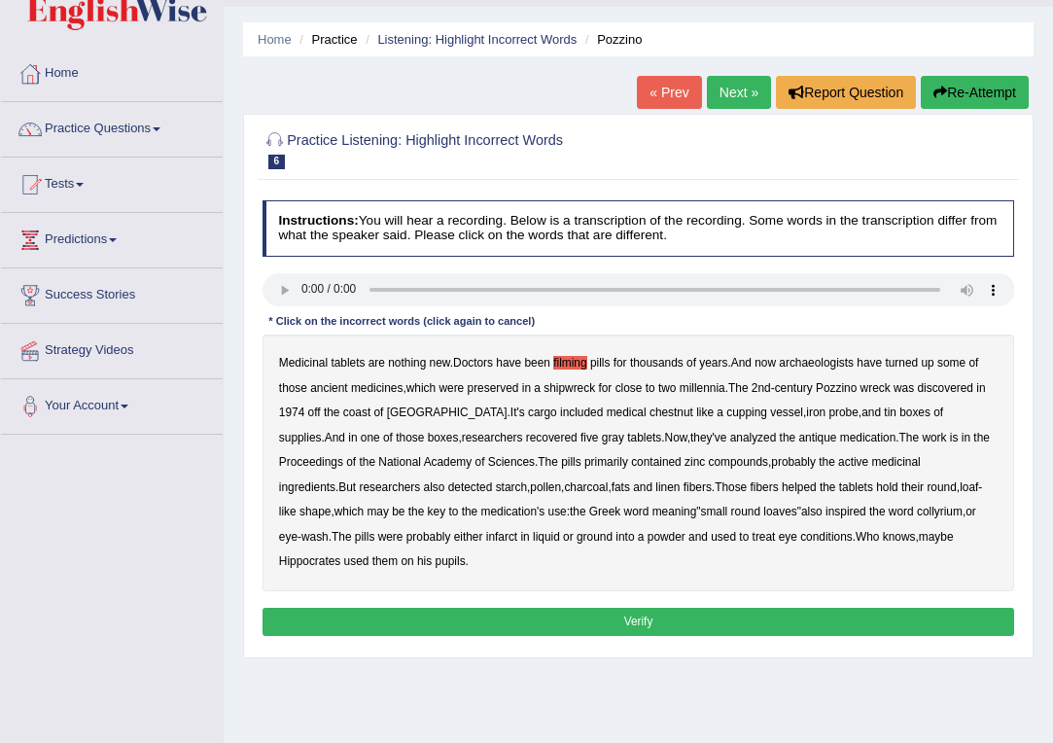
click at [649, 412] on b "chestnut" at bounding box center [671, 412] width 44 height 14
click at [602, 439] on b "gray" at bounding box center [613, 438] width 22 height 14
click at [486, 536] on b "infarct" at bounding box center [501, 537] width 31 height 14
click at [437, 621] on button "Verify" at bounding box center [638, 622] width 752 height 28
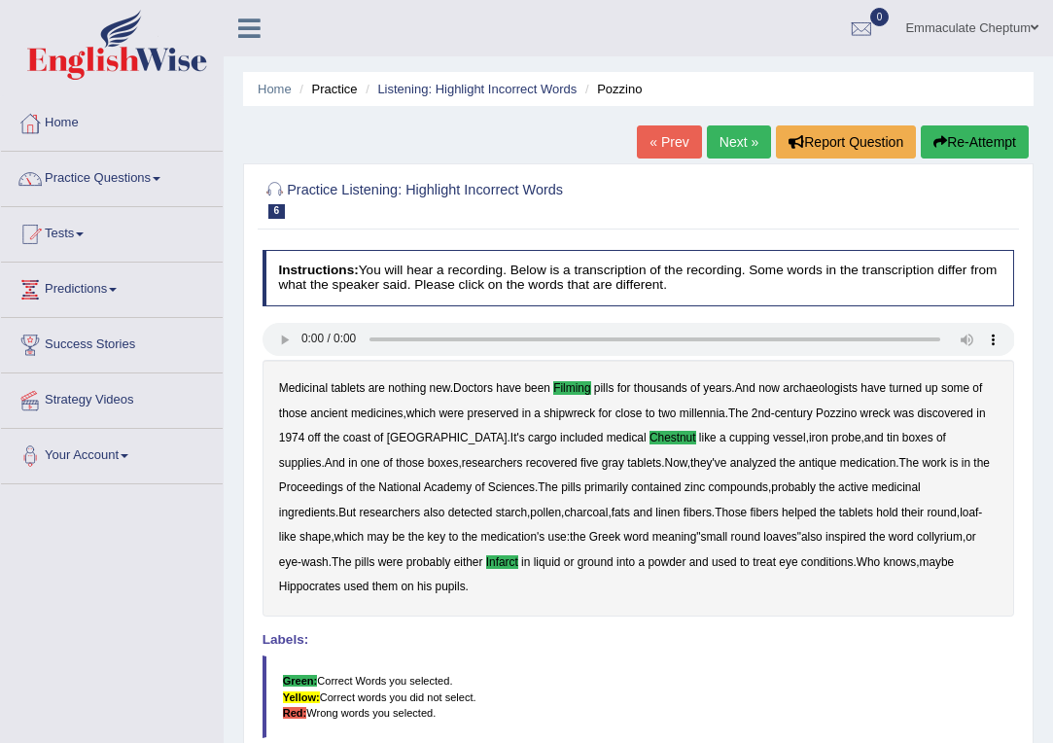
scroll to position [0, 0]
click at [730, 139] on link "Next »" at bounding box center [739, 141] width 64 height 33
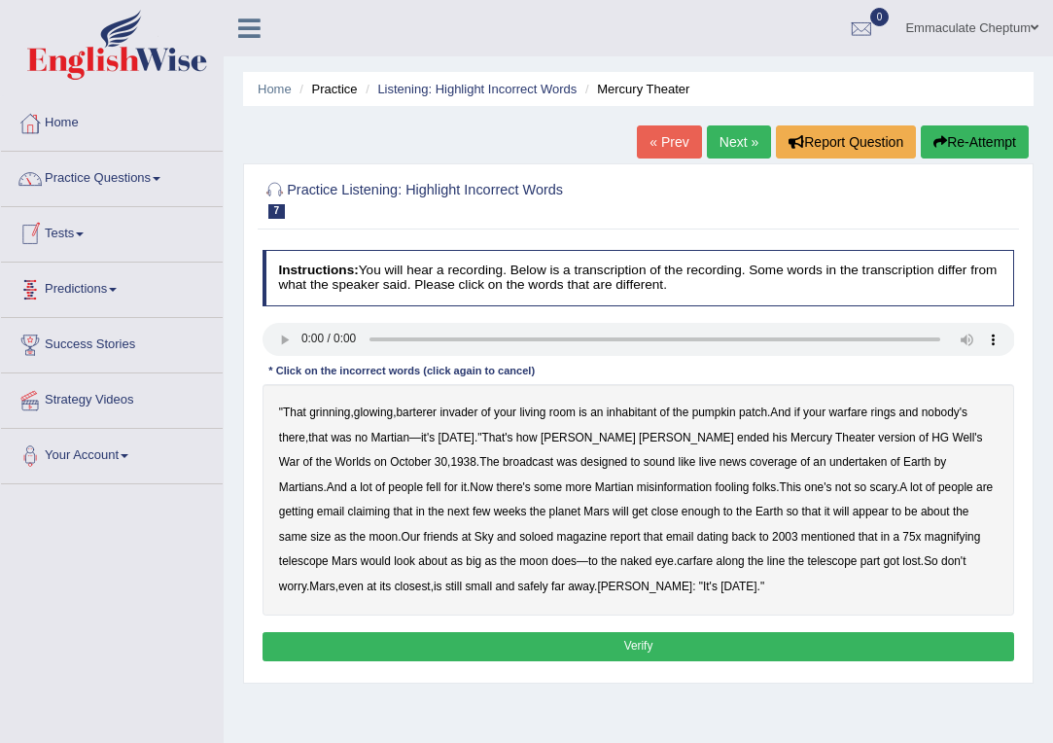
click at [298, 340] on audio at bounding box center [638, 339] width 752 height 33
click at [774, 467] on div "" That grinning , glowing , barterer invader of your living room is an inhabita…" at bounding box center [638, 499] width 752 height 231
click at [829, 465] on b "undertaken" at bounding box center [858, 462] width 58 height 14
click at [519, 536] on b "soloed" at bounding box center [536, 537] width 34 height 14
click at [677, 562] on b "carfare" at bounding box center [695, 561] width 36 height 14
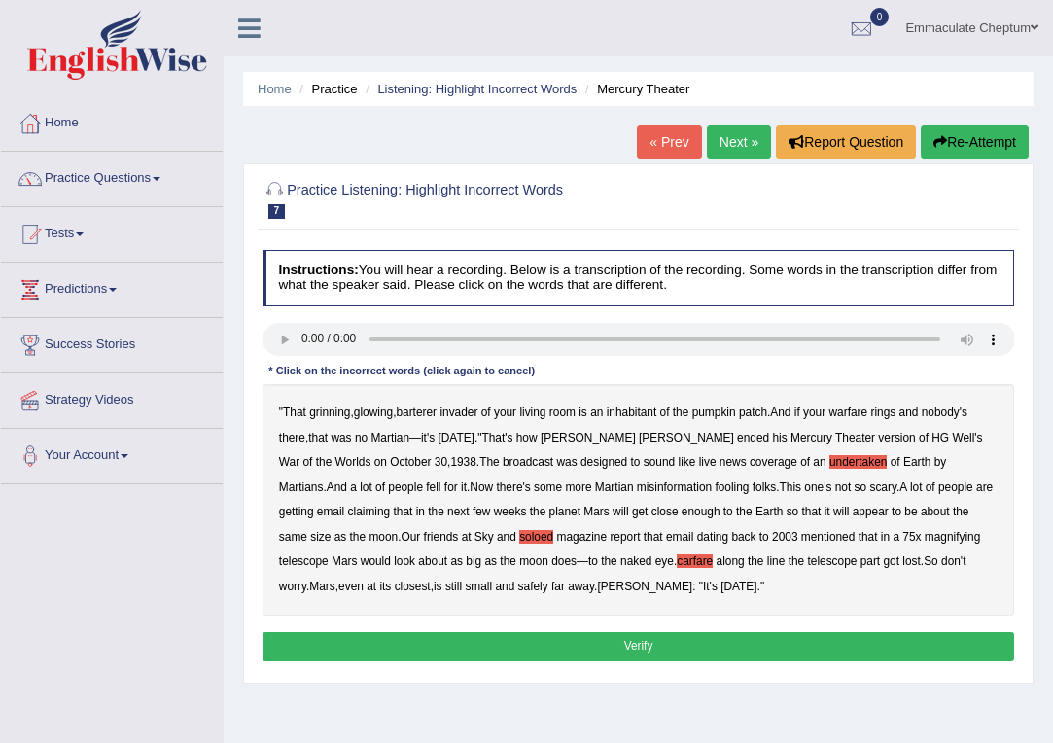
click at [597, 586] on b "Welles" at bounding box center [644, 586] width 95 height 14
click at [567, 641] on button "Verify" at bounding box center [638, 646] width 752 height 28
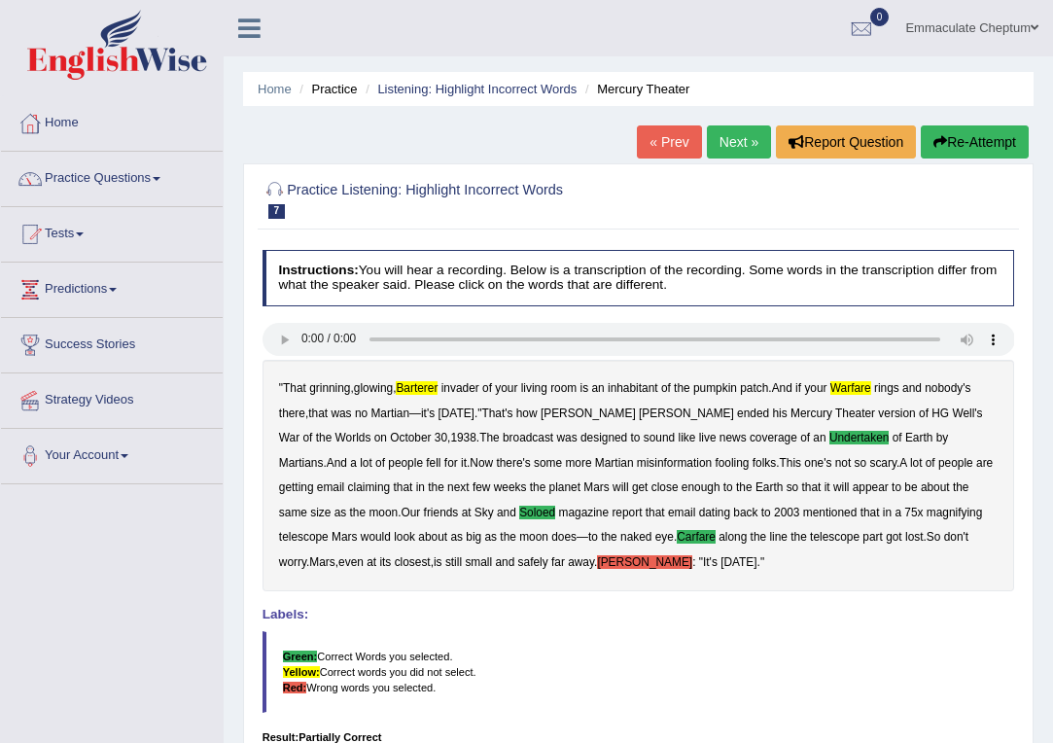
click at [732, 138] on link "Next »" at bounding box center [739, 141] width 64 height 33
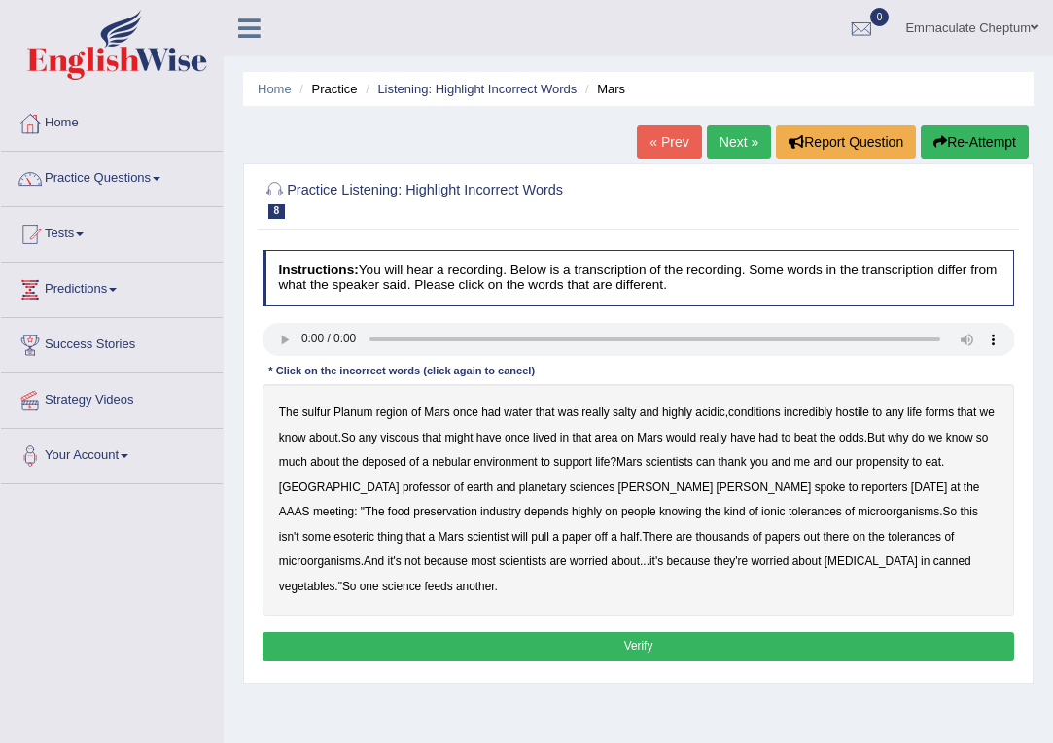
drag, startPoint x: 559, startPoint y: 190, endPoint x: 458, endPoint y: 210, distance: 103.1
click at [458, 210] on h2 "Practice Listening: Highlight Incorrect Words 8 Mars" at bounding box center [495, 198] width 467 height 41
click at [137, 179] on link "Practice Questions" at bounding box center [112, 176] width 222 height 49
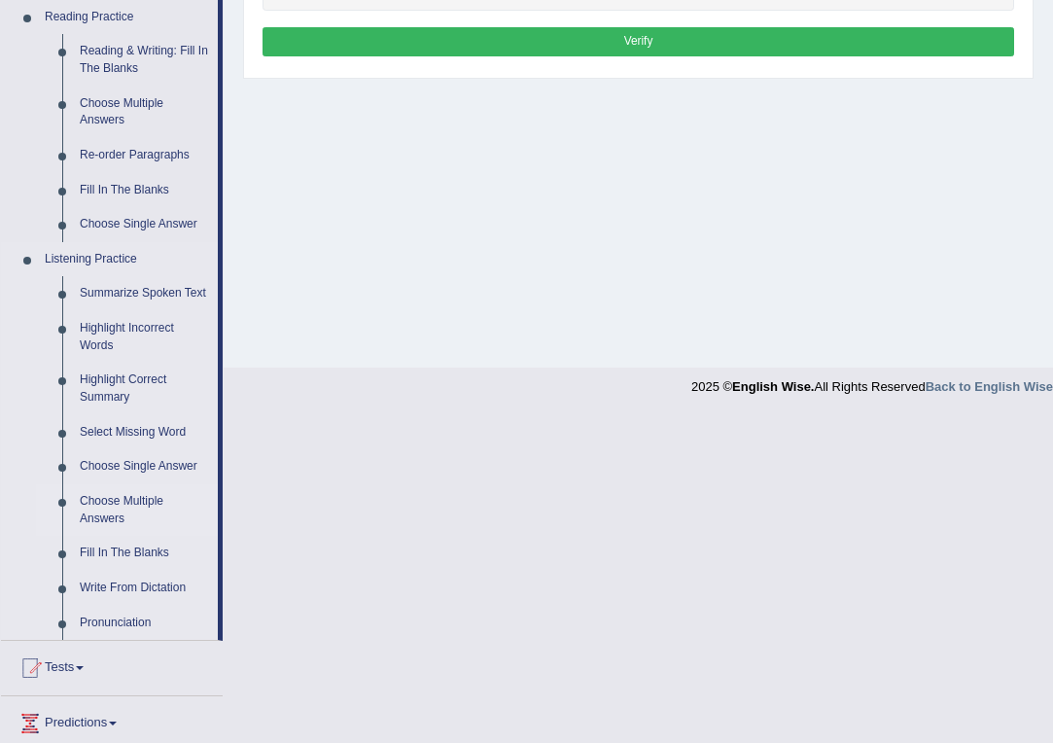
scroll to position [610, 0]
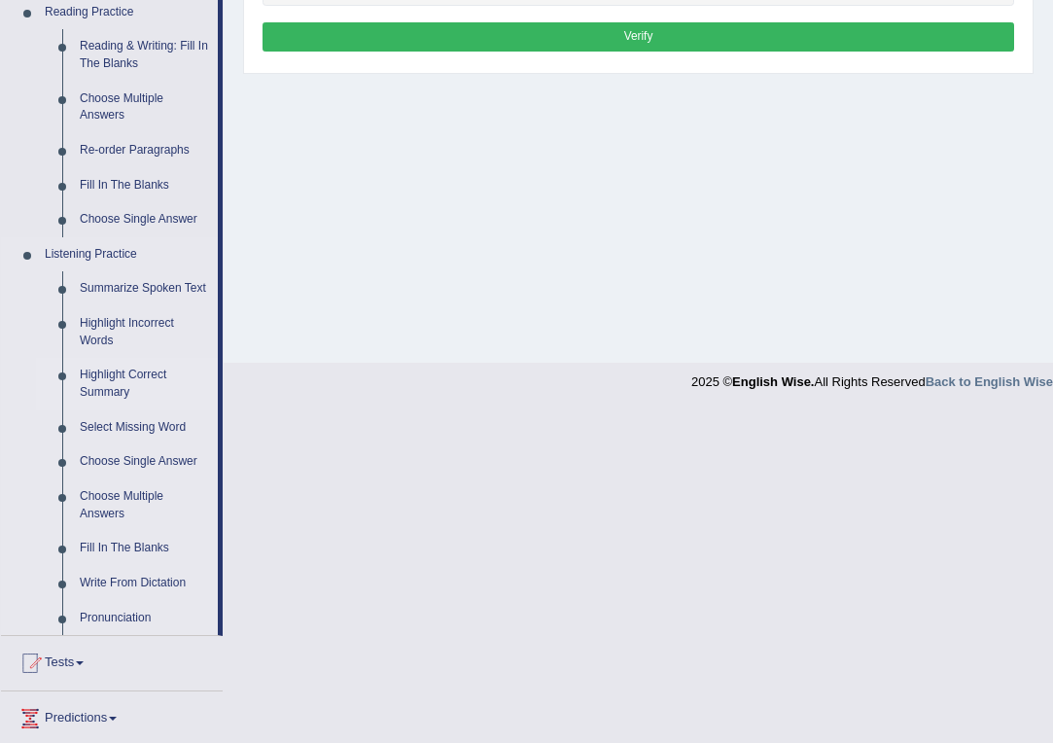
click at [139, 378] on link "Highlight Correct Summary" at bounding box center [144, 384] width 147 height 52
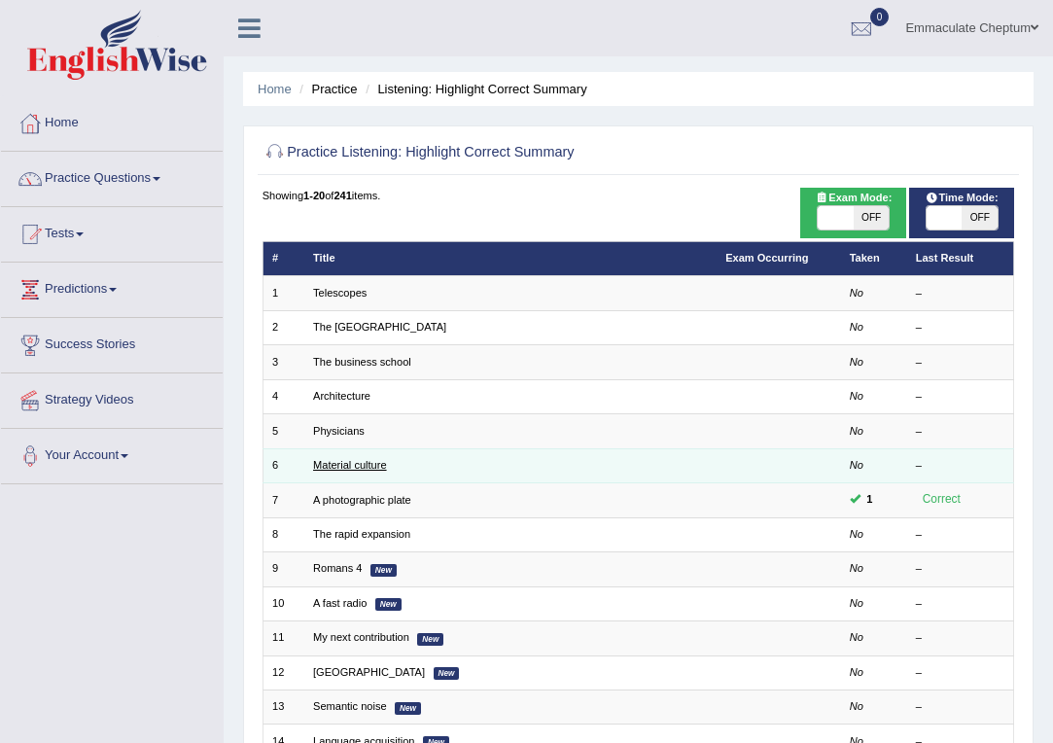
click at [331, 465] on link "Material culture" at bounding box center [350, 465] width 74 height 12
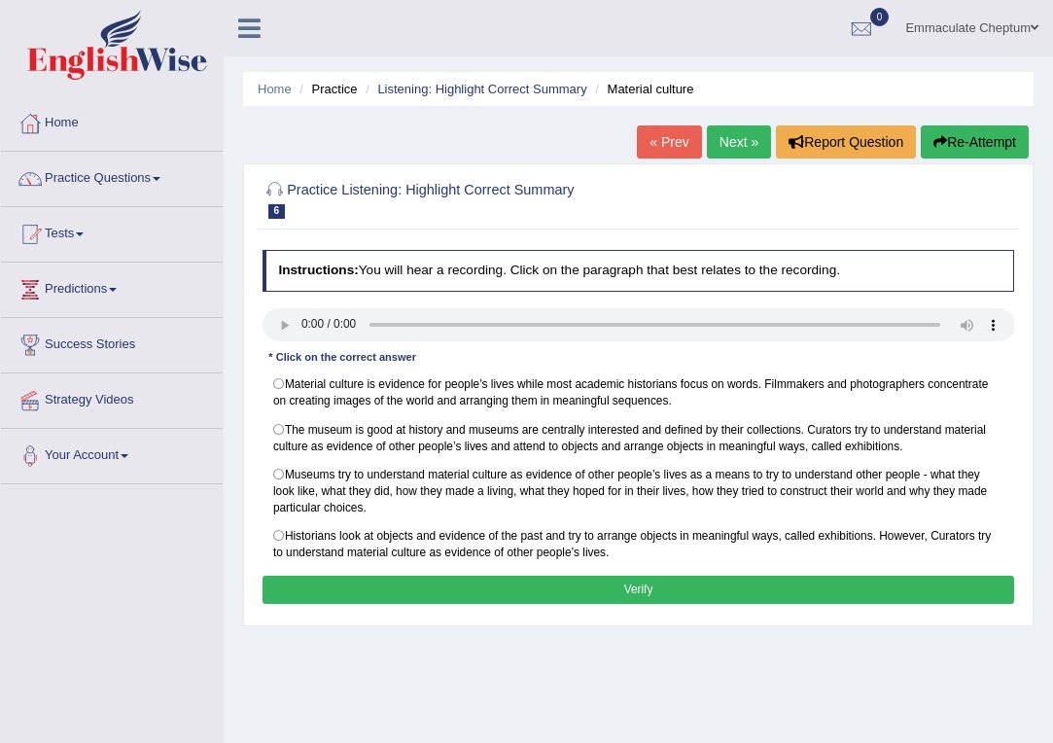
click at [278, 329] on audio at bounding box center [638, 324] width 752 height 33
click at [279, 321] on audio at bounding box center [638, 324] width 752 height 33
click at [721, 137] on link "Next »" at bounding box center [739, 141] width 64 height 33
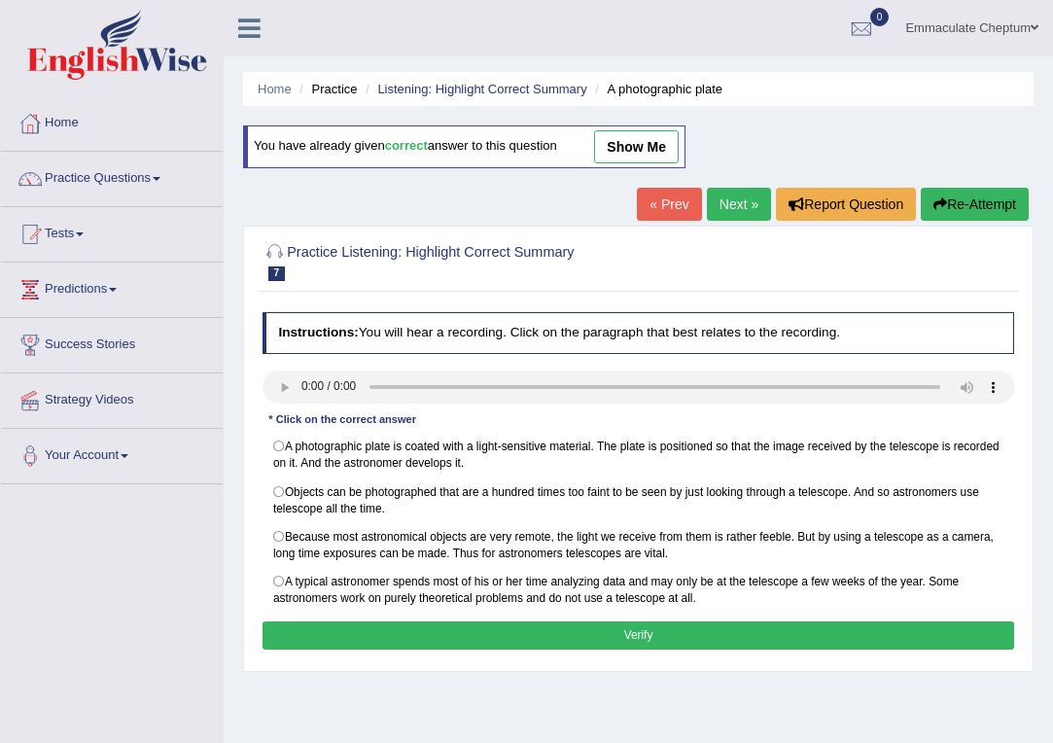
click at [711, 191] on link "Next »" at bounding box center [739, 204] width 64 height 33
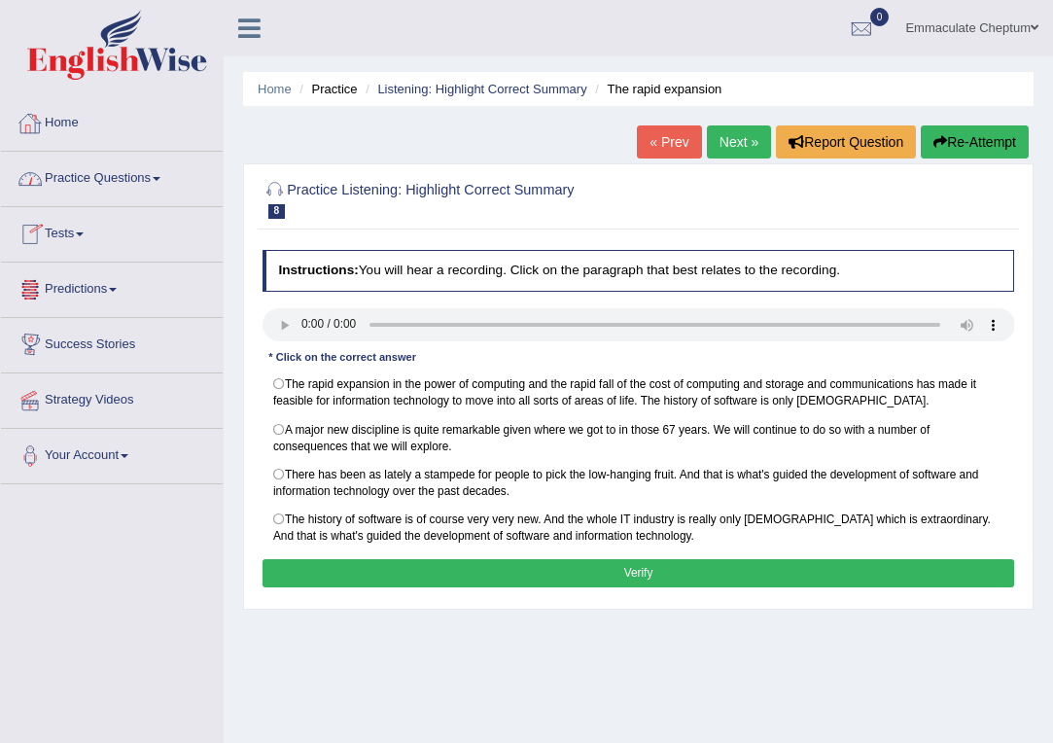
click at [133, 174] on link "Practice Questions" at bounding box center [112, 176] width 222 height 49
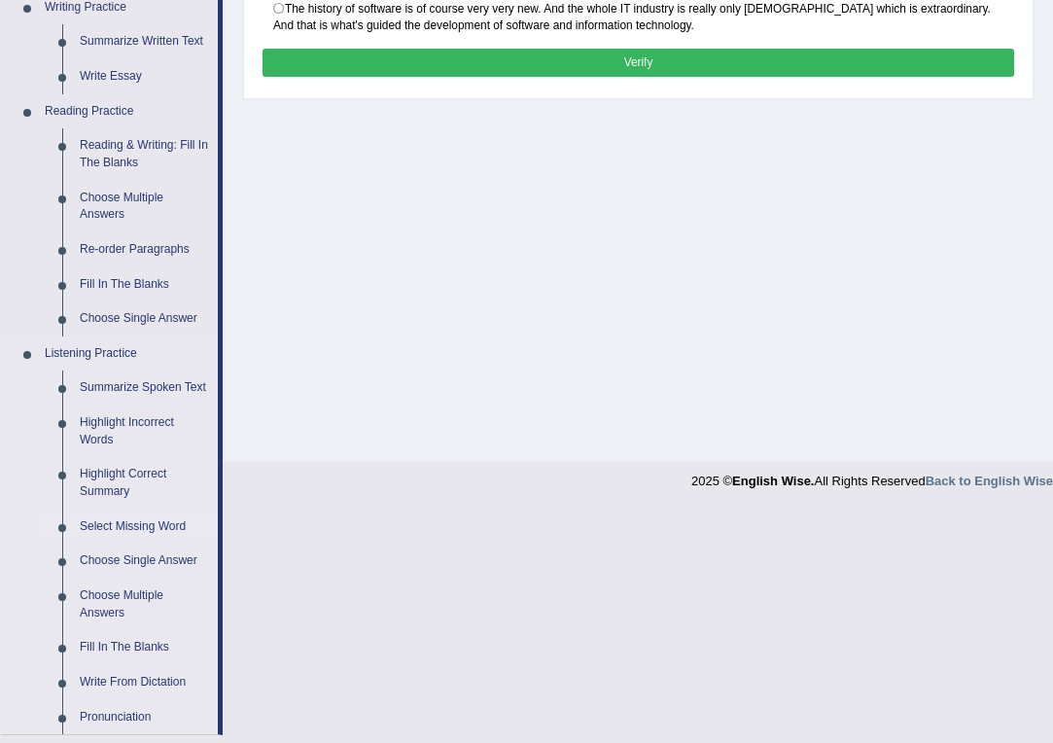
scroll to position [522, 0]
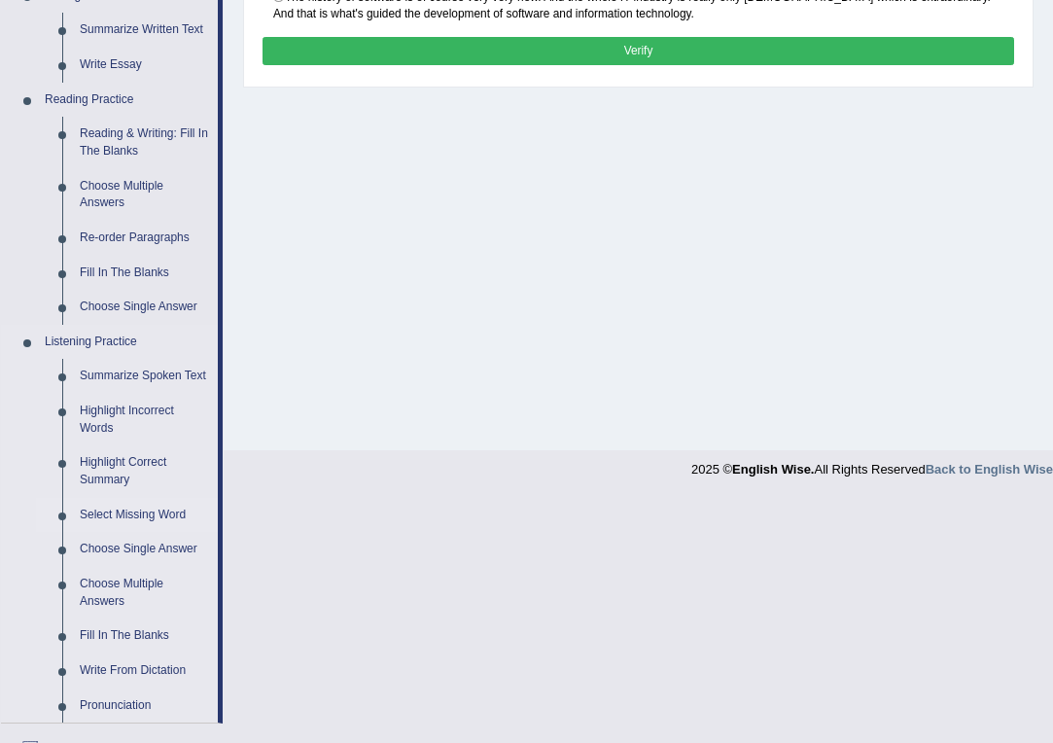
click at [117, 516] on link "Select Missing Word" at bounding box center [144, 515] width 147 height 35
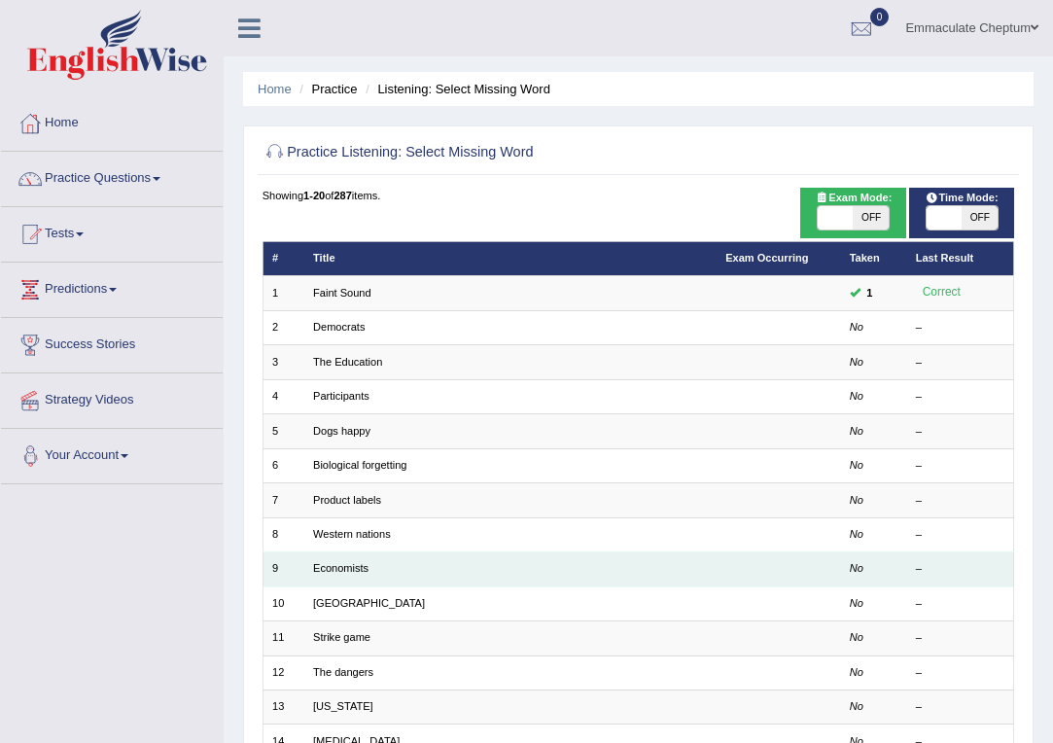
click at [339, 570] on td "Economists" at bounding box center [510, 569] width 412 height 34
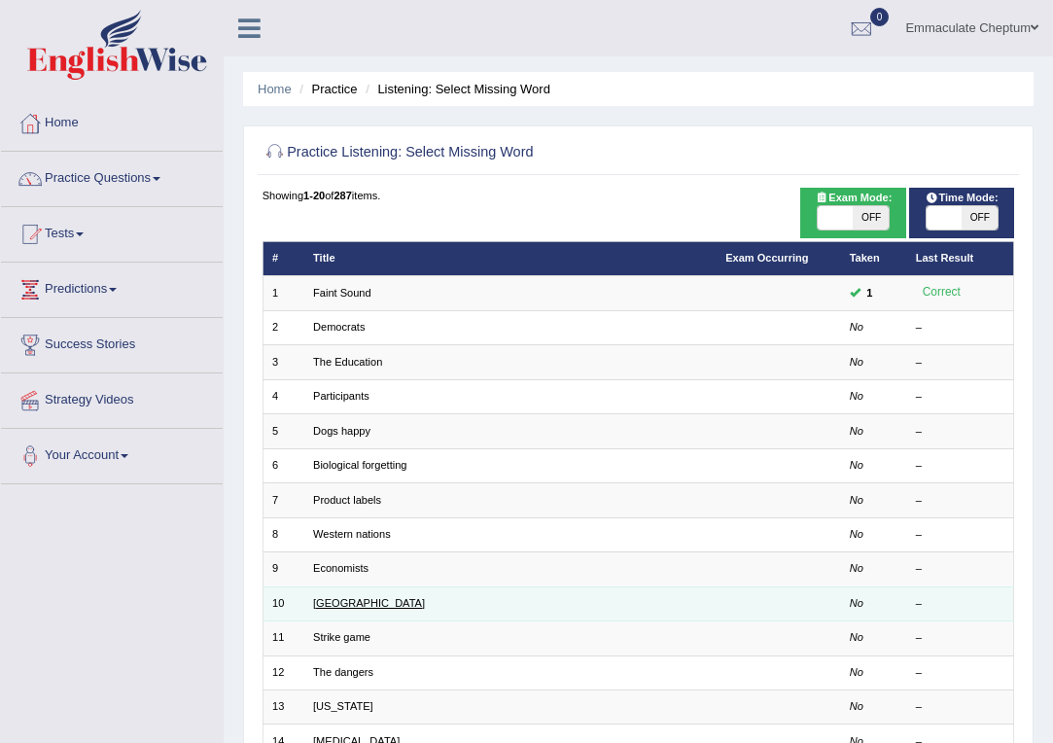
click at [332, 597] on link "[GEOGRAPHIC_DATA]" at bounding box center [369, 603] width 112 height 12
